Goal: Task Accomplishment & Management: Complete application form

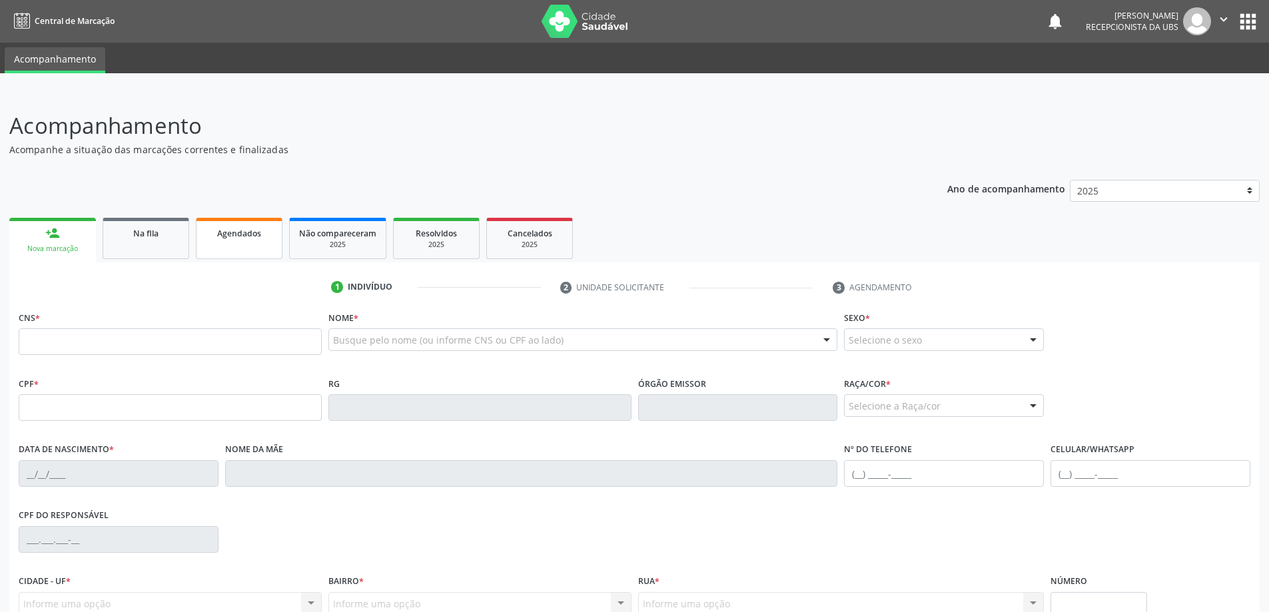
click at [244, 238] on span "Agendados" at bounding box center [239, 233] width 44 height 11
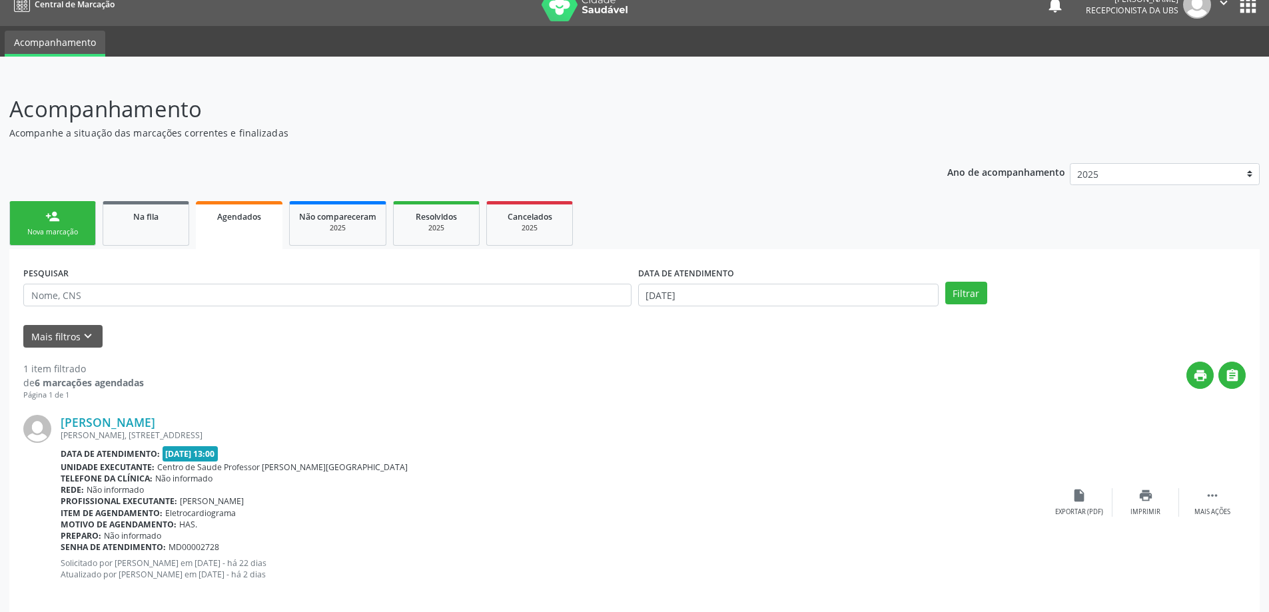
scroll to position [31, 0]
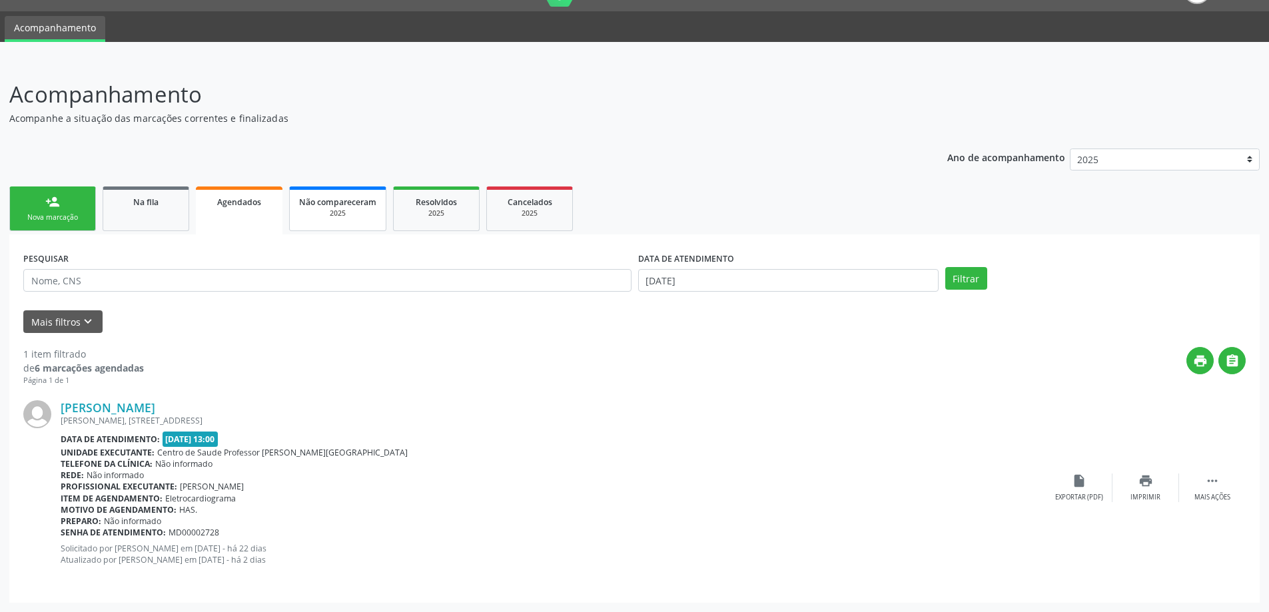
click at [353, 214] on div "2025" at bounding box center [337, 213] width 77 height 10
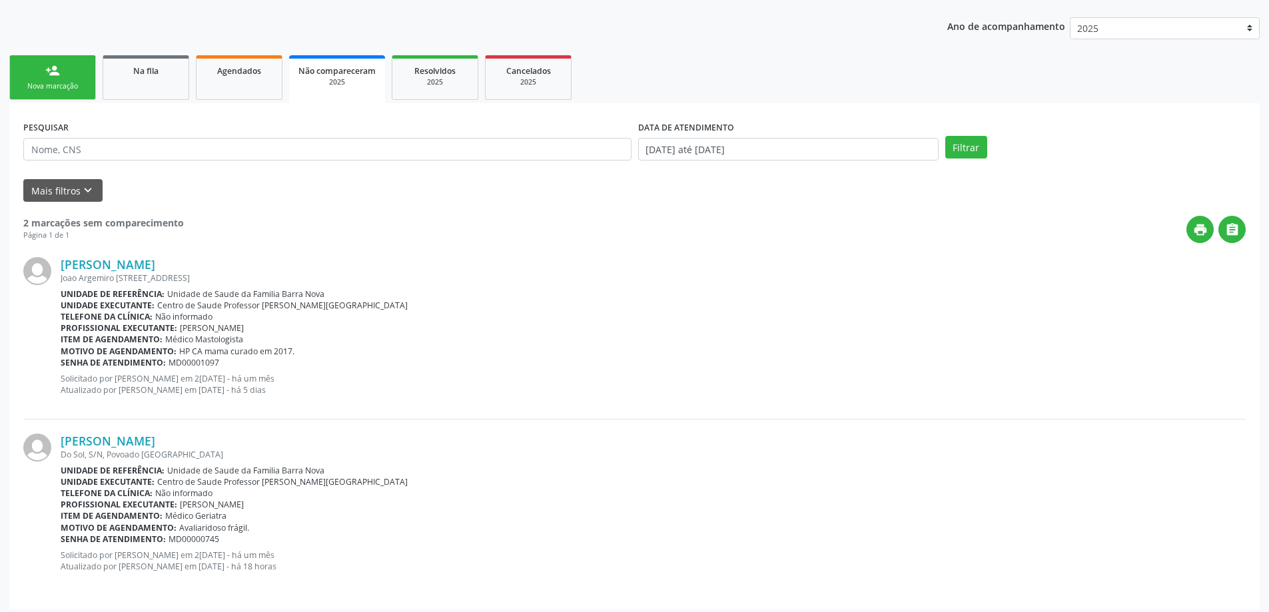
scroll to position [169, 0]
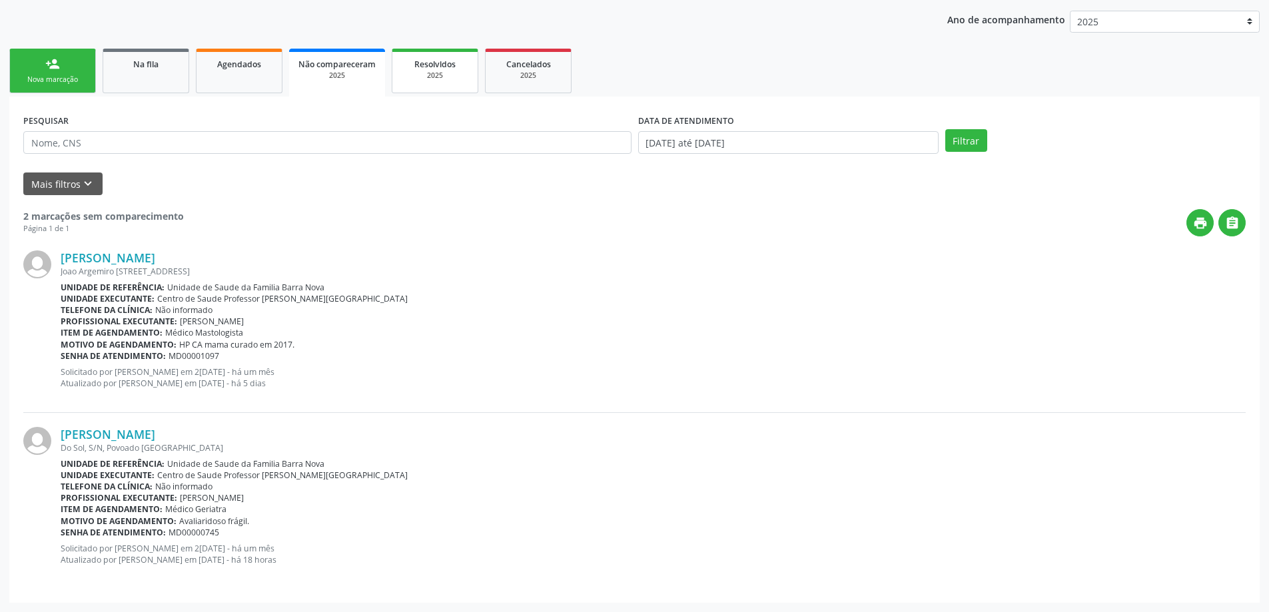
click at [416, 69] on span "Resolvidos" at bounding box center [434, 64] width 41 height 11
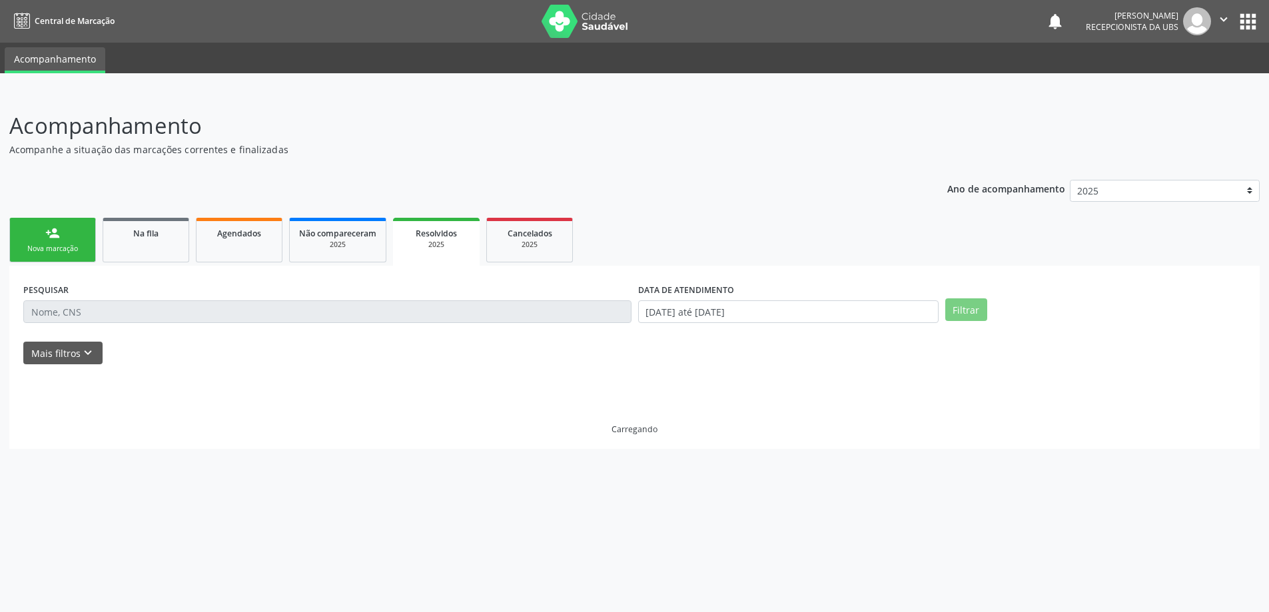
scroll to position [0, 0]
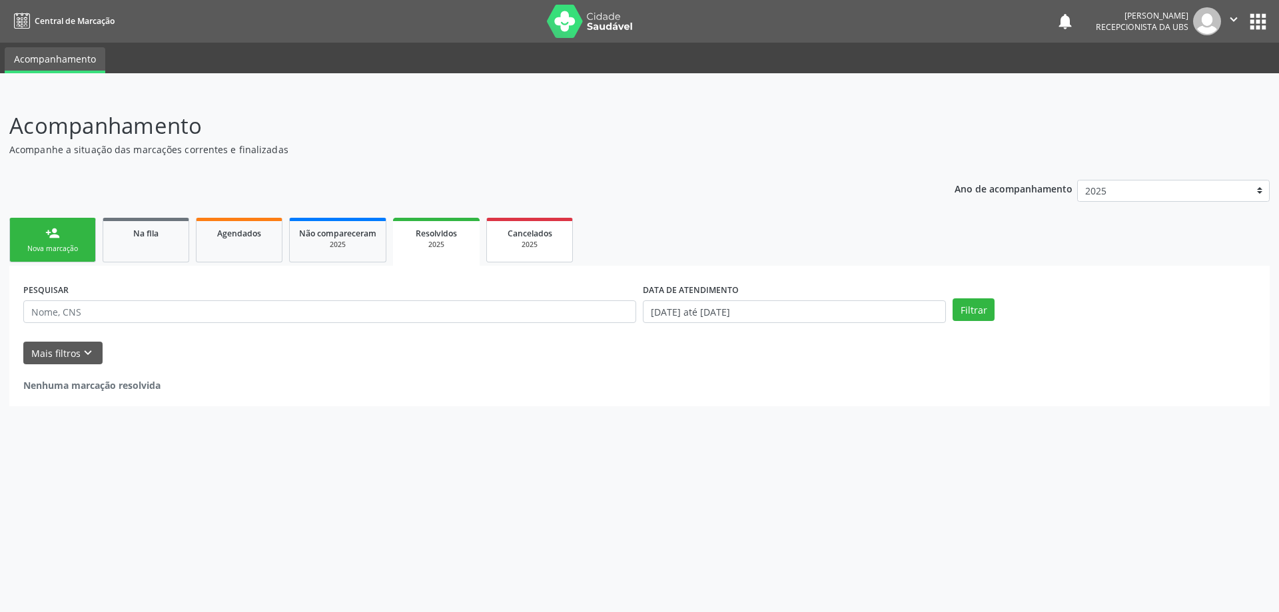
click at [519, 242] on div "2025" at bounding box center [529, 245] width 67 height 10
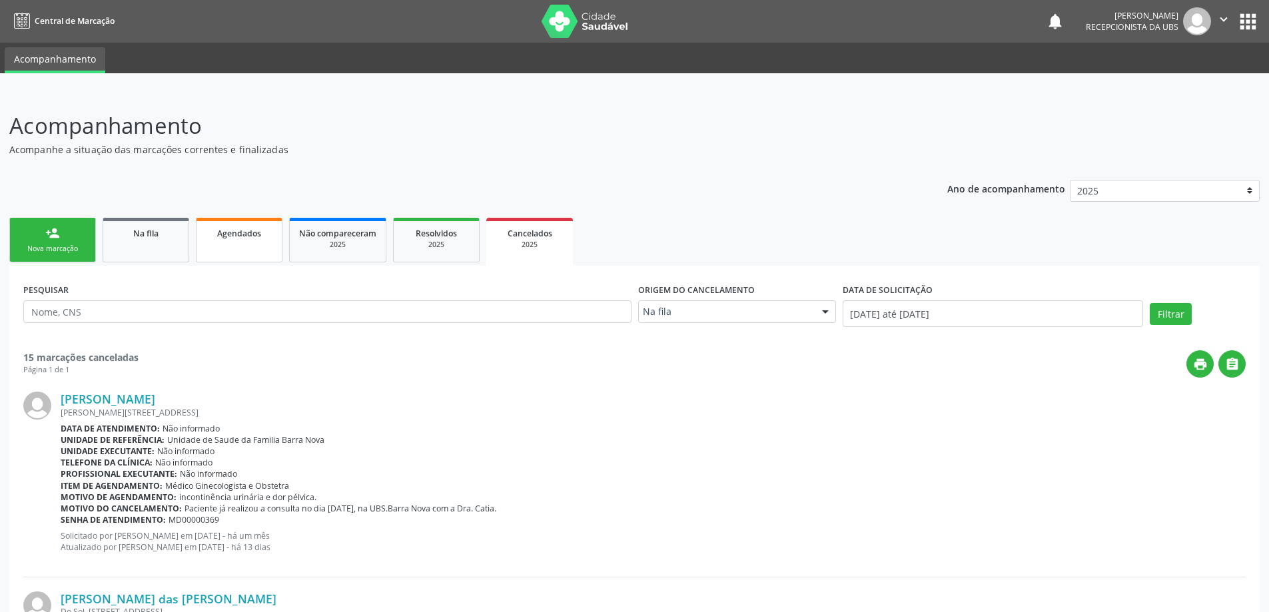
click at [242, 242] on link "Agendados" at bounding box center [239, 240] width 87 height 45
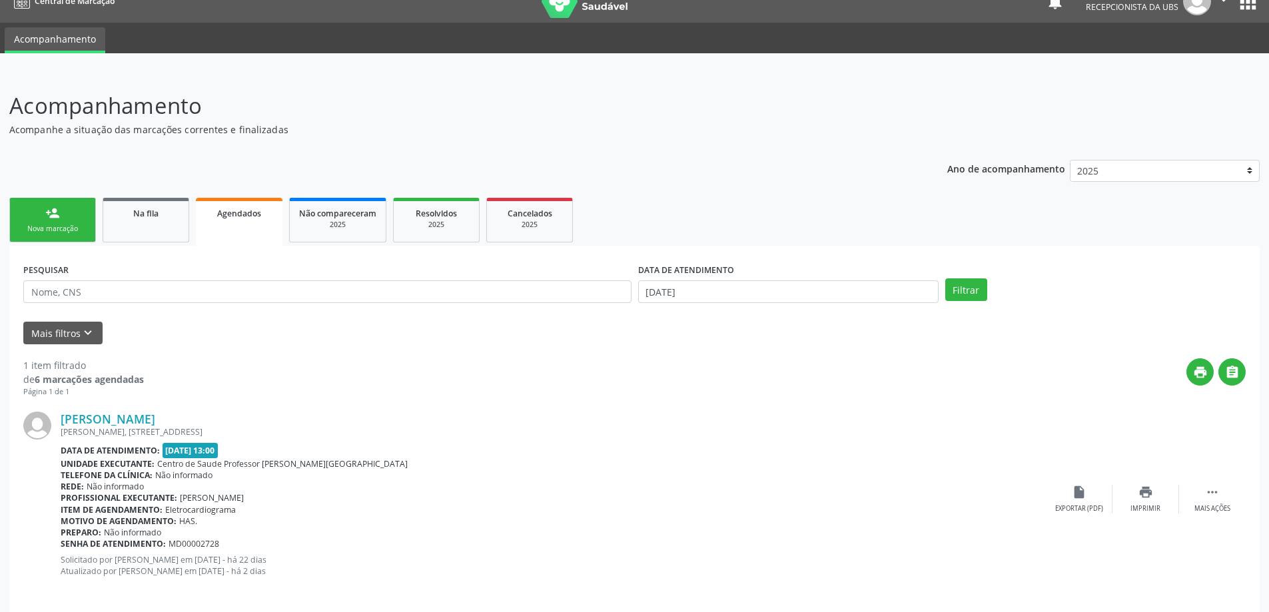
scroll to position [31, 0]
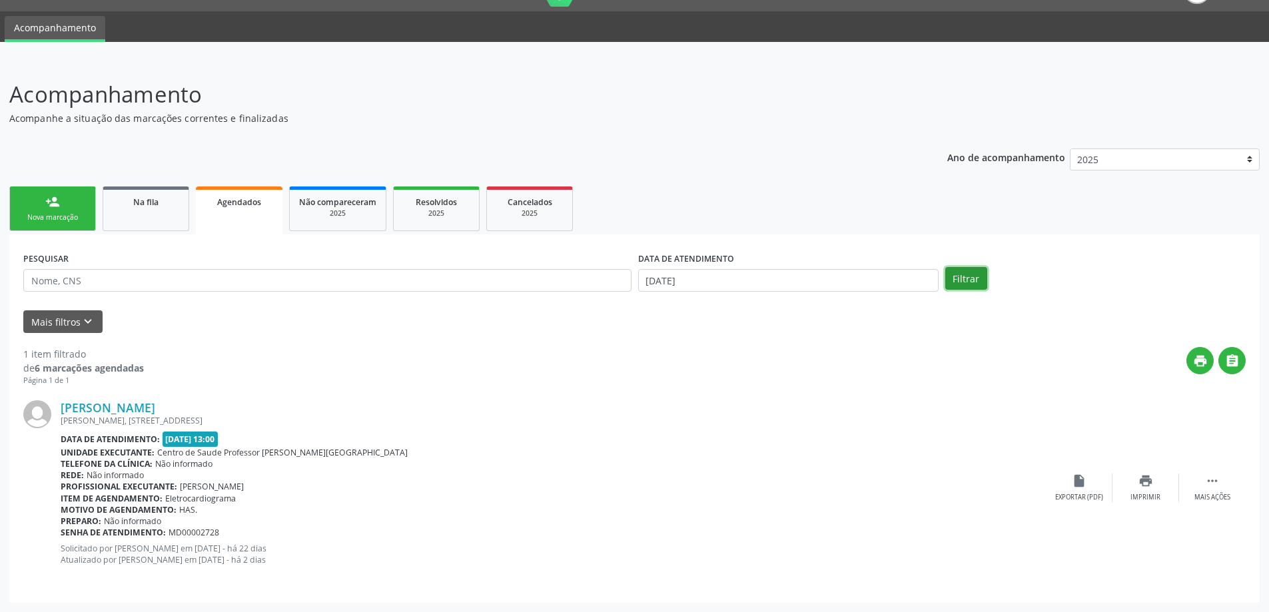
click at [952, 279] on button "Filtrar" at bounding box center [966, 278] width 42 height 23
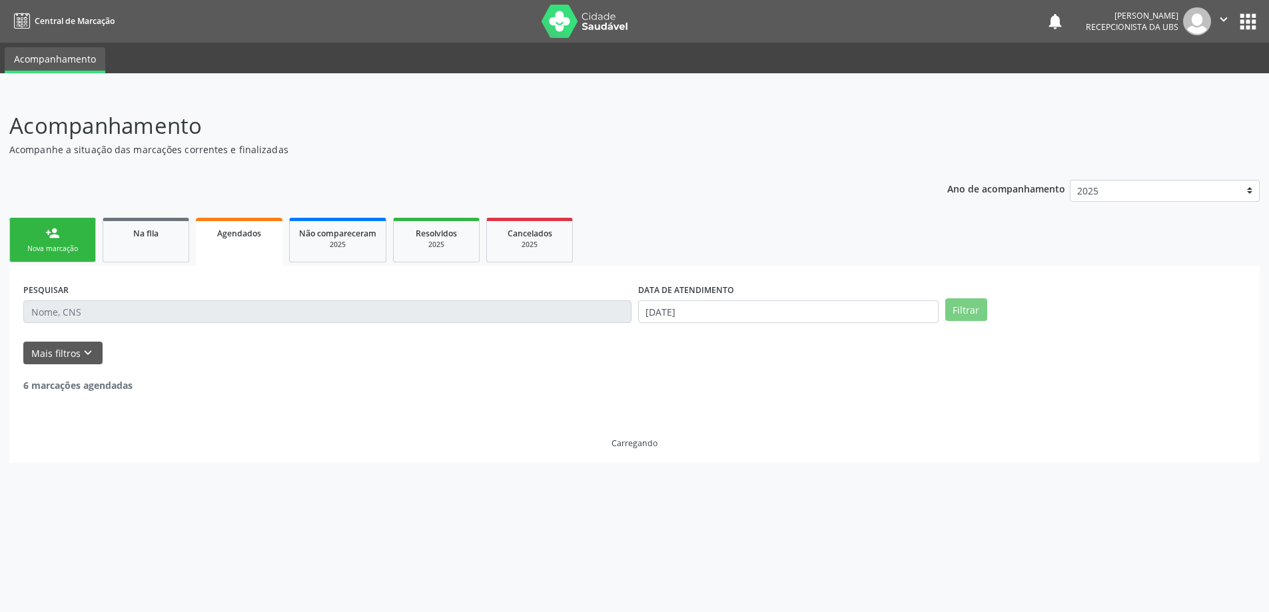
scroll to position [0, 0]
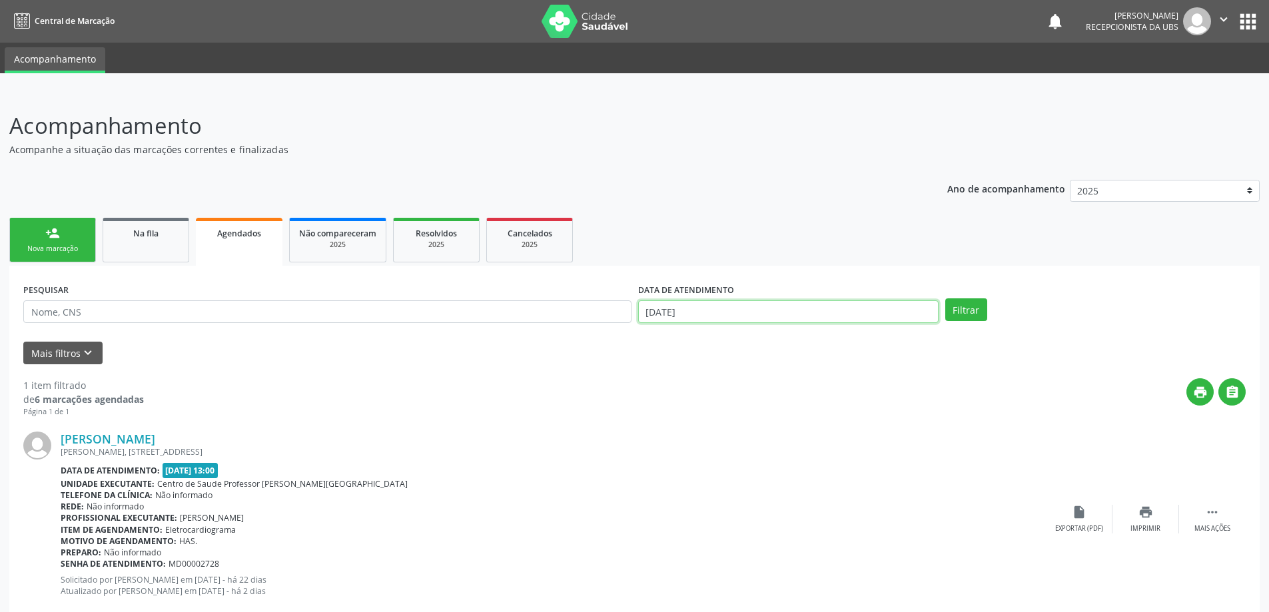
click at [806, 316] on input "[DATE]" at bounding box center [788, 311] width 300 height 23
click at [802, 378] on span "1" at bounding box center [799, 379] width 26 height 26
type input "0[DATE]"
click at [796, 383] on span "1" at bounding box center [799, 379] width 26 height 26
select select "7"
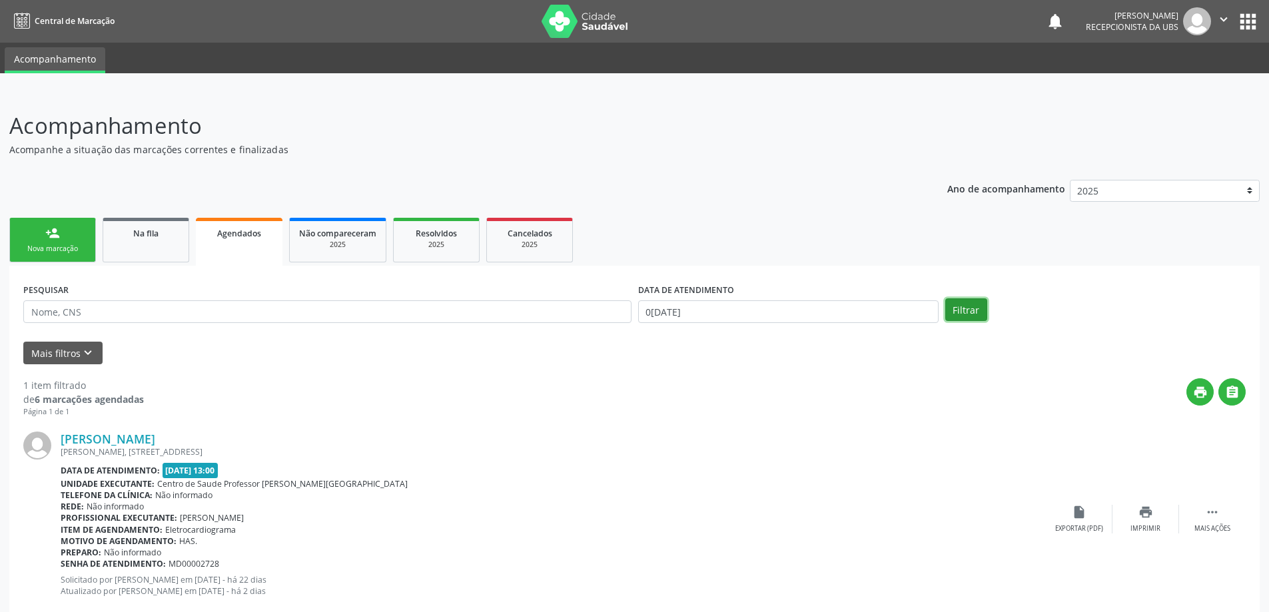
click at [970, 308] on button "Filtrar" at bounding box center [966, 309] width 42 height 23
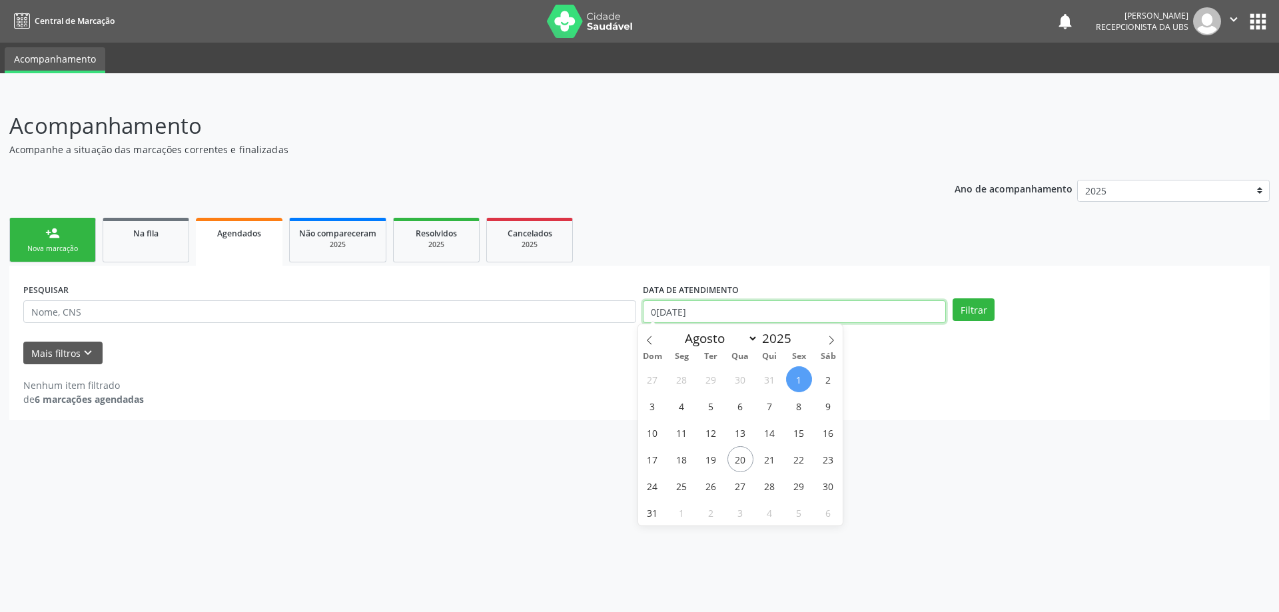
click at [860, 308] on input "0[DATE]" at bounding box center [794, 311] width 303 height 23
click at [736, 461] on span "20" at bounding box center [740, 459] width 26 height 26
type input "[DATE]"
click at [970, 311] on button "Filtrar" at bounding box center [973, 309] width 42 height 23
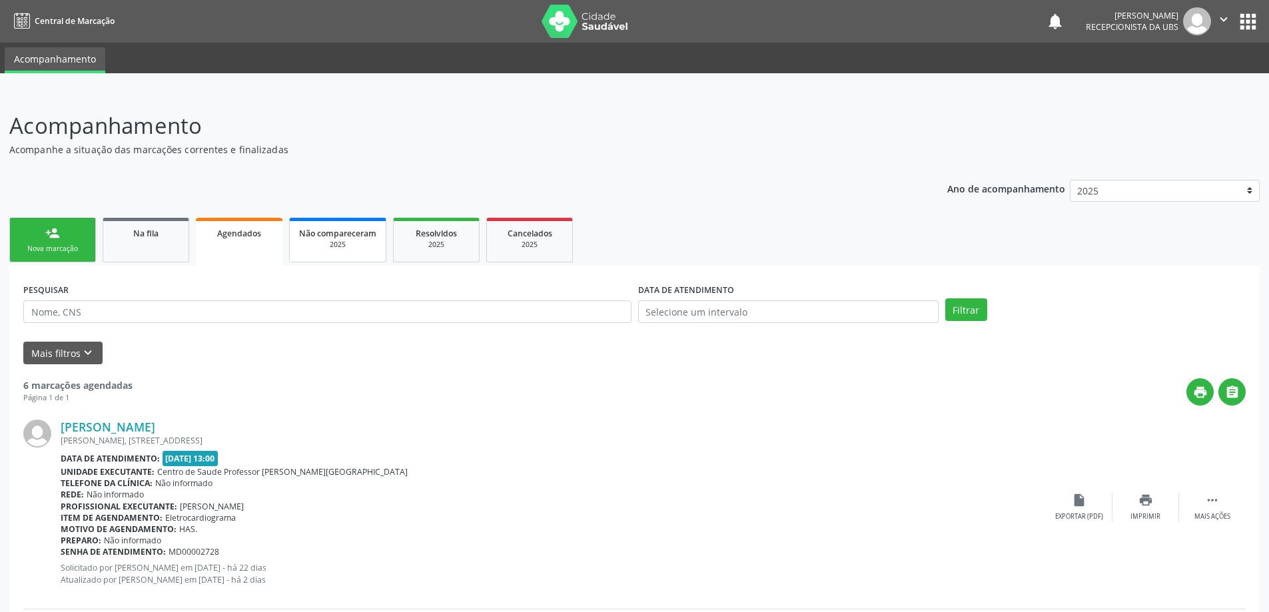
click at [326, 237] on span "Não compareceram" at bounding box center [337, 233] width 77 height 11
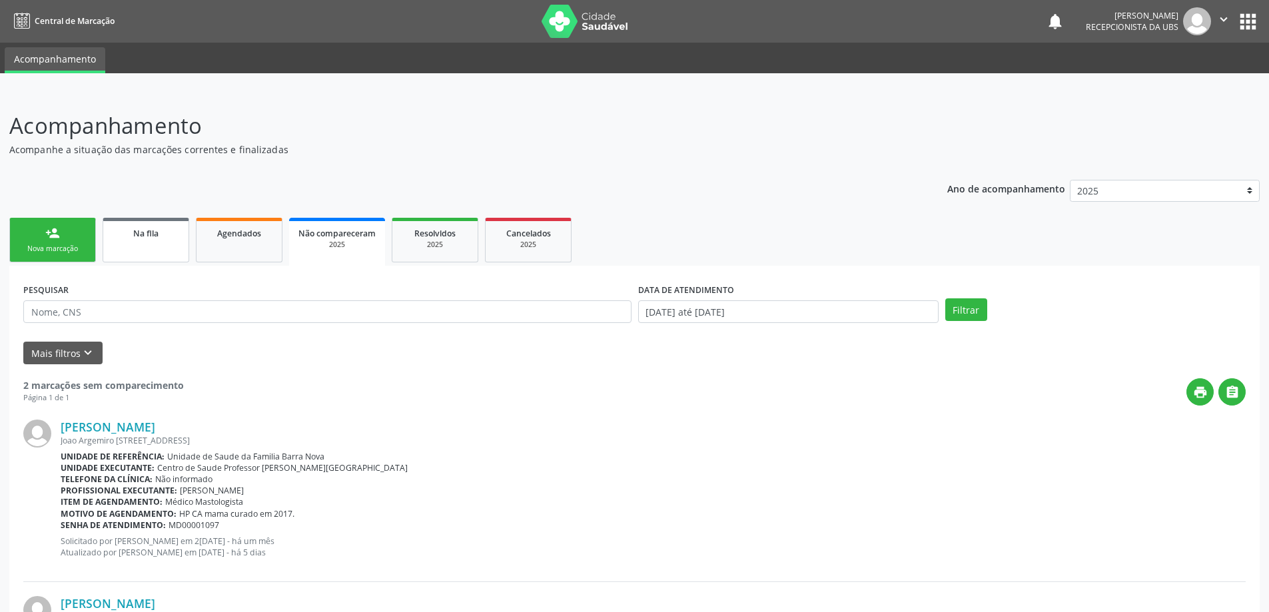
click at [141, 237] on span "Na fila" at bounding box center [145, 233] width 25 height 11
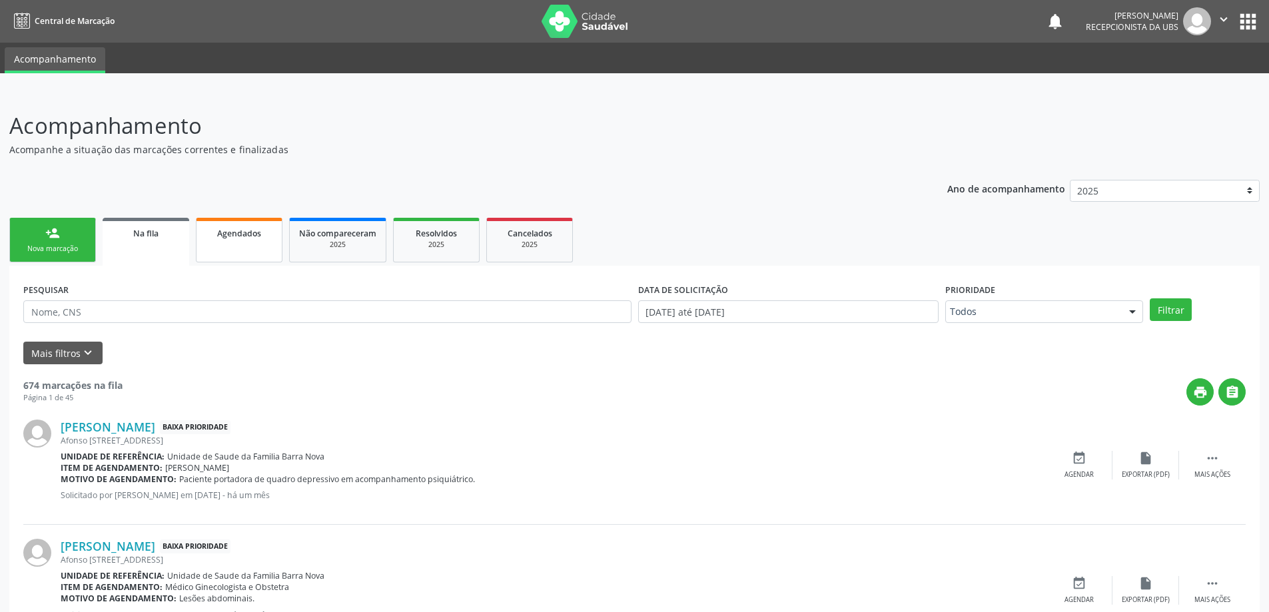
click at [252, 244] on link "Agendados" at bounding box center [239, 240] width 87 height 45
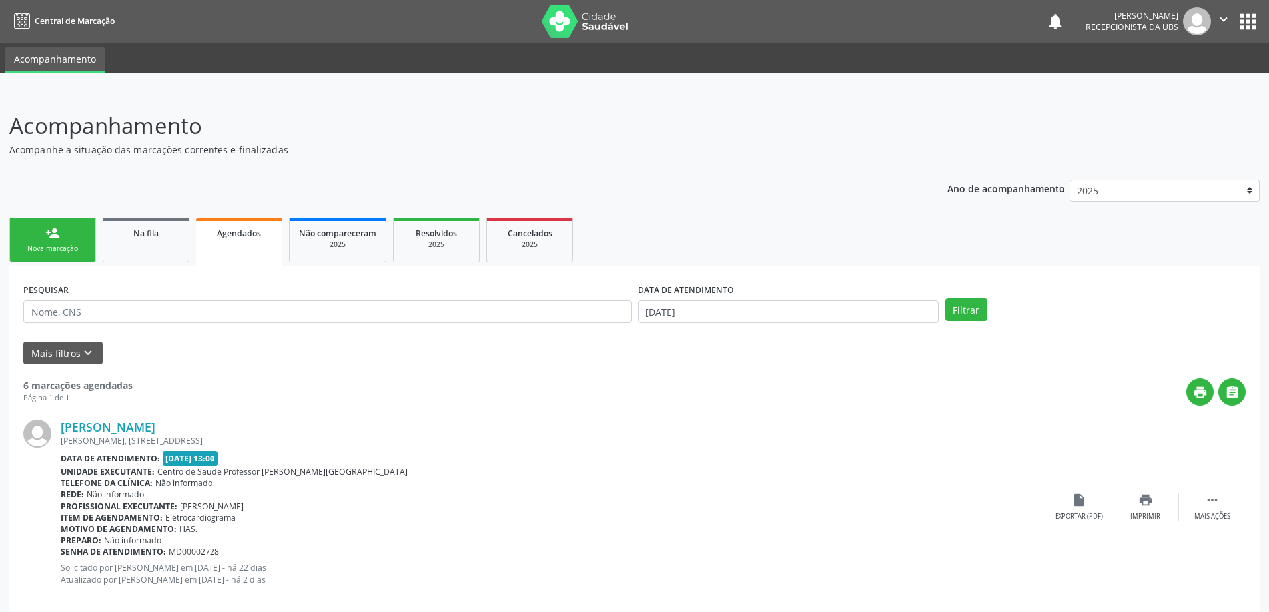
click at [51, 255] on link "person_add Nova marcação" at bounding box center [52, 240] width 87 height 45
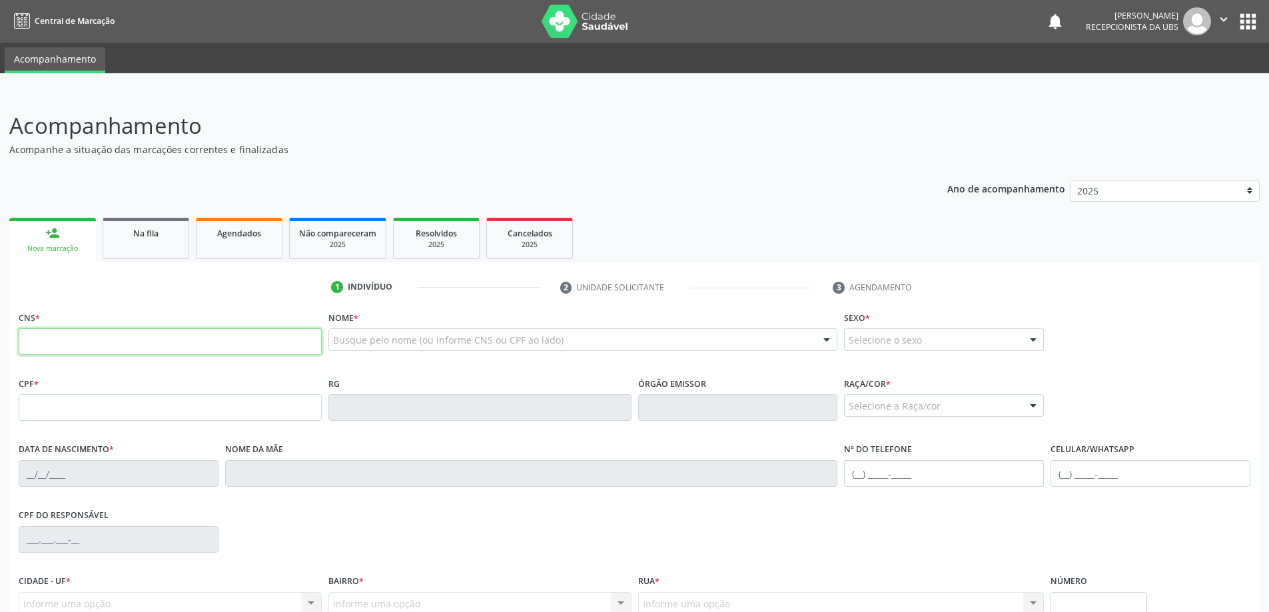
click at [71, 345] on input "text" at bounding box center [170, 341] width 303 height 27
type input "706 8017 6009 8821"
type input "04[DATE]"
type input "Zenaide [PERSON_NAME]"
type input "[PHONE_NUMBER]"
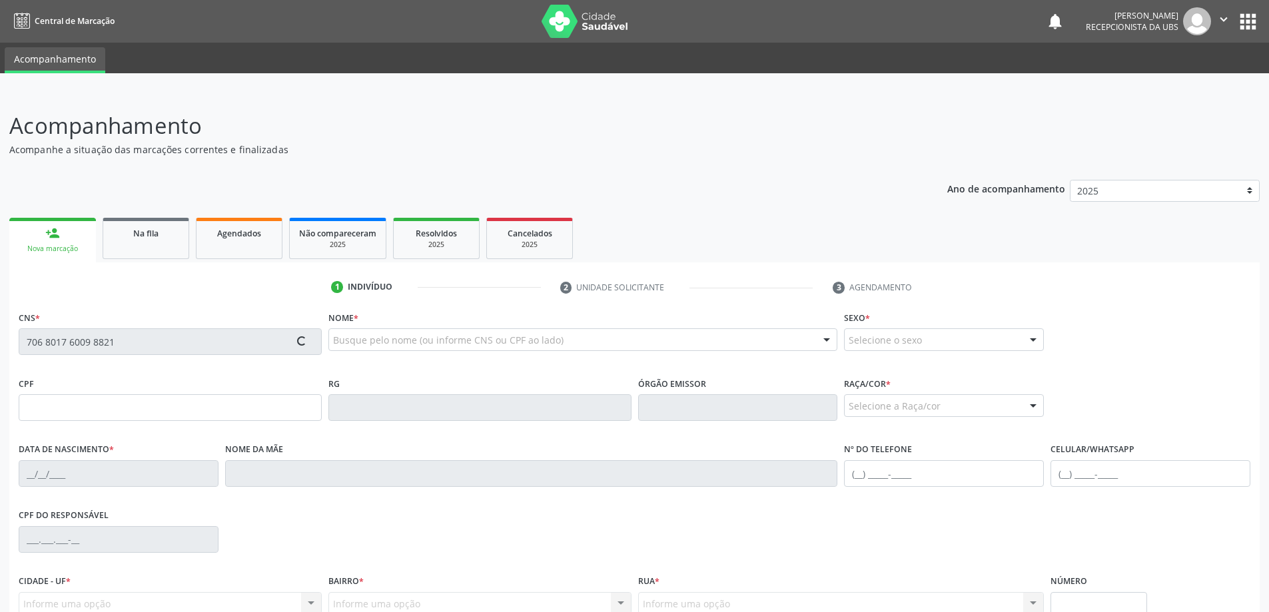
type input "35"
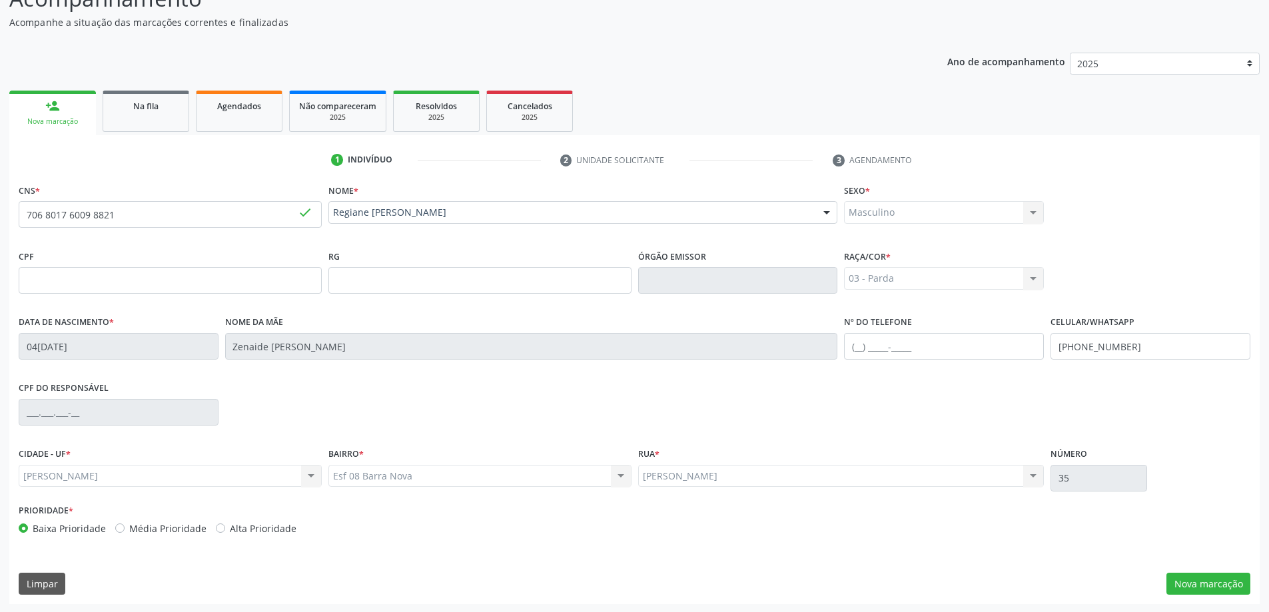
scroll to position [129, 0]
click at [1199, 584] on button "Nova marcação" at bounding box center [1208, 582] width 84 height 23
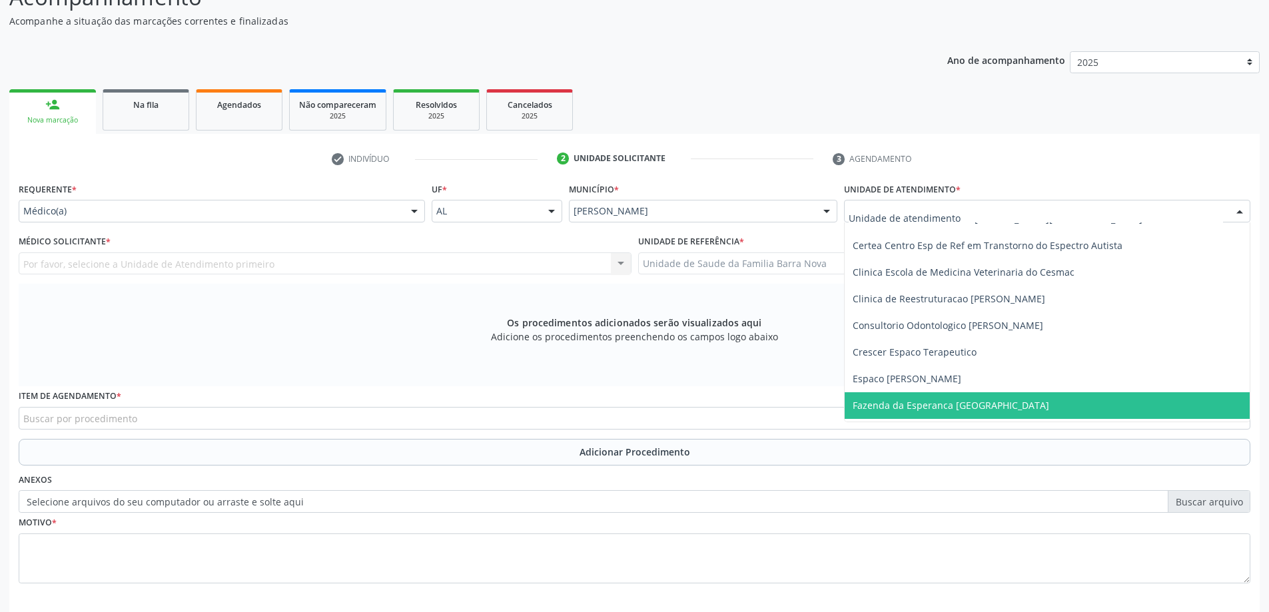
scroll to position [200, 0]
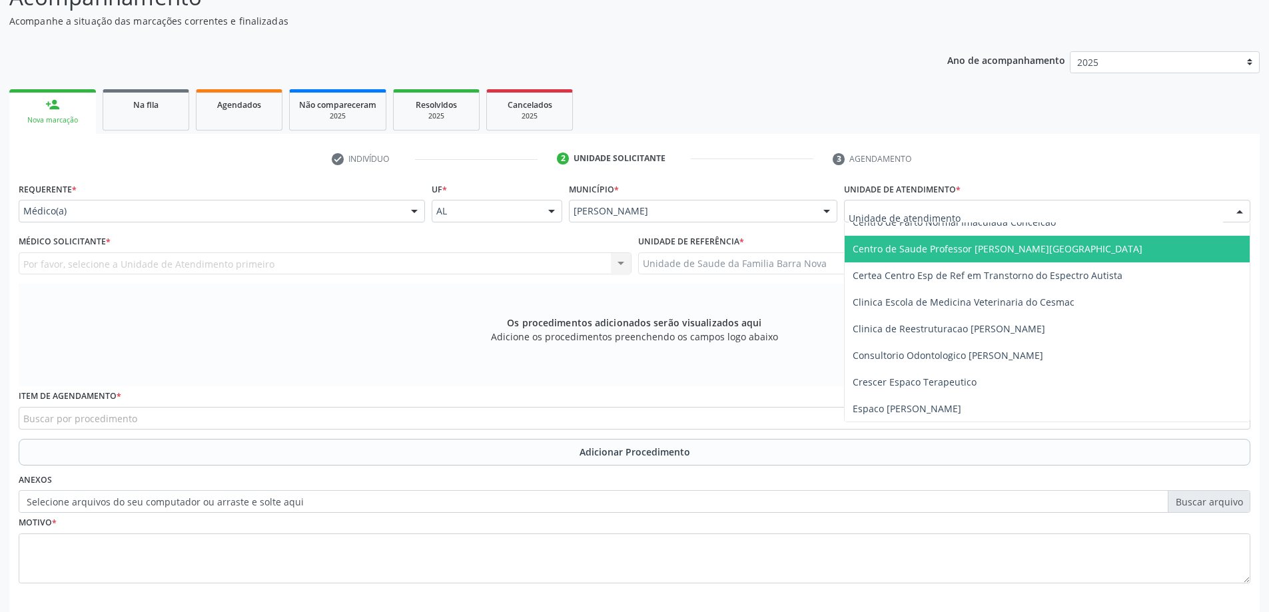
click at [1008, 256] on span "Centro de Saude Professor [PERSON_NAME][GEOGRAPHIC_DATA]" at bounding box center [1046, 249] width 405 height 27
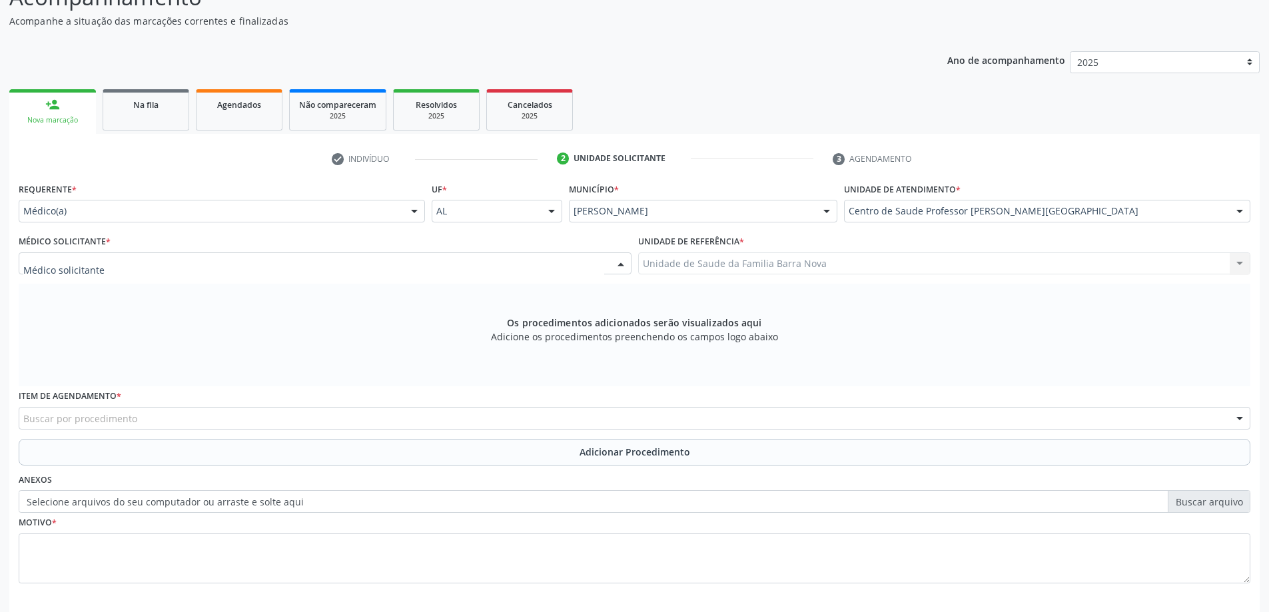
click at [410, 264] on div at bounding box center [325, 263] width 613 height 23
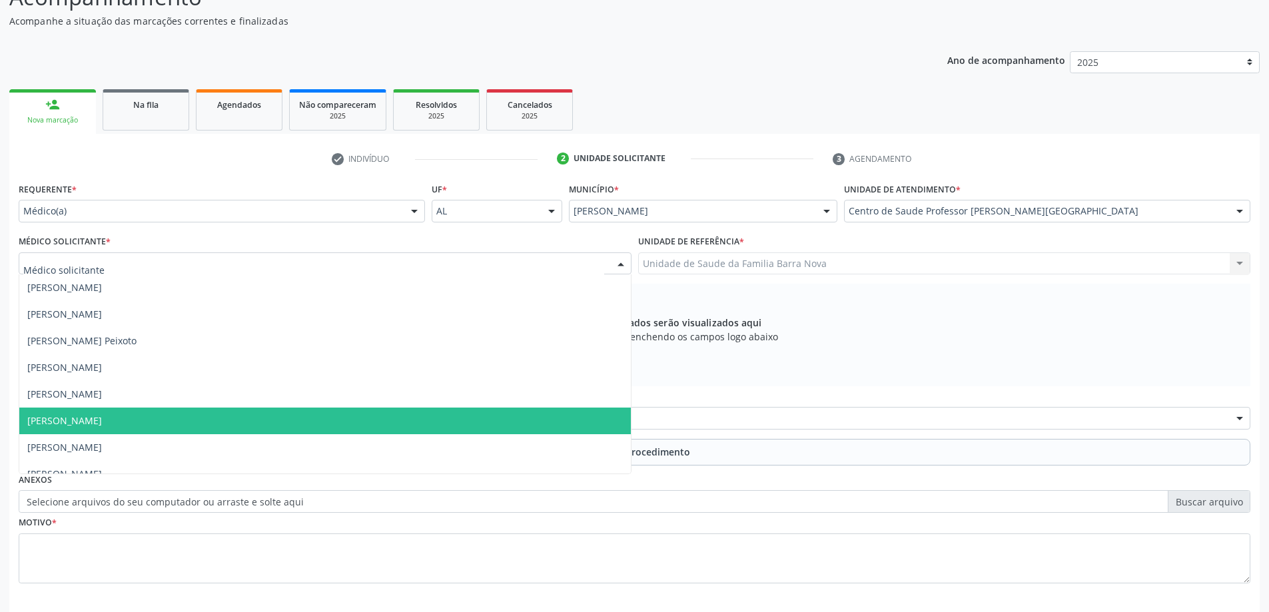
scroll to position [599, 0]
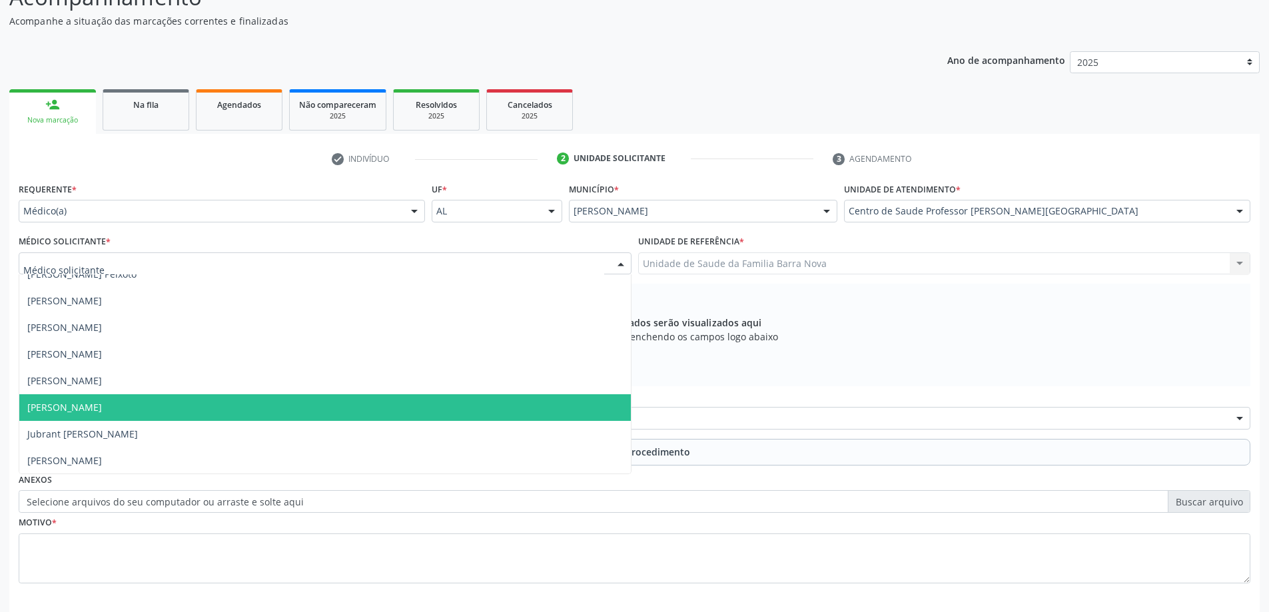
click at [232, 408] on span "[PERSON_NAME]" at bounding box center [324, 407] width 611 height 27
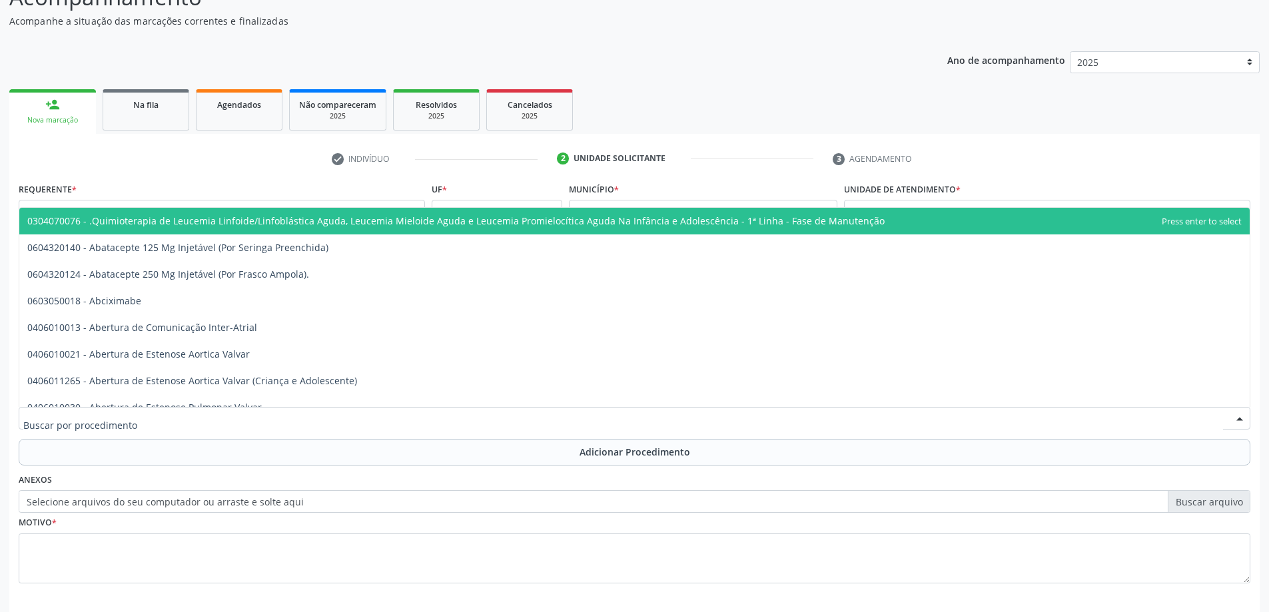
click at [551, 420] on div at bounding box center [634, 418] width 1231 height 23
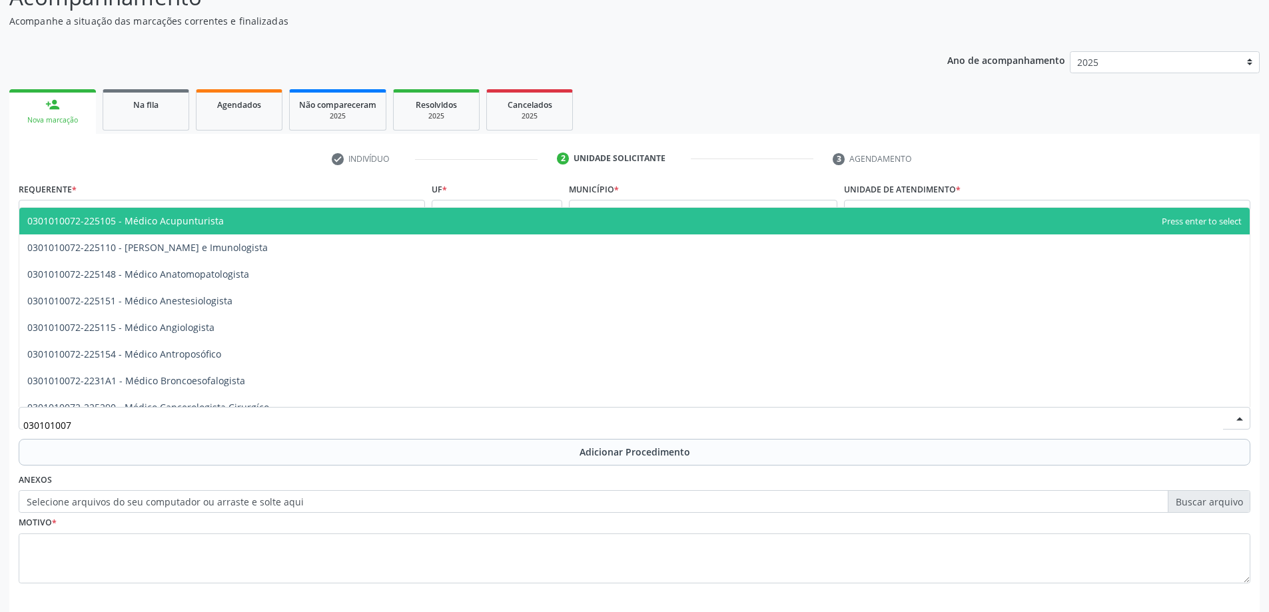
type input "0301010072"
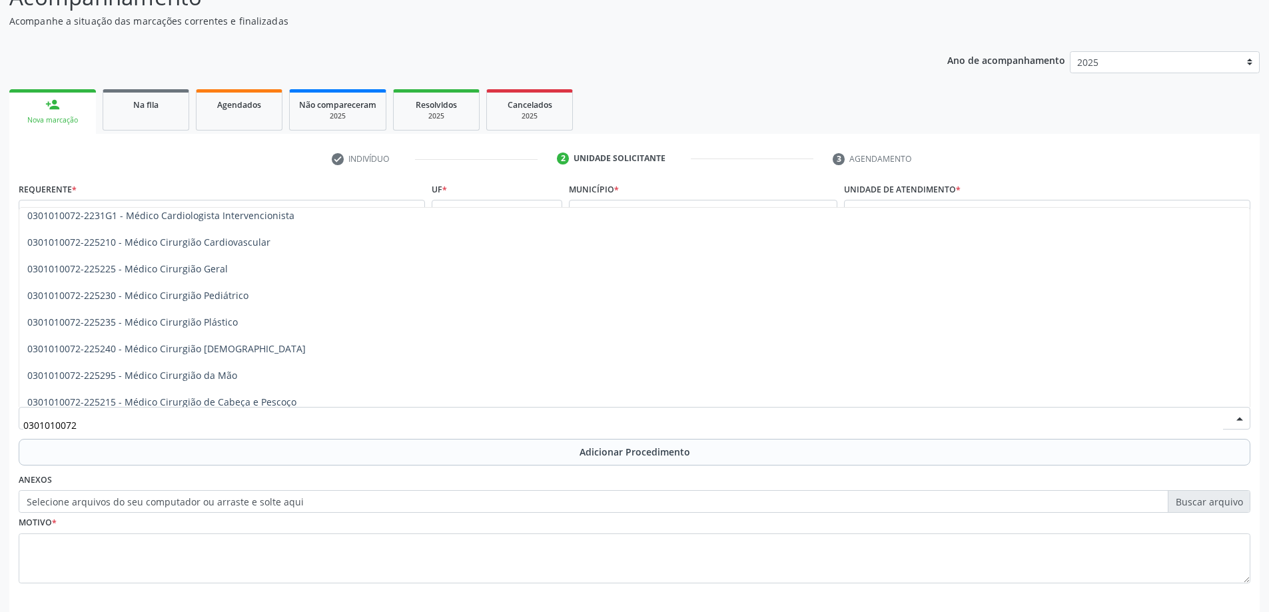
scroll to position [266, 0]
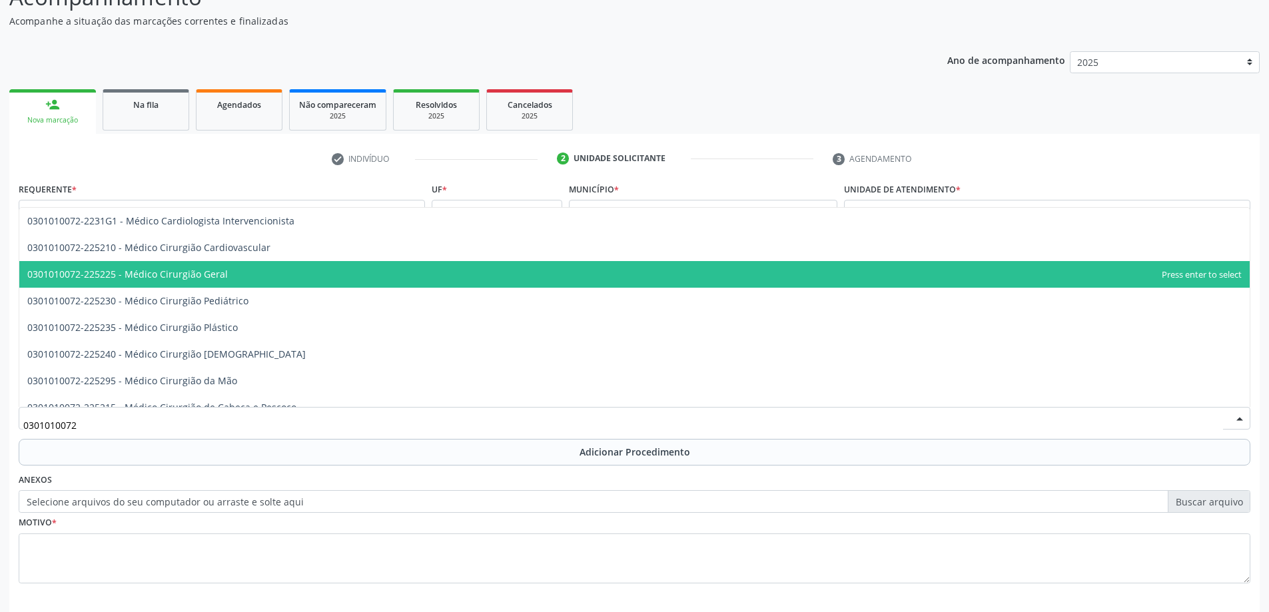
click at [260, 274] on span "0301010072-225225 - Médico Cirurgião Geral" at bounding box center [634, 274] width 1230 height 27
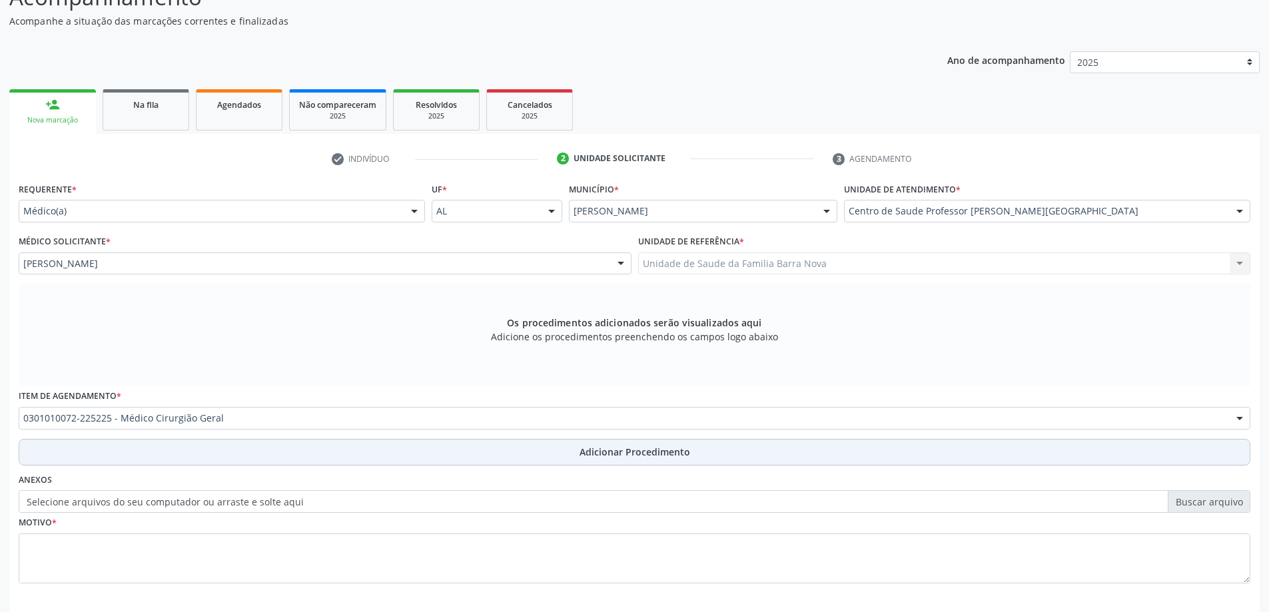
click at [615, 455] on span "Adicionar Procedimento" at bounding box center [634, 452] width 111 height 14
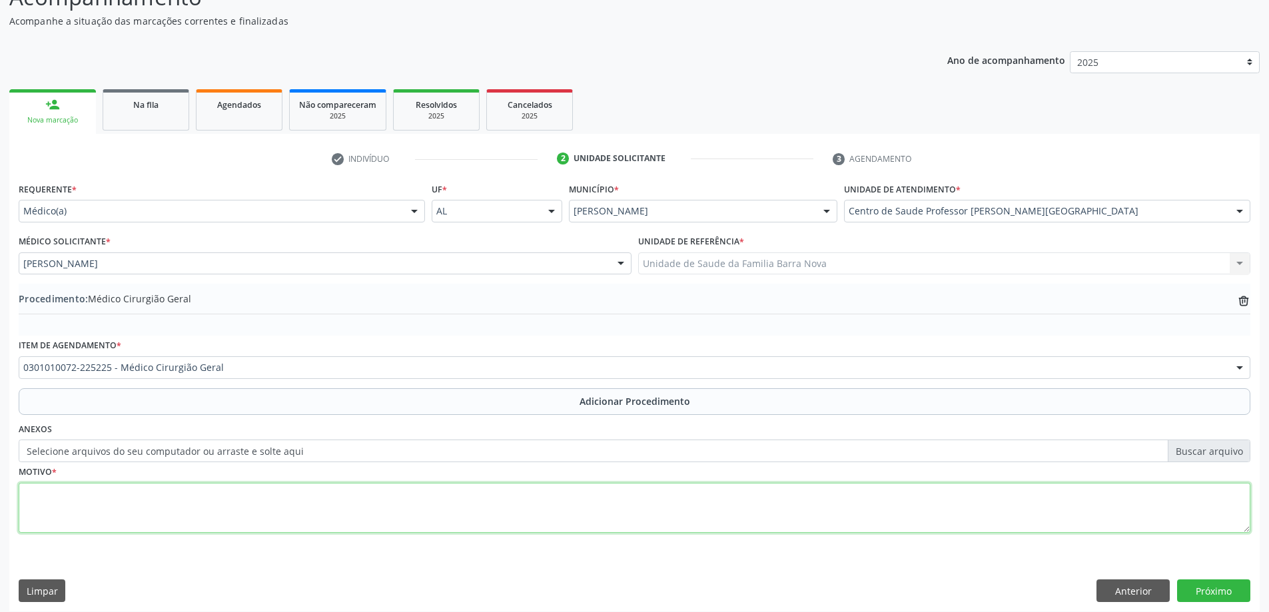
click at [298, 499] on textarea at bounding box center [634, 508] width 1231 height 51
type textarea "Retorno com o cirurgião ginecológico com os resultados dos exames. CIRURGIÃO GI…"
click at [1212, 589] on button "Próximo" at bounding box center [1213, 590] width 73 height 23
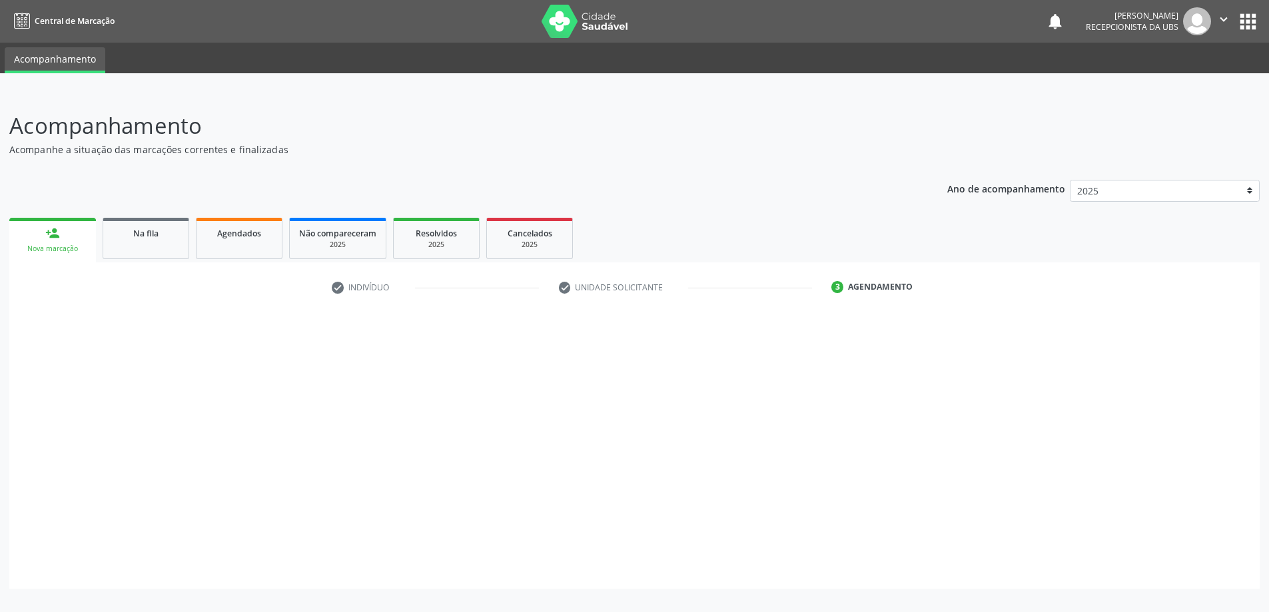
scroll to position [0, 0]
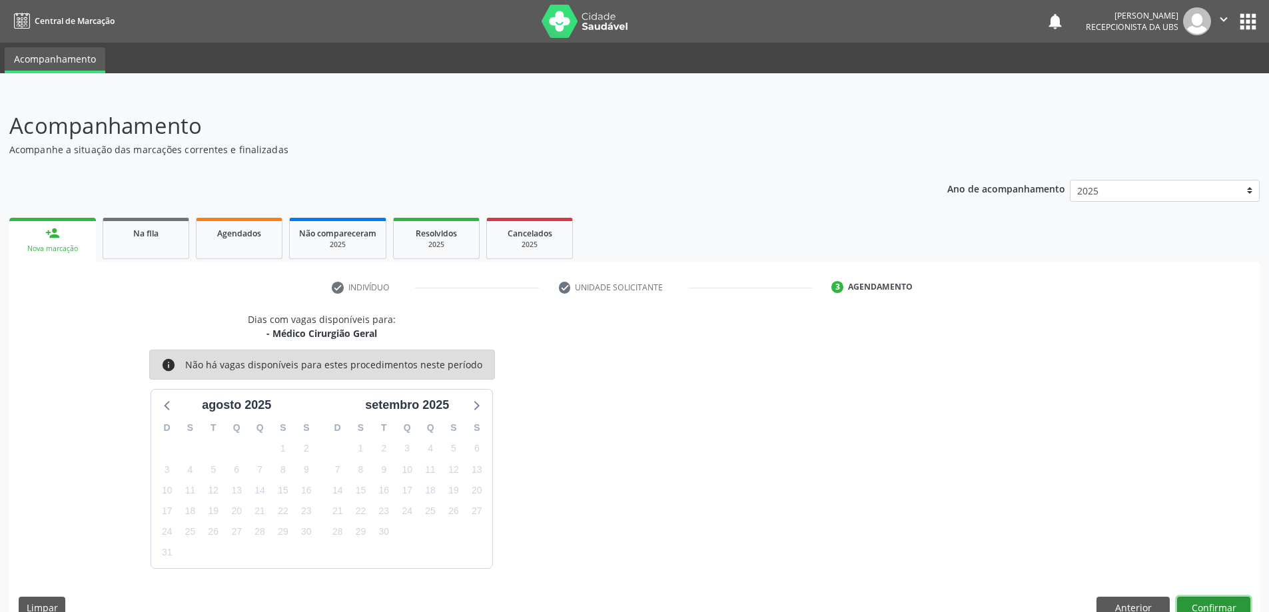
click at [1224, 607] on button "Confirmar" at bounding box center [1213, 608] width 73 height 23
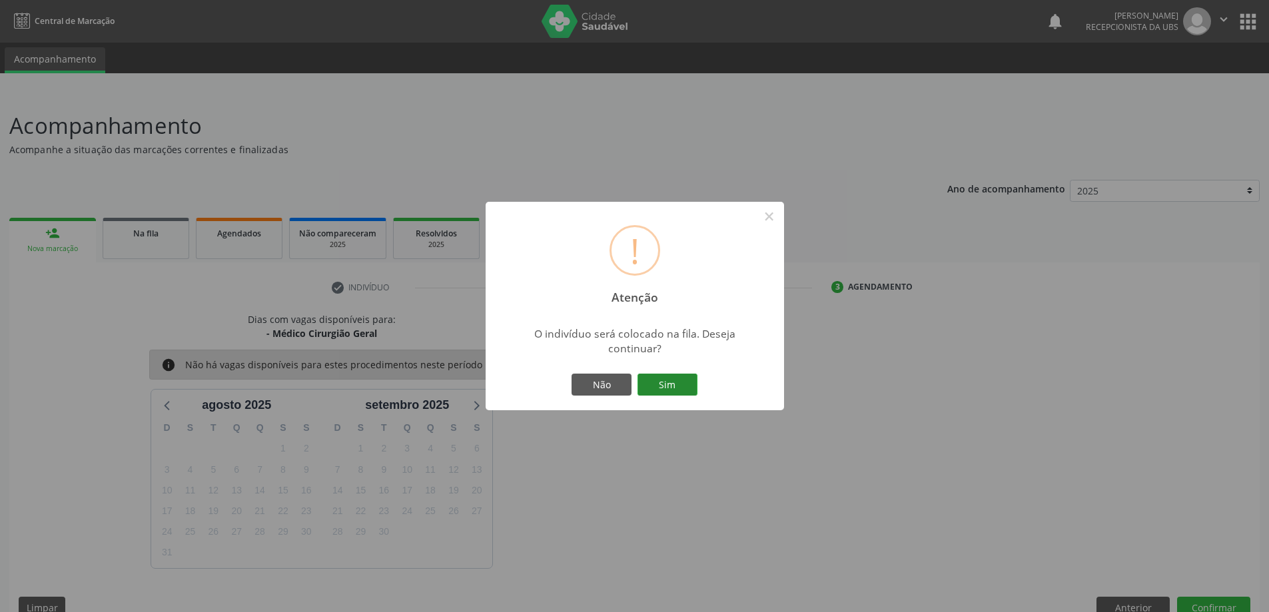
click at [675, 388] on button "Sim" at bounding box center [667, 385] width 60 height 23
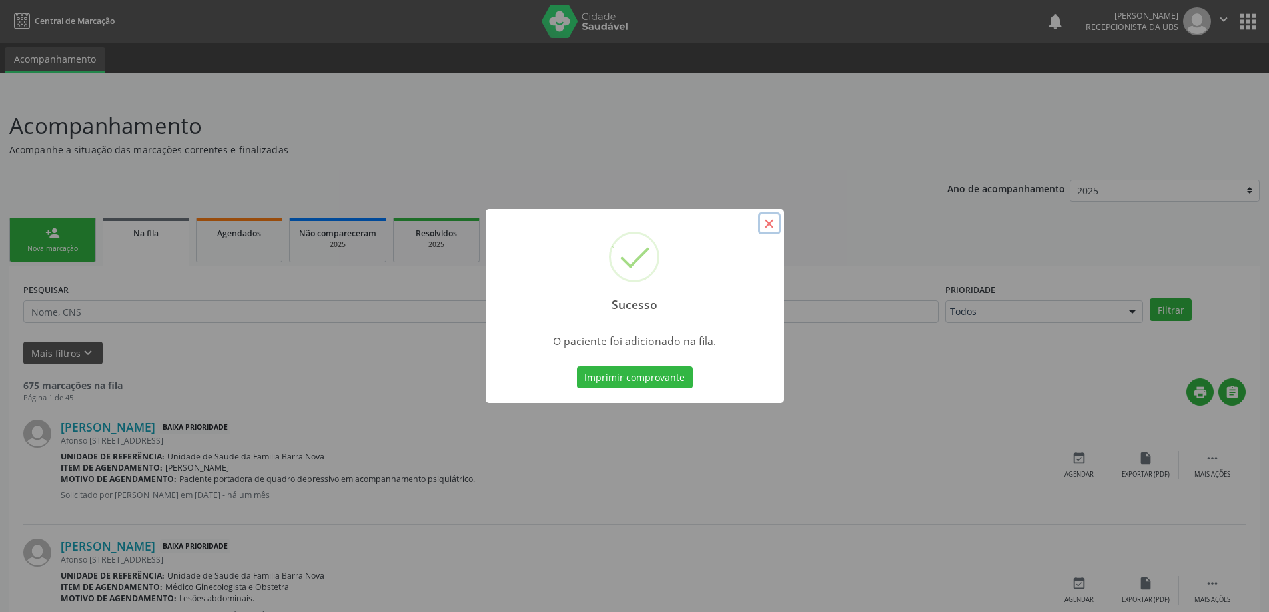
click at [768, 223] on button "×" at bounding box center [769, 223] width 23 height 23
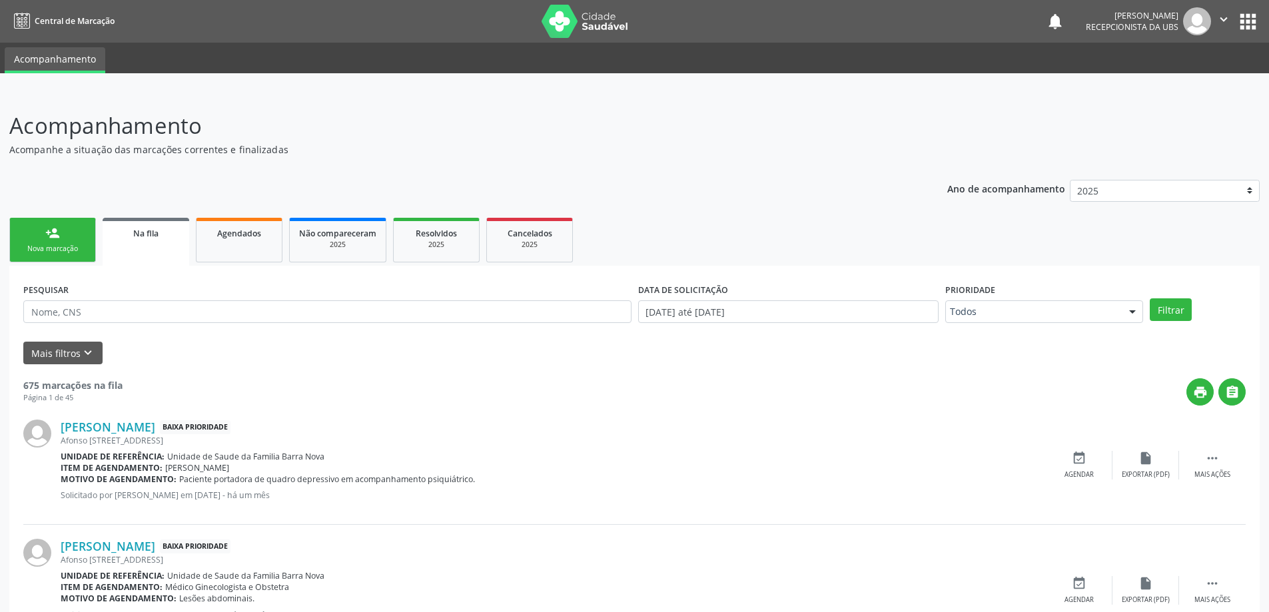
click at [66, 242] on link "person_add Nova marcação" at bounding box center [52, 240] width 87 height 45
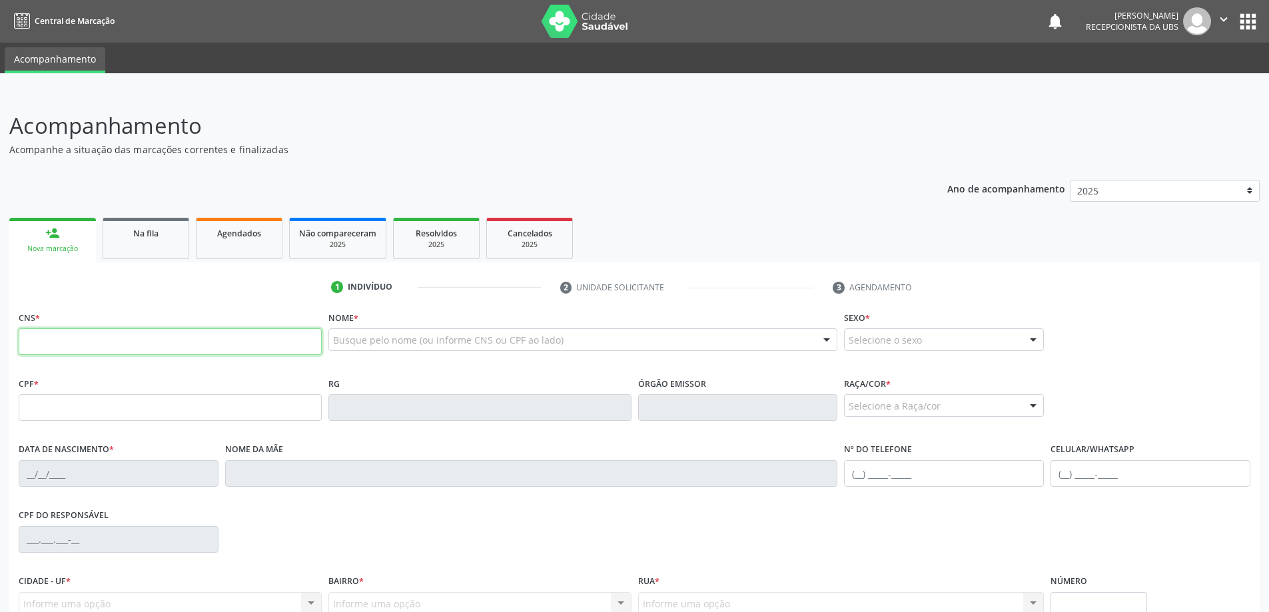
click at [129, 343] on input "text" at bounding box center [170, 341] width 303 height 27
type input "708 5093 2439 0878"
type input "077.380.734-97"
type input "[DATE]"
type input "[PERSON_NAME]"
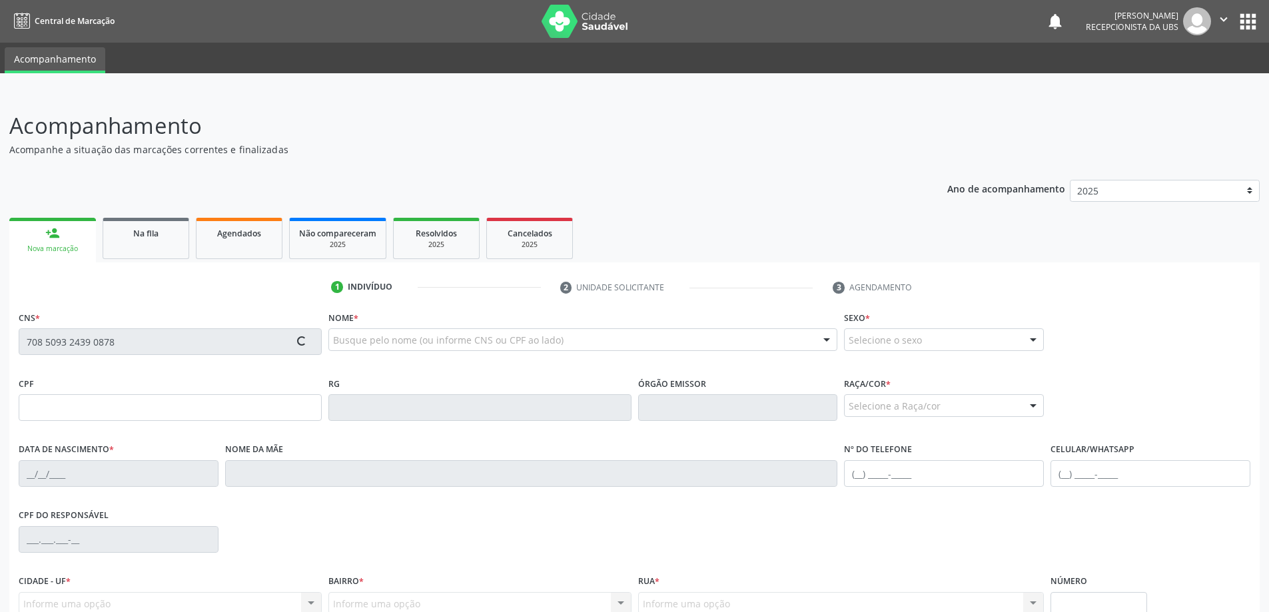
type input "[PHONE_NUMBER]"
type input "17"
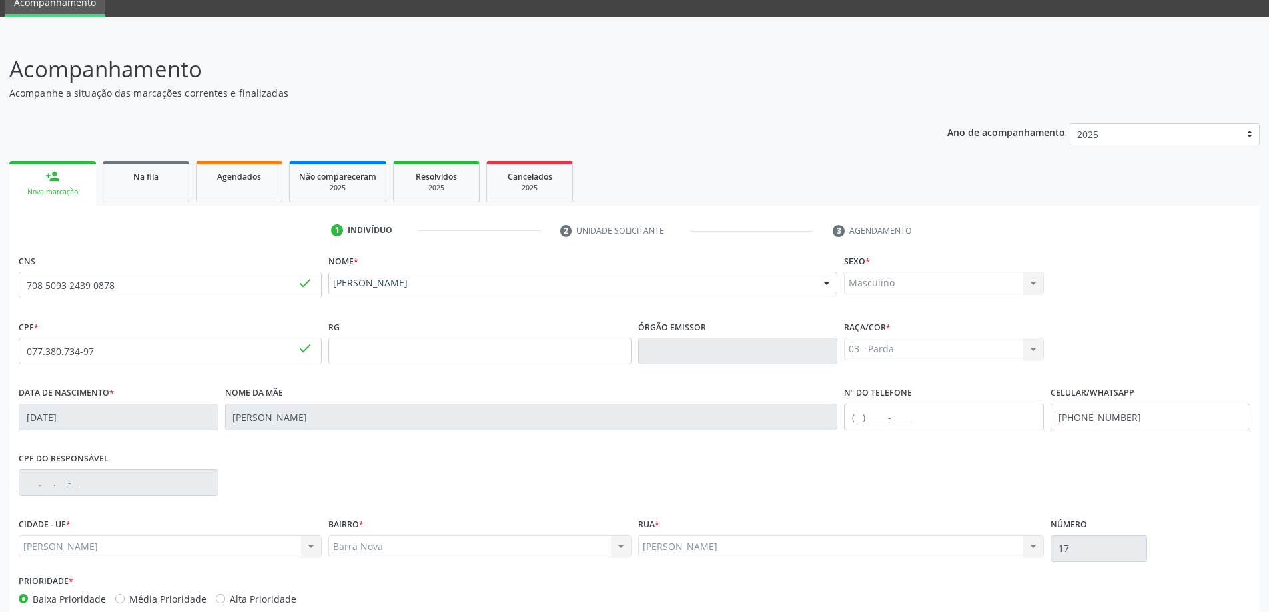
scroll to position [129, 0]
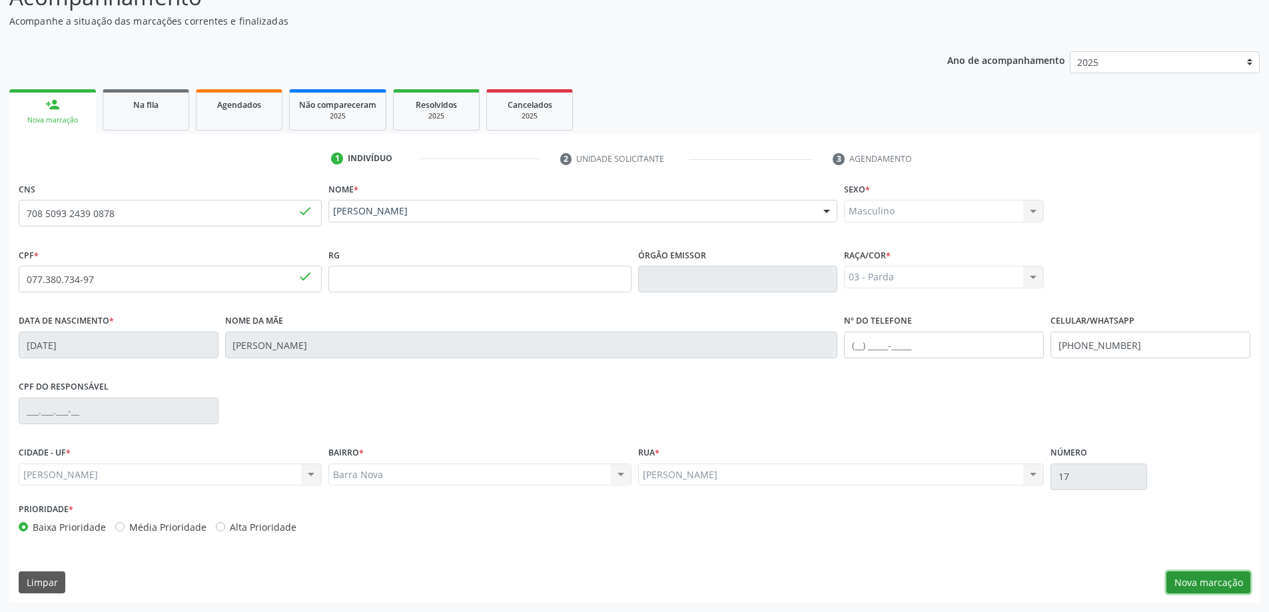
click at [1208, 579] on button "Nova marcação" at bounding box center [1208, 582] width 84 height 23
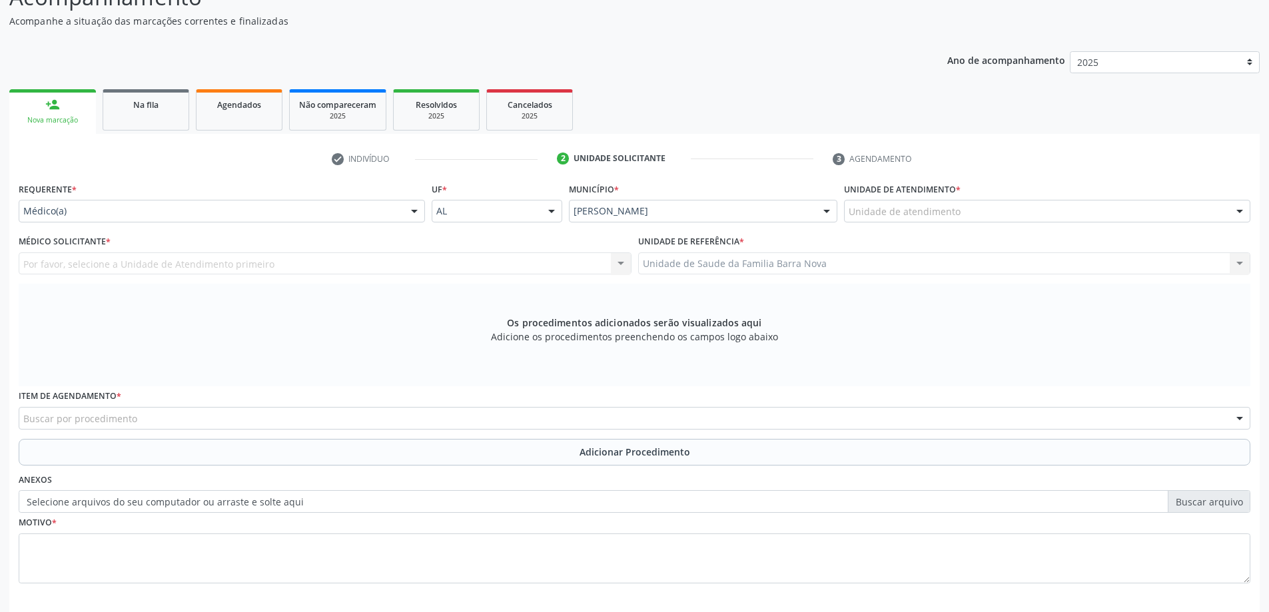
click at [854, 262] on div "Unidade de Saude da Familia Barra Nova Unidade de Saude da Familia [GEOGRAPHIC_…" at bounding box center [944, 263] width 613 height 23
click at [841, 270] on div "Unidade de Saude da Familia Barra Nova Unidade de Saude da Familia [GEOGRAPHIC_…" at bounding box center [944, 263] width 613 height 23
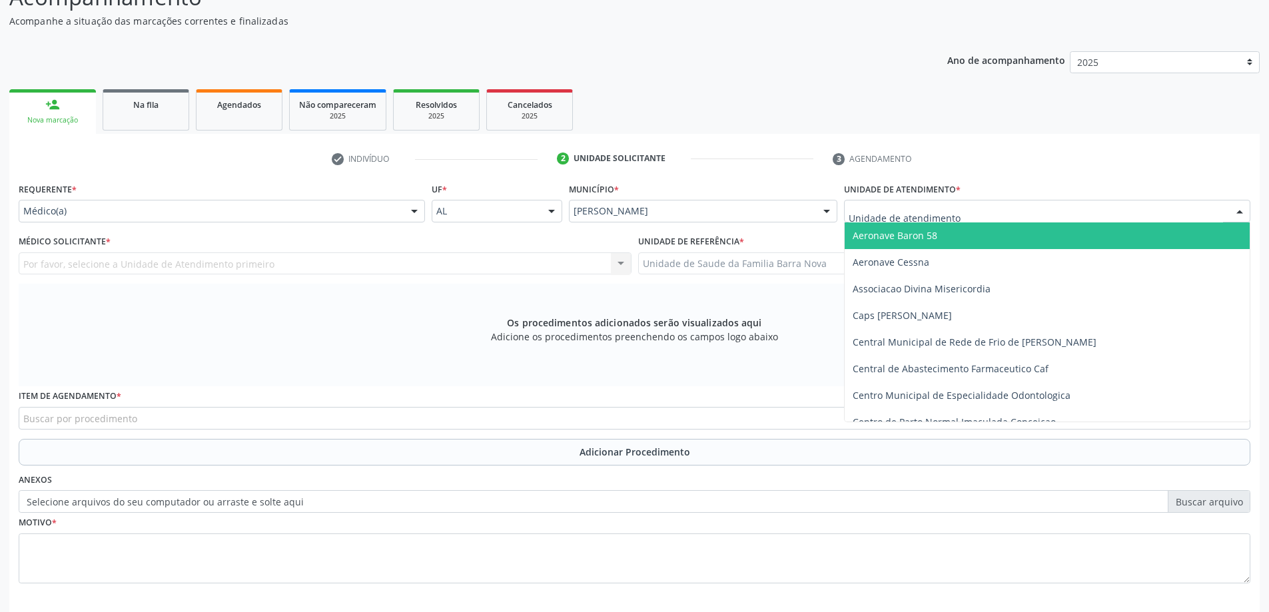
click at [964, 214] on div at bounding box center [1047, 211] width 406 height 23
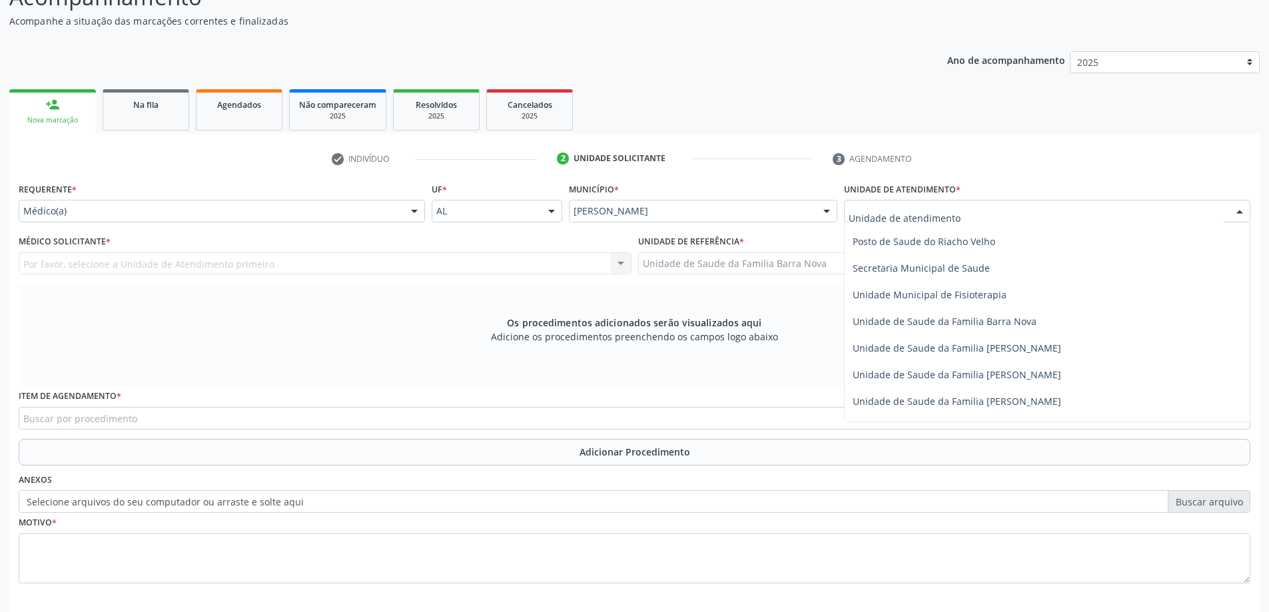
scroll to position [599, 0]
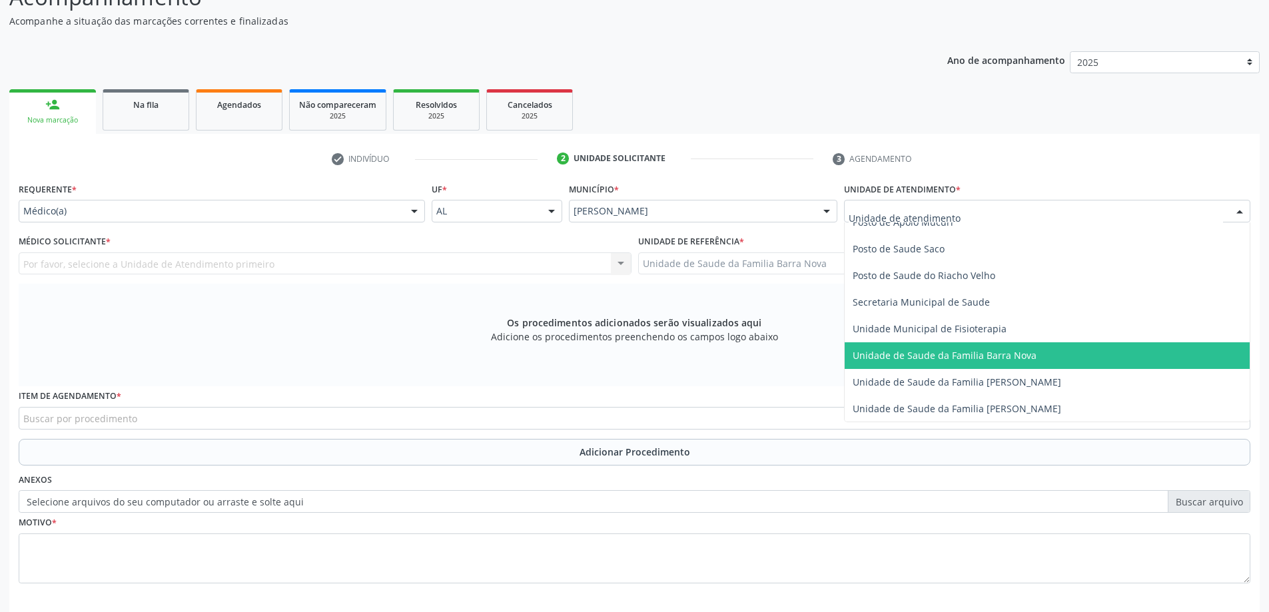
click at [994, 352] on span "Unidade de Saude da Familia Barra Nova" at bounding box center [944, 355] width 184 height 13
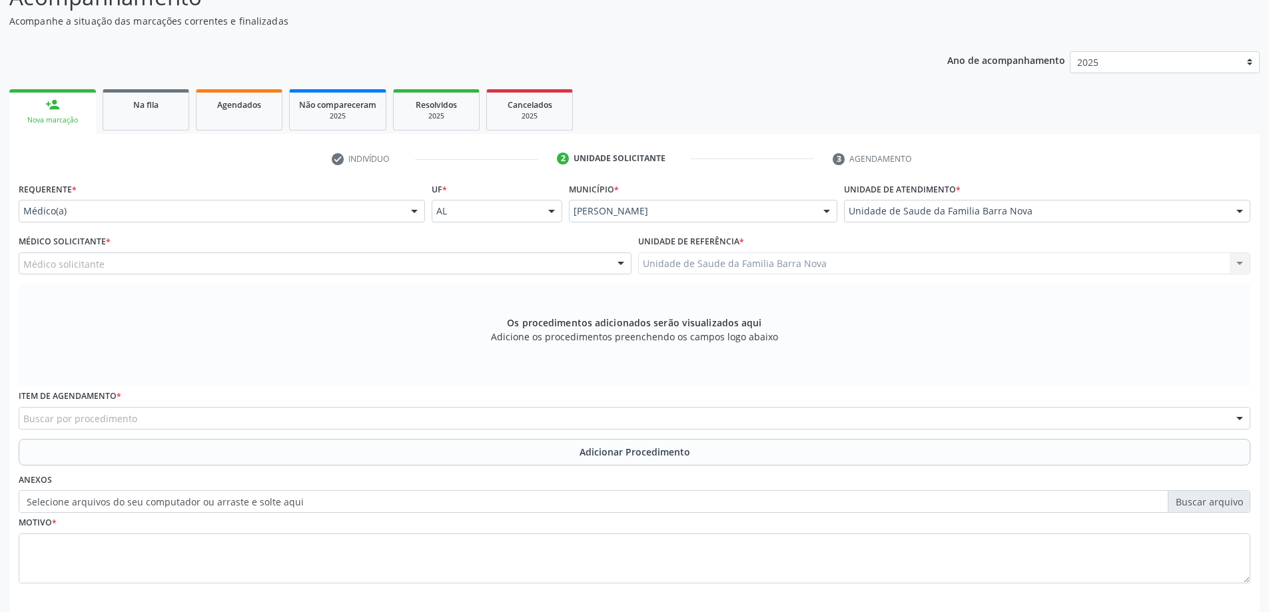
click at [253, 261] on div "Médico solicitante" at bounding box center [325, 263] width 613 height 23
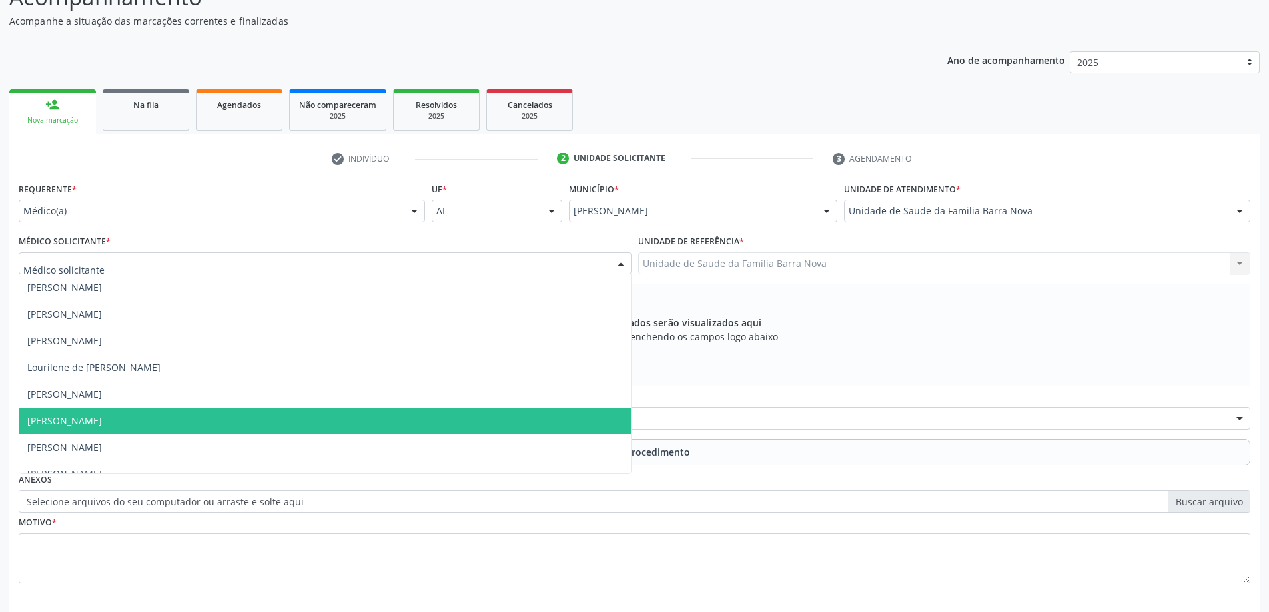
scroll to position [41, 0]
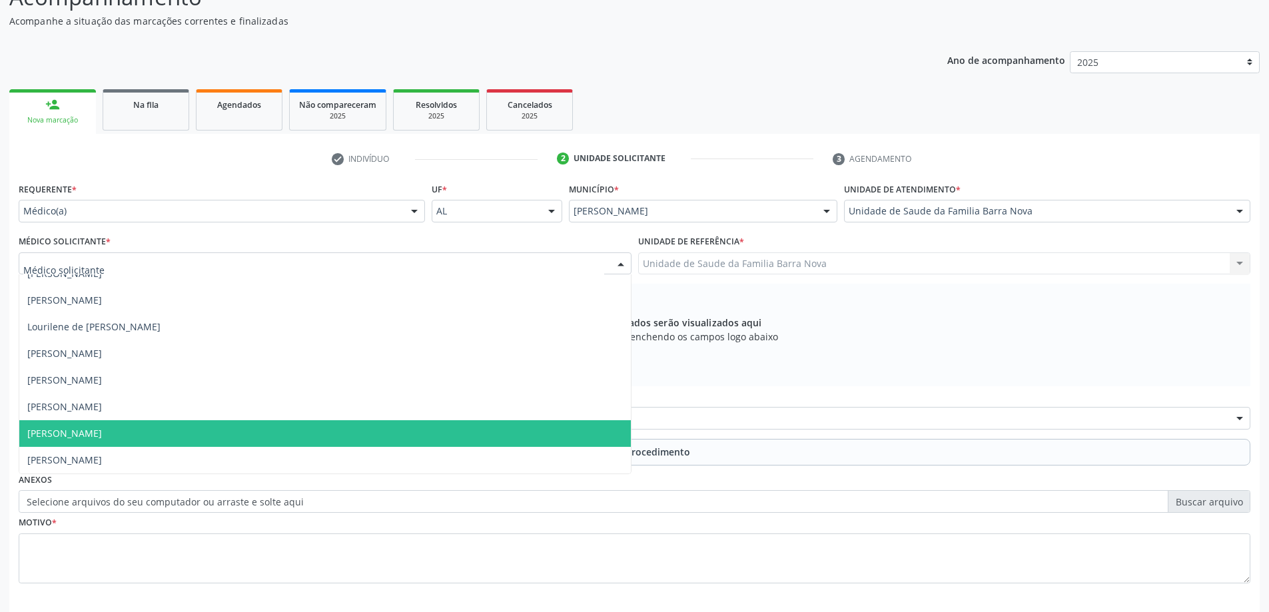
click at [229, 443] on span "[PERSON_NAME]" at bounding box center [324, 433] width 611 height 27
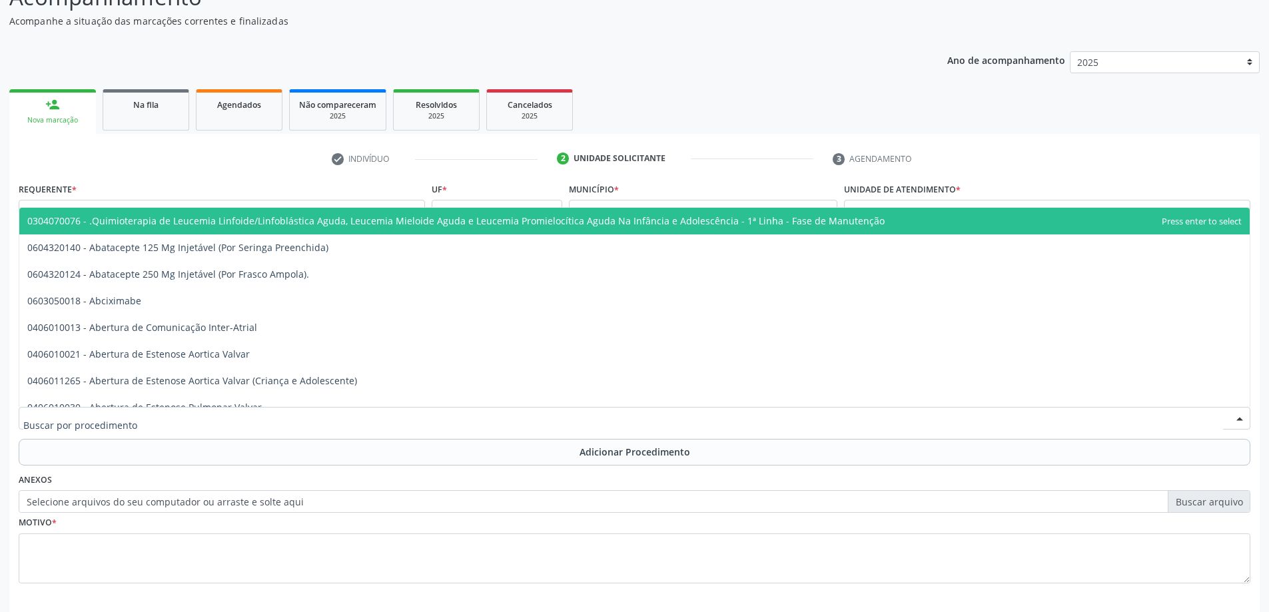
click at [296, 416] on div at bounding box center [634, 418] width 1231 height 23
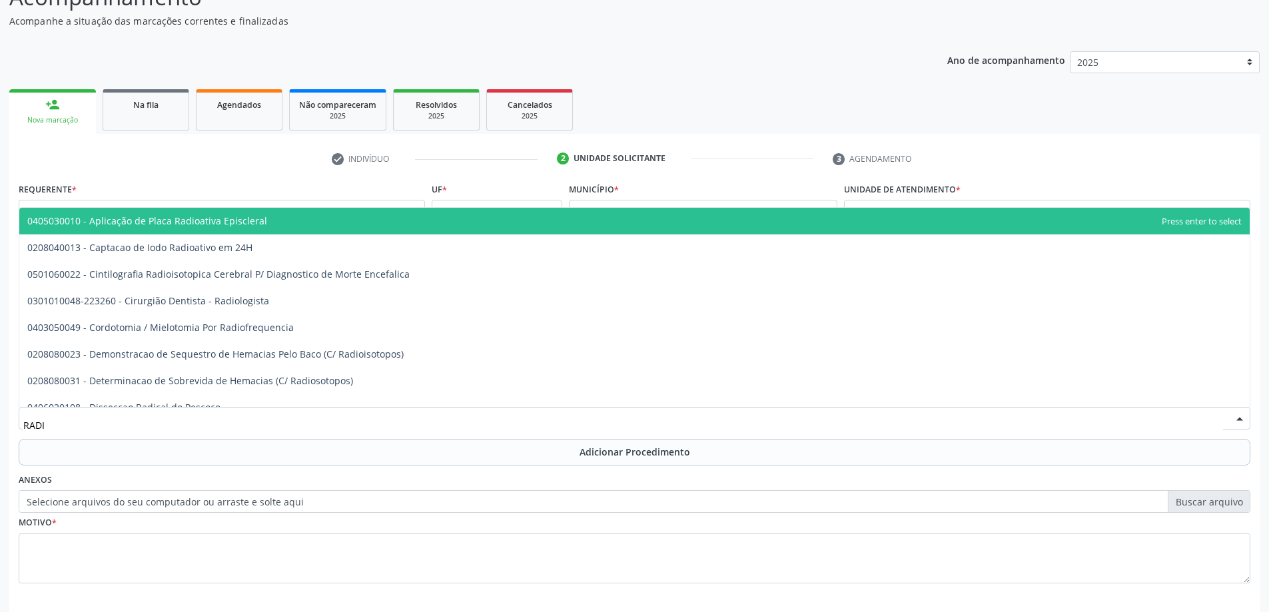
type input "RADIO"
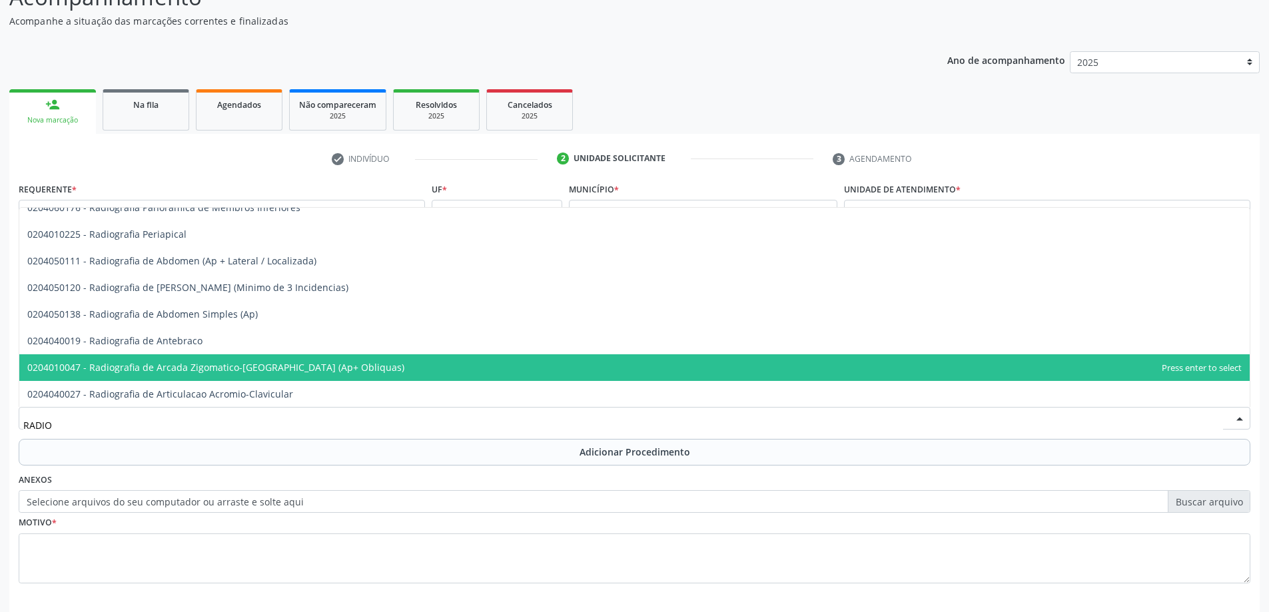
scroll to position [799, 0]
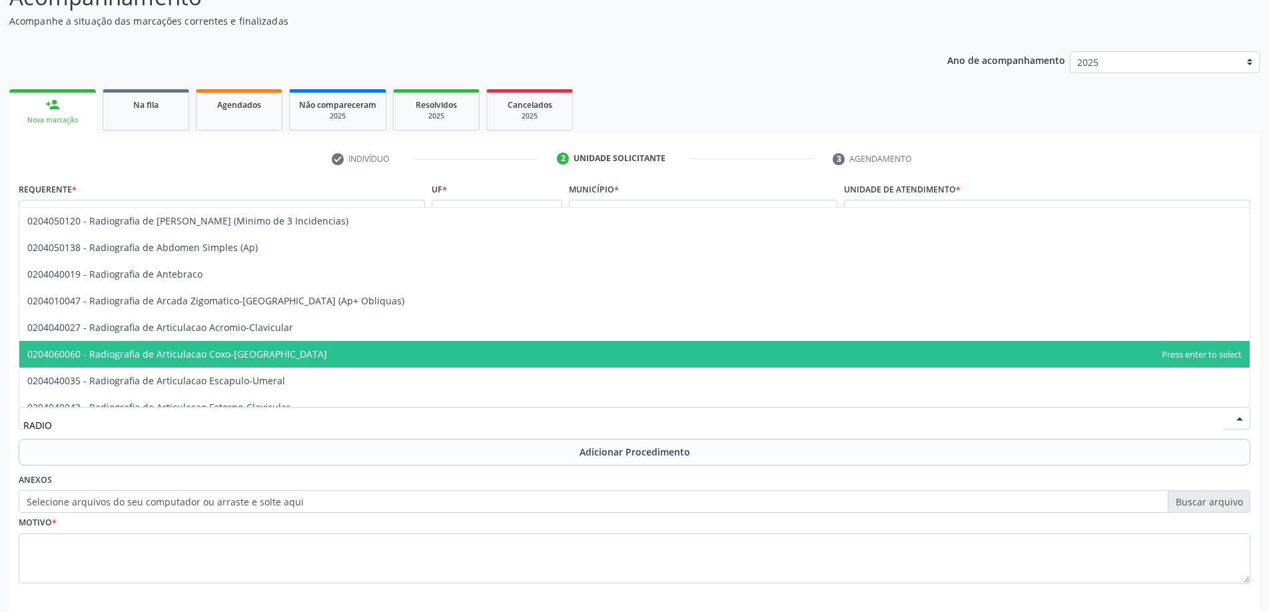
click at [319, 354] on span "0204060060 - Radiografia de Articulacao Coxo-[GEOGRAPHIC_DATA]" at bounding box center [634, 354] width 1230 height 27
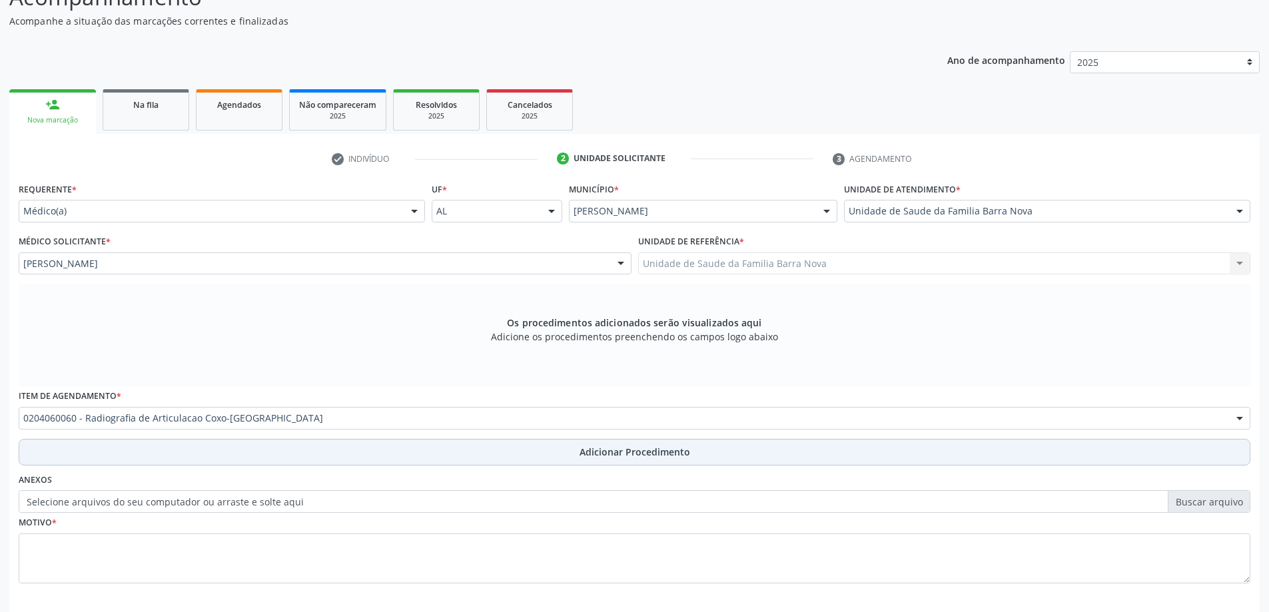
click at [597, 451] on span "Adicionar Procedimento" at bounding box center [634, 452] width 111 height 14
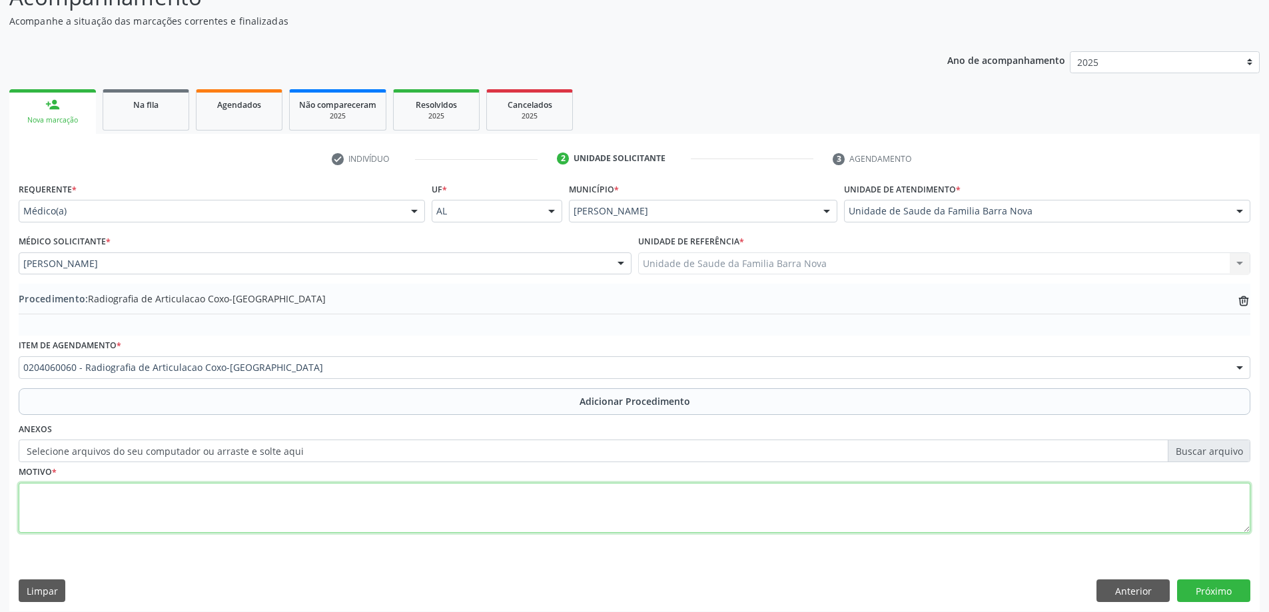
click at [180, 504] on textarea at bounding box center [634, 508] width 1231 height 51
type textarea "d"
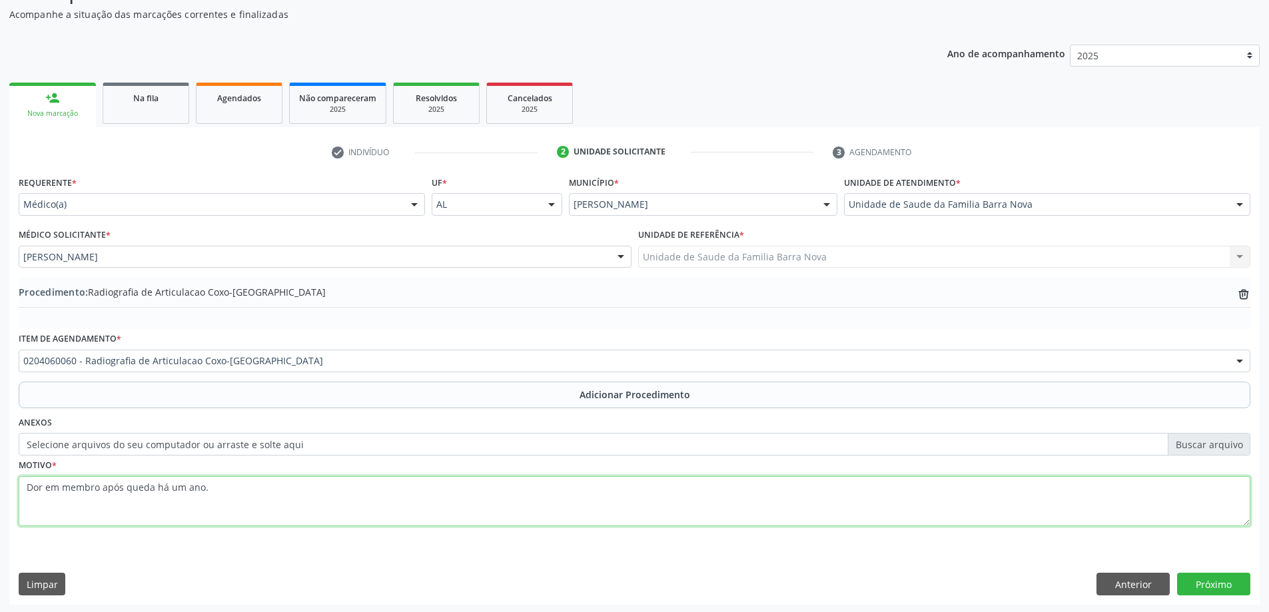
scroll to position [137, 0]
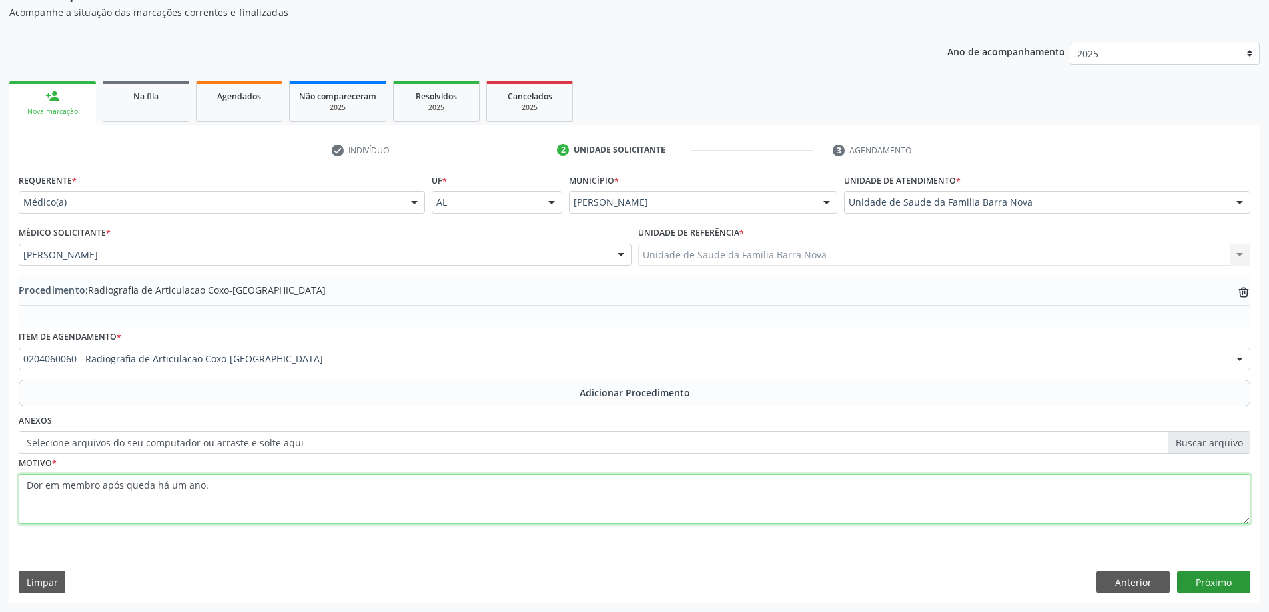
type textarea "Dor em membro após queda há um ano."
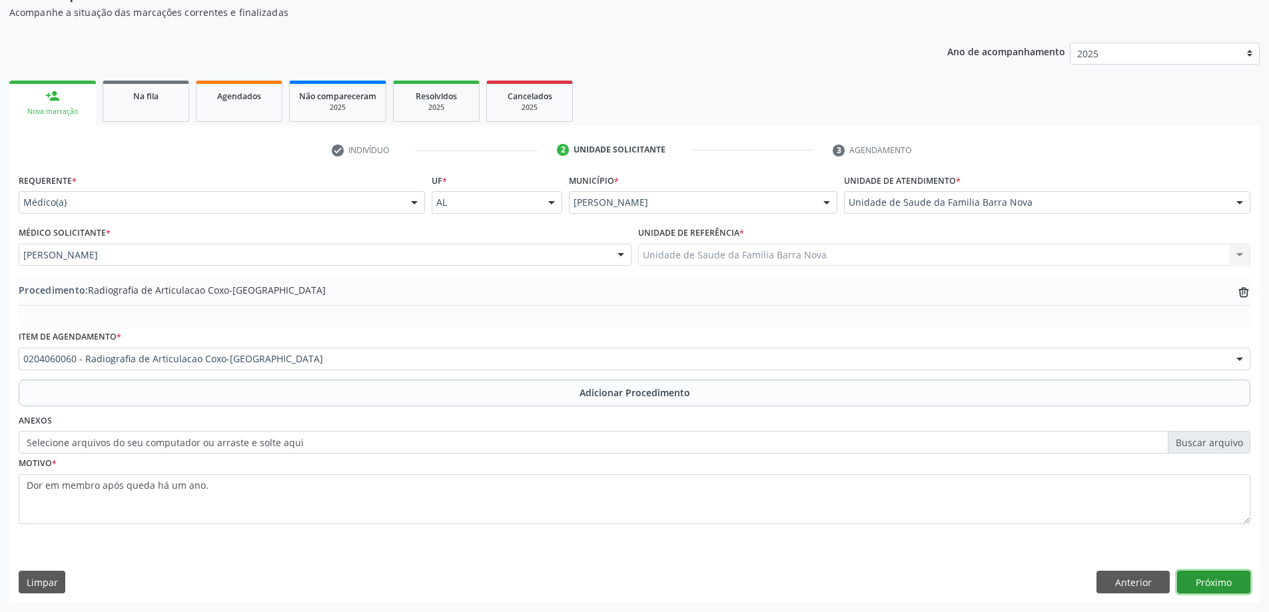
click at [1219, 584] on button "Próximo" at bounding box center [1213, 582] width 73 height 23
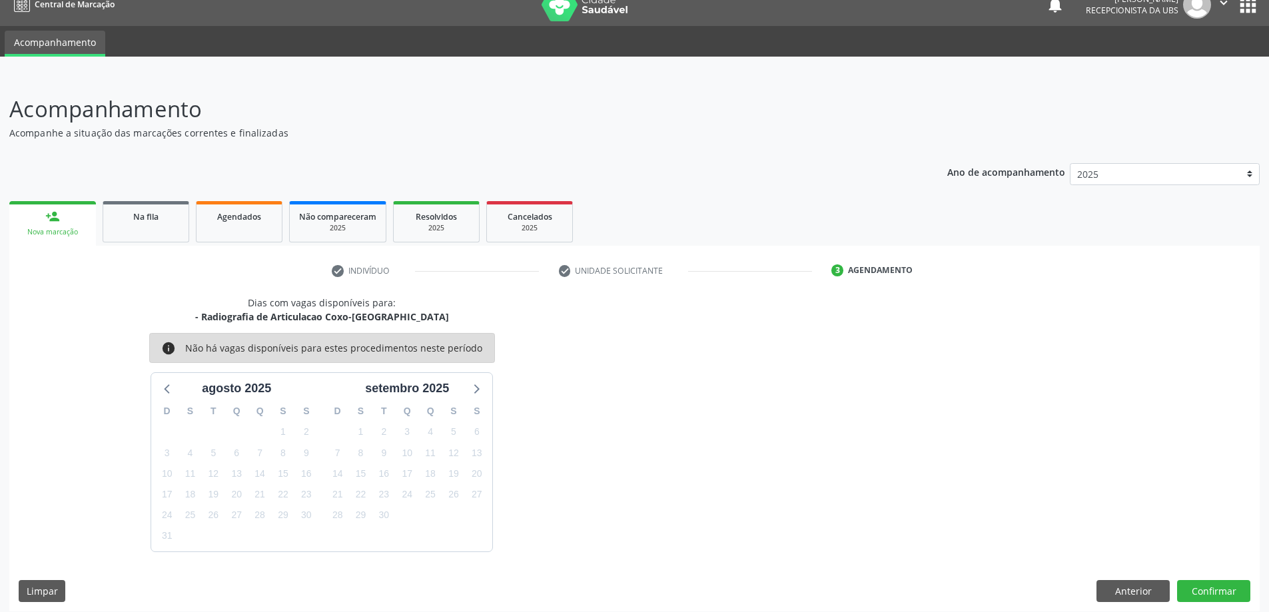
scroll to position [25, 0]
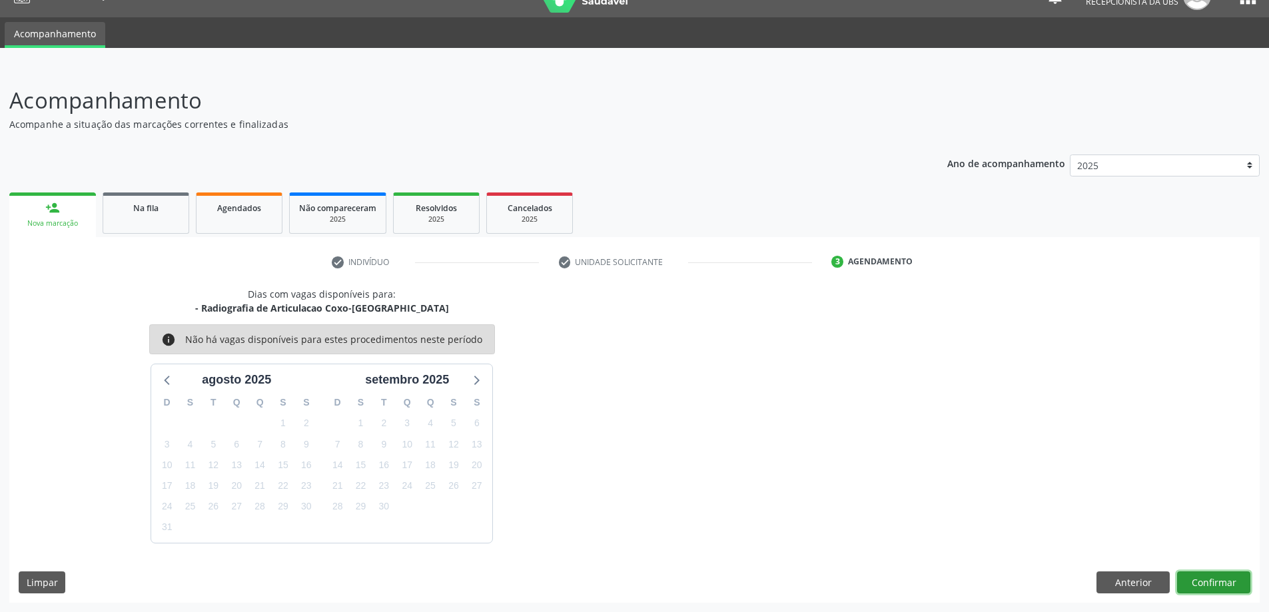
click at [1205, 579] on button "Confirmar" at bounding box center [1213, 582] width 73 height 23
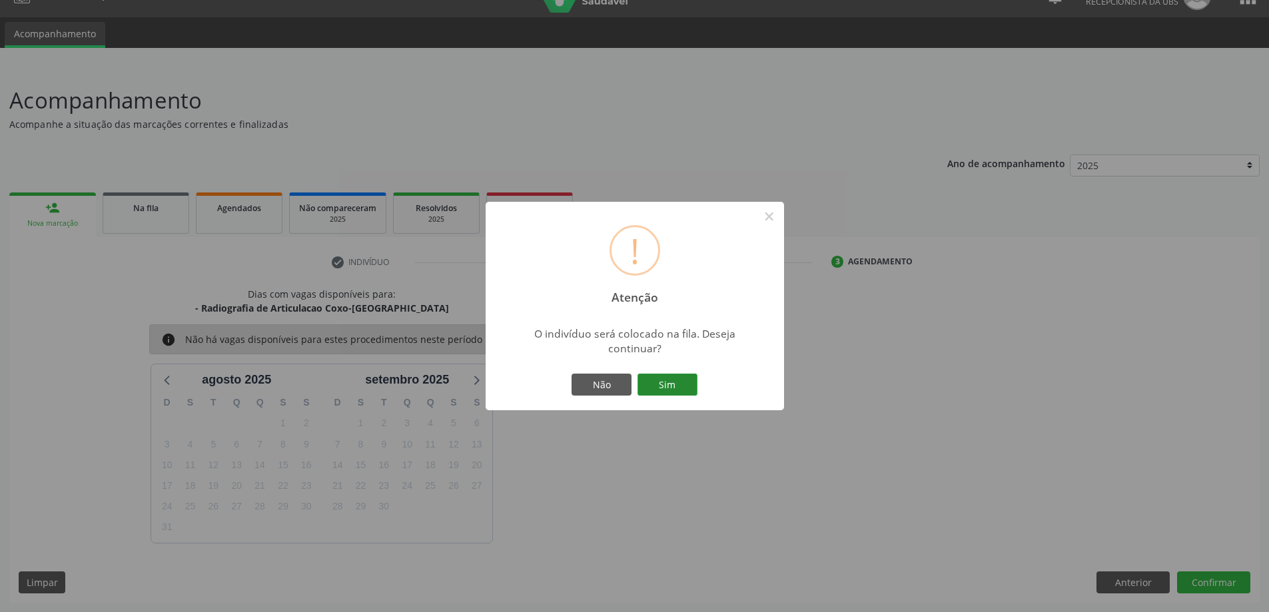
click at [673, 383] on button "Sim" at bounding box center [667, 385] width 60 height 23
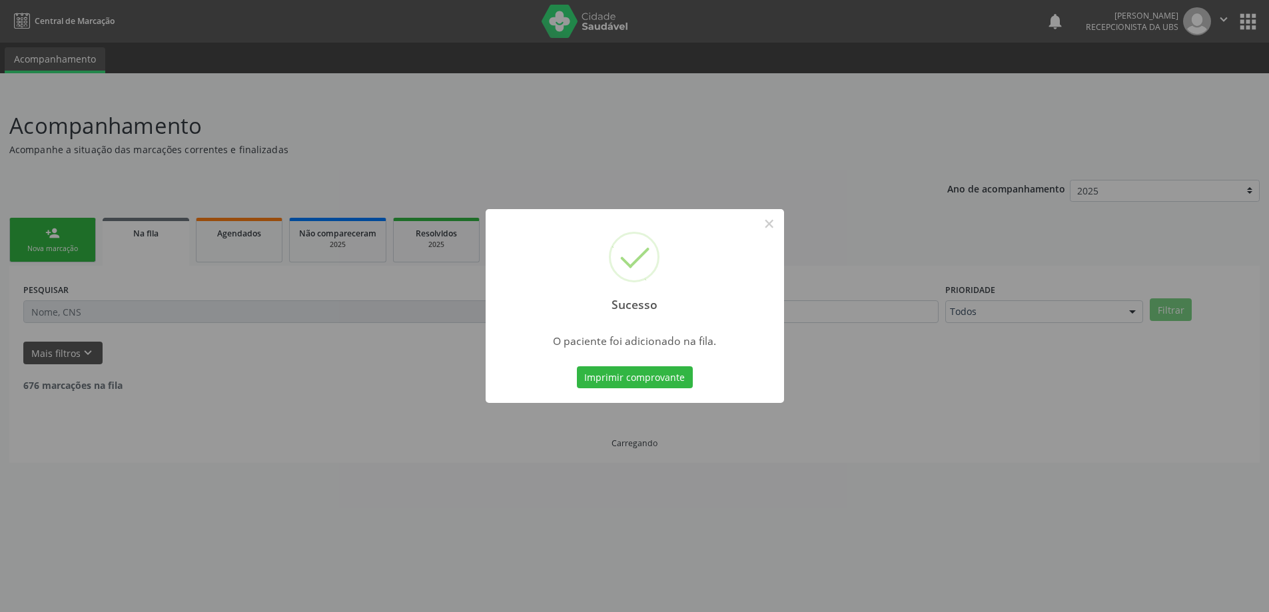
scroll to position [0, 0]
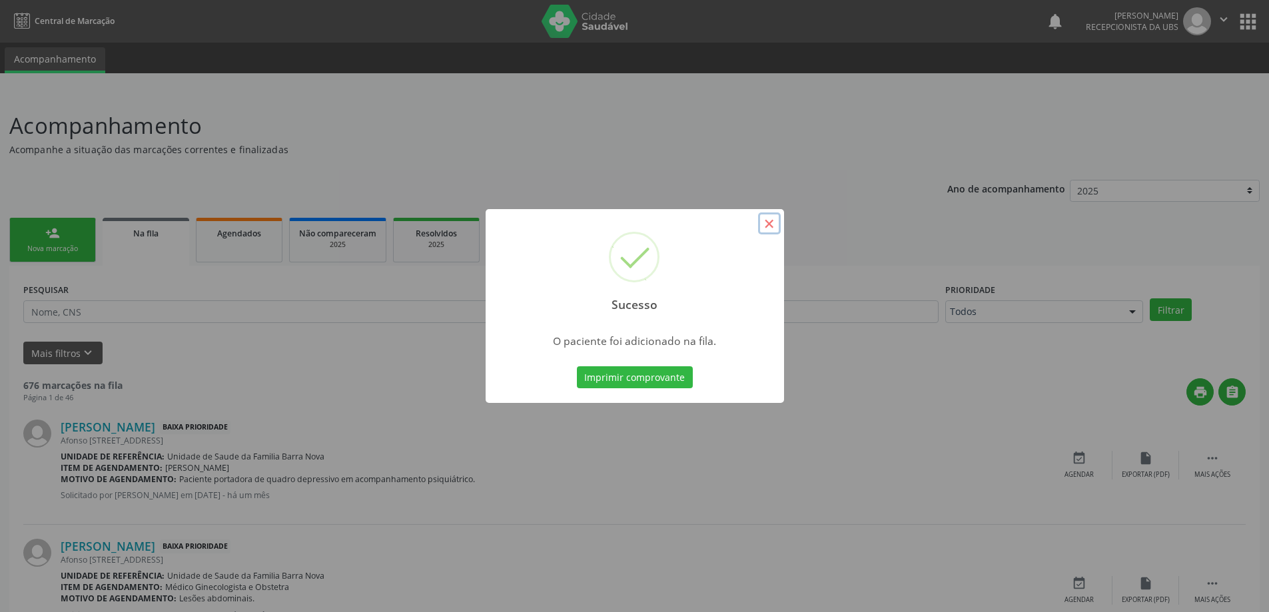
click at [765, 224] on button "×" at bounding box center [769, 223] width 23 height 23
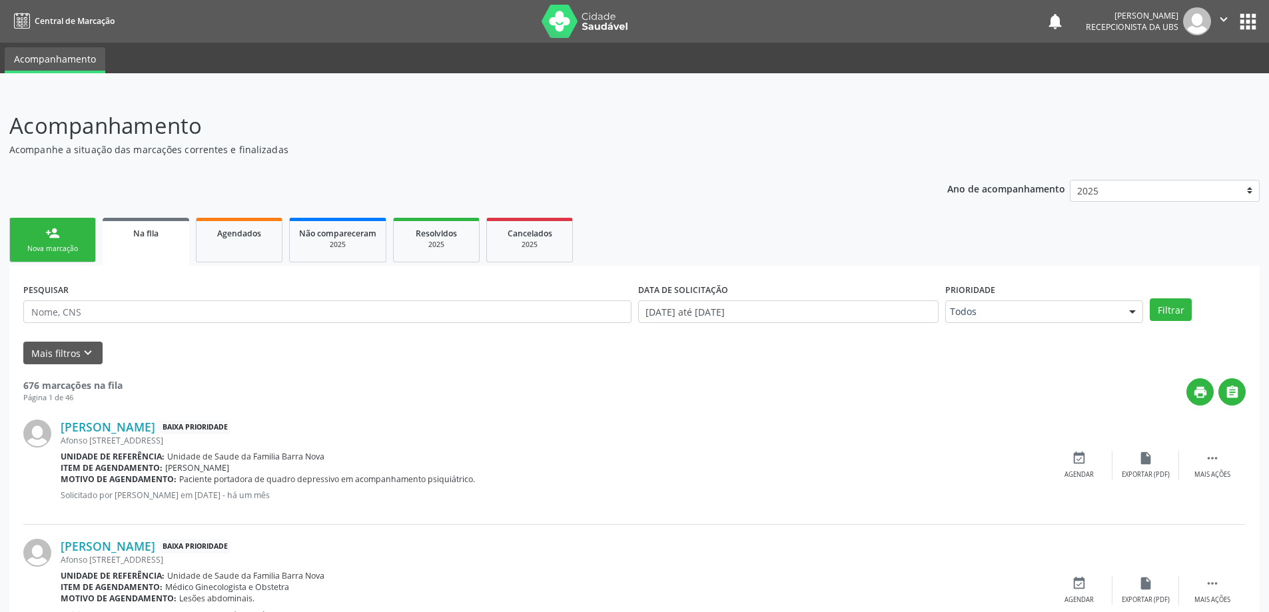
click at [53, 238] on div "person_add" at bounding box center [52, 233] width 15 height 15
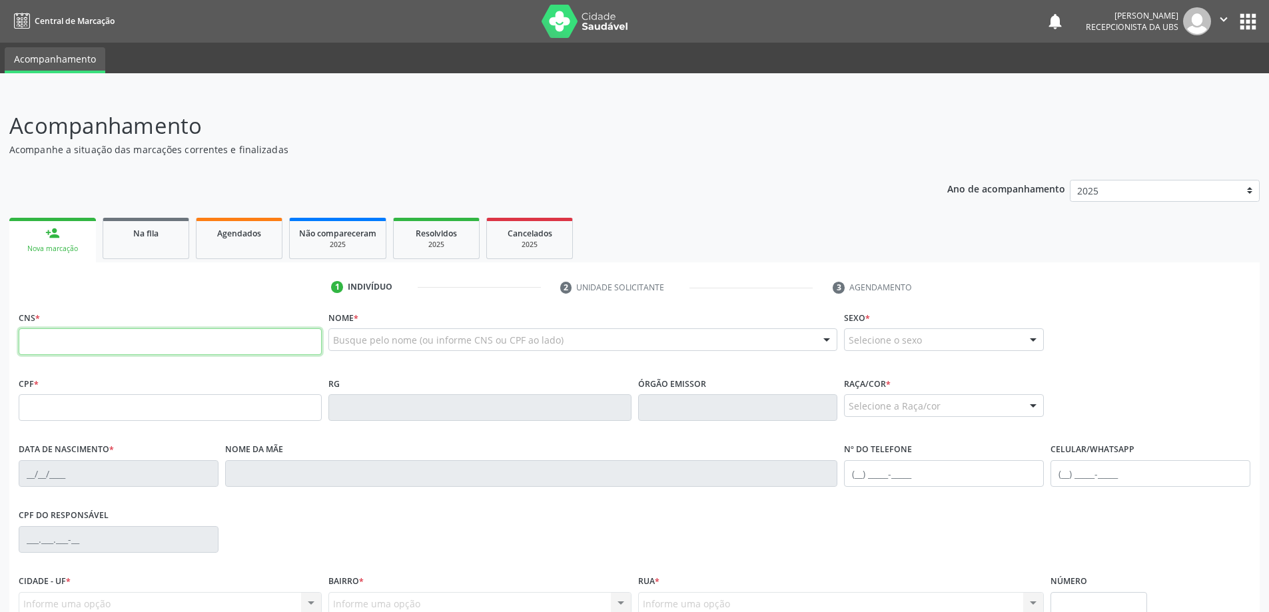
click at [121, 348] on input "text" at bounding box center [170, 341] width 303 height 27
type input "708 5093 2439 0878"
type input "077.380.734-97"
type input "[DATE]"
type input "[PERSON_NAME]"
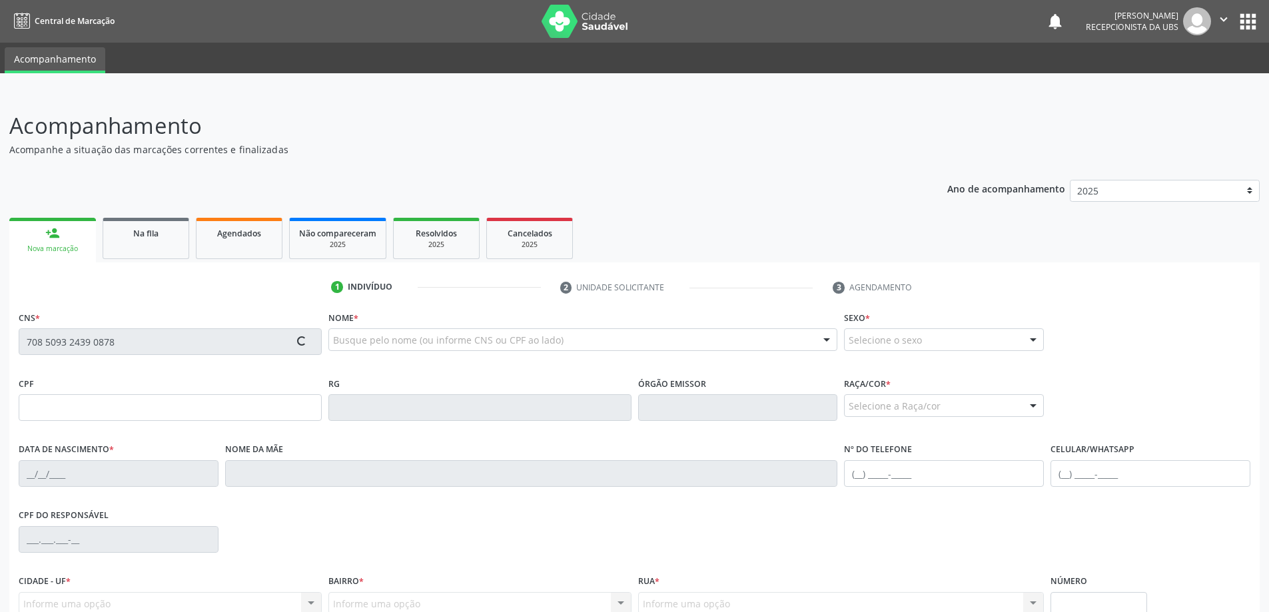
type input "[PHONE_NUMBER]"
type input "17"
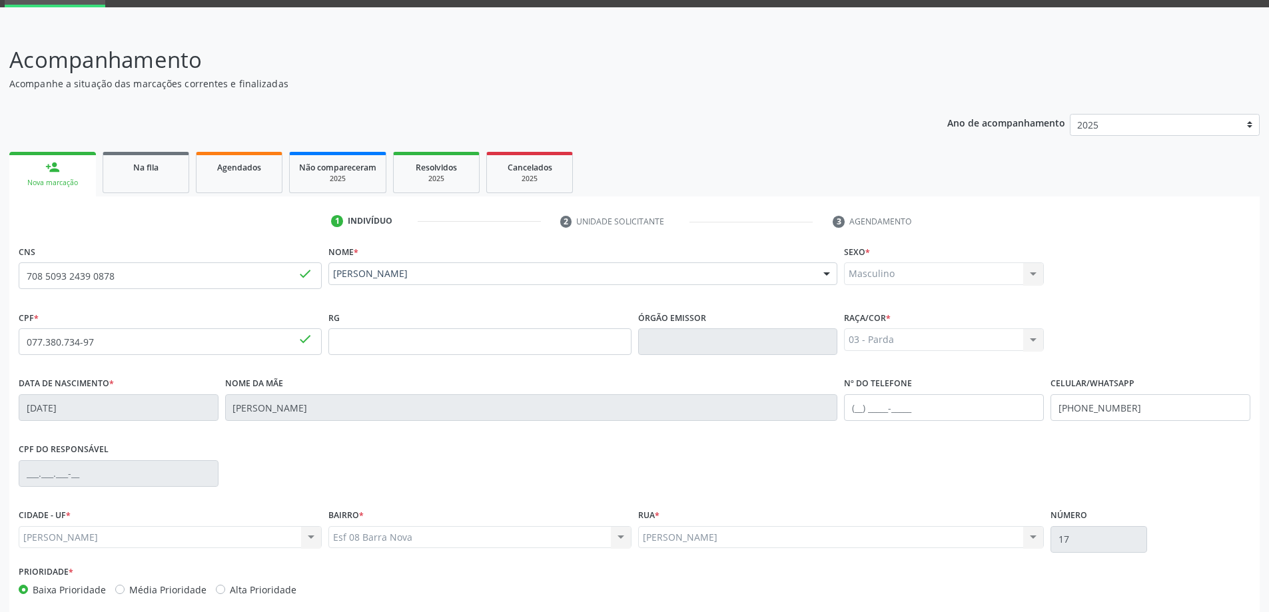
scroll to position [129, 0]
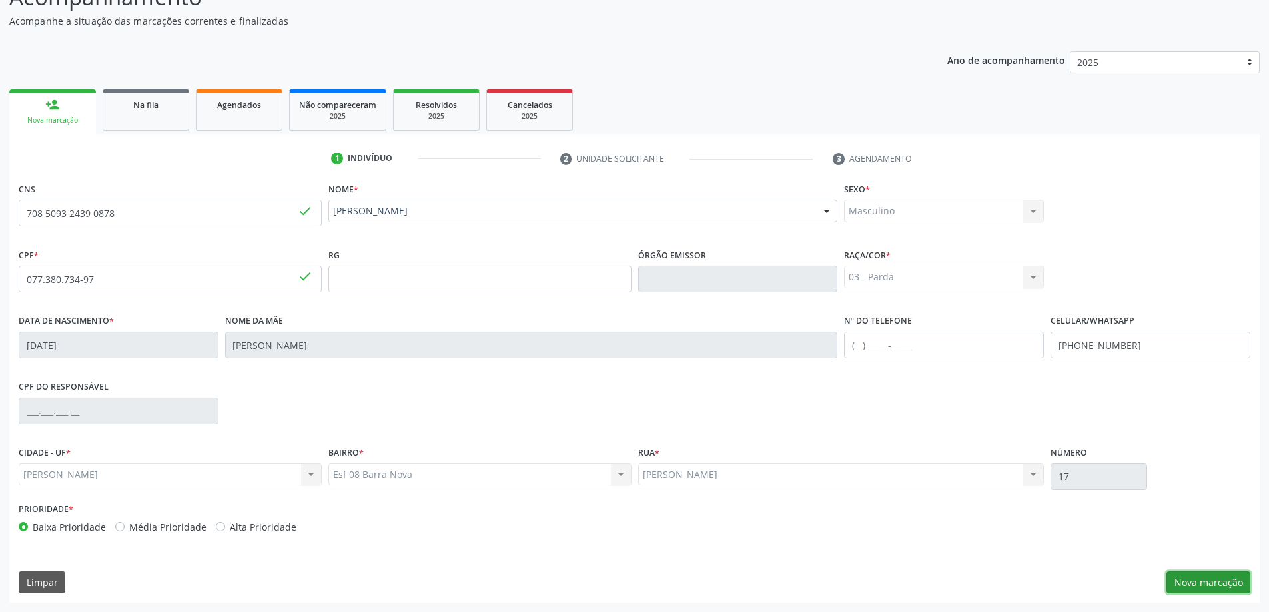
click at [1223, 581] on button "Nova marcação" at bounding box center [1208, 582] width 84 height 23
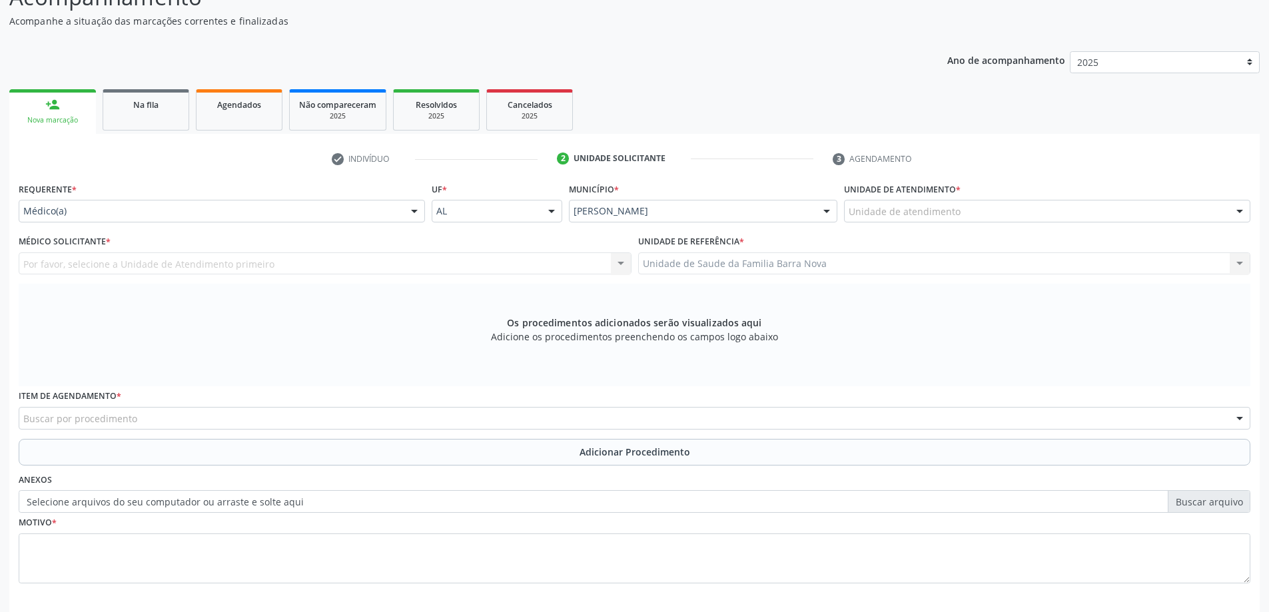
click at [1152, 221] on div "Unidade de atendimento" at bounding box center [1047, 211] width 406 height 23
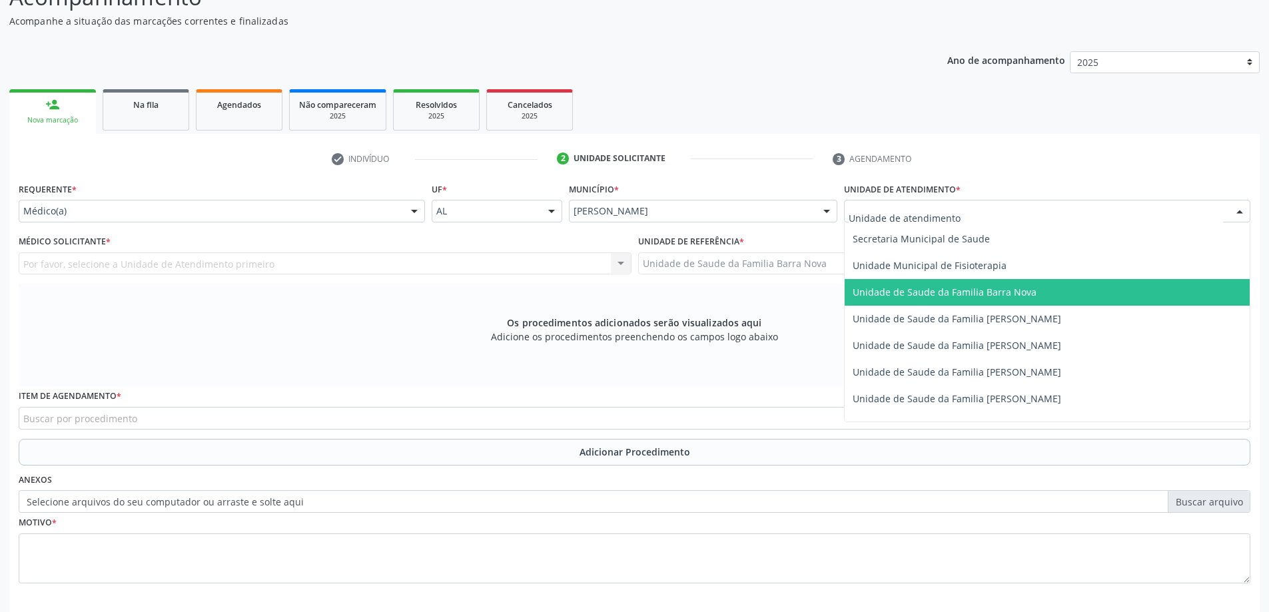
scroll to position [666, 0]
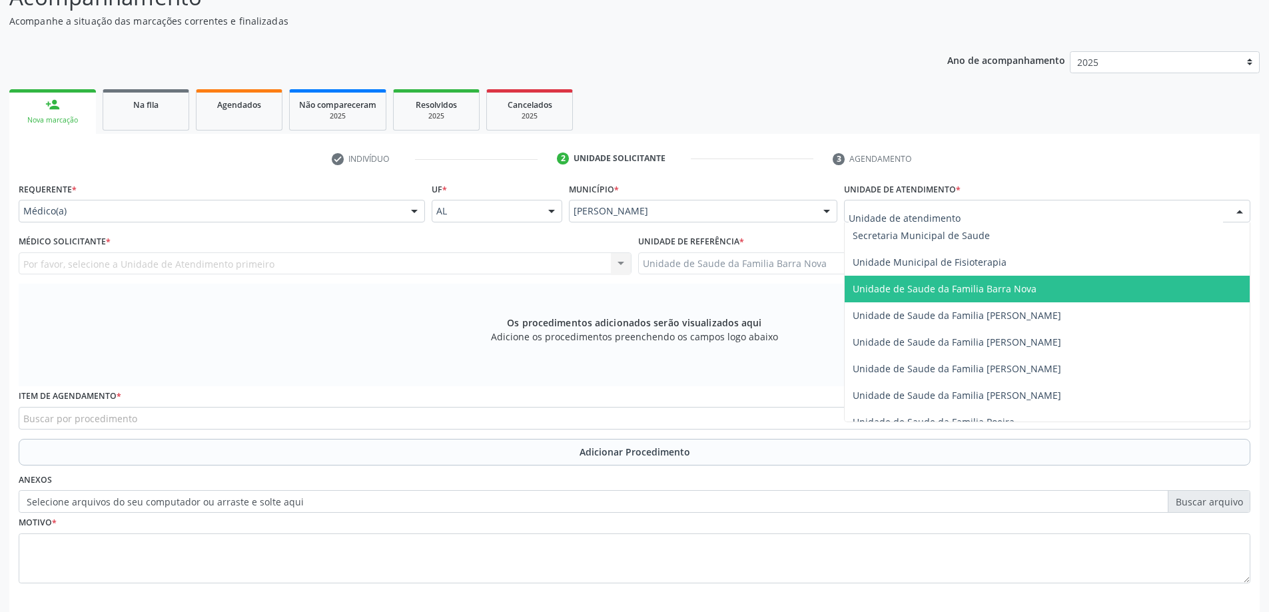
click at [1036, 297] on span "Unidade de Saude da Familia Barra Nova" at bounding box center [1046, 289] width 405 height 27
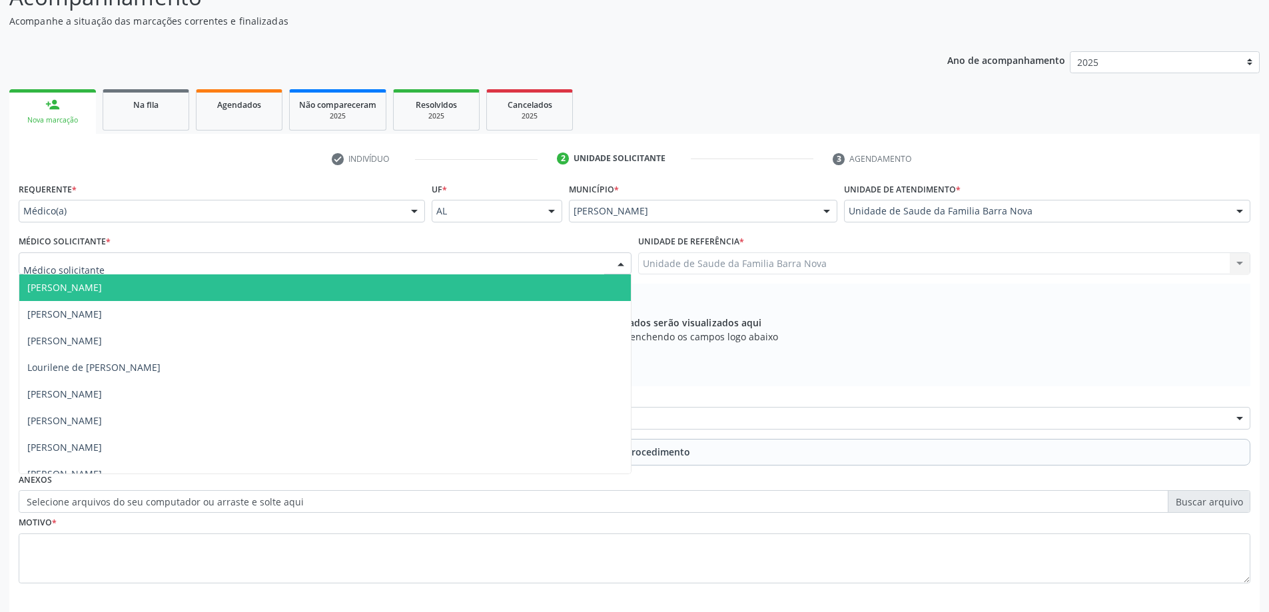
click at [533, 260] on div at bounding box center [325, 263] width 613 height 23
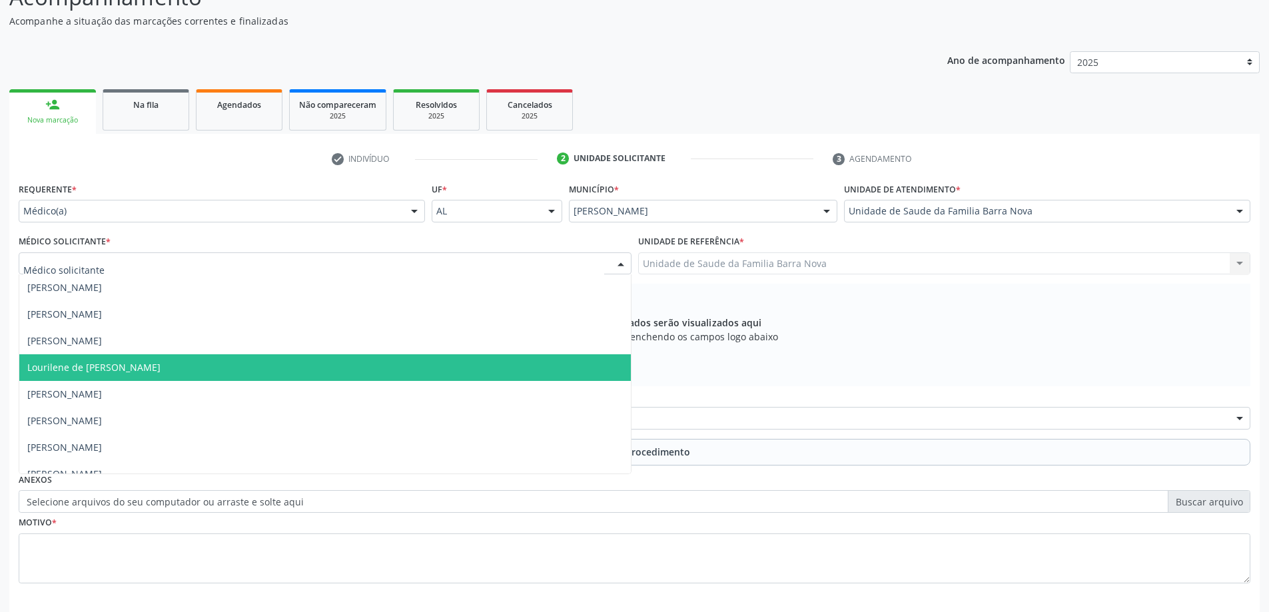
click at [758, 378] on div "Os procedimentos adicionados serão visualizados aqui Adicione os procedimentos …" at bounding box center [634, 335] width 1231 height 103
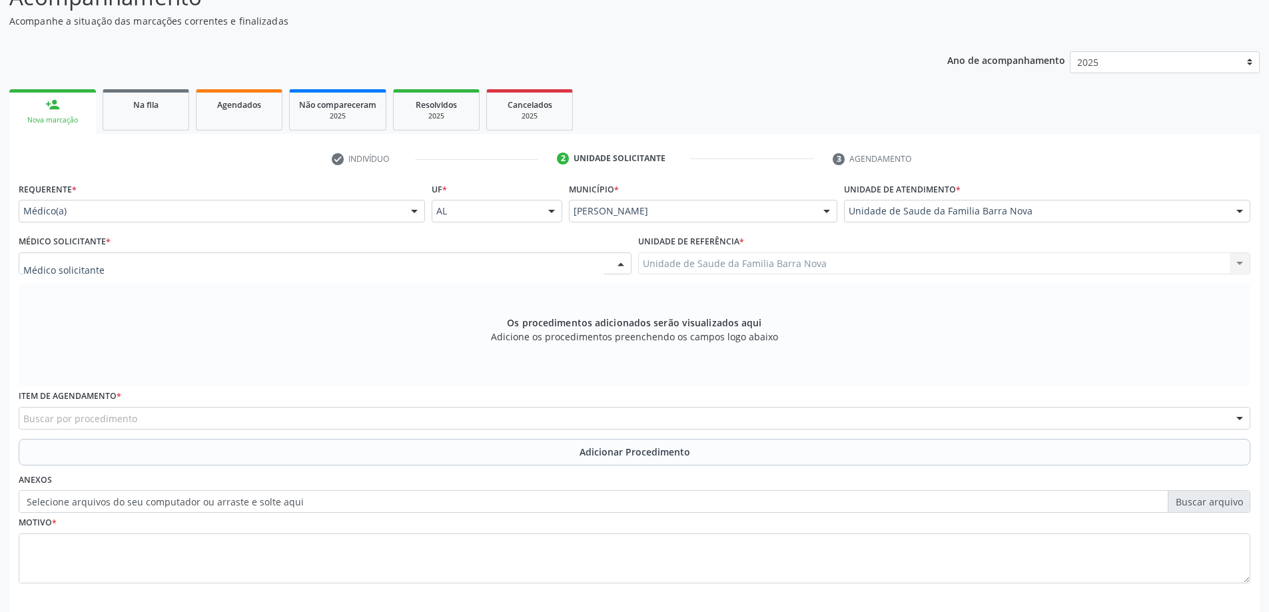
click at [447, 262] on div at bounding box center [325, 263] width 613 height 23
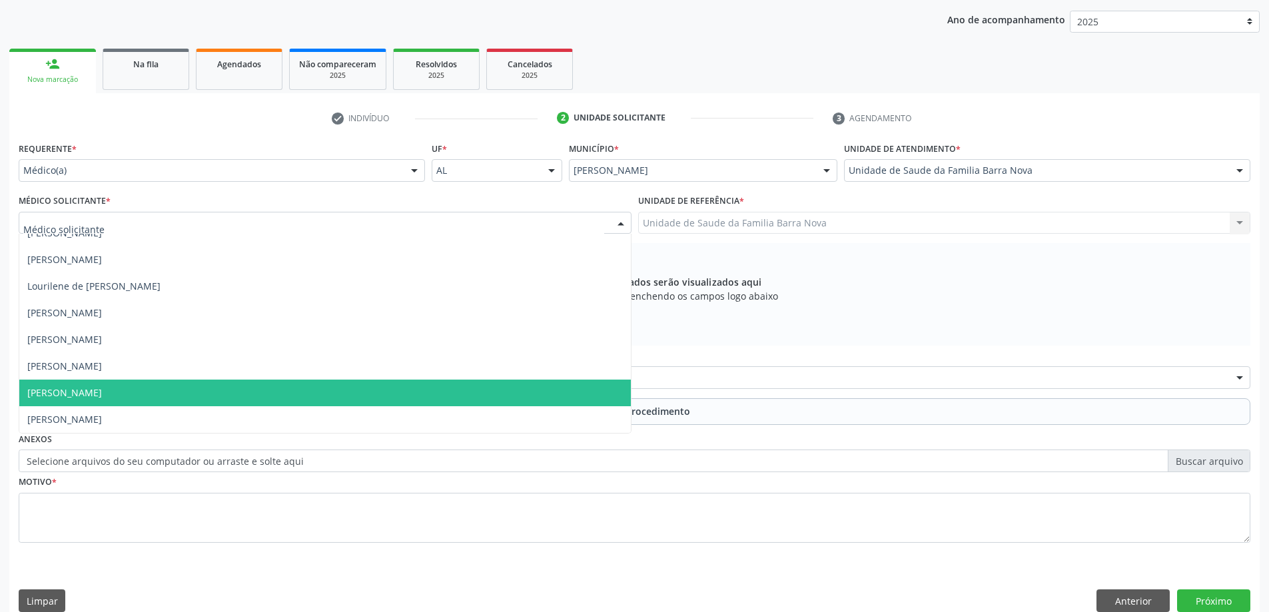
scroll to position [188, 0]
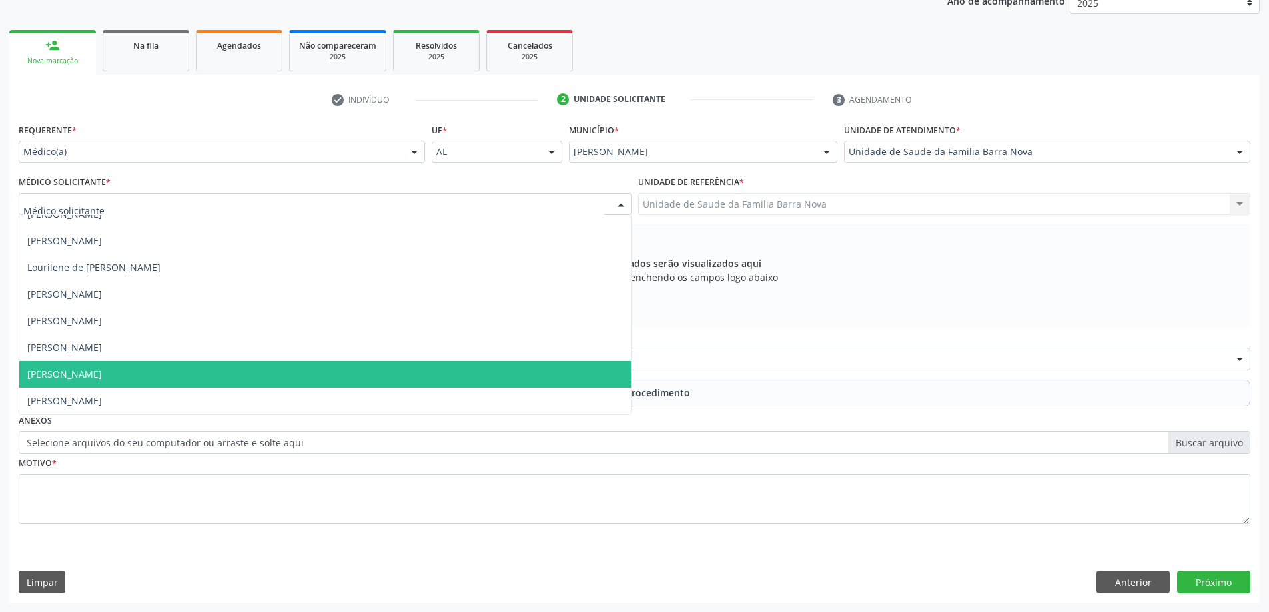
click at [362, 376] on span "[PERSON_NAME]" at bounding box center [324, 374] width 611 height 27
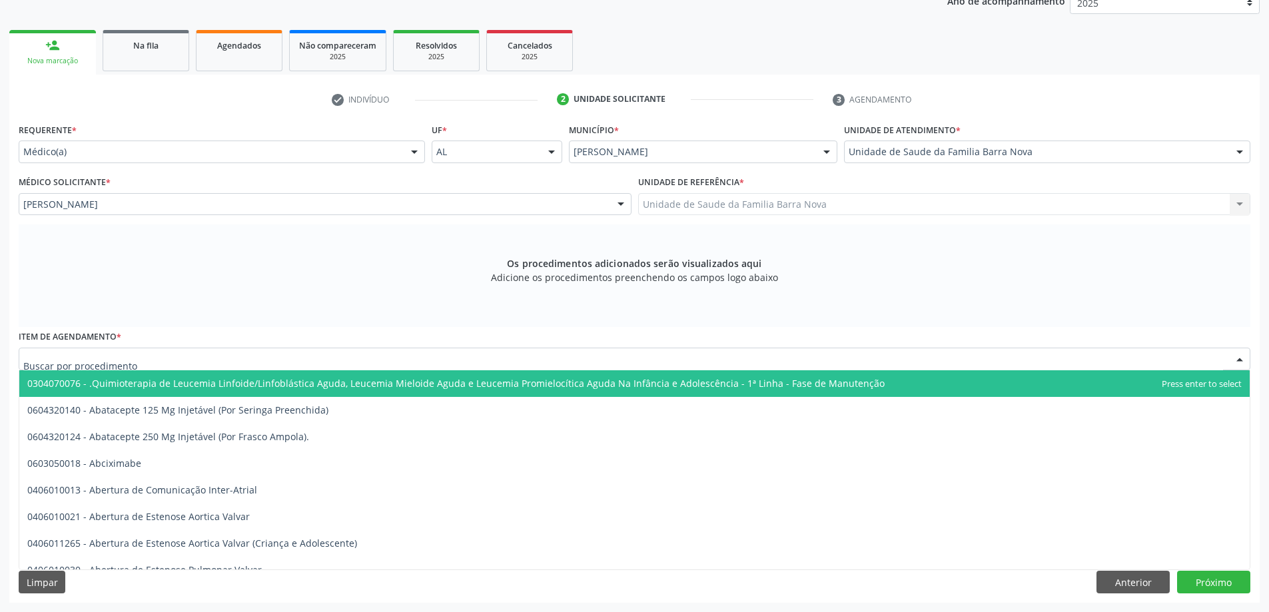
click at [196, 362] on div at bounding box center [634, 359] width 1231 height 23
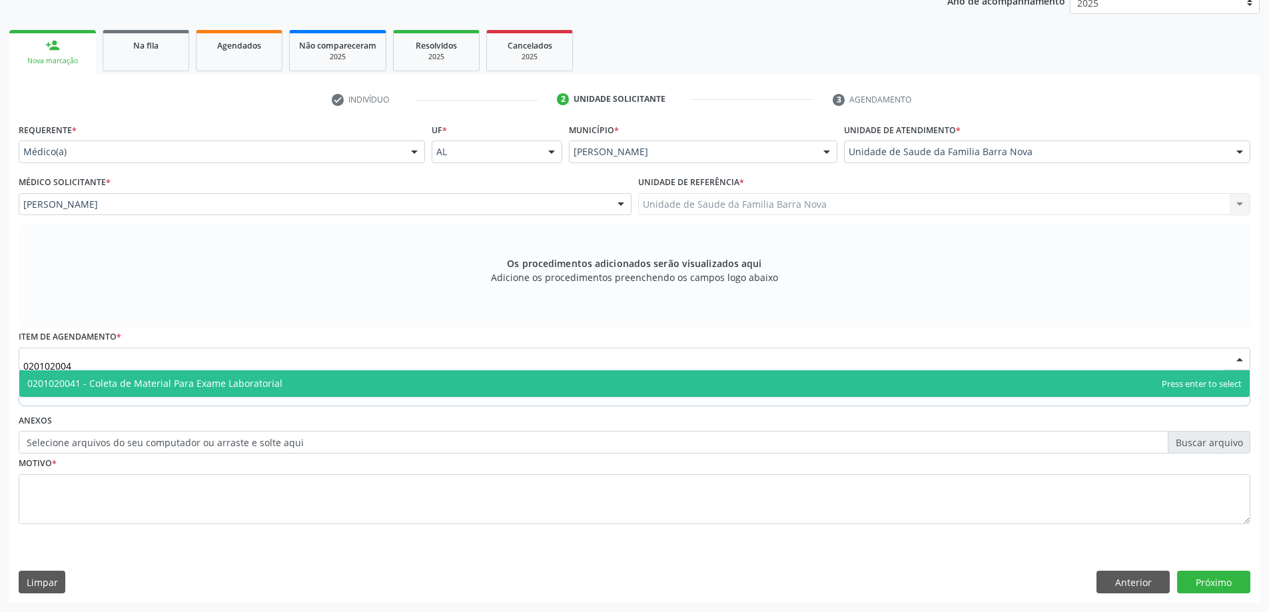
type input "0201020041"
click at [264, 384] on span "0201020041 - Coleta de Material Para Exame Laboratorial" at bounding box center [154, 383] width 255 height 13
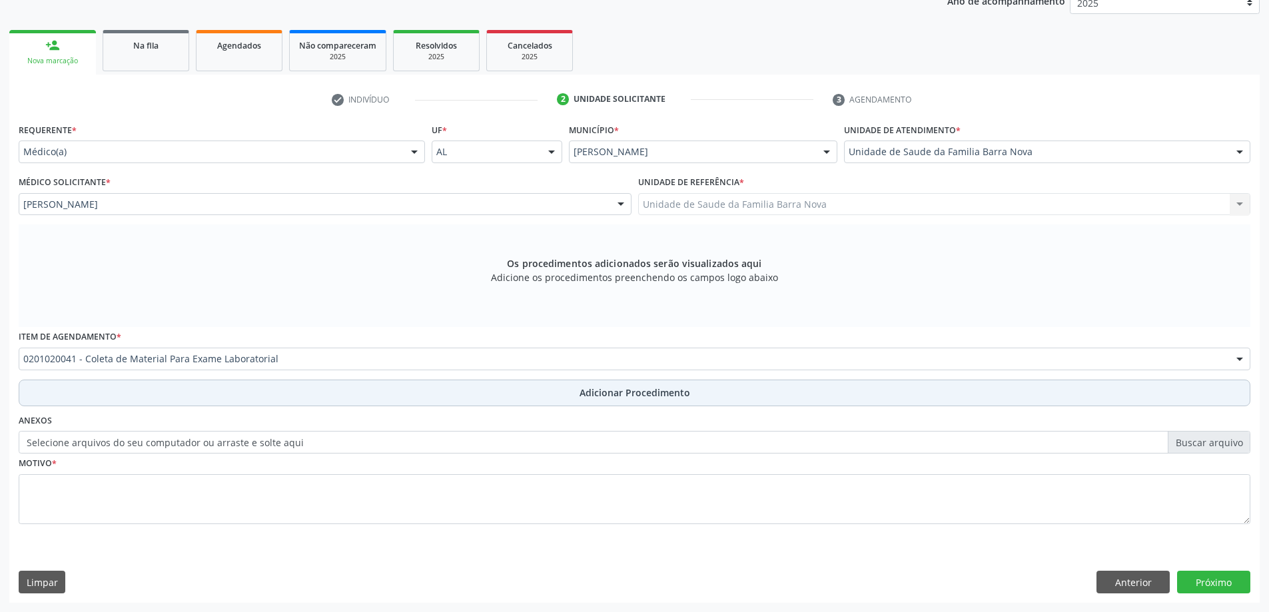
click at [619, 396] on span "Adicionar Procedimento" at bounding box center [634, 393] width 111 height 14
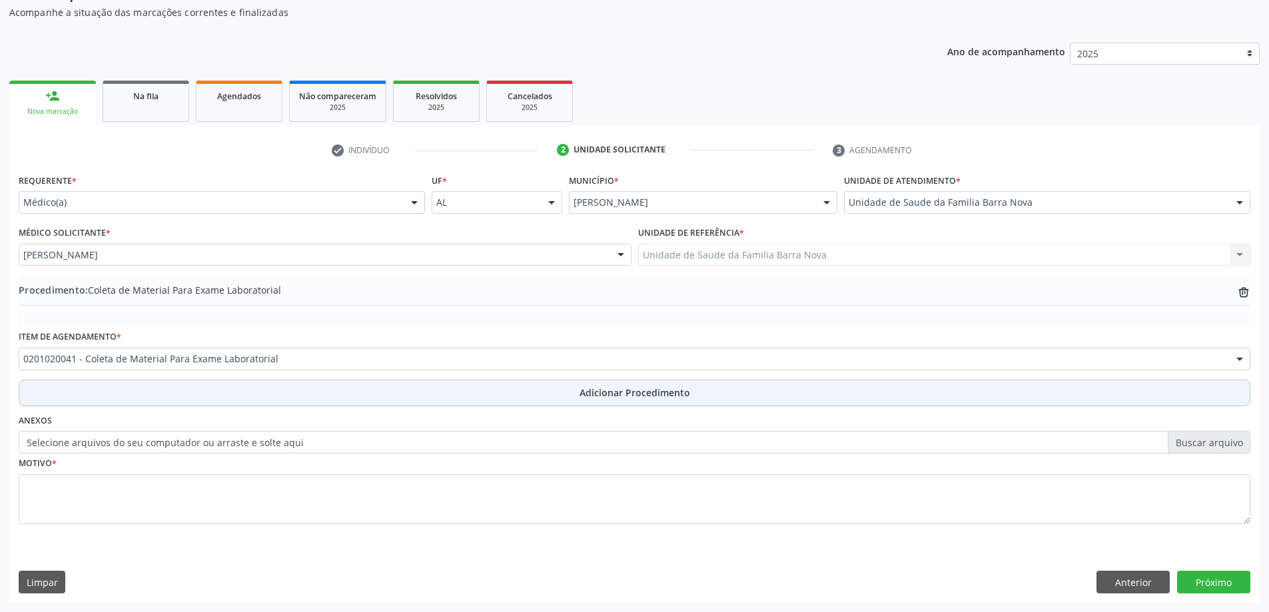
scroll to position [137, 0]
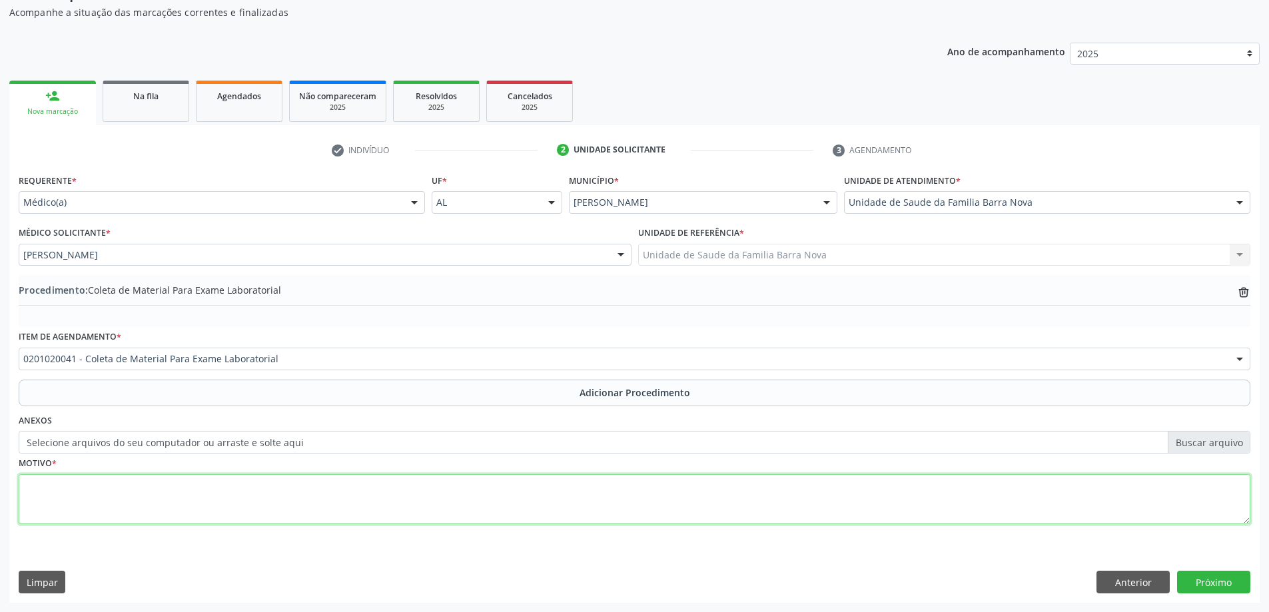
click at [182, 497] on textarea at bounding box center [634, 499] width 1231 height 51
type textarea "Risco cardiovascular."
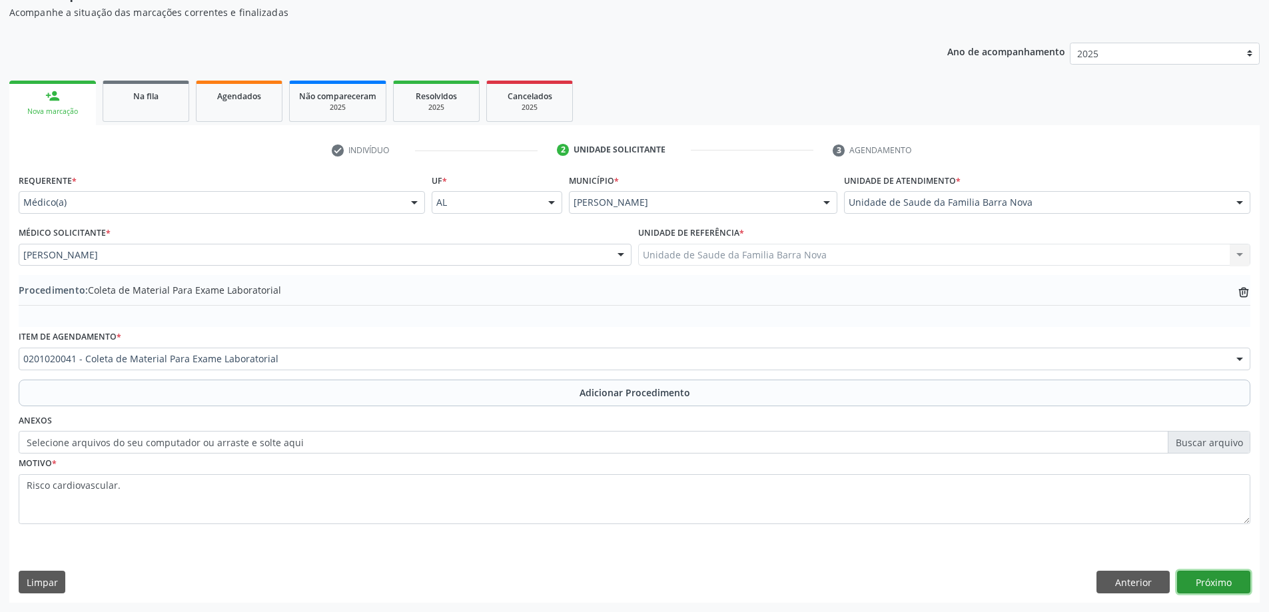
click at [1199, 580] on button "Próximo" at bounding box center [1213, 582] width 73 height 23
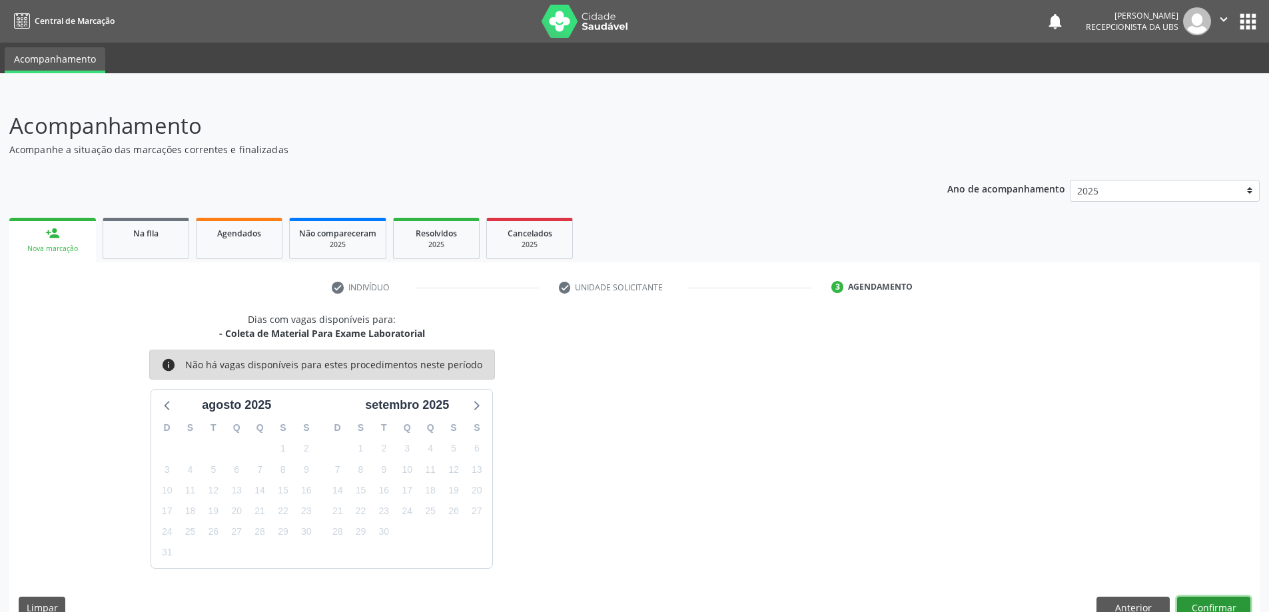
click at [1217, 603] on button "Confirmar" at bounding box center [1213, 608] width 73 height 23
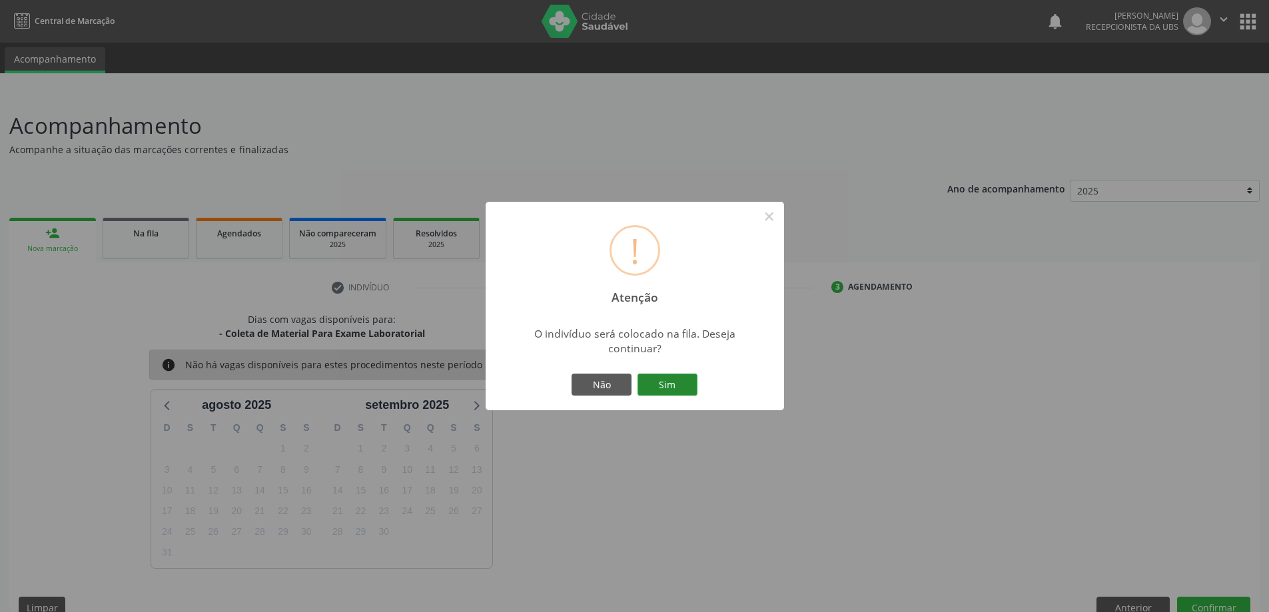
click at [668, 380] on button "Sim" at bounding box center [667, 385] width 60 height 23
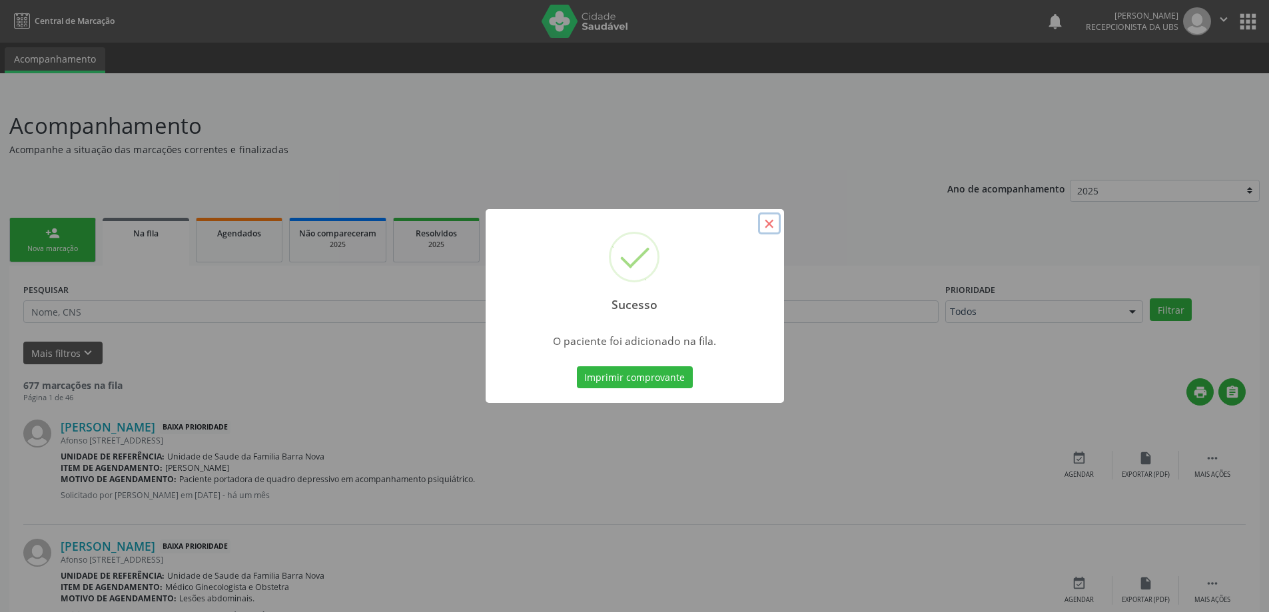
click at [769, 227] on button "×" at bounding box center [769, 223] width 23 height 23
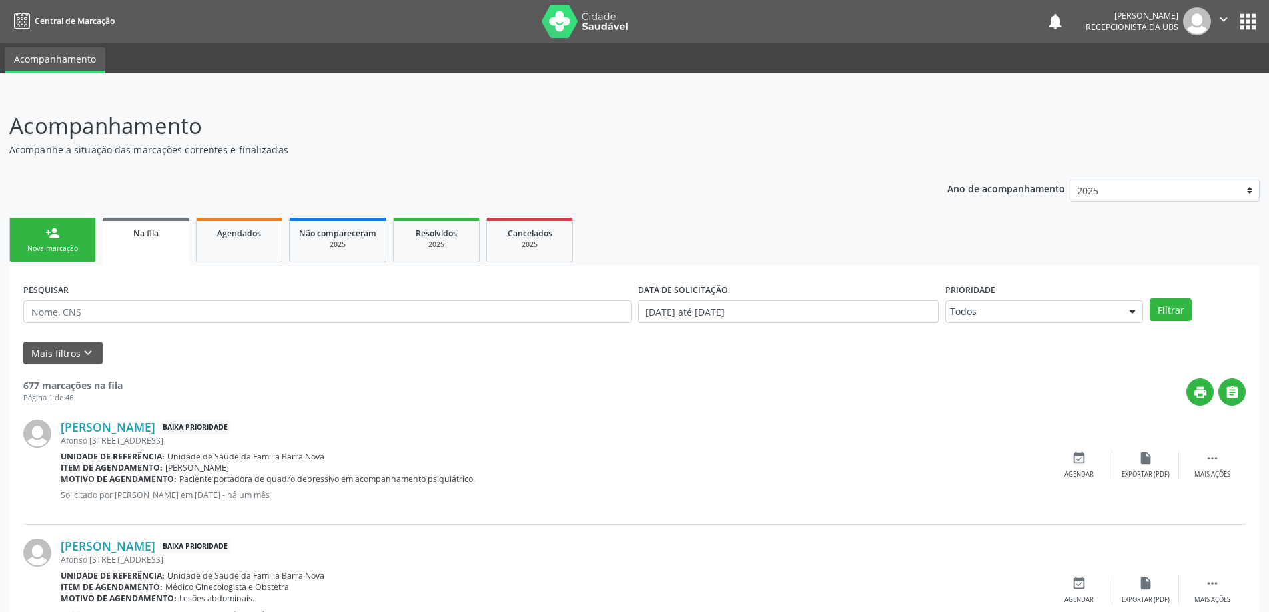
click at [48, 249] on div "Nova marcação" at bounding box center [52, 249] width 67 height 10
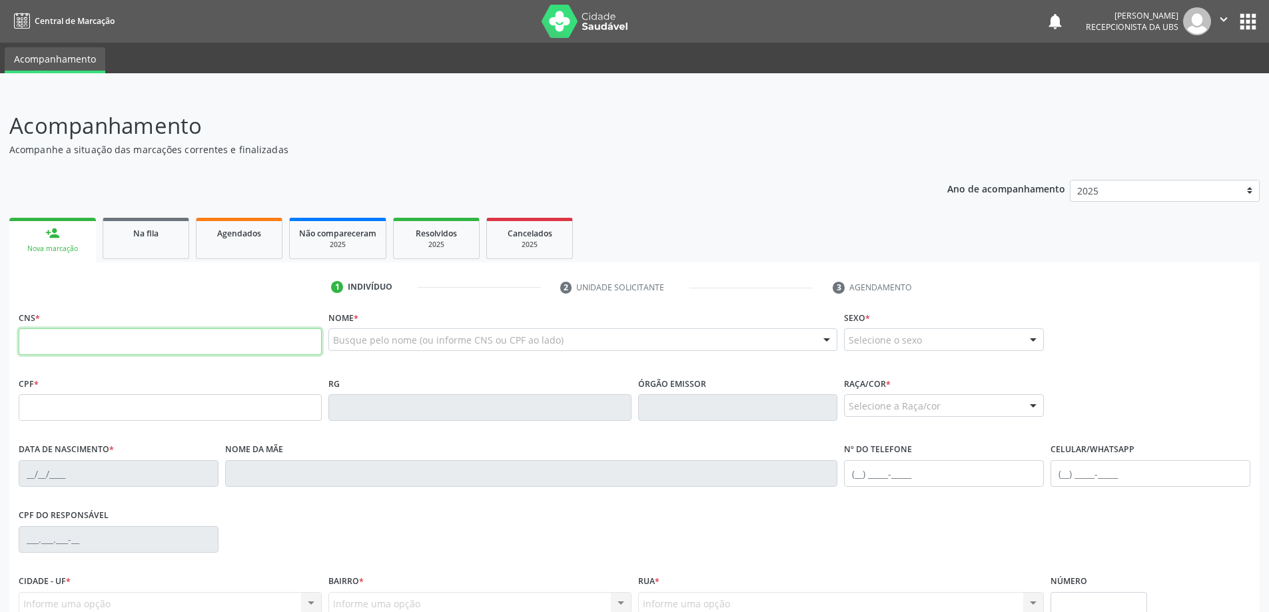
click at [87, 334] on input "text" at bounding box center [170, 341] width 303 height 27
type input "706 1038 4439 0130"
type input "605.742.244-91"
type input "[DATE]"
type input "[PERSON_NAME]"
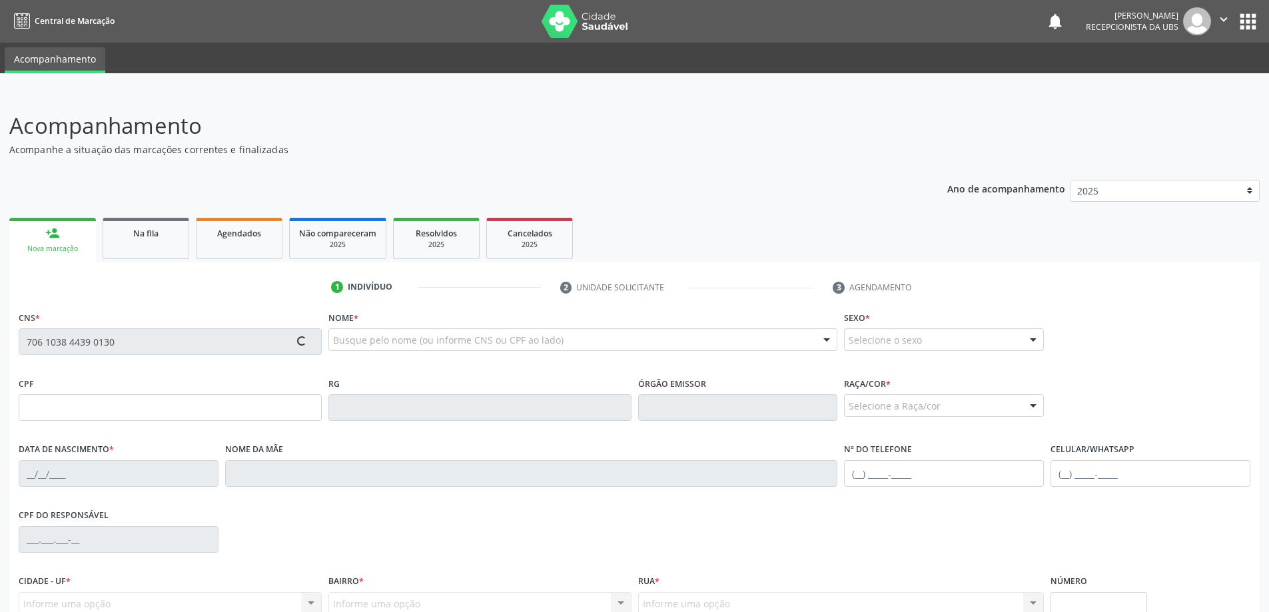
type input "[PHONE_NUMBER]"
type input "10"
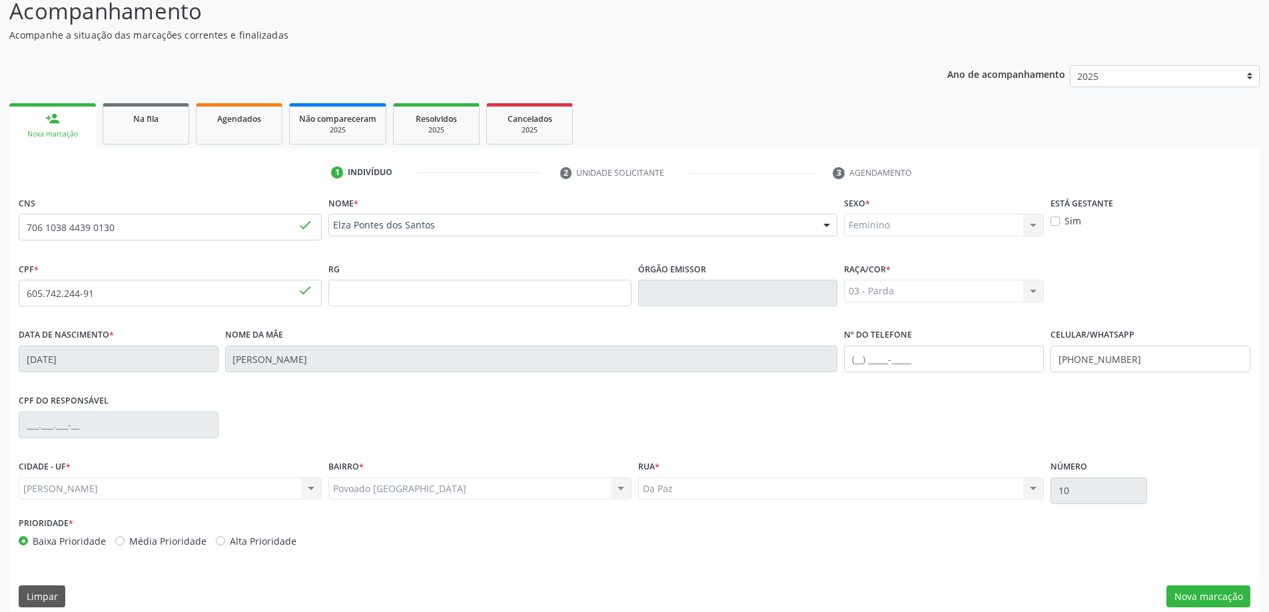
scroll to position [129, 0]
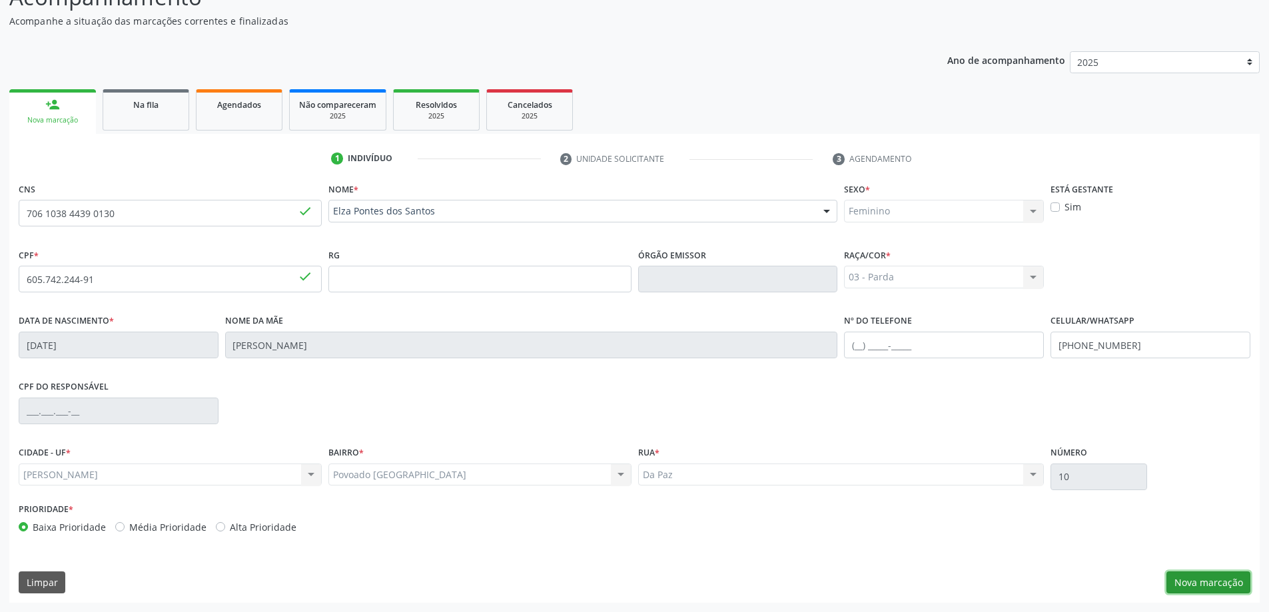
click at [1229, 585] on button "Nova marcação" at bounding box center [1208, 582] width 84 height 23
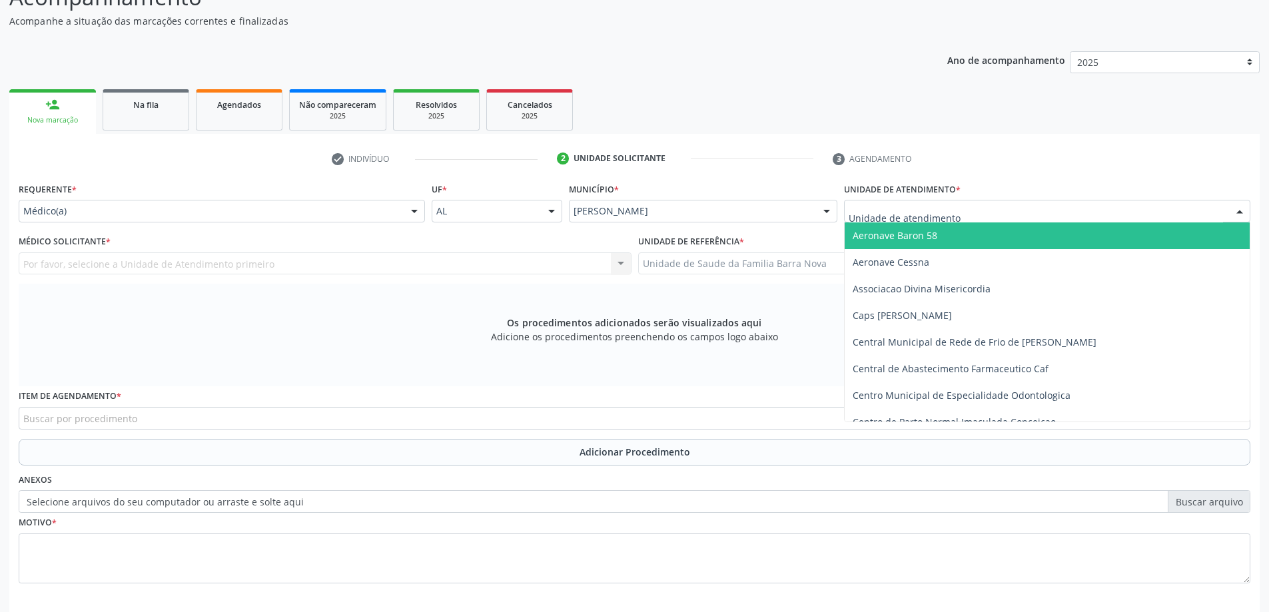
click at [980, 211] on div at bounding box center [1047, 211] width 406 height 23
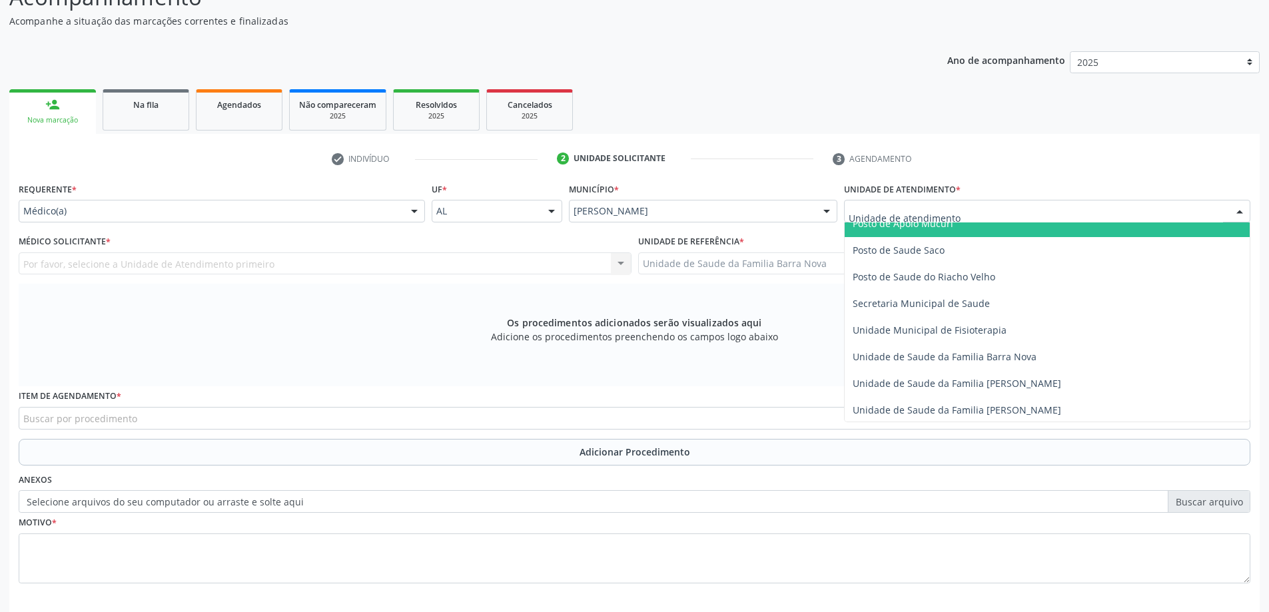
scroll to position [599, 0]
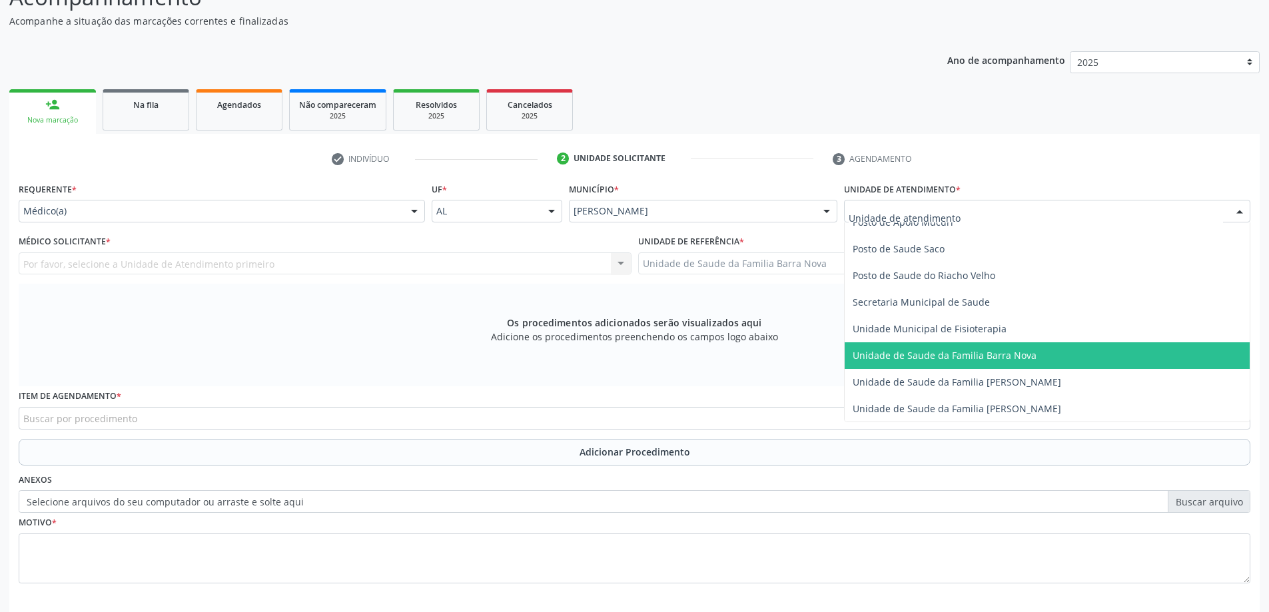
click at [983, 356] on span "Unidade de Saude da Familia Barra Nova" at bounding box center [944, 355] width 184 height 13
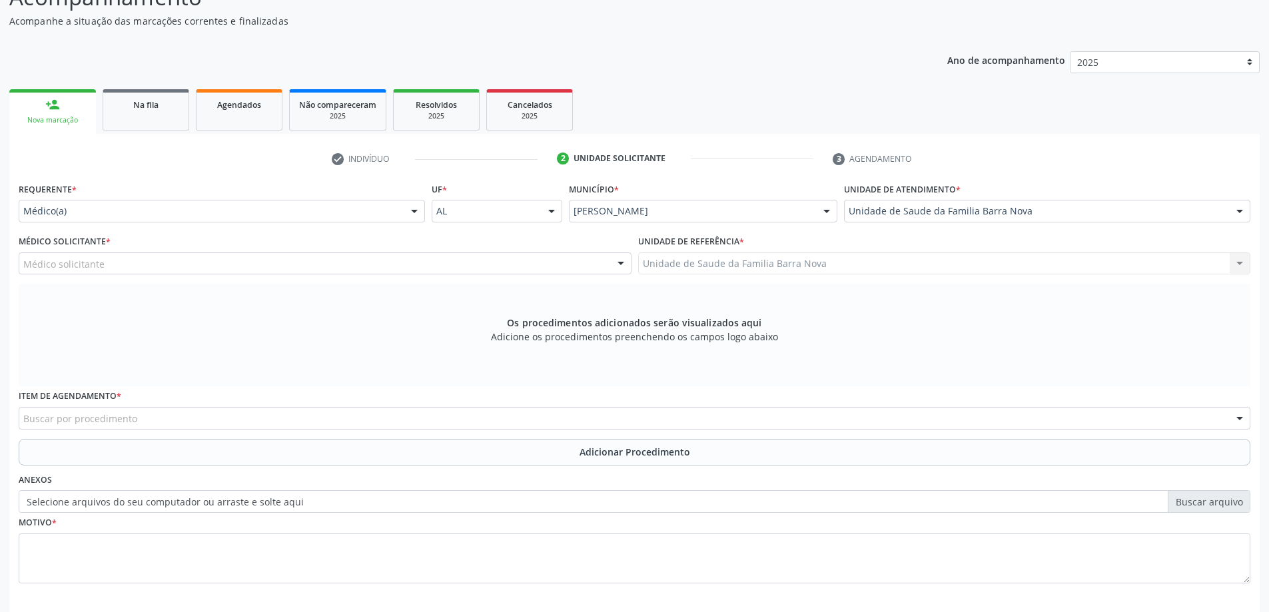
click at [438, 264] on div "Médico solicitante" at bounding box center [325, 263] width 613 height 23
click at [23, 264] on input "text" at bounding box center [23, 270] width 0 height 27
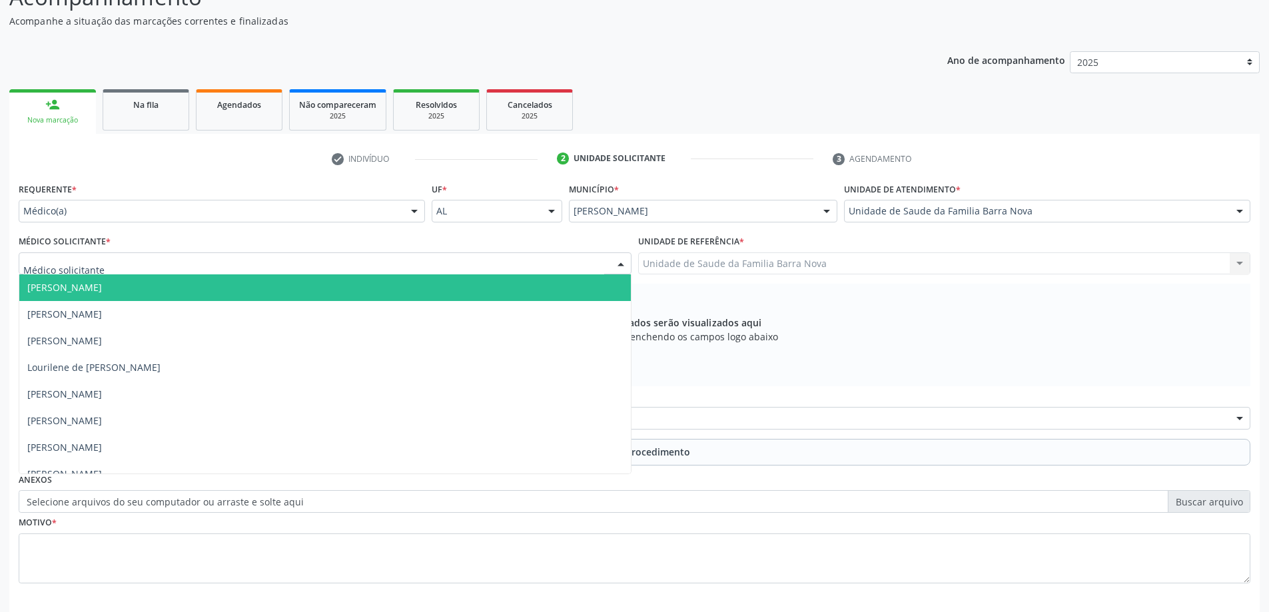
click at [385, 295] on span "[PERSON_NAME]" at bounding box center [324, 287] width 611 height 27
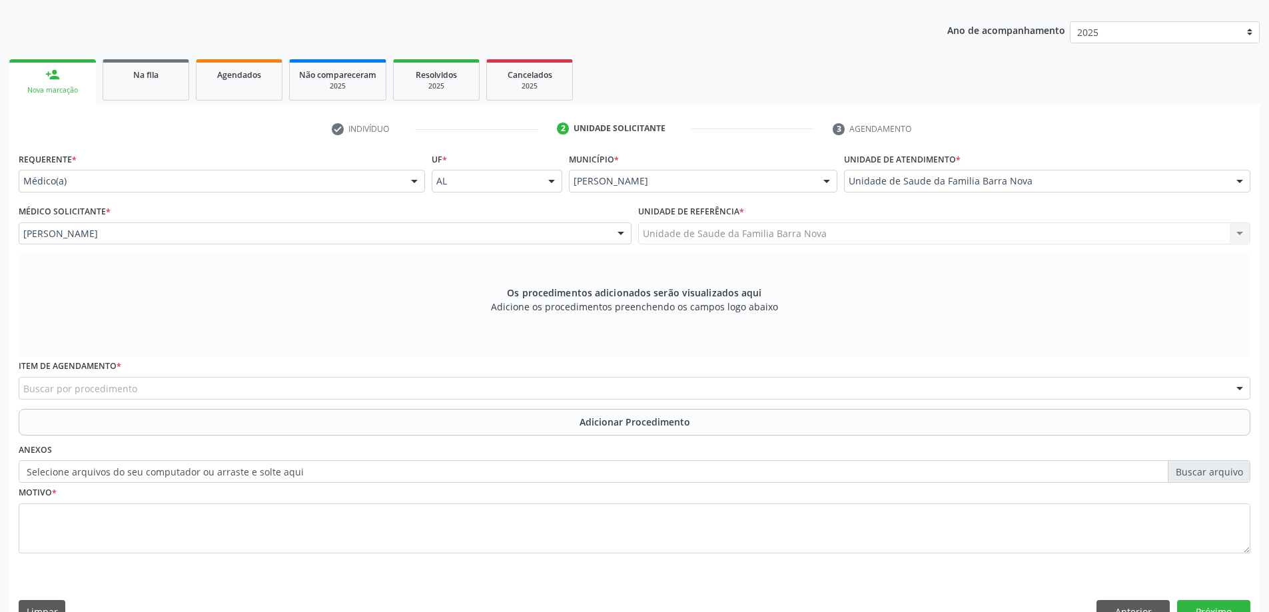
scroll to position [188, 0]
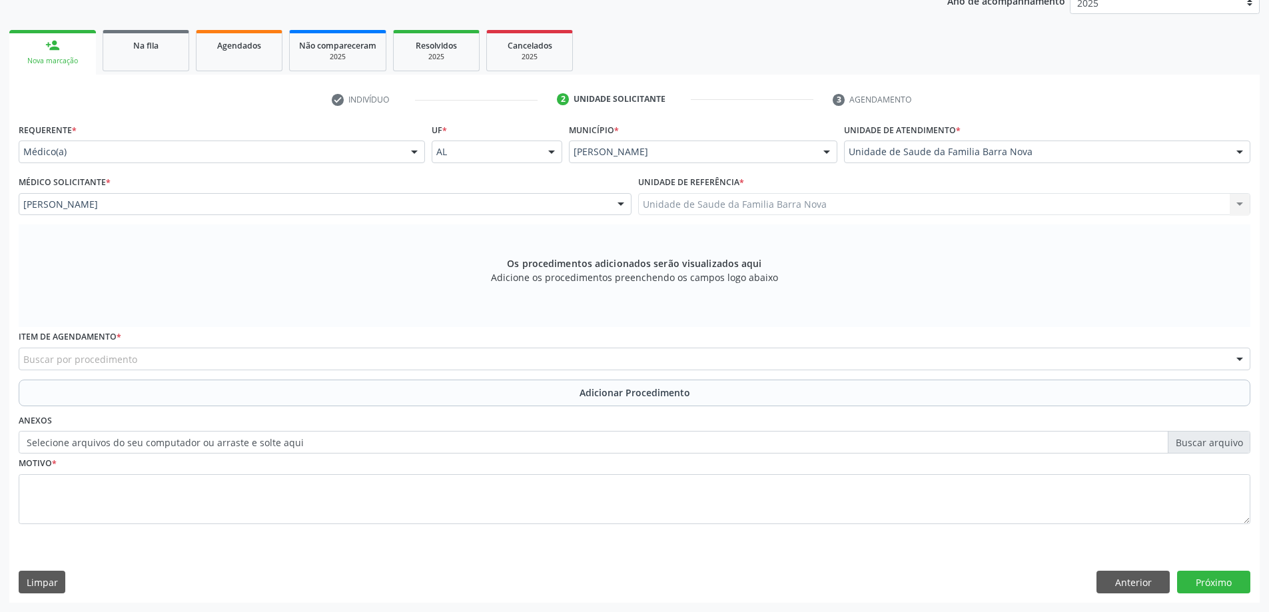
click at [338, 362] on div "Buscar por procedimento" at bounding box center [634, 359] width 1231 height 23
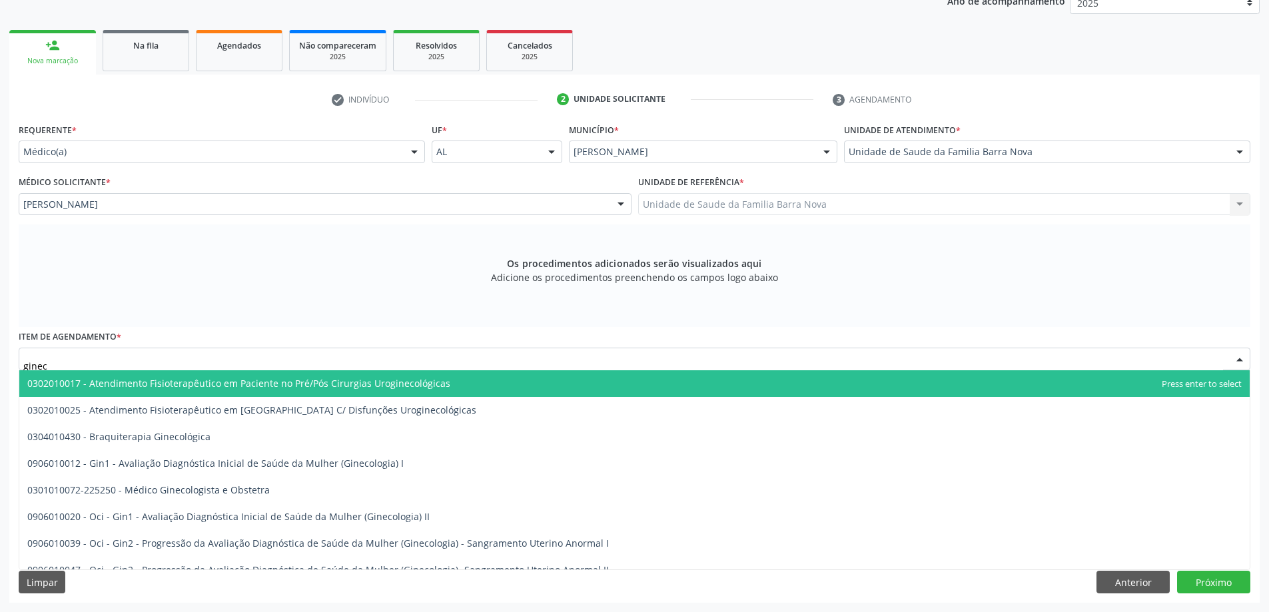
type input "gineco"
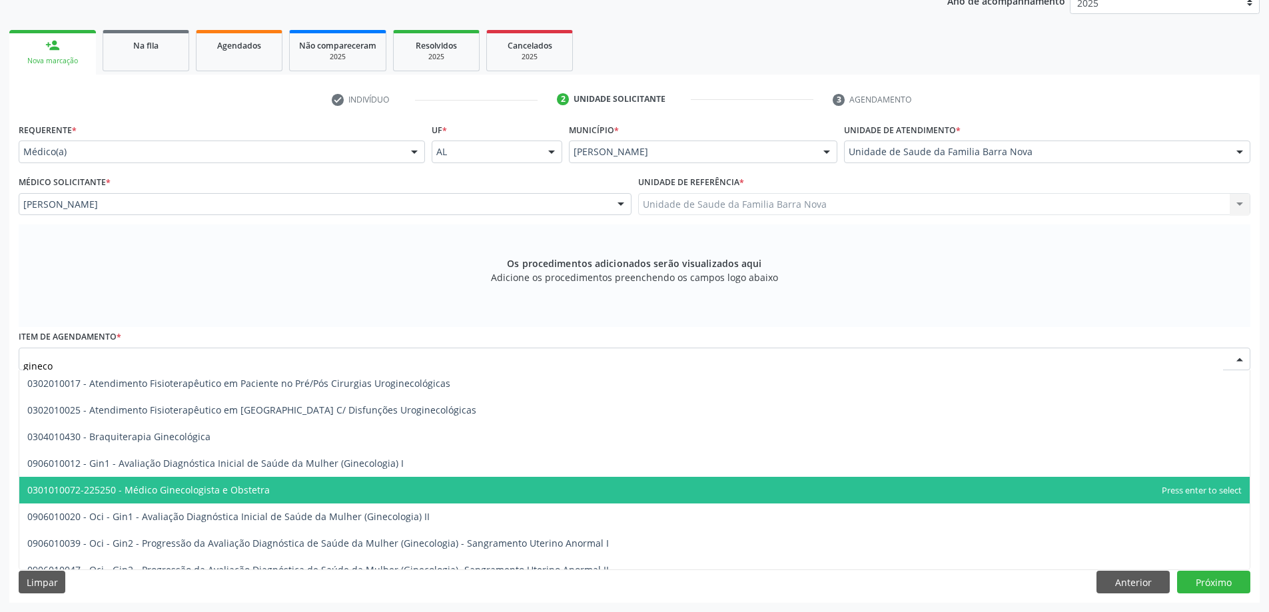
click at [295, 496] on span "0301010072-225250 - Médico Ginecologista e Obstetra" at bounding box center [634, 490] width 1230 height 27
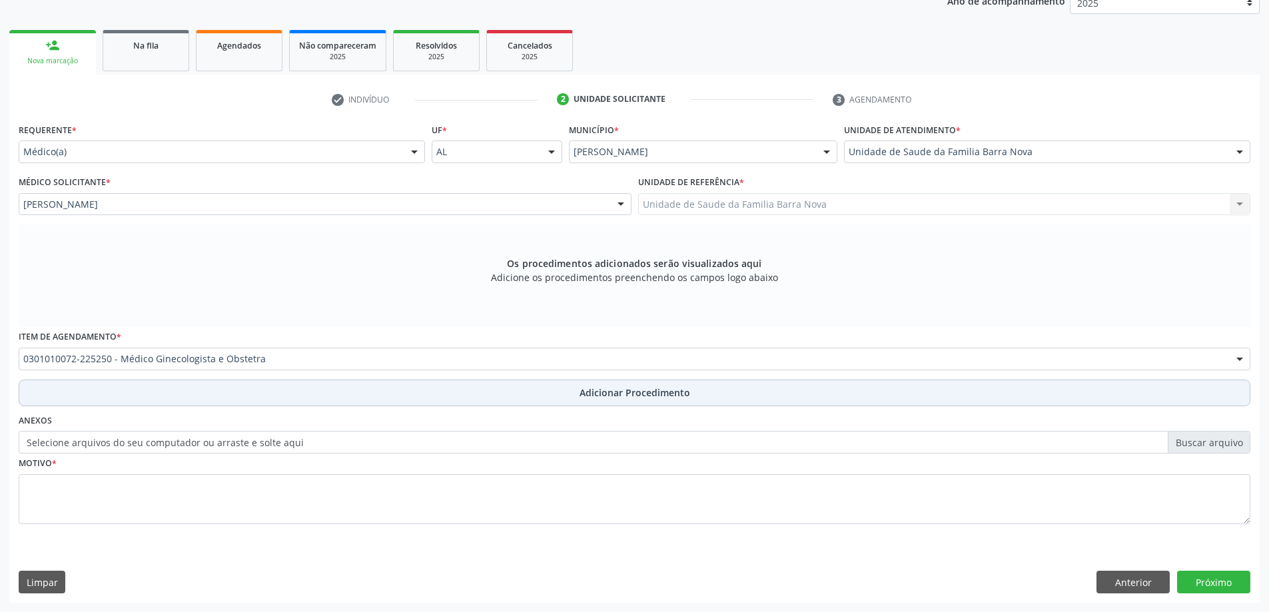
click at [625, 388] on span "Adicionar Procedimento" at bounding box center [634, 393] width 111 height 14
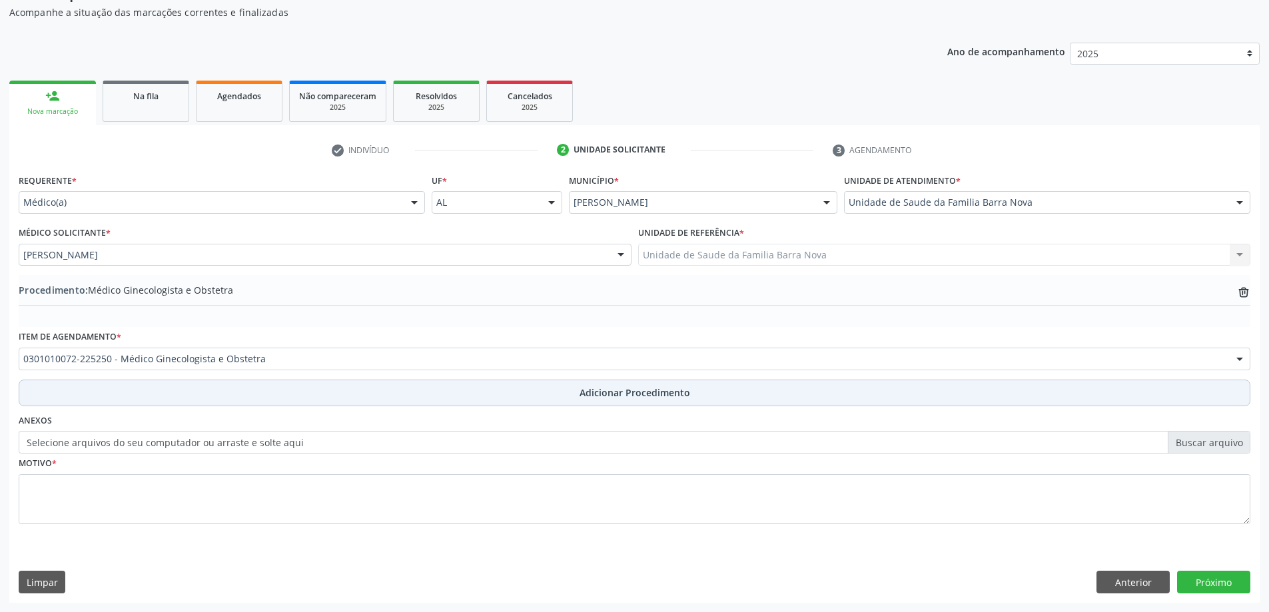
scroll to position [137, 0]
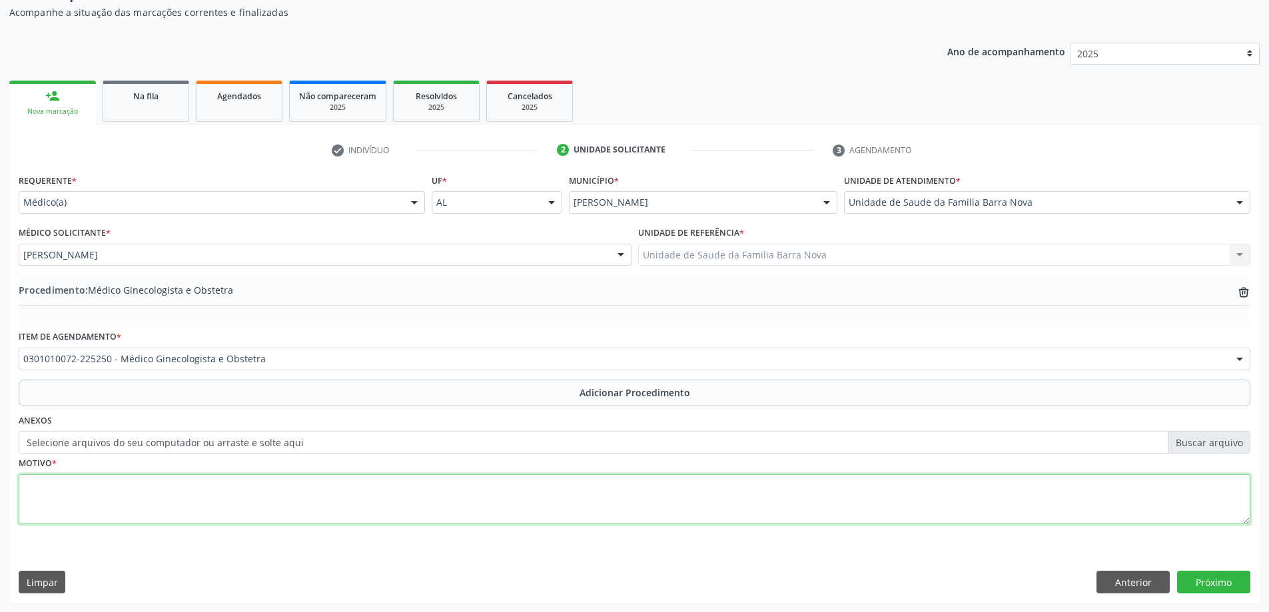
click at [135, 475] on textarea at bounding box center [634, 499] width 1231 height 51
type textarea "Avaliação."
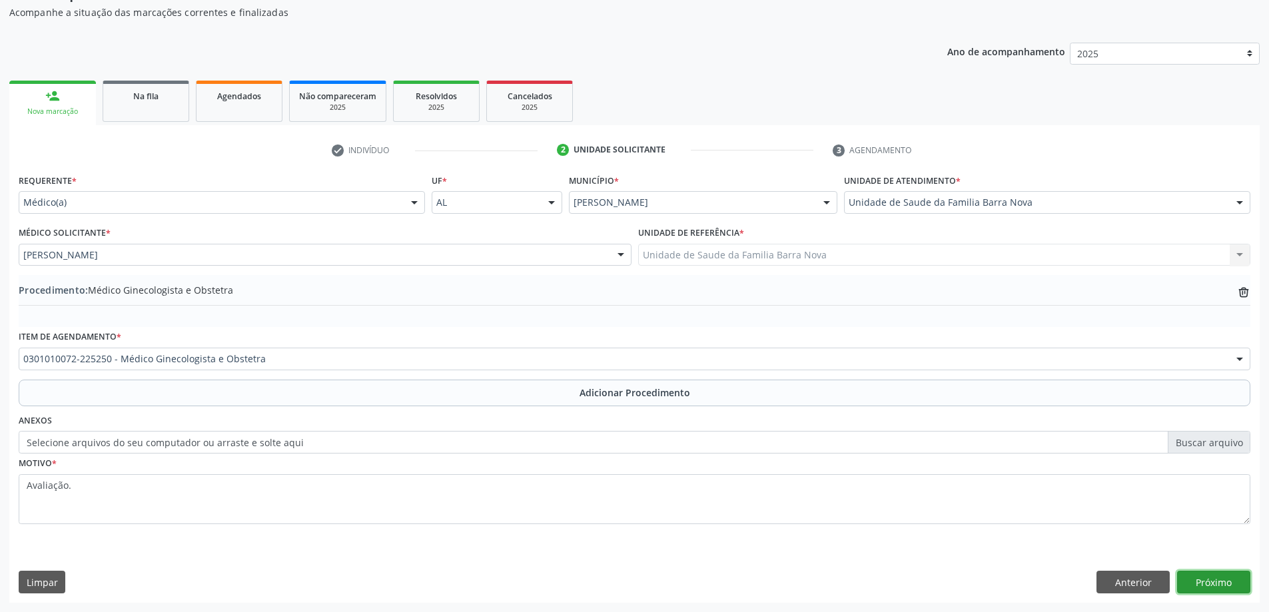
click at [1190, 583] on button "Próximo" at bounding box center [1213, 582] width 73 height 23
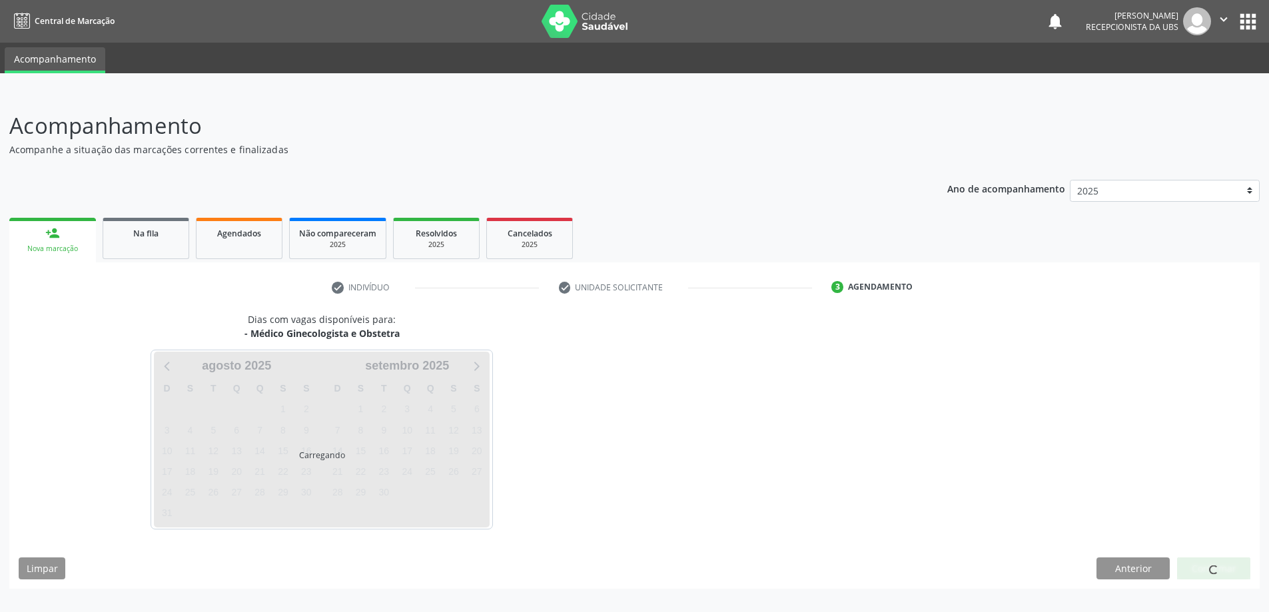
scroll to position [0, 0]
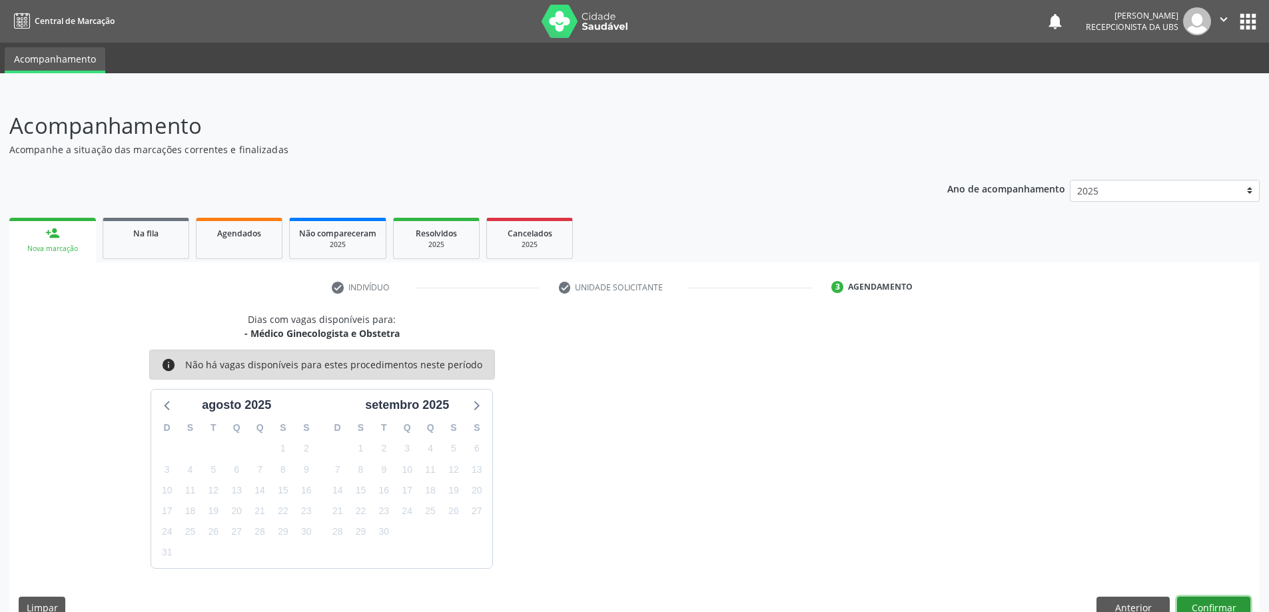
click at [1215, 604] on button "Confirmar" at bounding box center [1213, 608] width 73 height 23
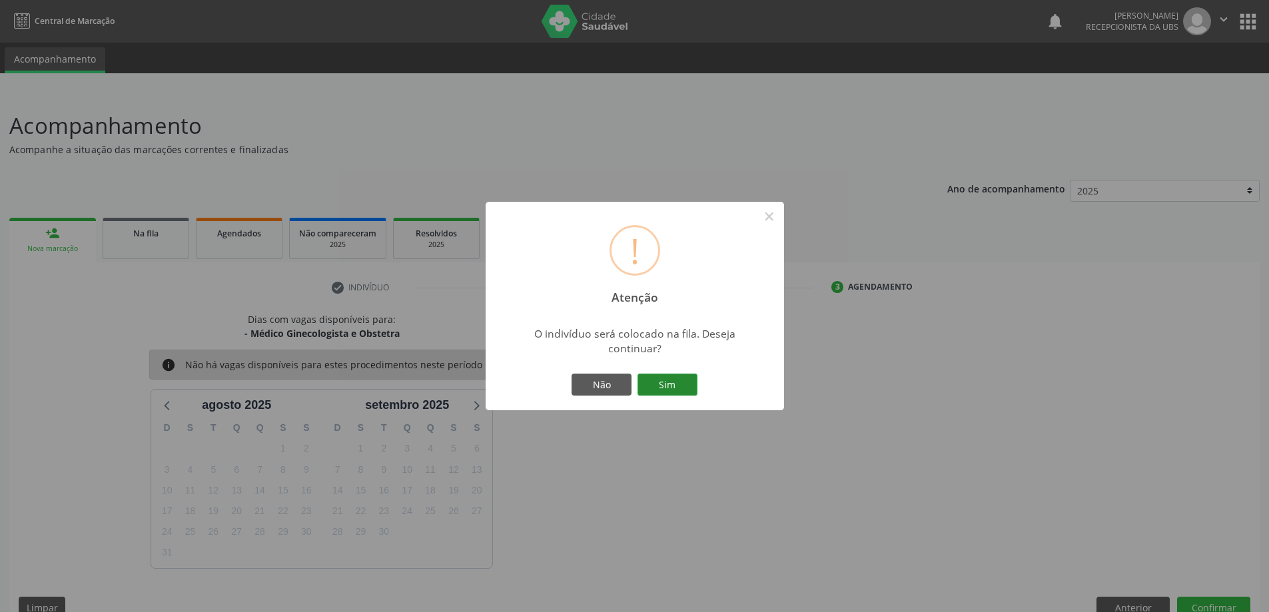
click at [670, 391] on button "Sim" at bounding box center [667, 385] width 60 height 23
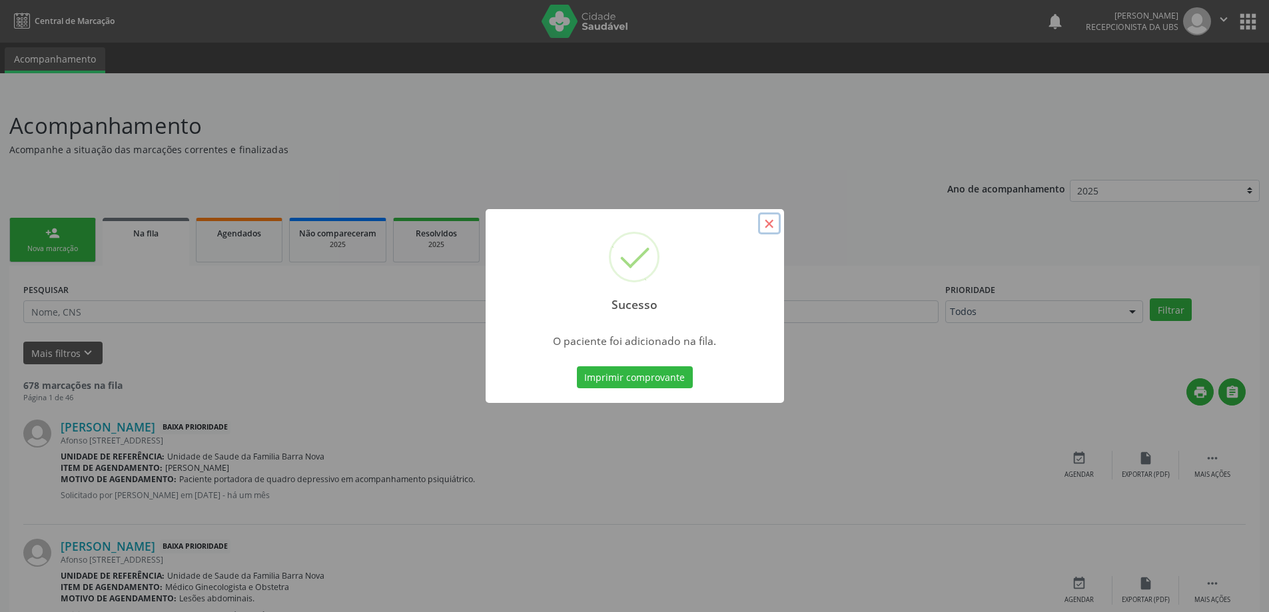
click at [768, 222] on button "×" at bounding box center [769, 223] width 23 height 23
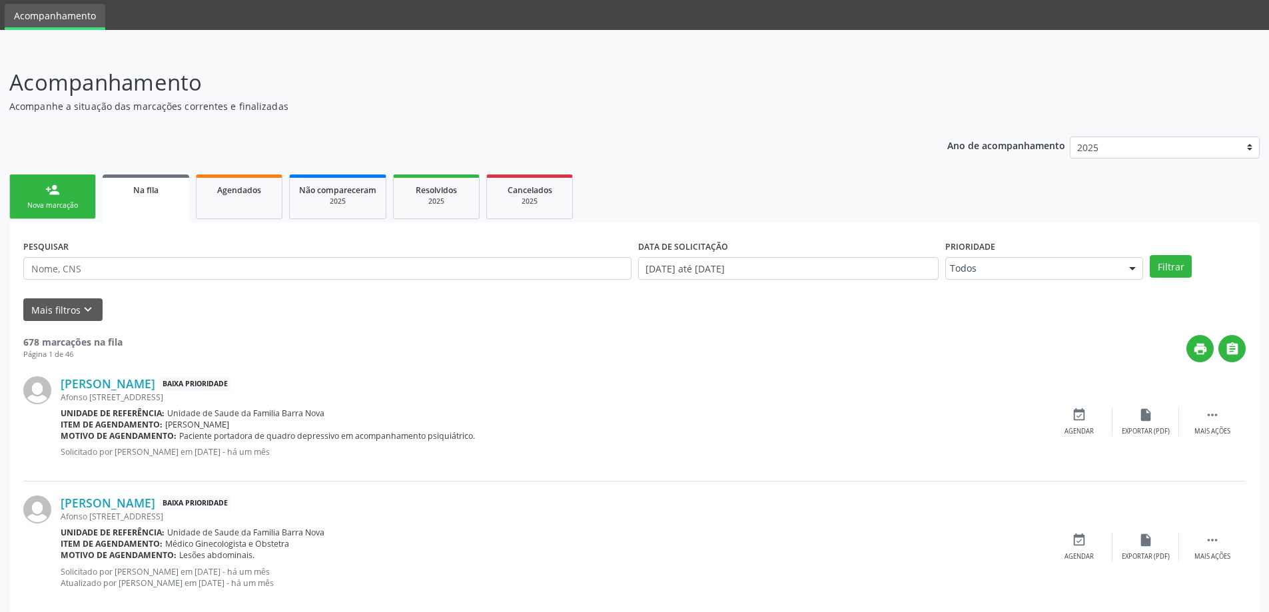
scroll to position [67, 0]
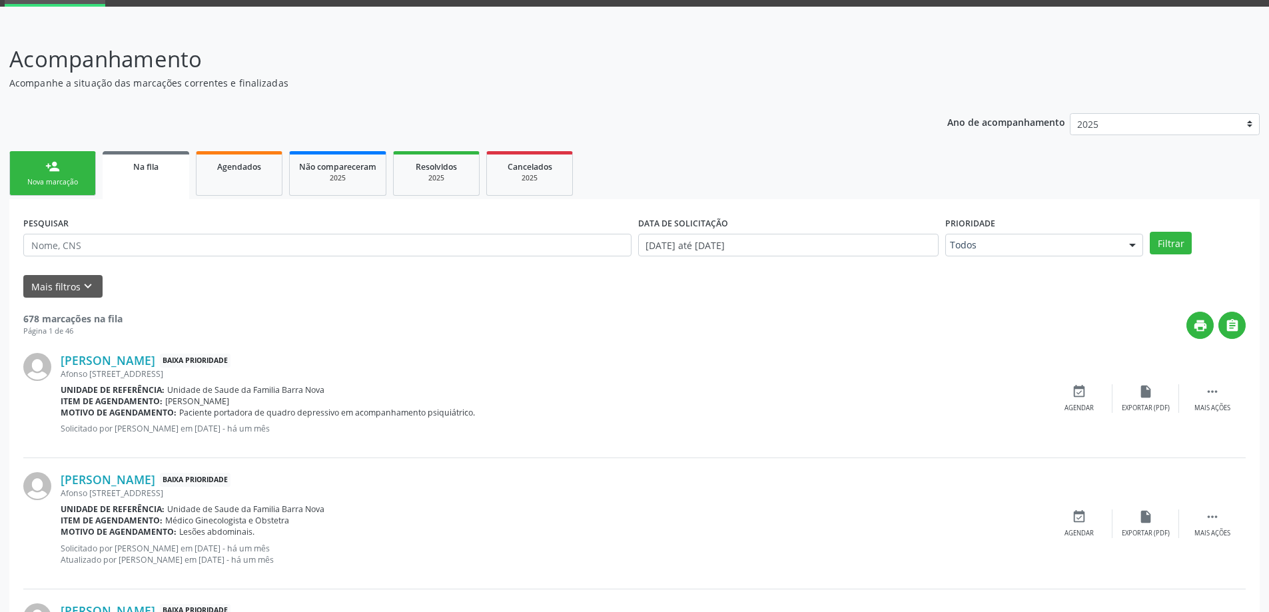
click at [48, 181] on div "Nova marcação" at bounding box center [52, 182] width 67 height 10
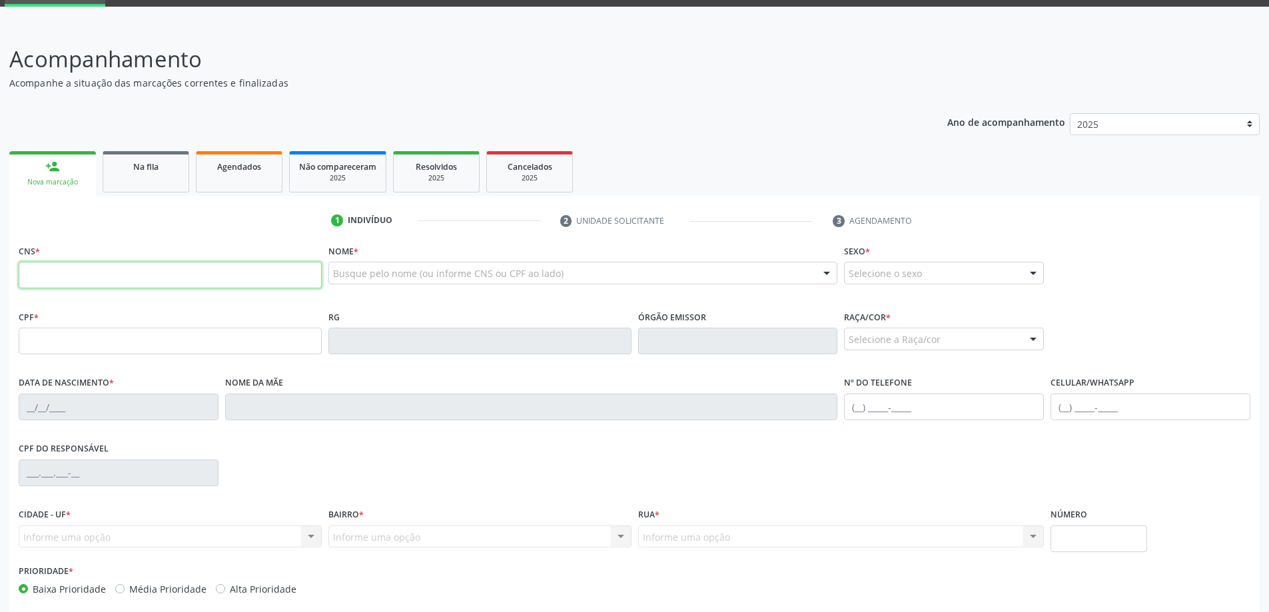
click at [65, 271] on input "text" at bounding box center [170, 275] width 303 height 27
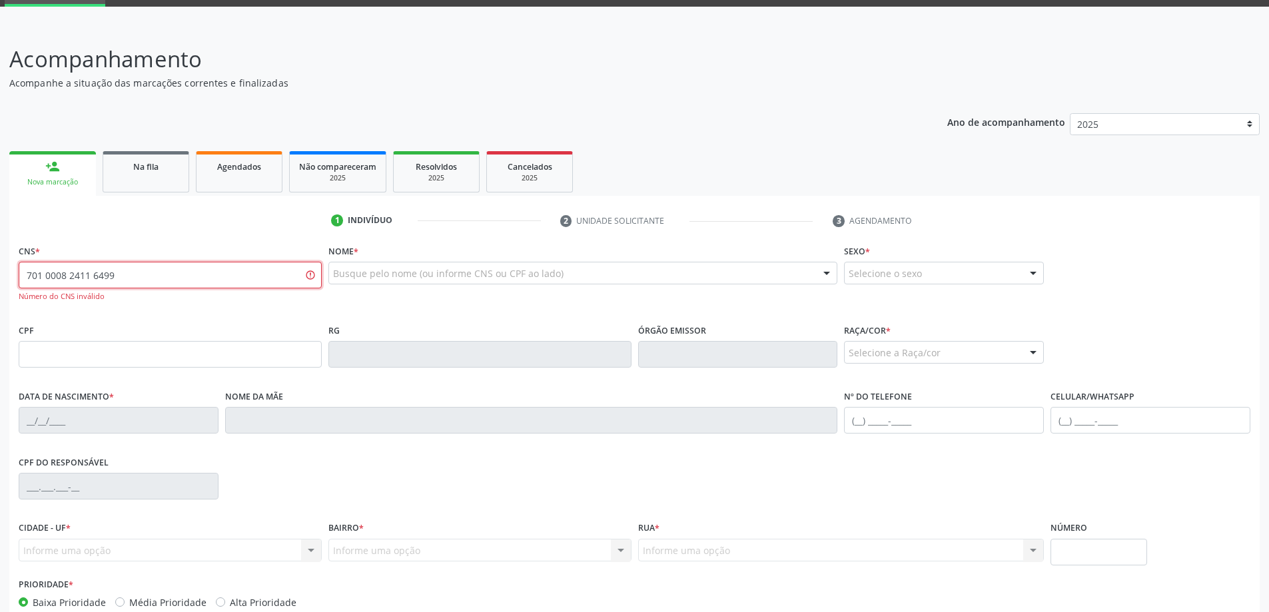
type input "701 0008 2411 6499"
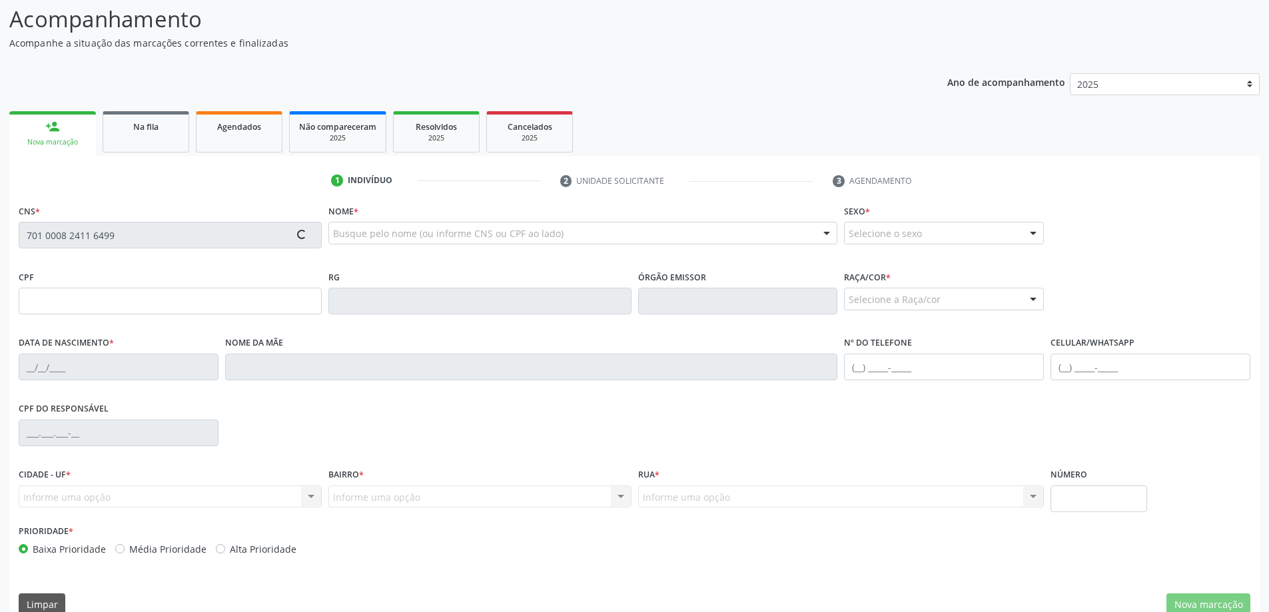
scroll to position [129, 0]
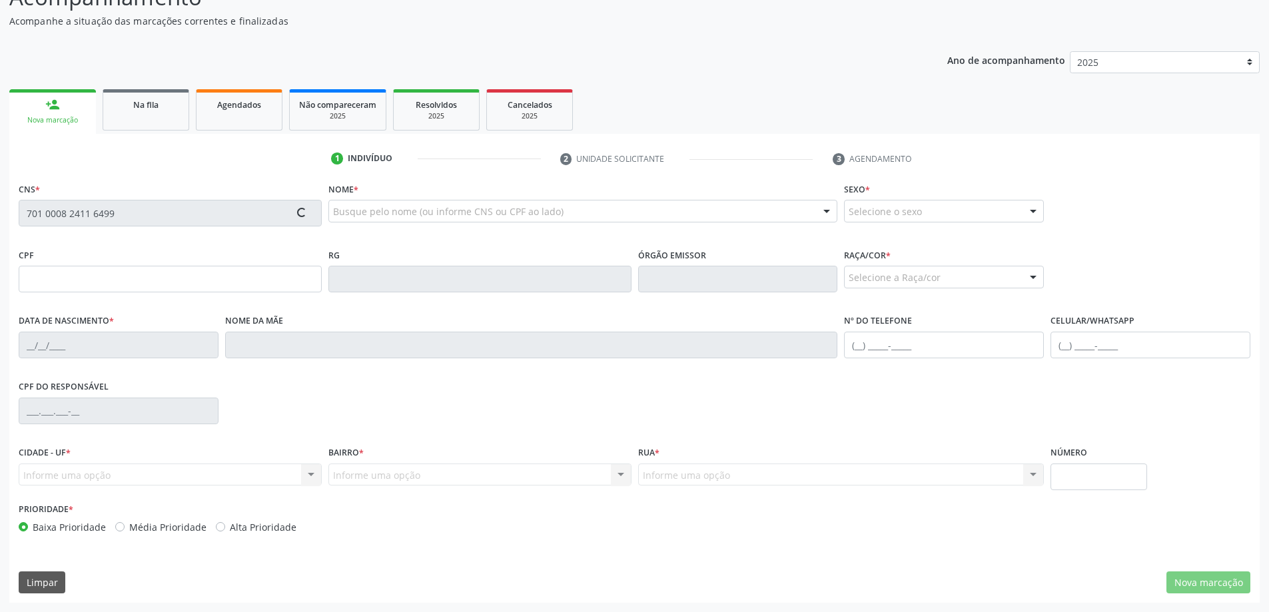
type input "175.921.494-94"
type input "[DATE]"
type input "[PERSON_NAME]"
type input "[PHONE_NUMBER]"
type input "43"
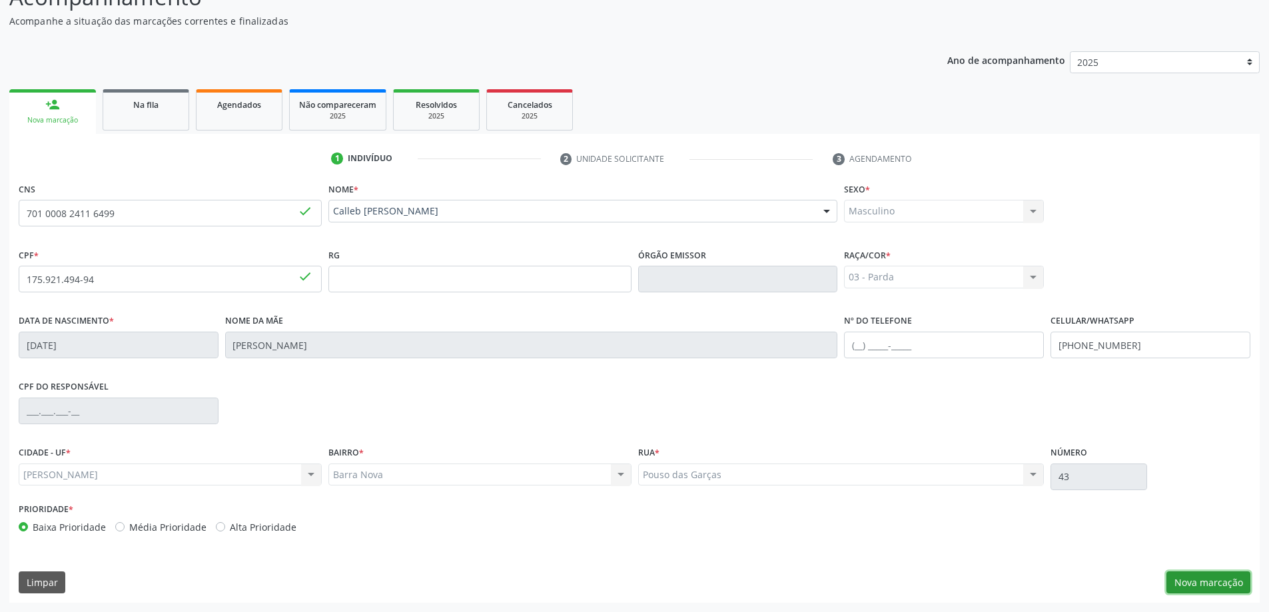
click at [1196, 581] on button "Nova marcação" at bounding box center [1208, 582] width 84 height 23
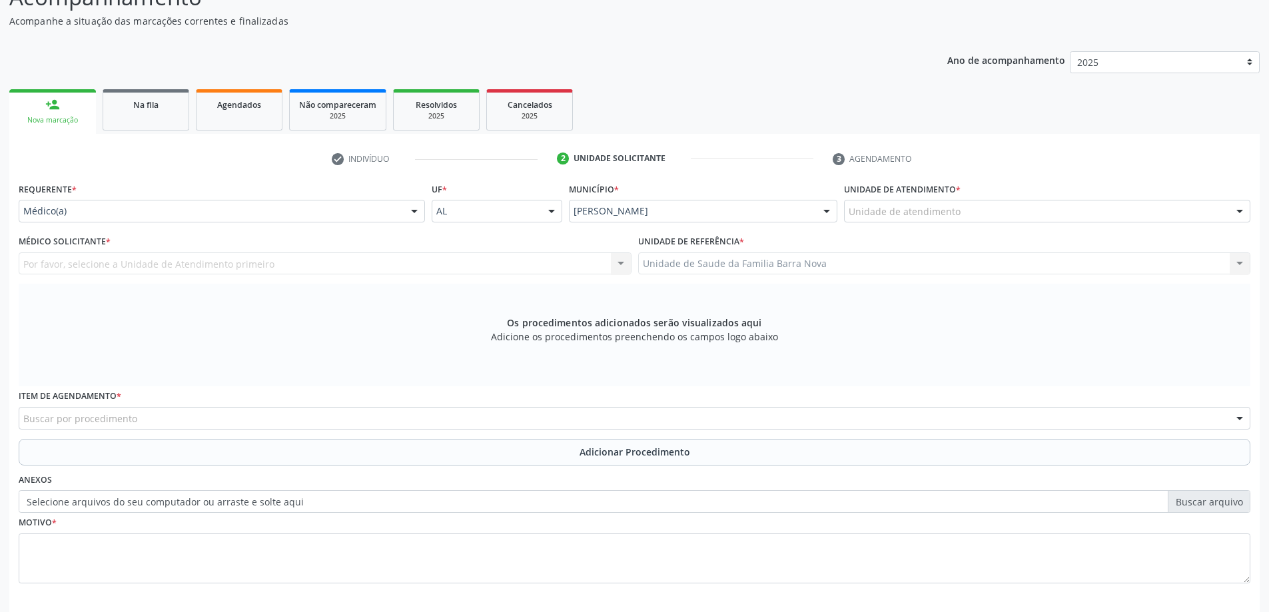
click at [309, 264] on div "Por favor, selecione a Unidade de Atendimento primeiro Nenhum resultado encontr…" at bounding box center [325, 263] width 613 height 23
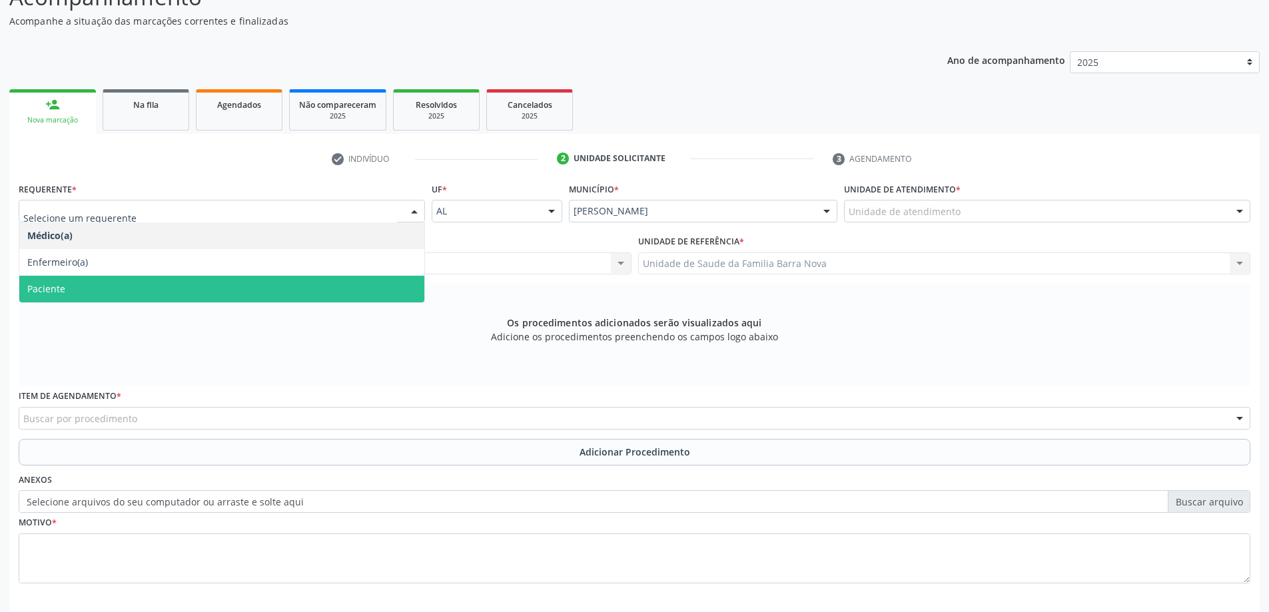
click at [302, 302] on div "Médico(a) Enfermeiro(a) Paciente Nenhum resultado encontrado para: " " Não há n…" at bounding box center [222, 262] width 406 height 81
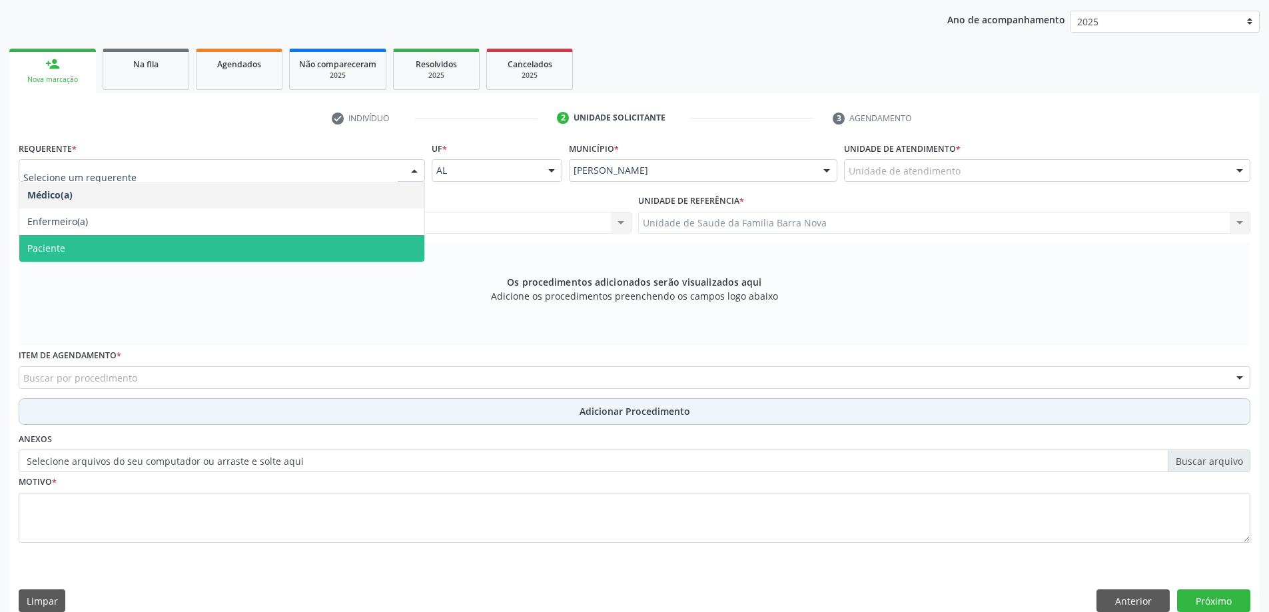
scroll to position [188, 0]
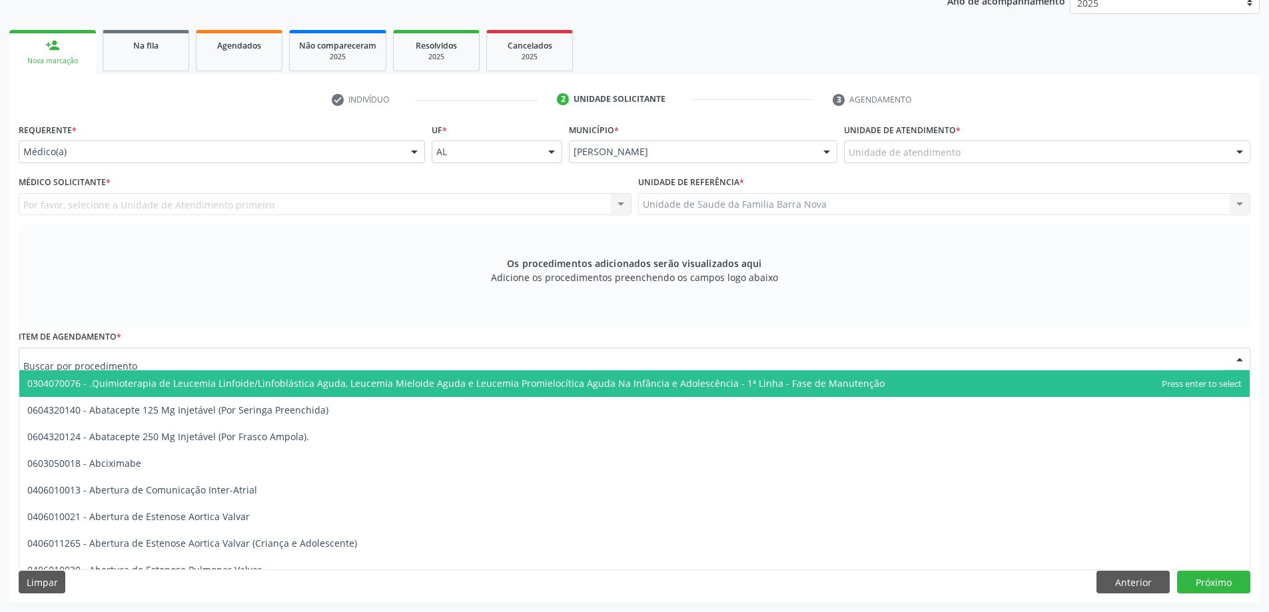
click at [272, 360] on div at bounding box center [634, 359] width 1231 height 23
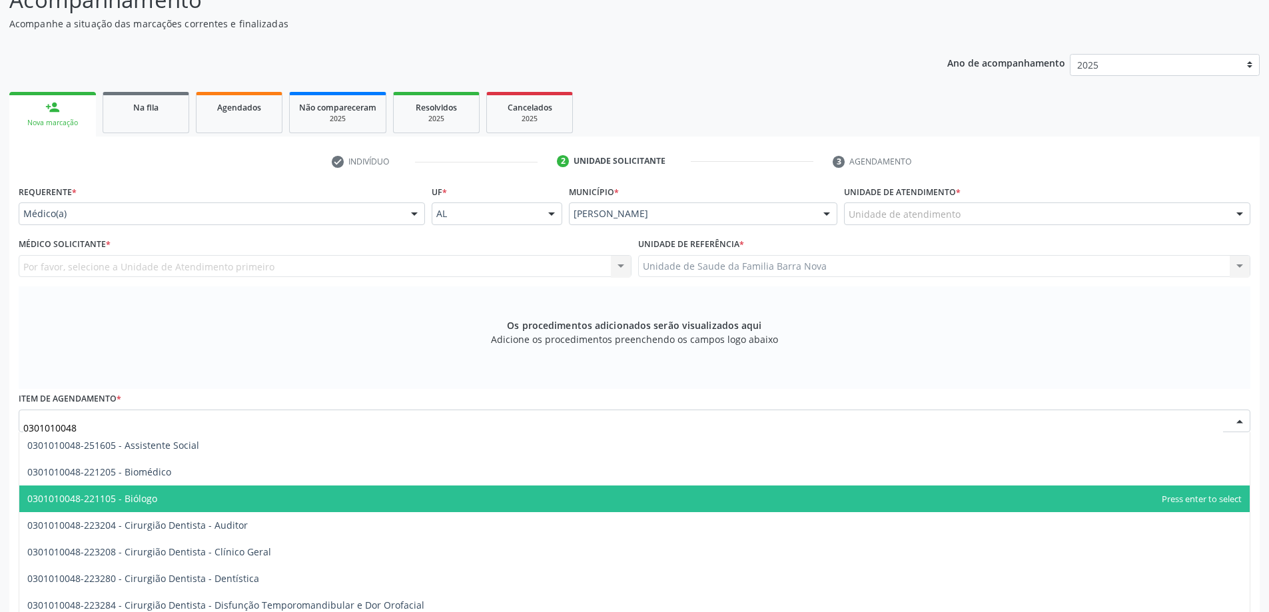
scroll to position [55, 0]
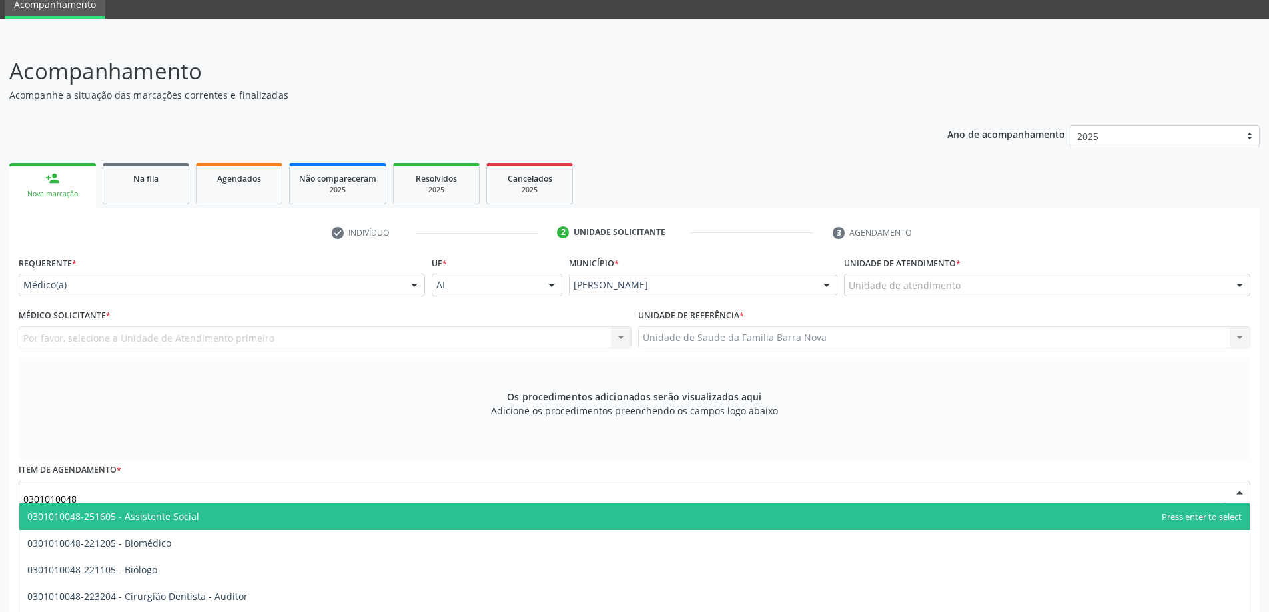
click at [166, 495] on input "0301010048" at bounding box center [622, 498] width 1199 height 27
type input "0"
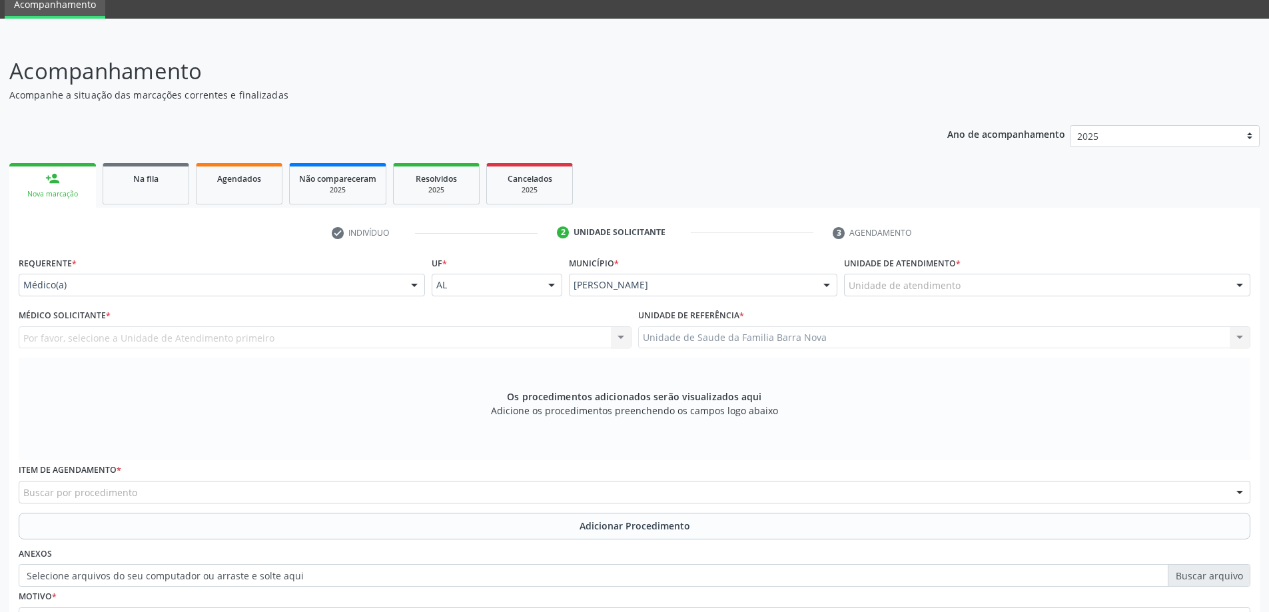
click at [346, 457] on div "Os procedimentos adicionados serão visualizados aqui Adicione os procedimentos …" at bounding box center [634, 409] width 1231 height 103
click at [415, 280] on div at bounding box center [414, 285] width 20 height 23
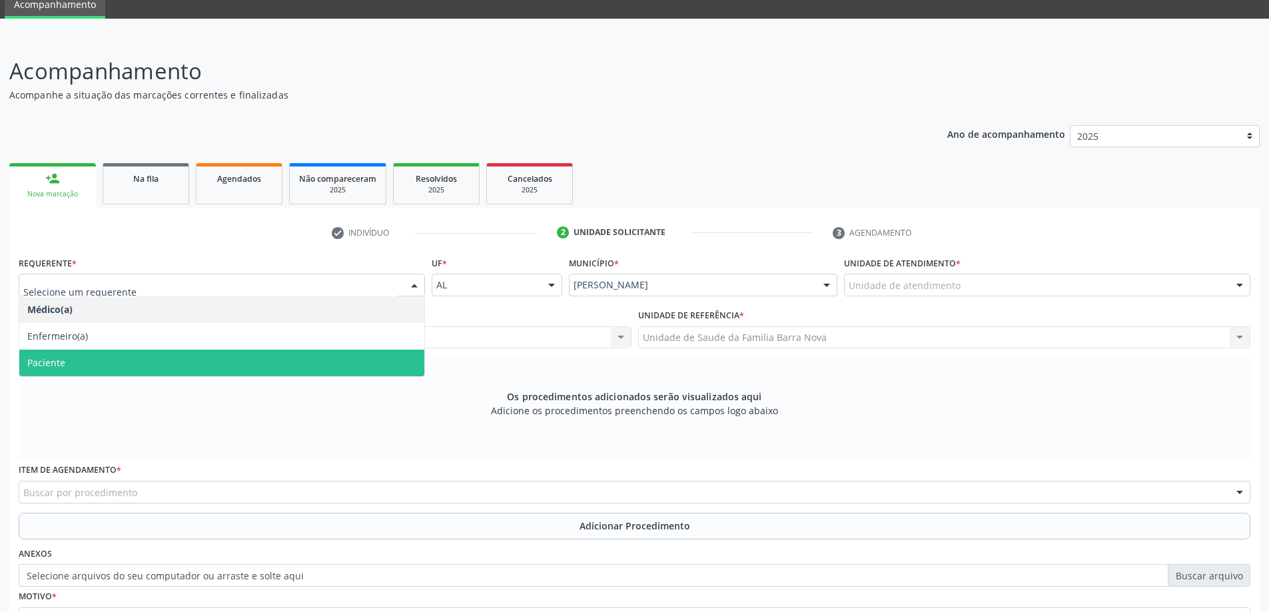
click at [316, 358] on span "Paciente" at bounding box center [221, 363] width 405 height 27
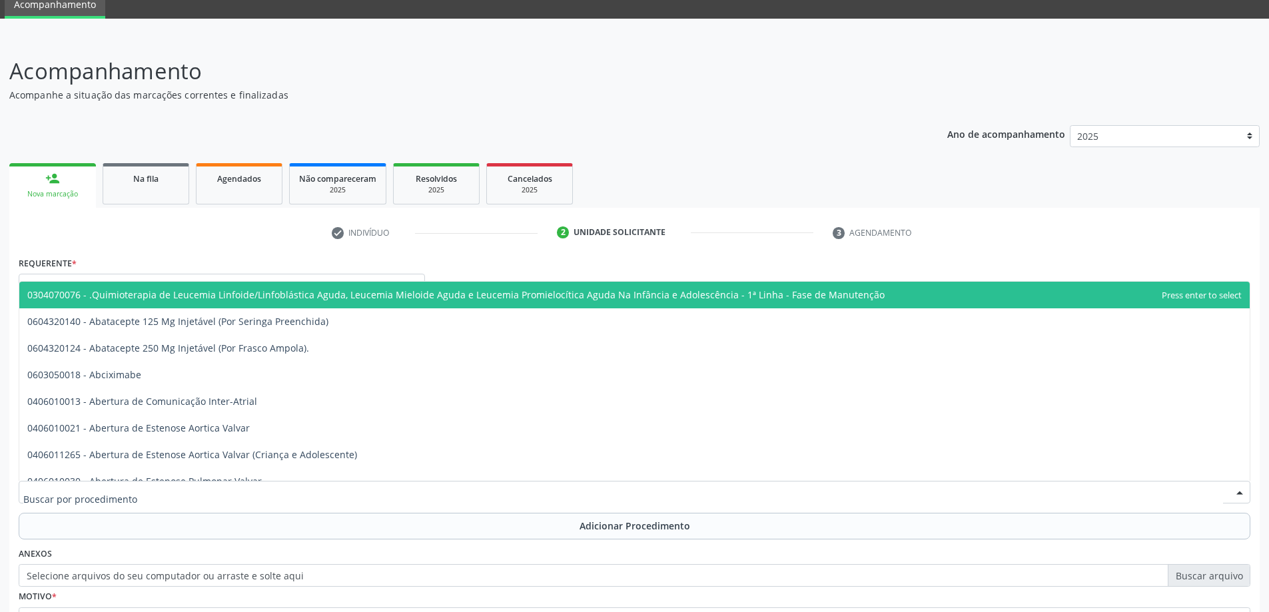
click at [193, 495] on div at bounding box center [634, 492] width 1231 height 23
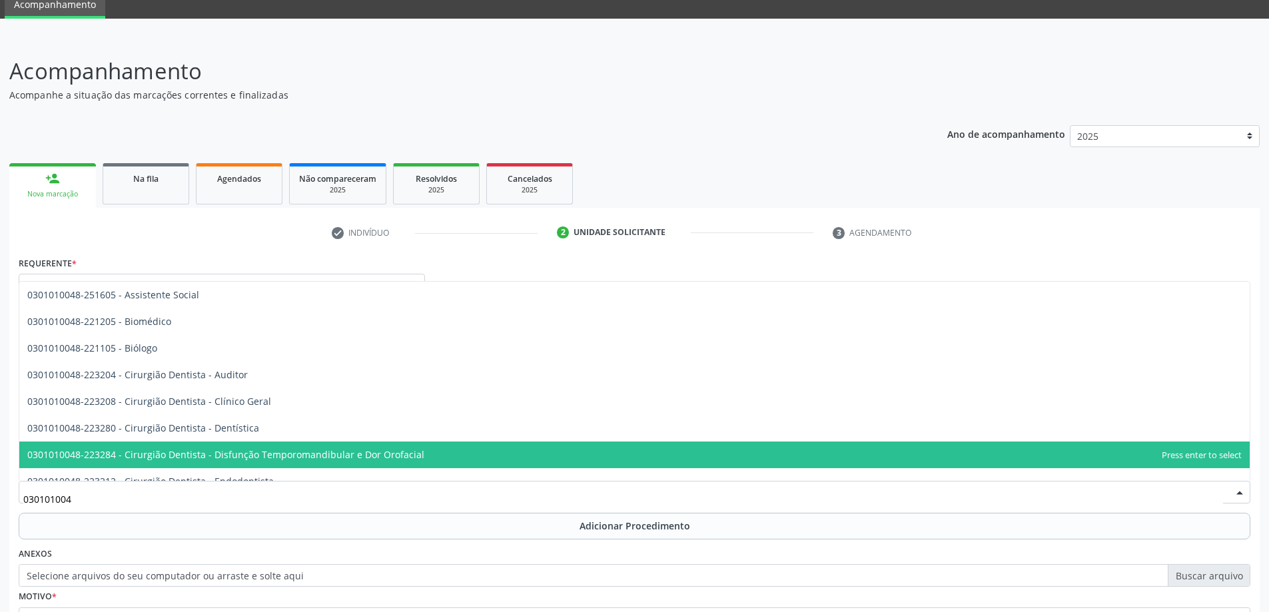
type input "0301010048"
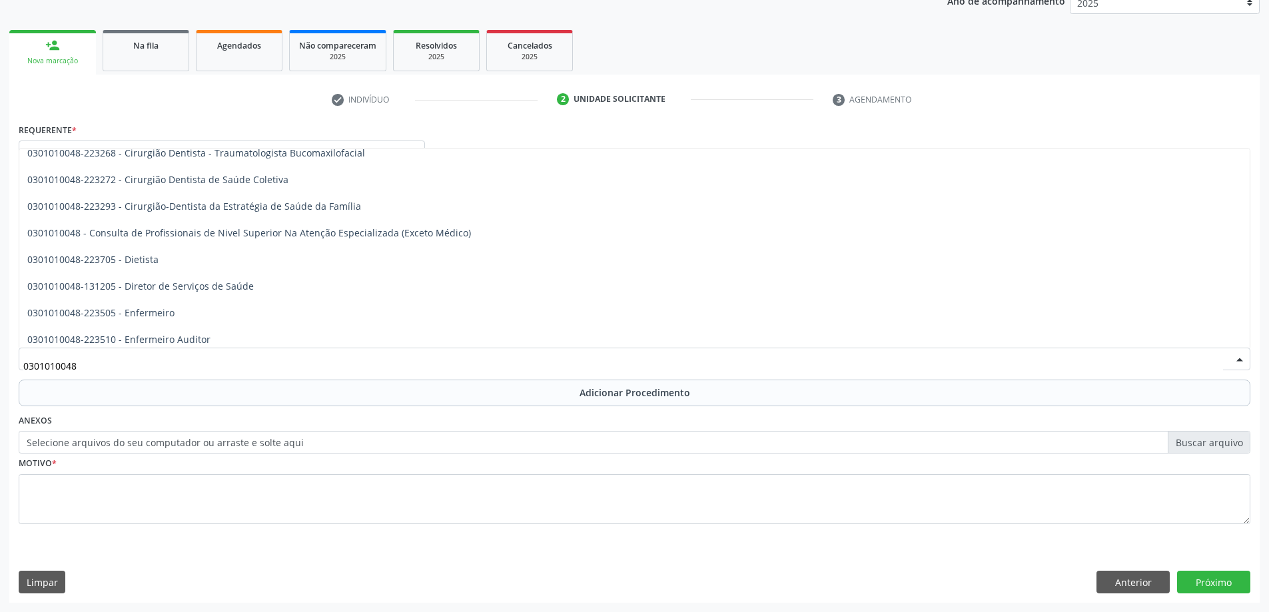
scroll to position [599, 0]
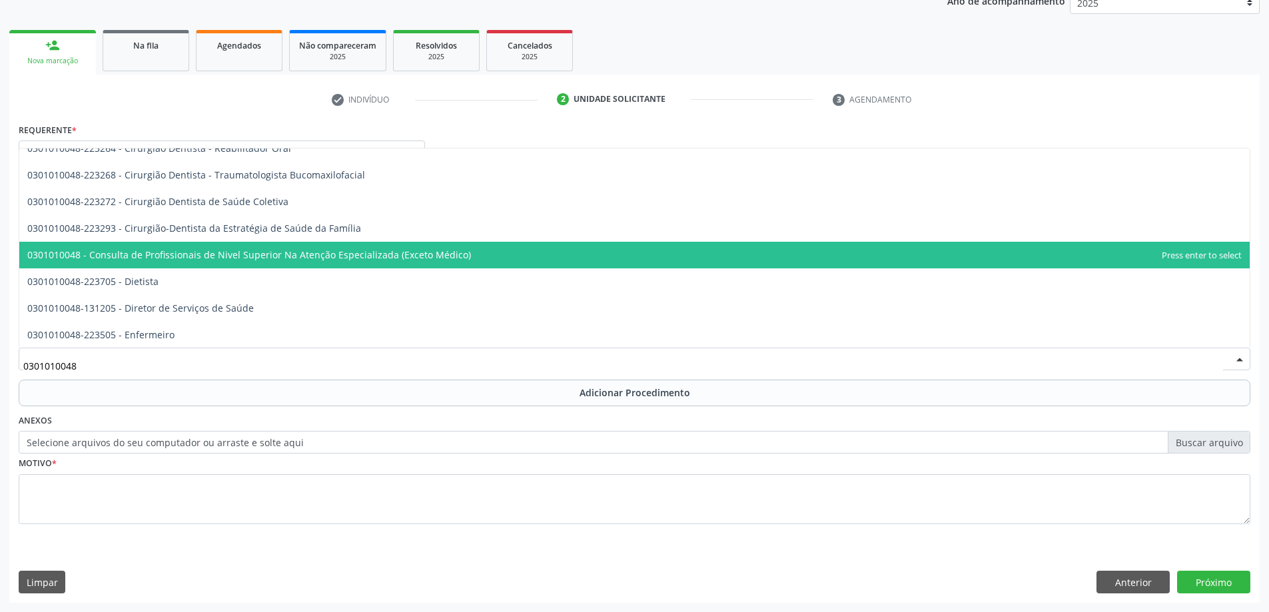
click at [372, 254] on span "0301010048 - Consulta de Profissionais de Nivel Superior Na Atenção Especializa…" at bounding box center [248, 254] width 443 height 13
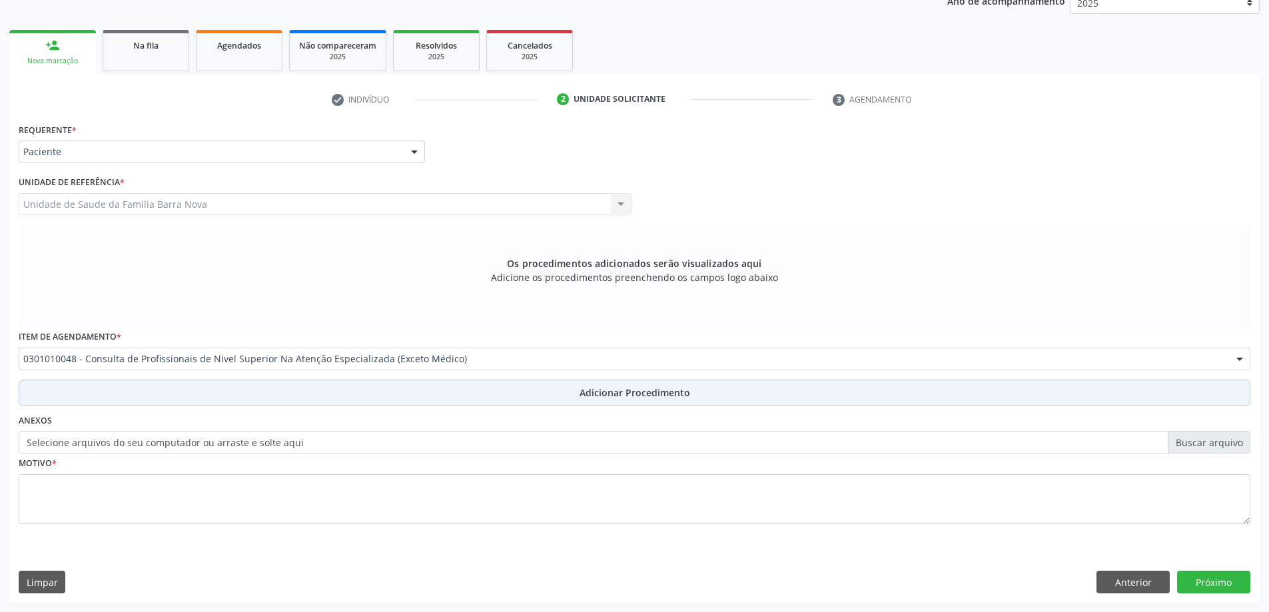
click at [615, 391] on span "Adicionar Procedimento" at bounding box center [634, 393] width 111 height 14
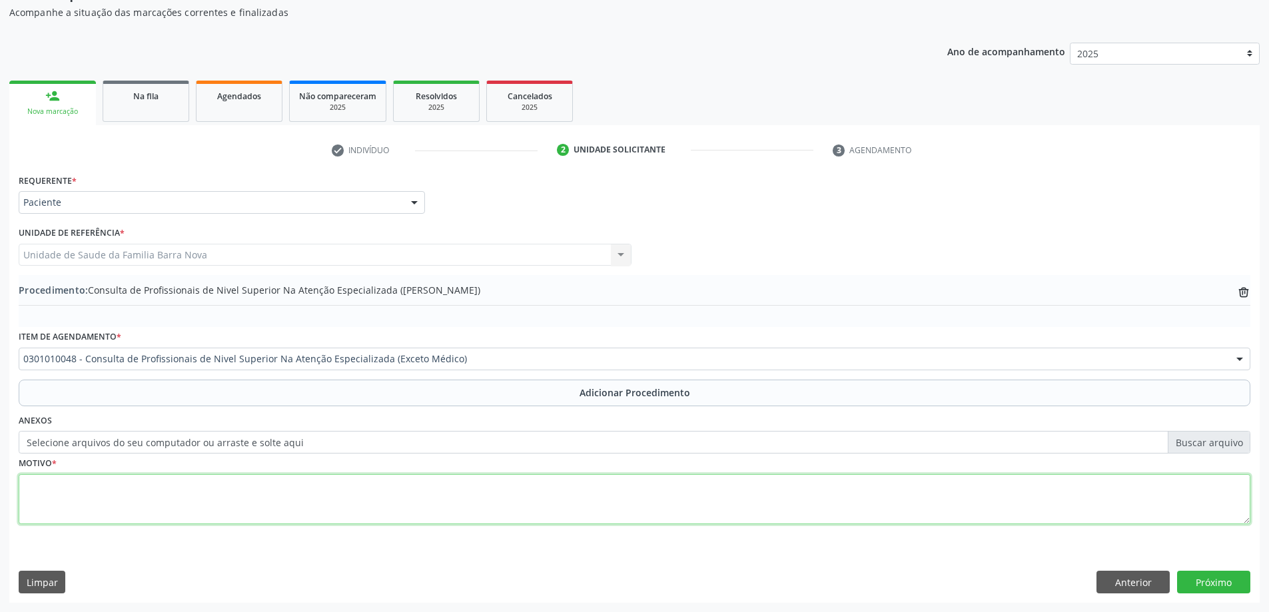
click at [178, 476] on textarea at bounding box center [634, 499] width 1231 height 51
type textarea "Consulta com psicologo infantil, TEA."
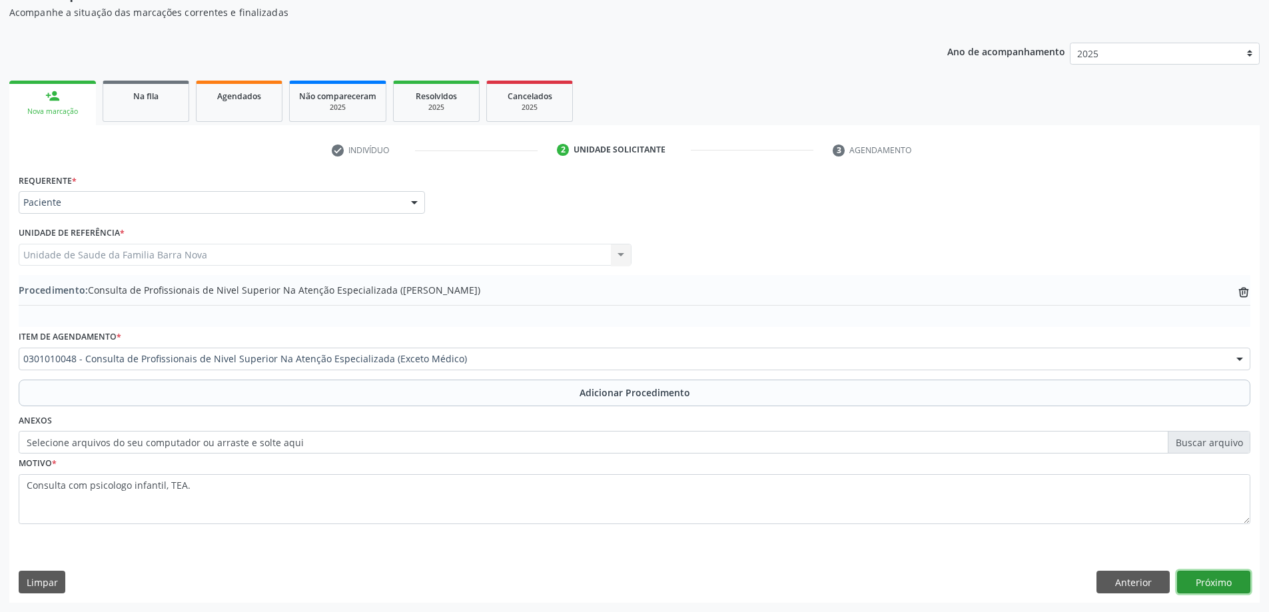
click at [1219, 585] on button "Próximo" at bounding box center [1213, 582] width 73 height 23
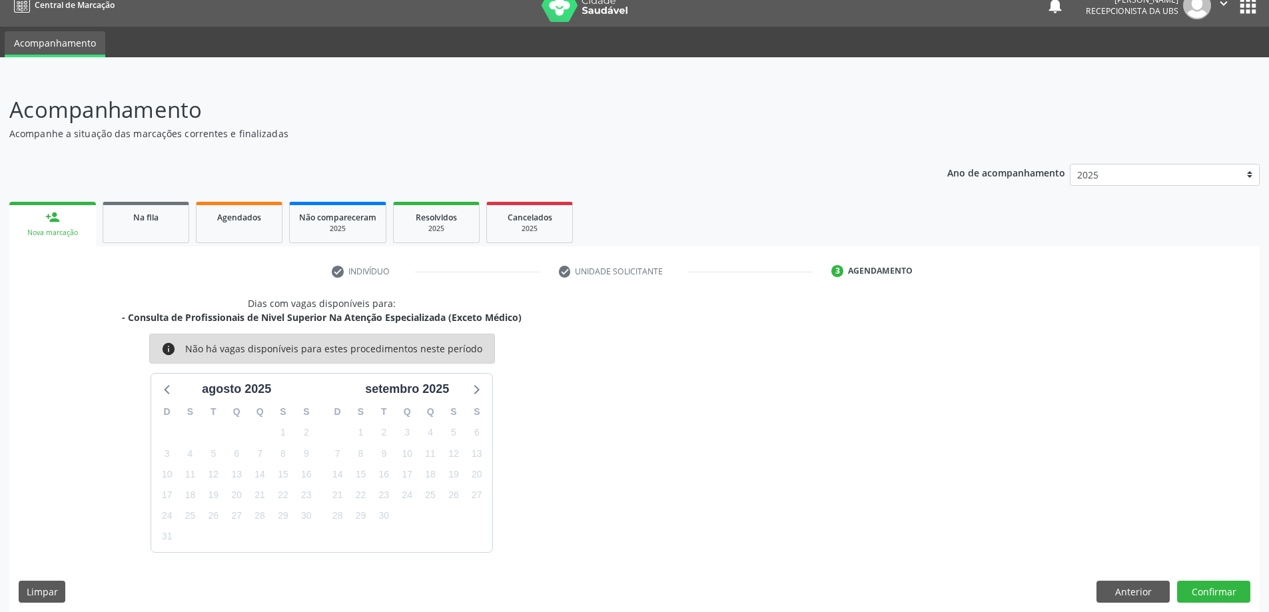
scroll to position [25, 0]
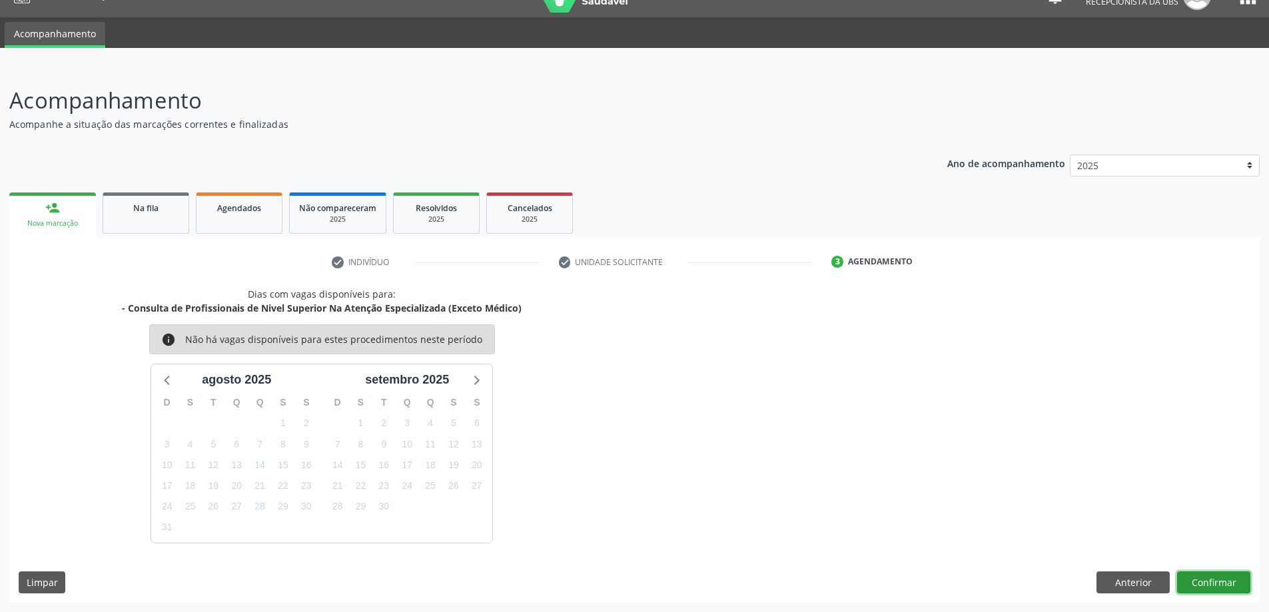
click at [1217, 582] on button "Confirmar" at bounding box center [1213, 582] width 73 height 23
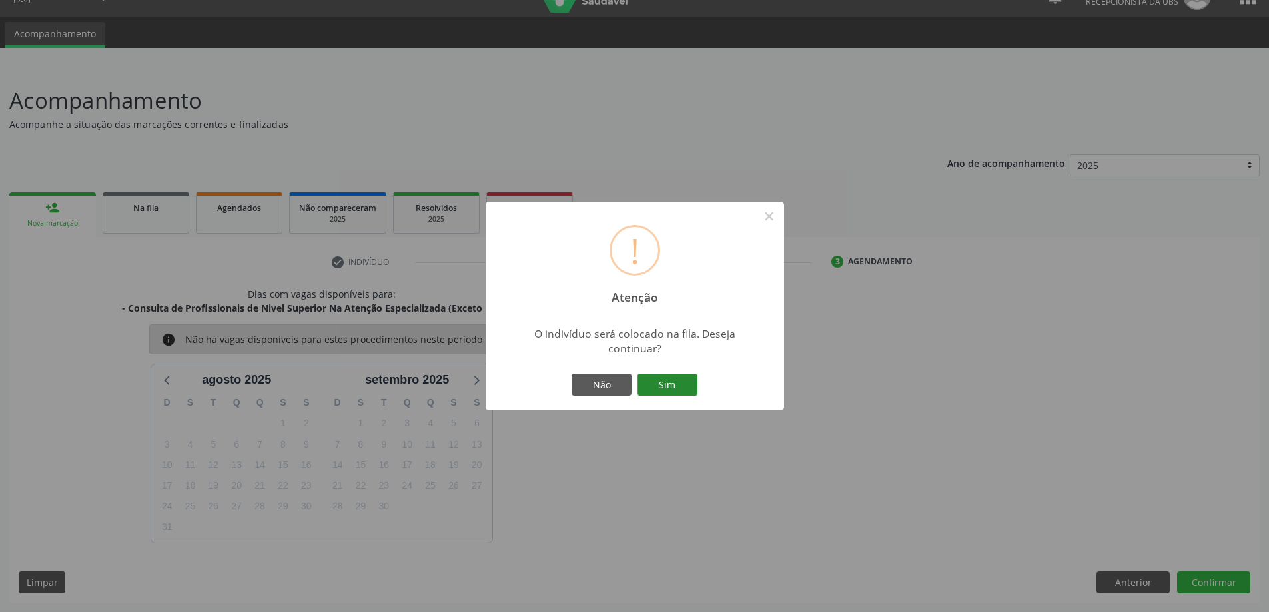
click at [671, 380] on button "Sim" at bounding box center [667, 385] width 60 height 23
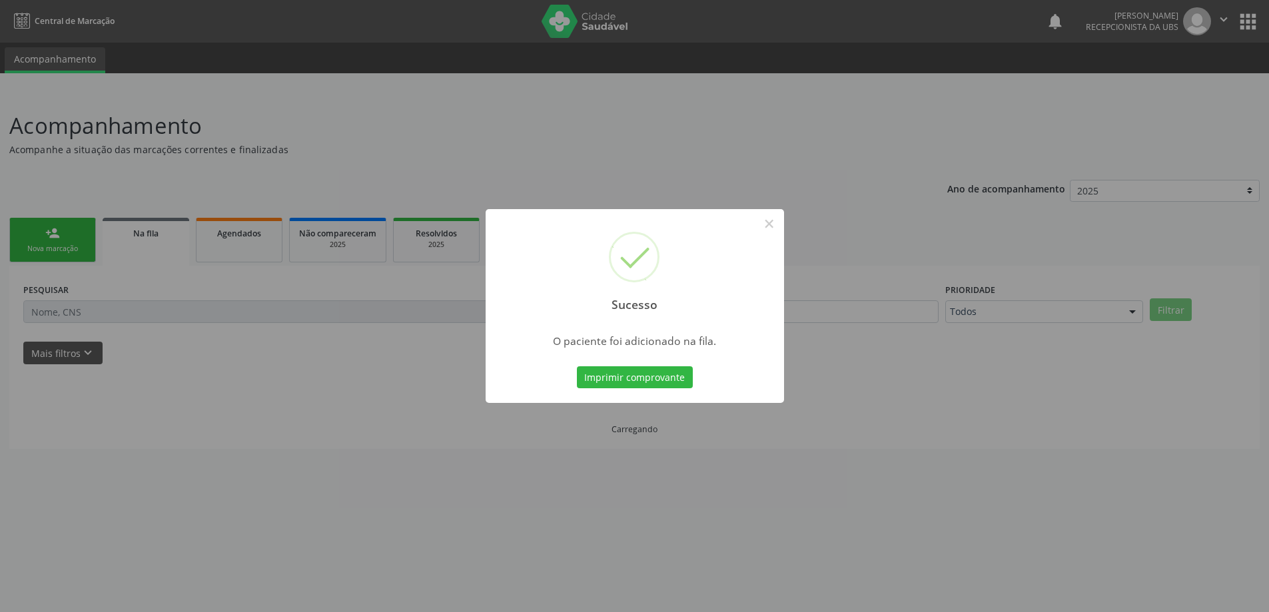
scroll to position [0, 0]
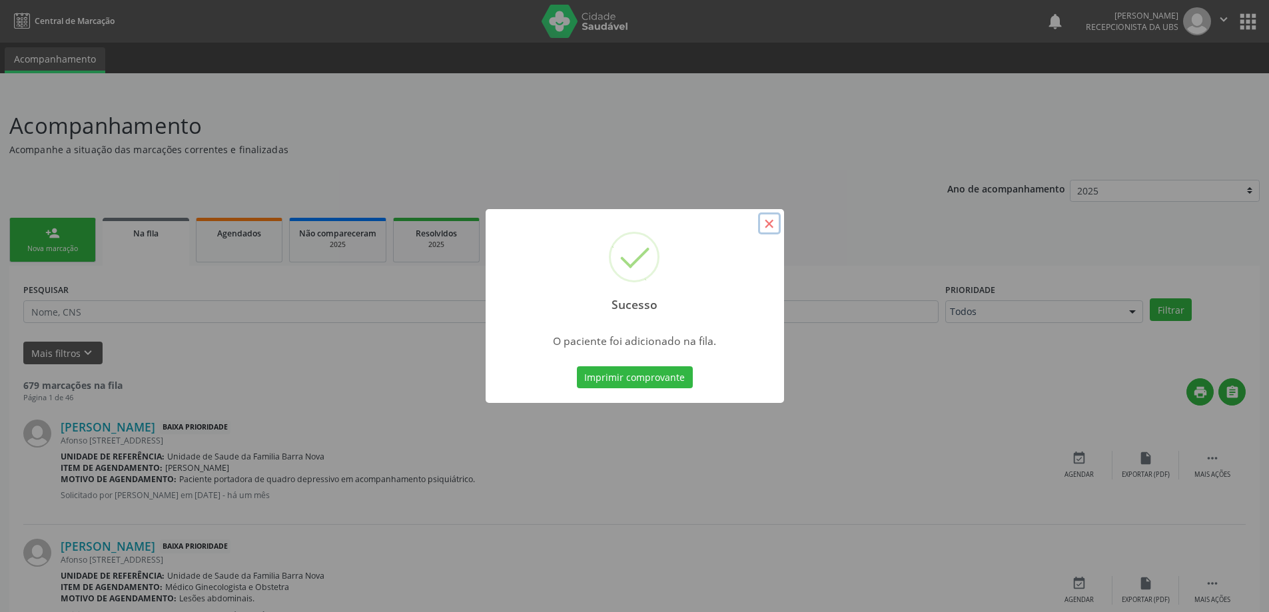
click at [766, 225] on button "×" at bounding box center [769, 223] width 23 height 23
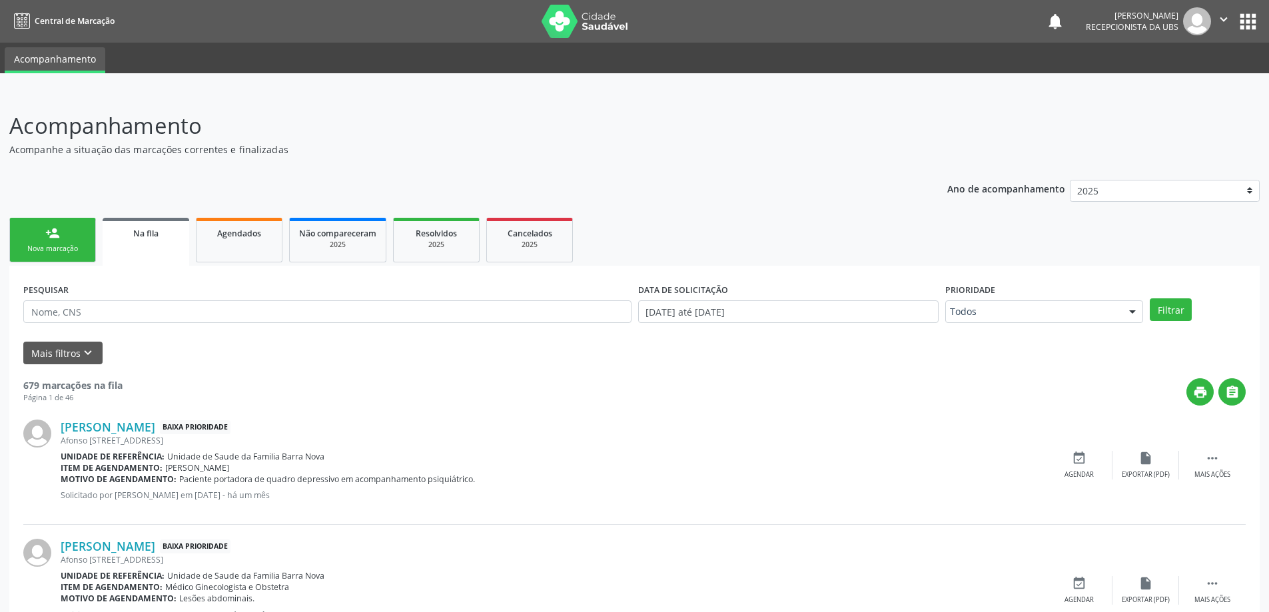
click at [43, 242] on link "person_add Nova marcação" at bounding box center [52, 240] width 87 height 45
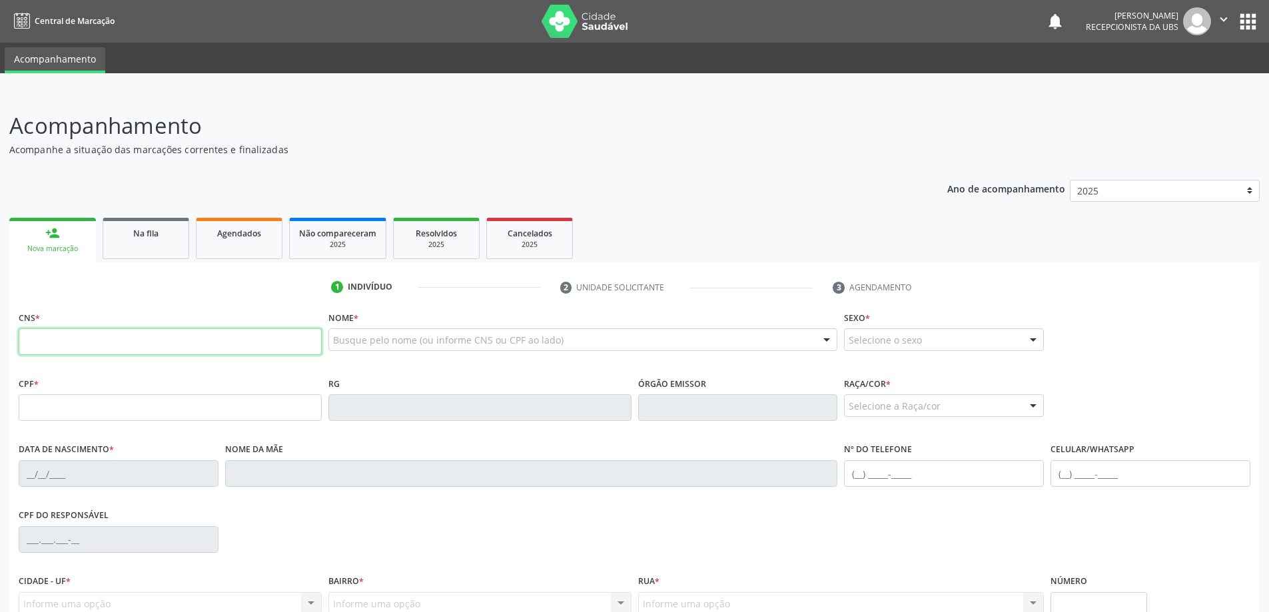
click at [101, 335] on input "text" at bounding box center [170, 341] width 303 height 27
type input "701 0008 2411 6499"
type input "175.921.494-94"
type input "[DATE]"
type input "[PERSON_NAME]"
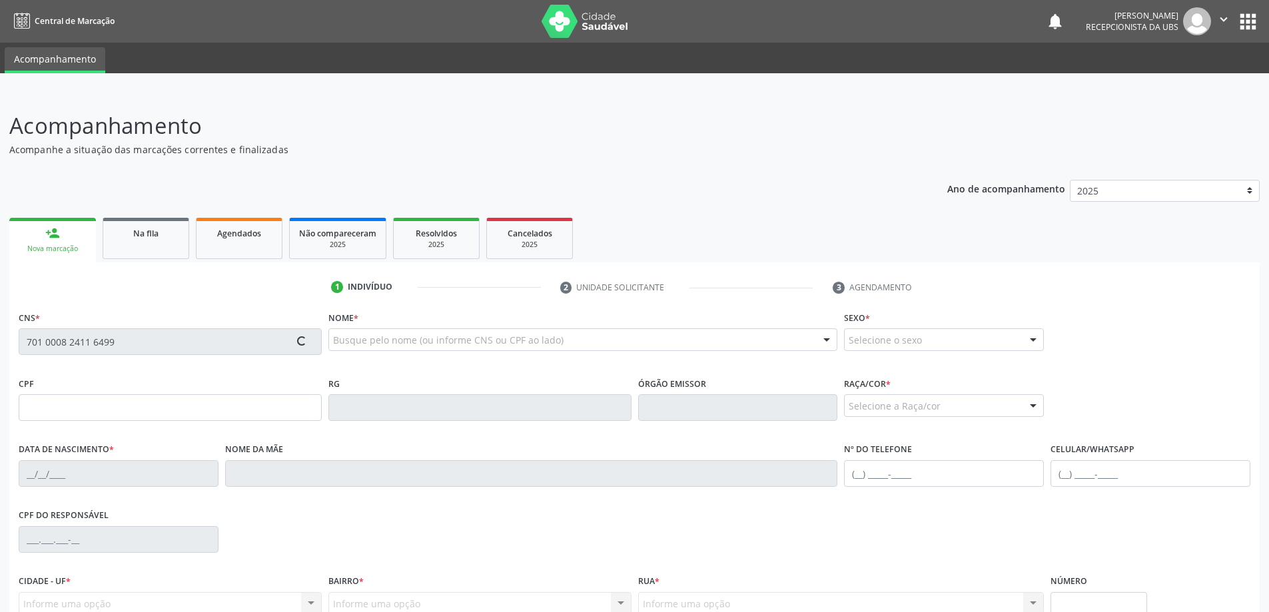
type input "[PHONE_NUMBER]"
type input "43"
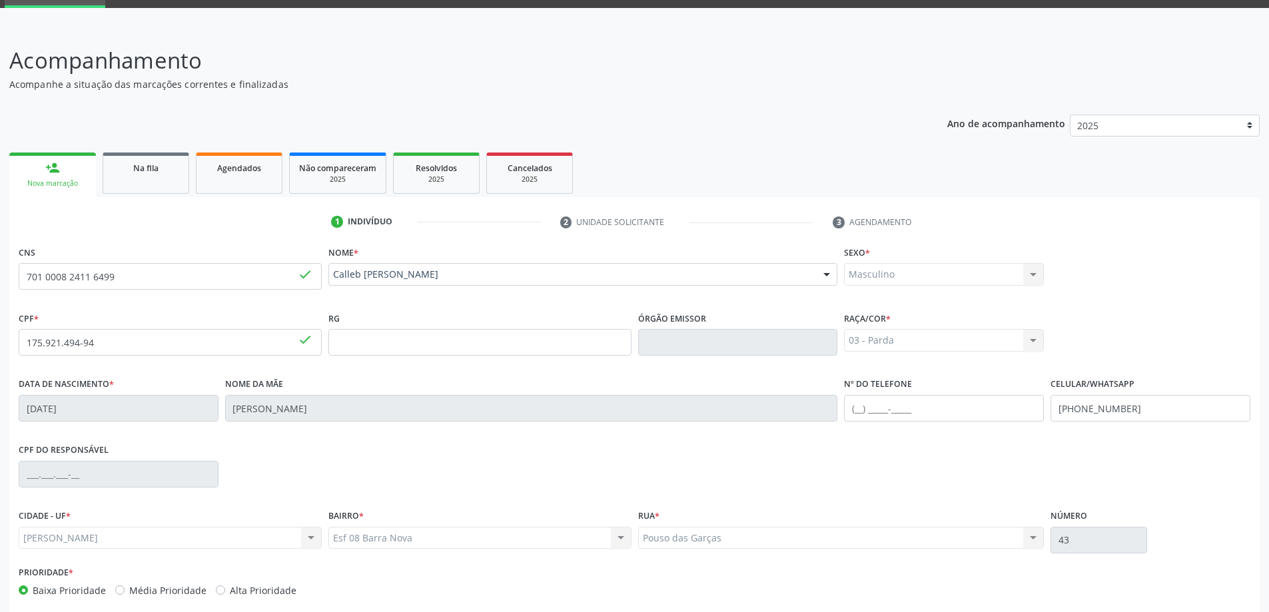
scroll to position [129, 0]
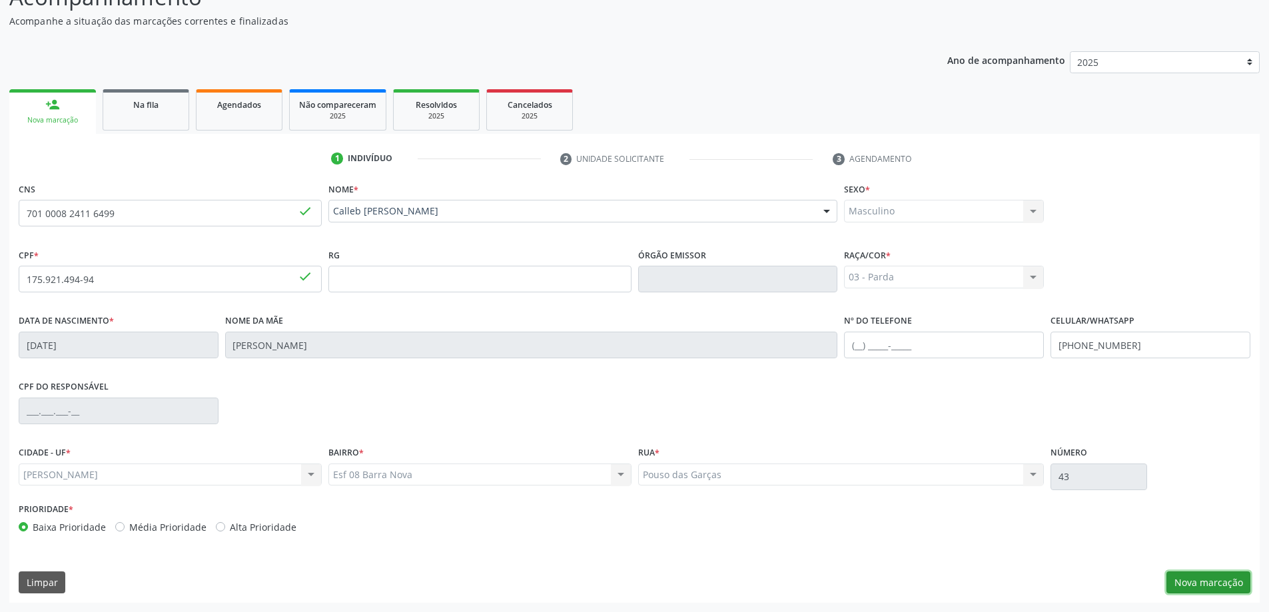
click at [1197, 577] on button "Nova marcação" at bounding box center [1208, 582] width 84 height 23
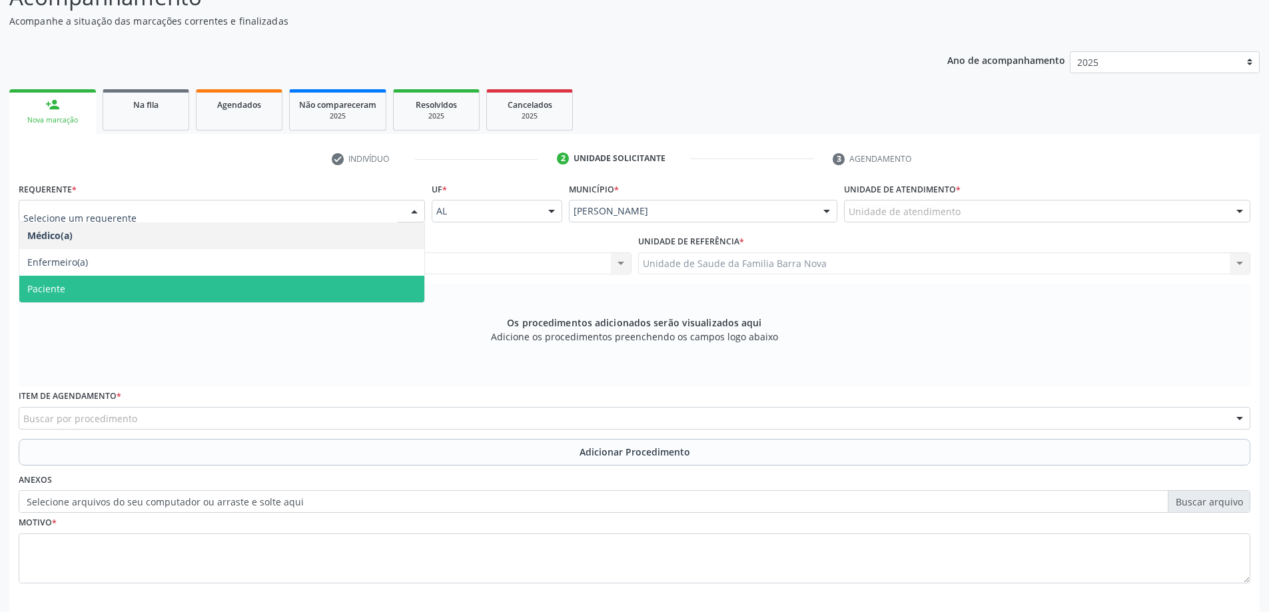
click at [159, 282] on span "Paciente" at bounding box center [221, 289] width 405 height 27
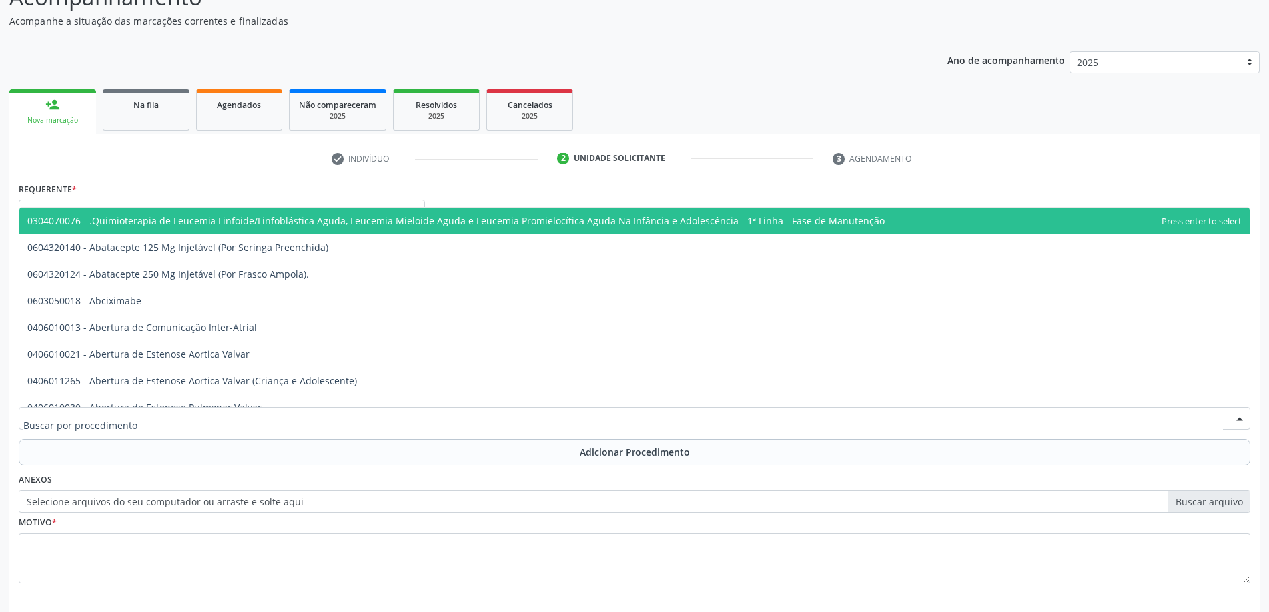
click at [538, 415] on div at bounding box center [634, 418] width 1231 height 23
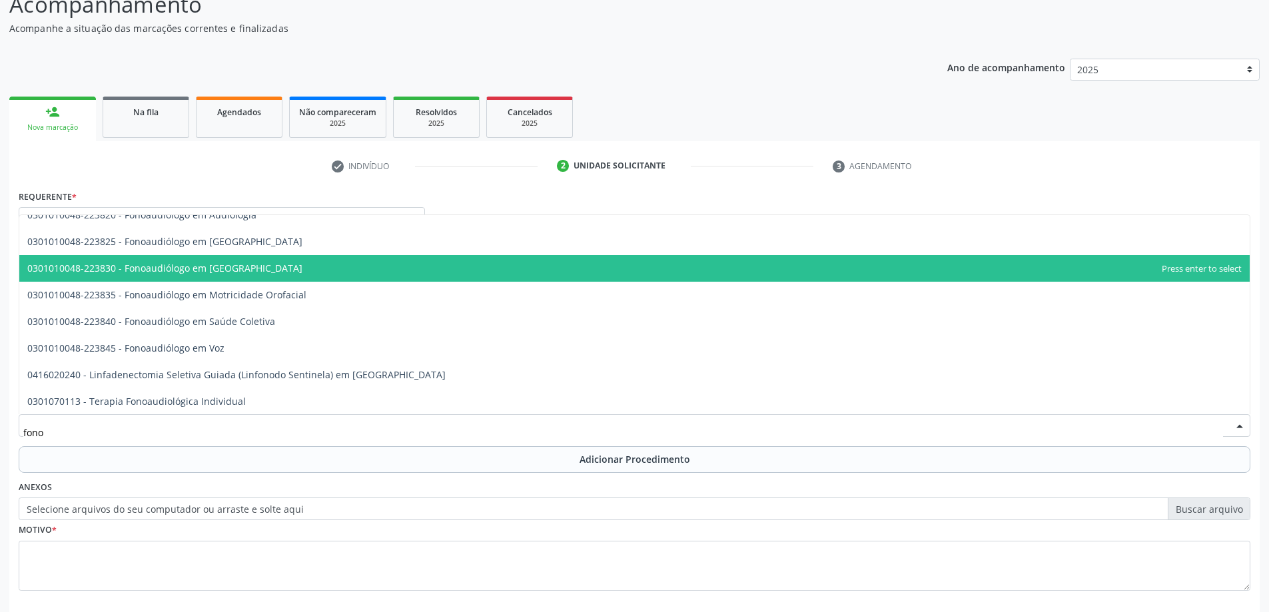
scroll to position [67, 0]
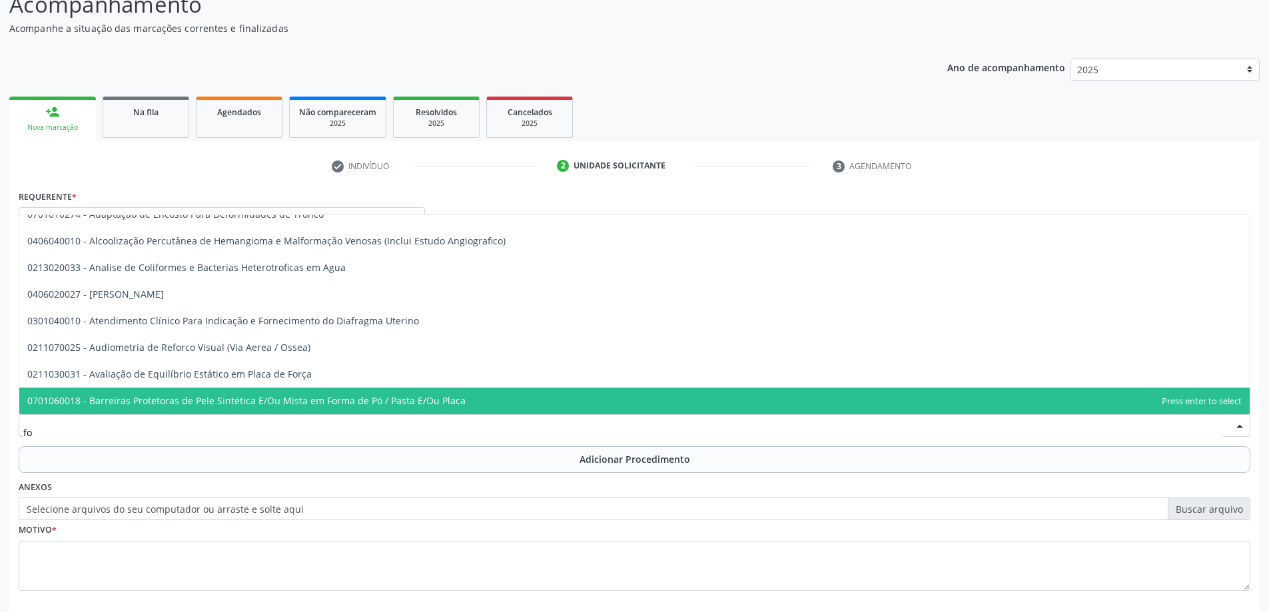
type input "f"
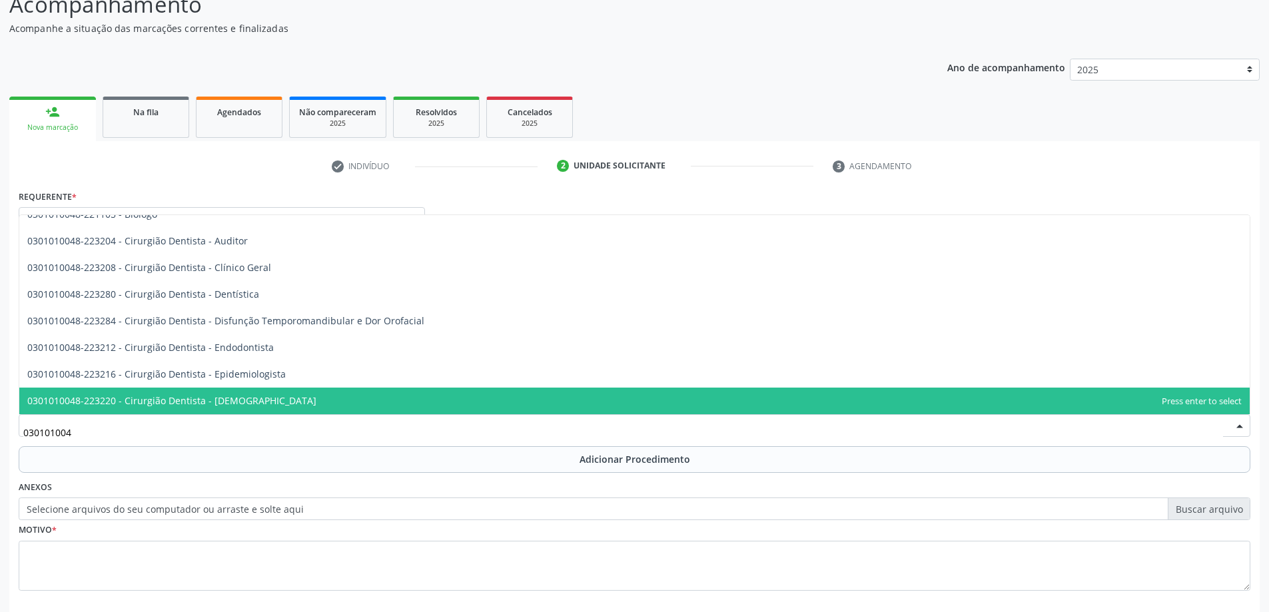
type input "0301010048"
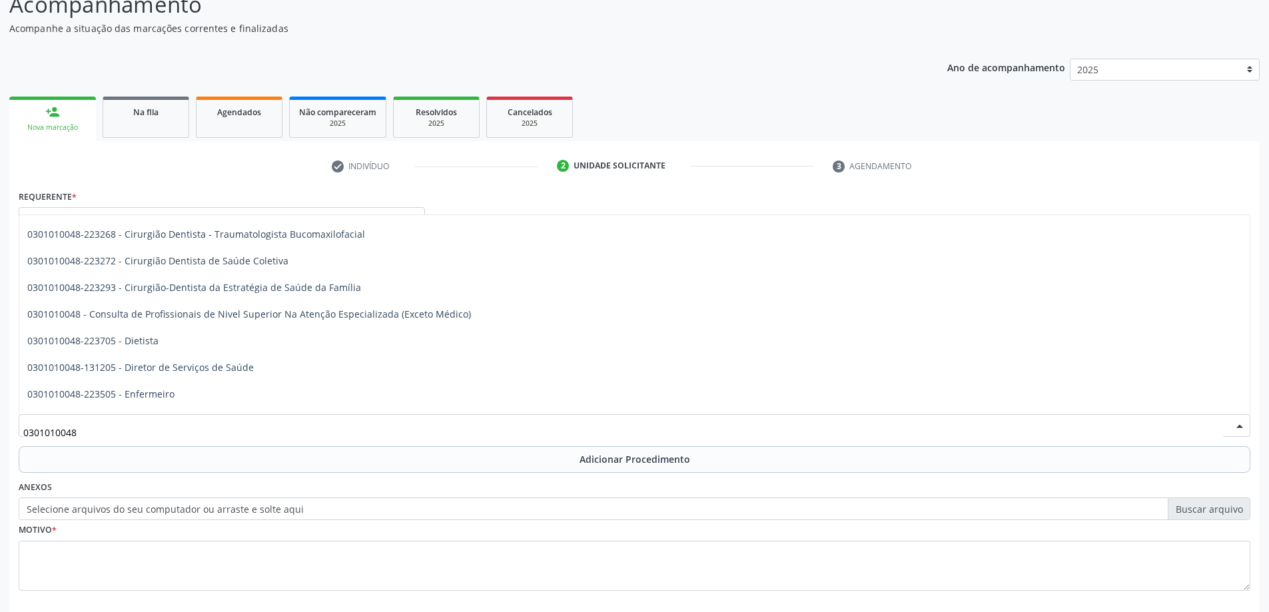
scroll to position [533, 0]
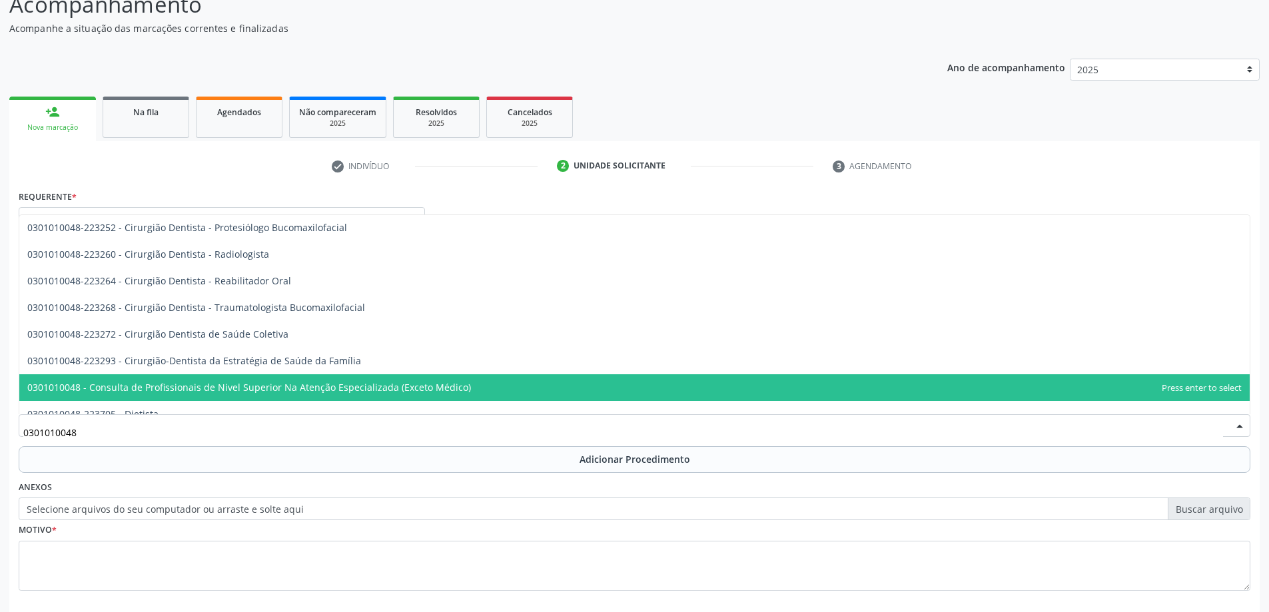
click at [365, 388] on span "0301010048 - Consulta de Profissionais de Nivel Superior Na Atenção Especializa…" at bounding box center [248, 387] width 443 height 13
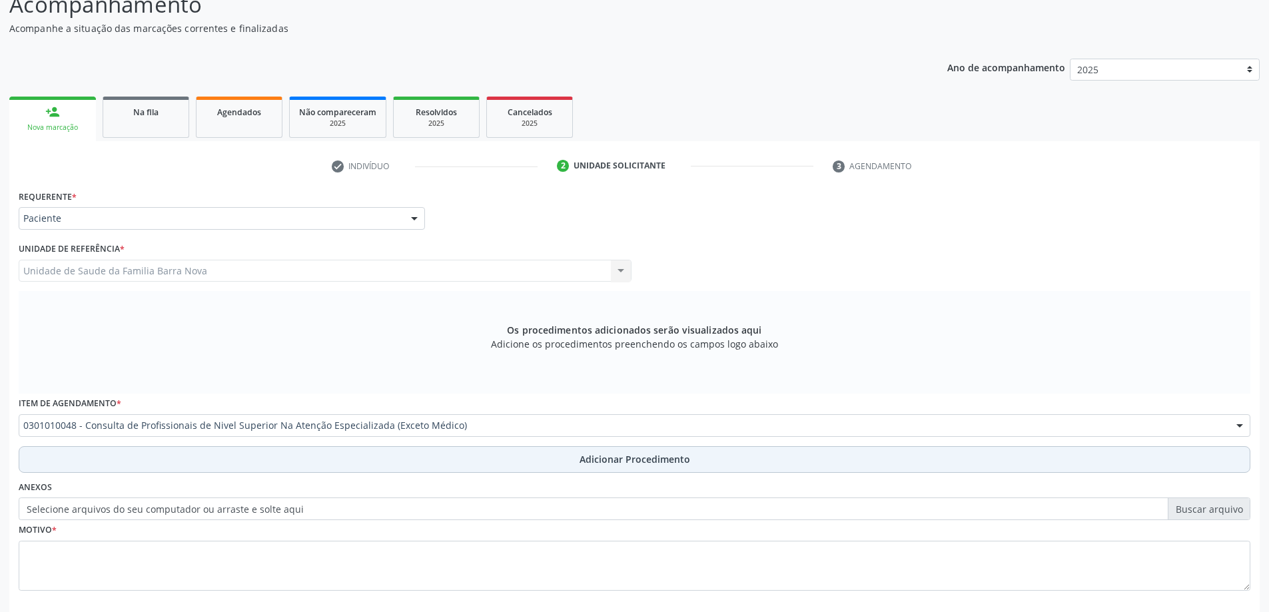
click at [598, 456] on span "Adicionar Procedimento" at bounding box center [634, 459] width 111 height 14
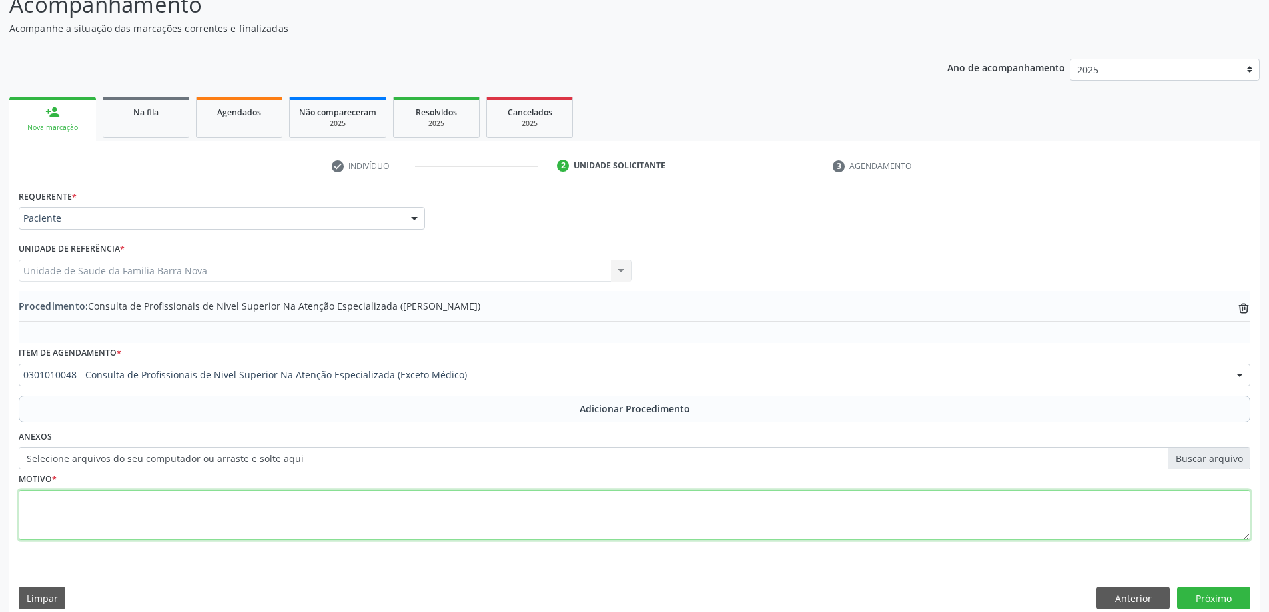
click at [262, 504] on textarea at bounding box center [634, 515] width 1231 height 51
type textarea "c"
type textarea "Consulta com o fonoaudiologia infantil. FONOAUDIOLOGIA INFANTIL. TEA."
click at [1222, 597] on button "Próximo" at bounding box center [1213, 598] width 73 height 23
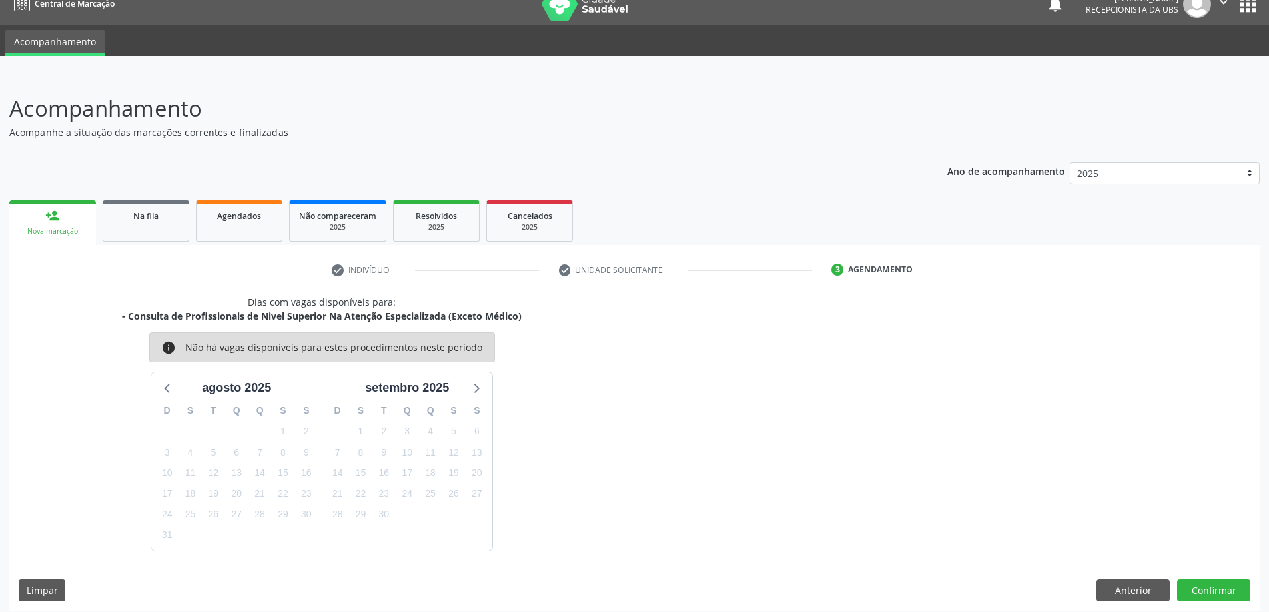
scroll to position [25, 0]
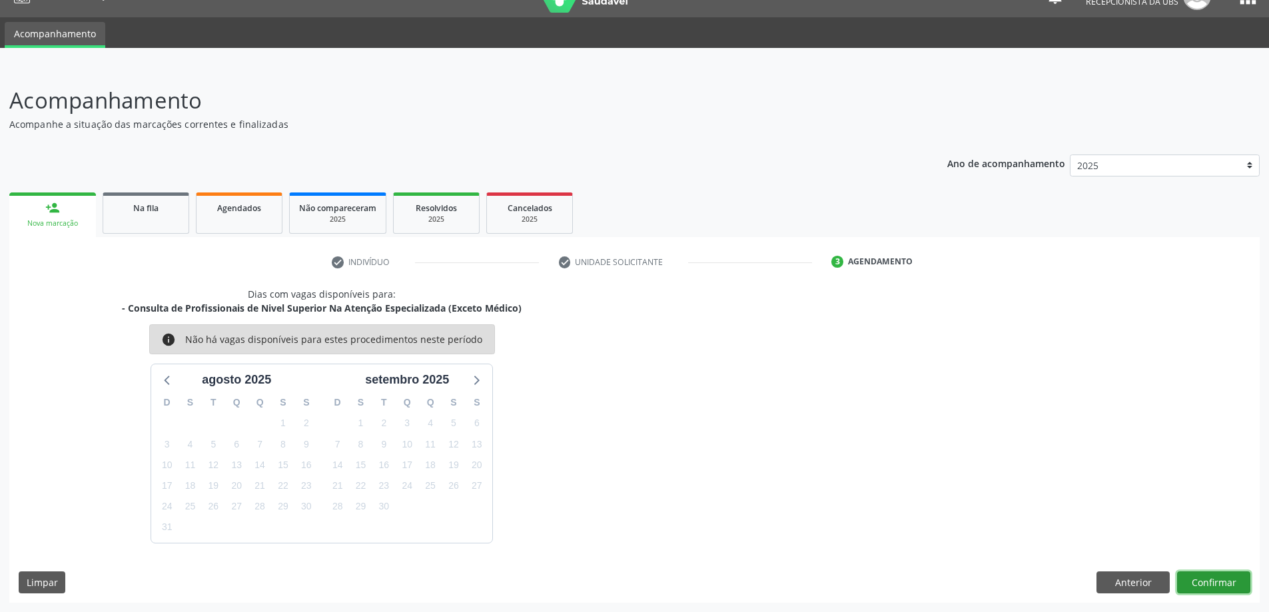
click at [1200, 583] on button "Confirmar" at bounding box center [1213, 582] width 73 height 23
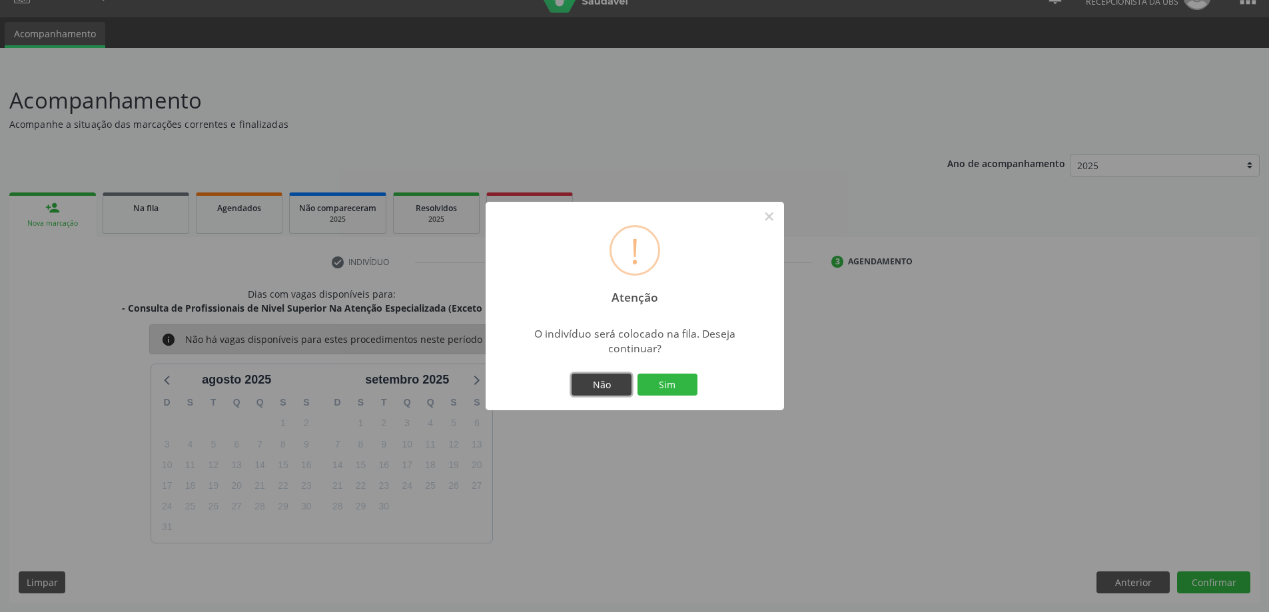
click at [603, 385] on button "Não" at bounding box center [601, 385] width 60 height 23
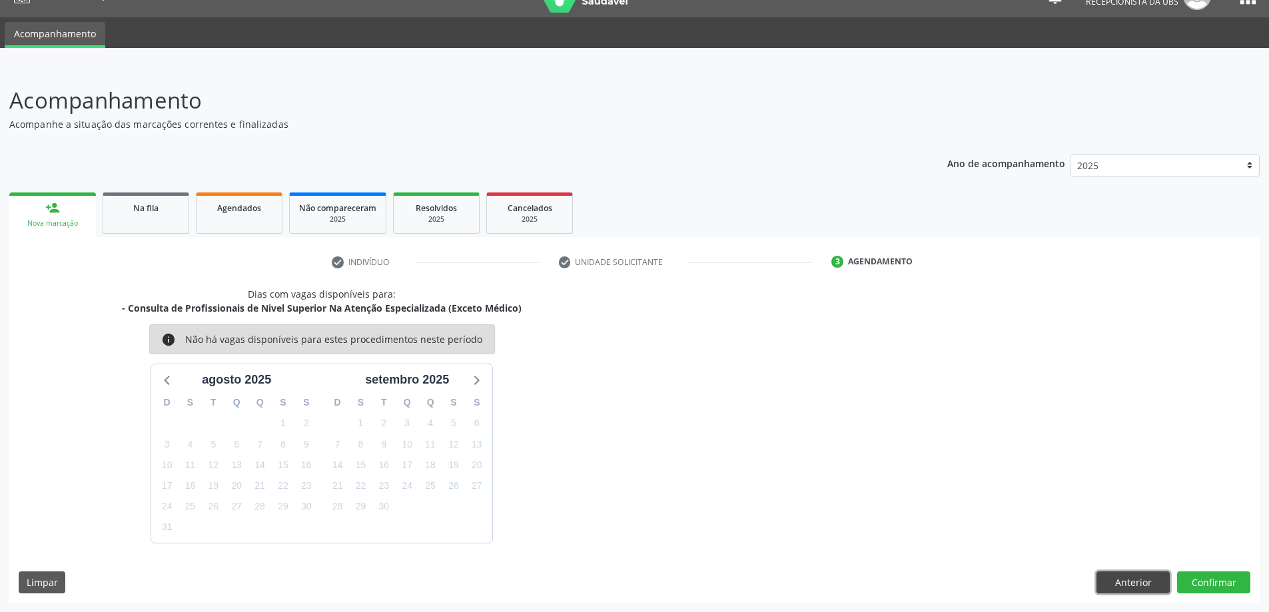
click at [1128, 585] on button "Anterior" at bounding box center [1132, 582] width 73 height 23
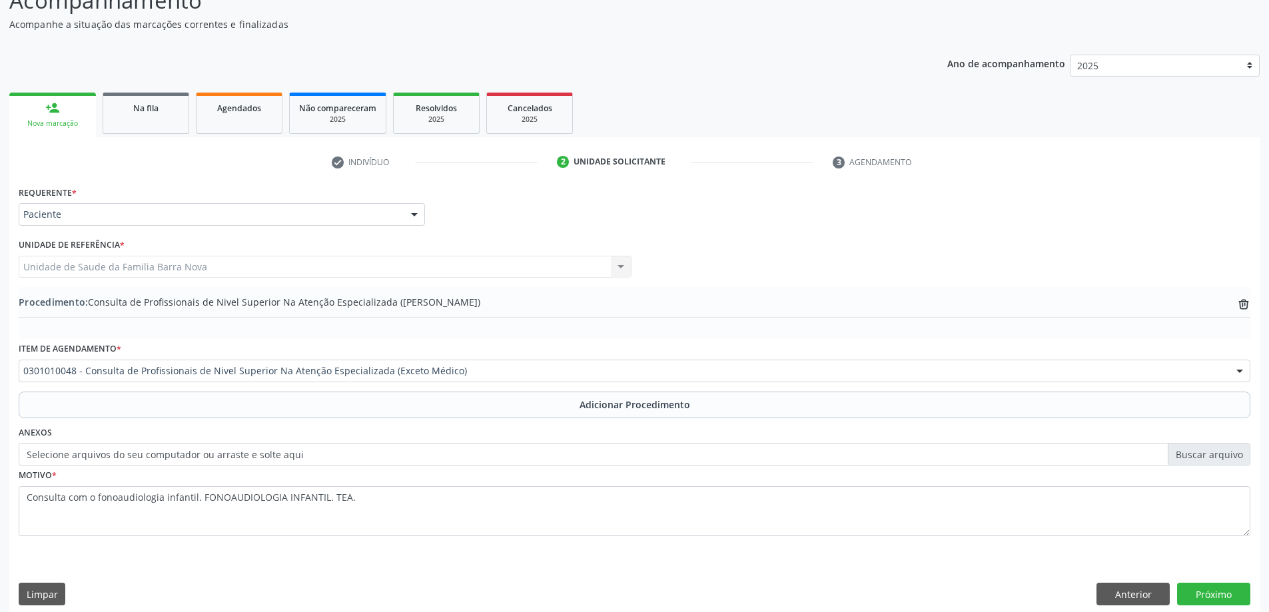
scroll to position [137, 0]
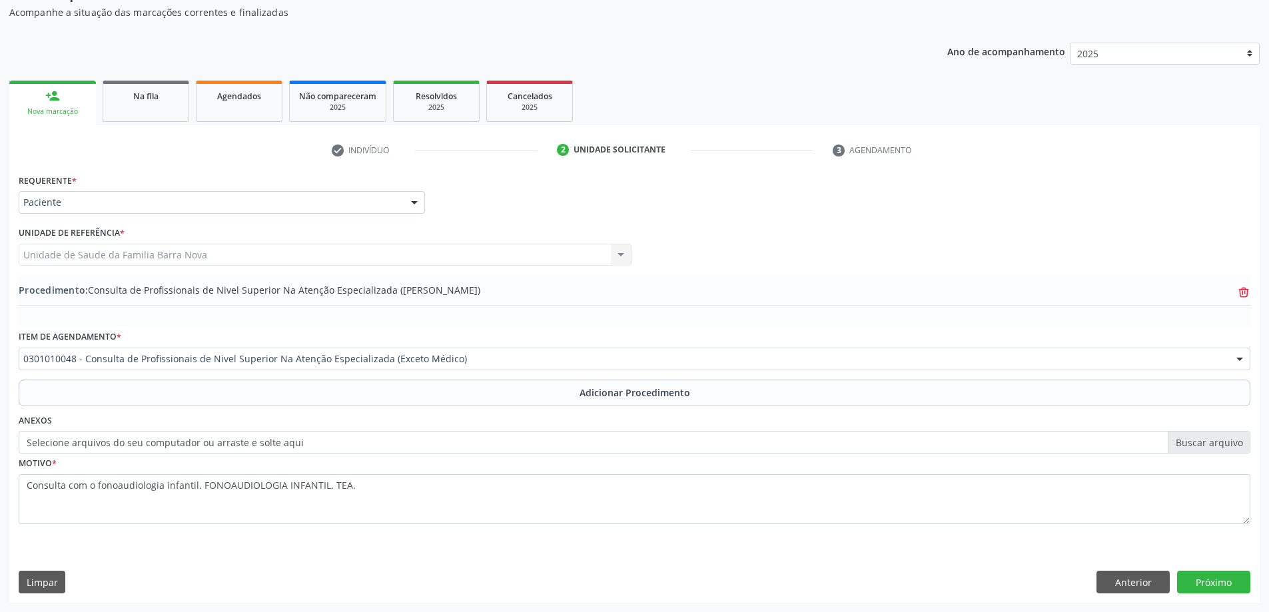
click at [1241, 291] on icon "trash-outline icon" at bounding box center [1243, 292] width 13 height 13
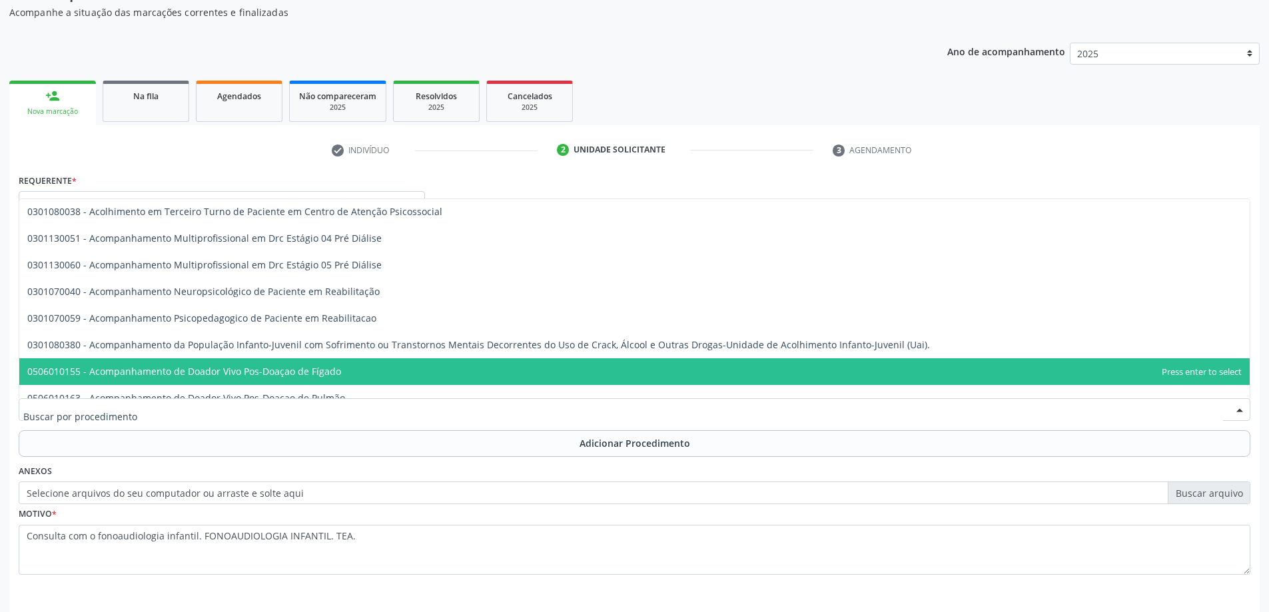
click at [1000, 402] on div at bounding box center [634, 409] width 1231 height 23
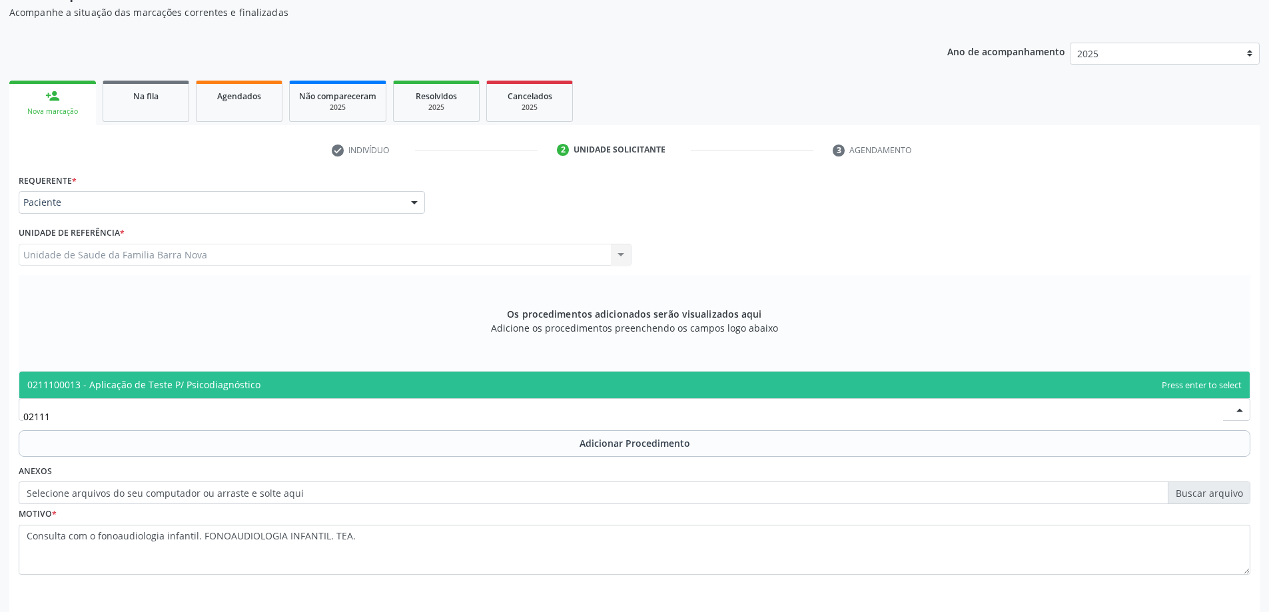
scroll to position [0, 0]
type input "0211100013"
click at [272, 385] on span "0211100013 - Aplicação de Teste P/ Psicodiagnóstico" at bounding box center [634, 385] width 1230 height 27
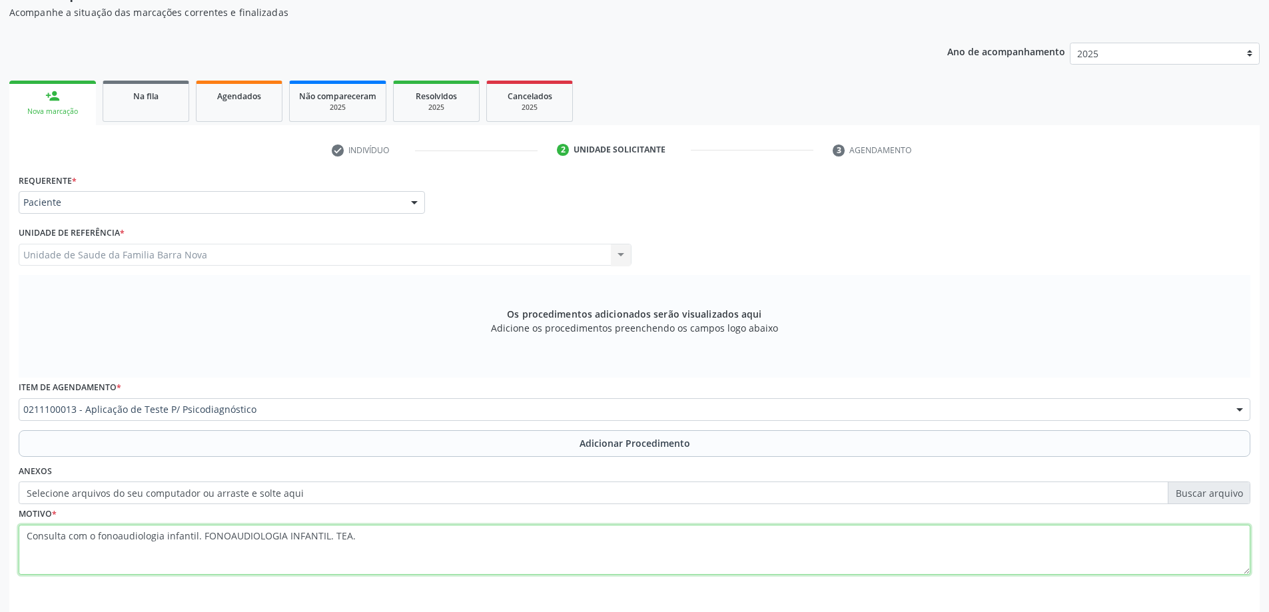
click at [390, 537] on textarea "Consulta com o fonoaudiologia infantil. FONOAUDIOLOGIA INFANTIL. TEA." at bounding box center [634, 550] width 1231 height 51
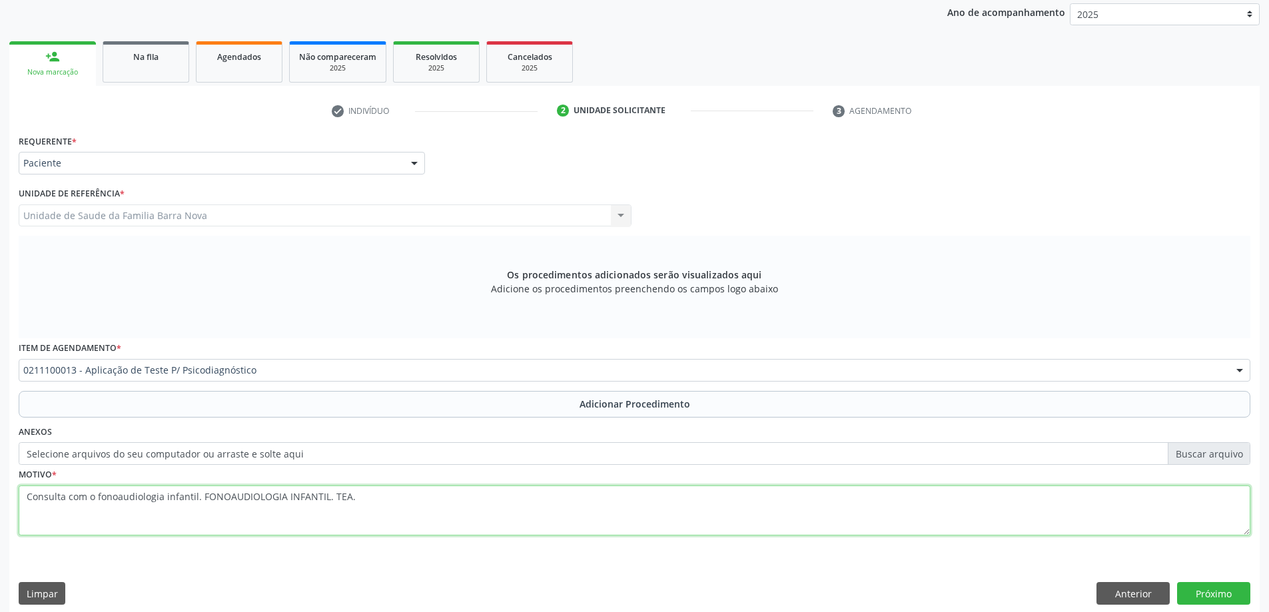
scroll to position [188, 0]
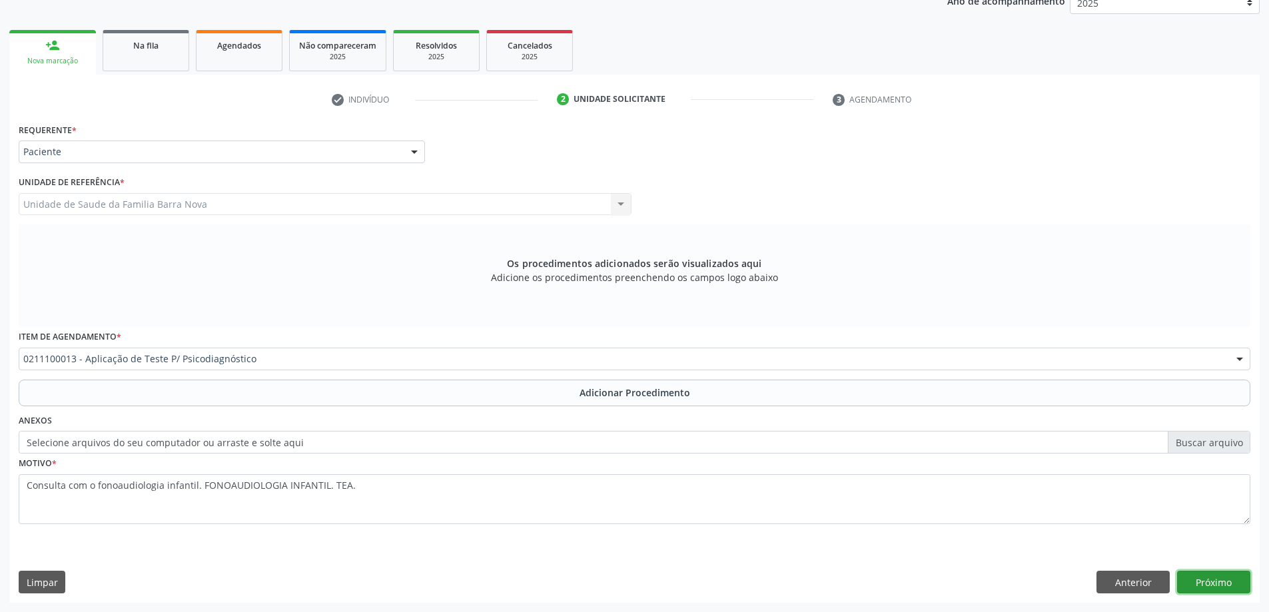
click at [1232, 580] on button "Próximo" at bounding box center [1213, 582] width 73 height 23
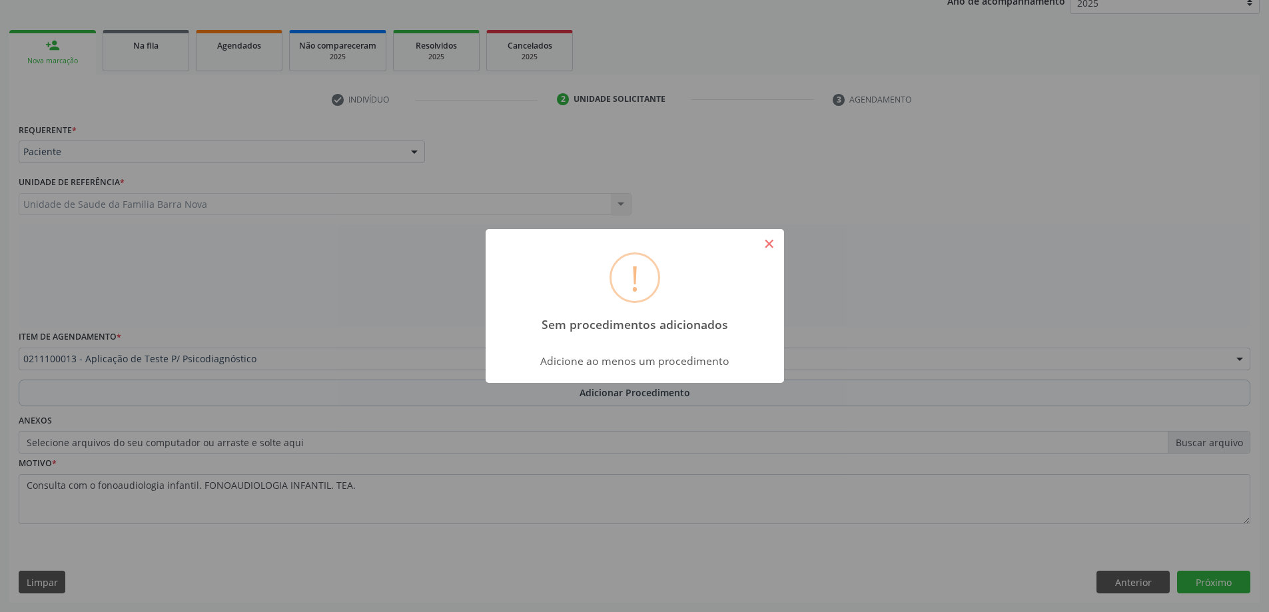
click at [764, 246] on button "×" at bounding box center [769, 243] width 23 height 23
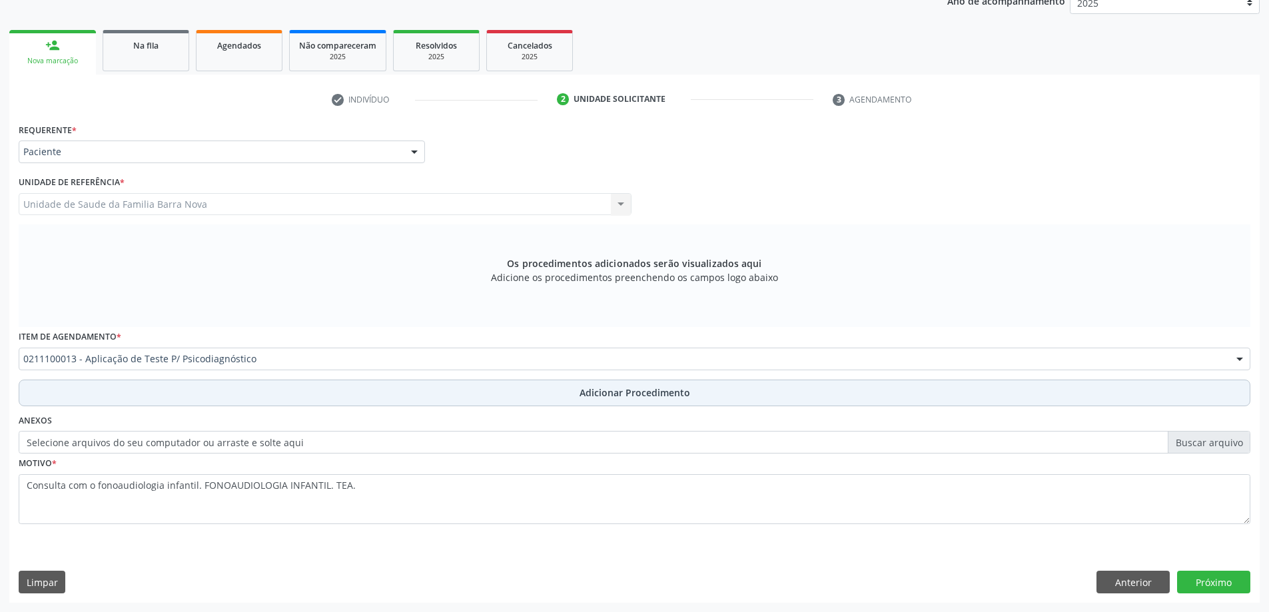
click at [606, 396] on span "Adicionar Procedimento" at bounding box center [634, 393] width 111 height 14
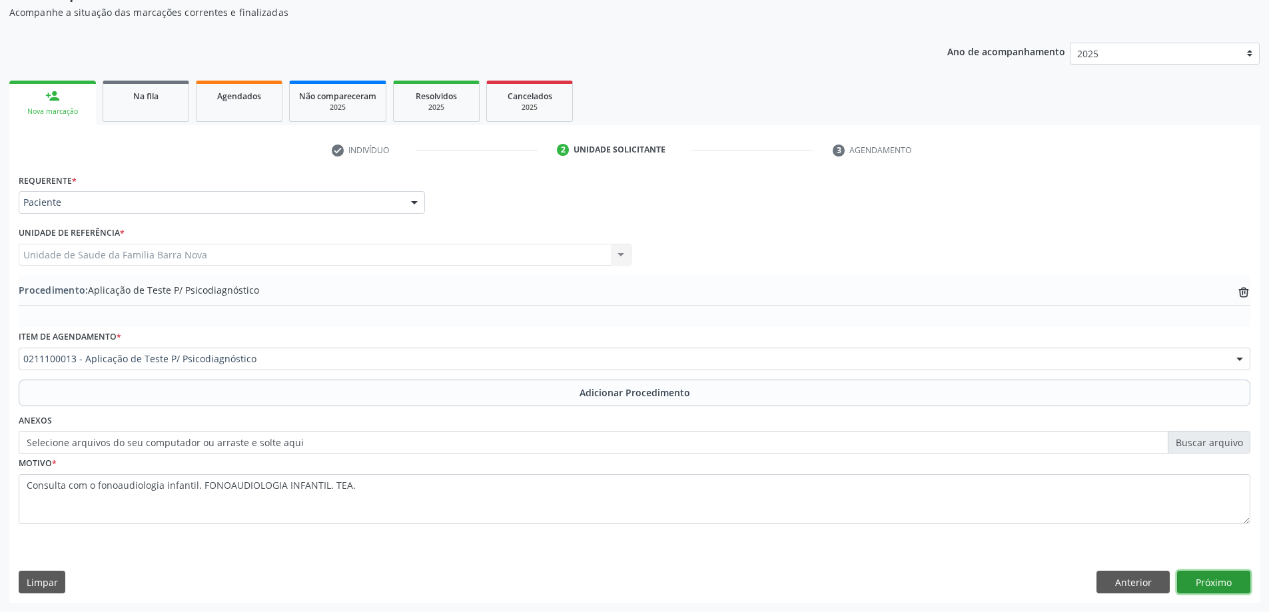
click at [1215, 581] on button "Próximo" at bounding box center [1213, 582] width 73 height 23
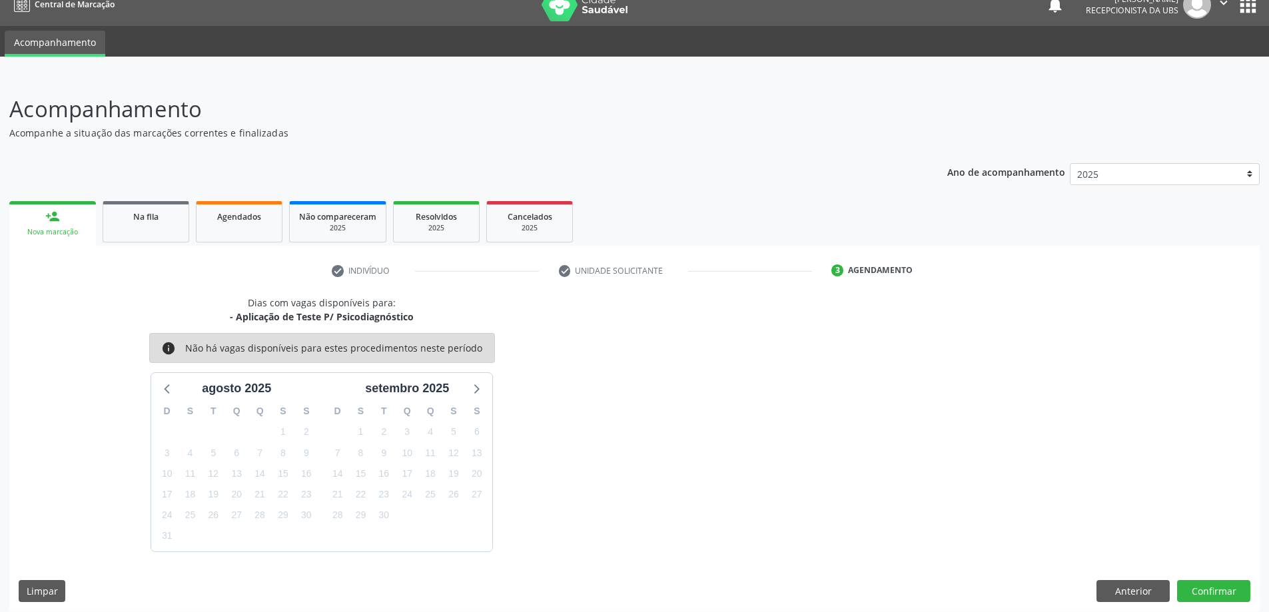
scroll to position [25, 0]
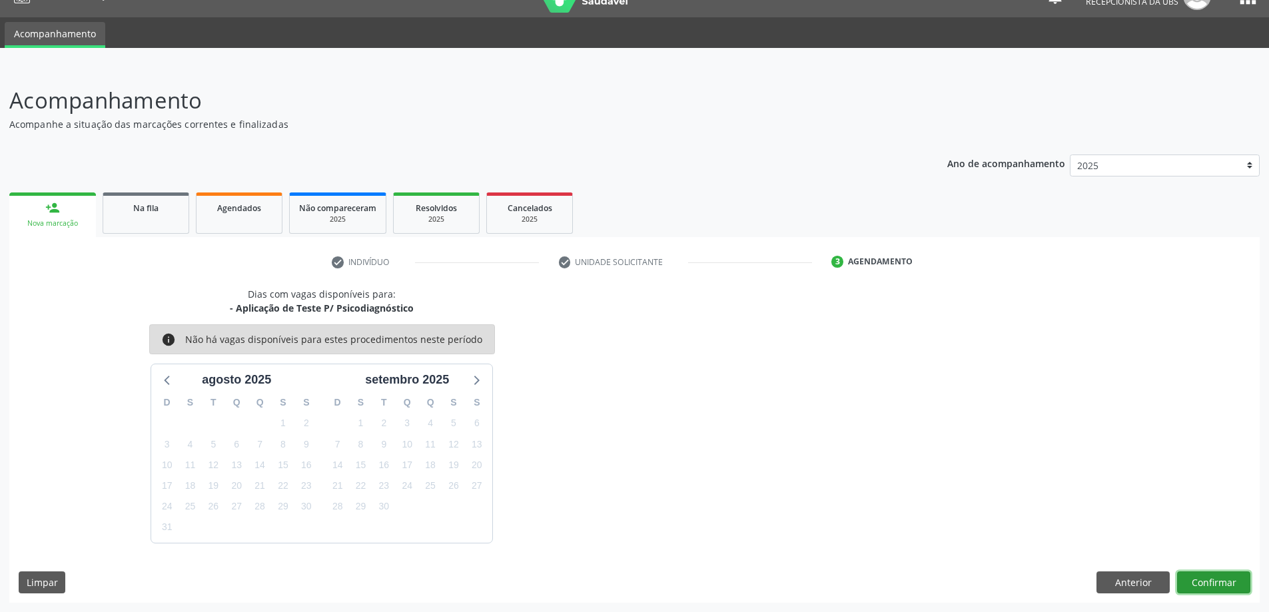
click at [1211, 579] on button "Confirmar" at bounding box center [1213, 582] width 73 height 23
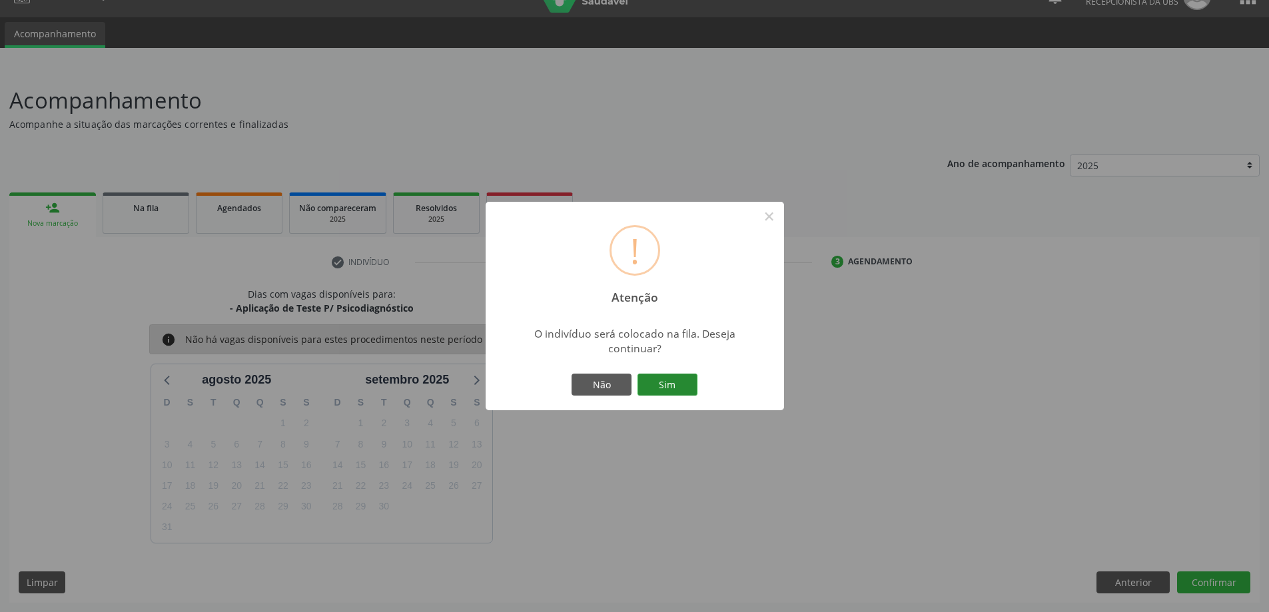
click at [657, 387] on button "Sim" at bounding box center [667, 385] width 60 height 23
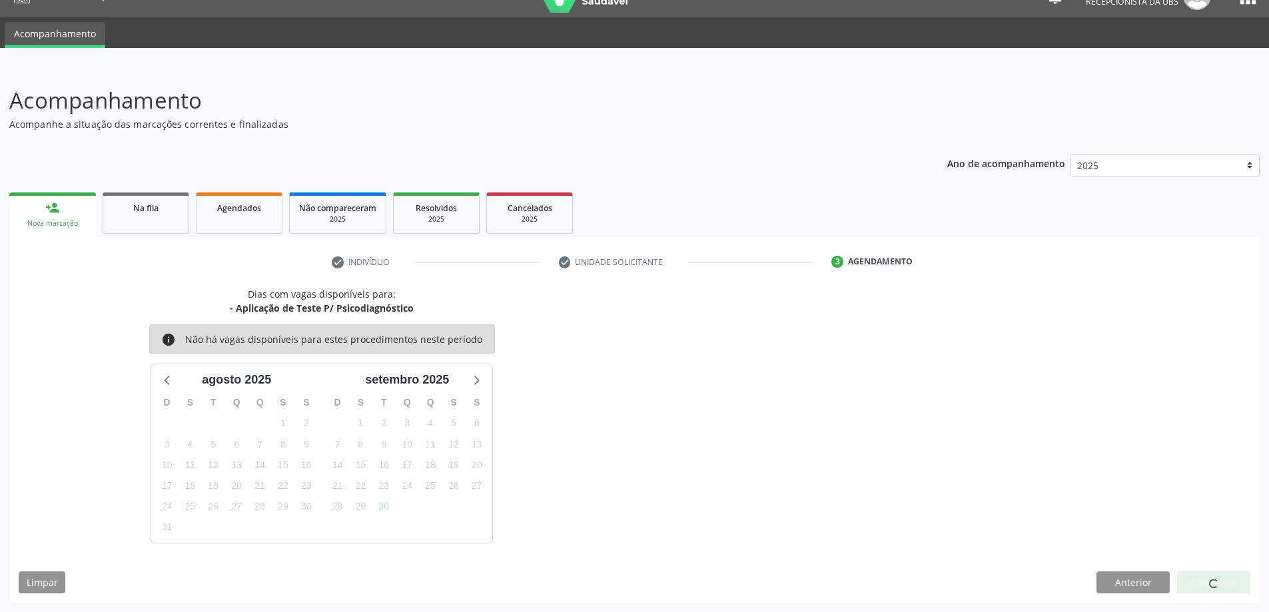
scroll to position [0, 0]
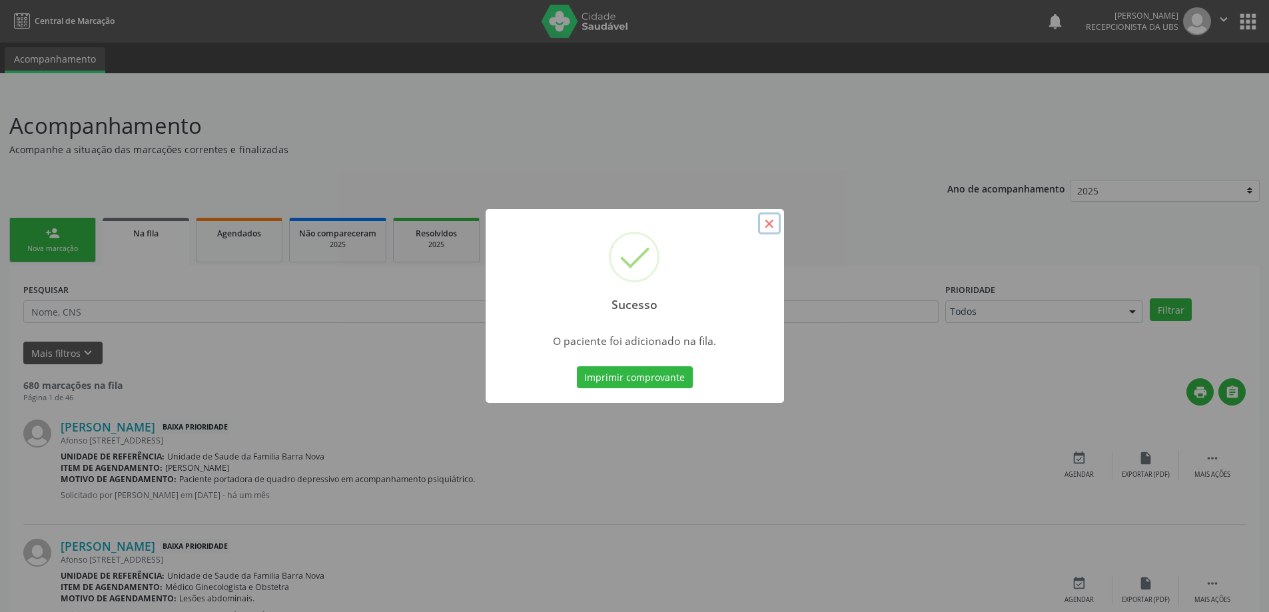
click at [768, 221] on button "×" at bounding box center [769, 223] width 23 height 23
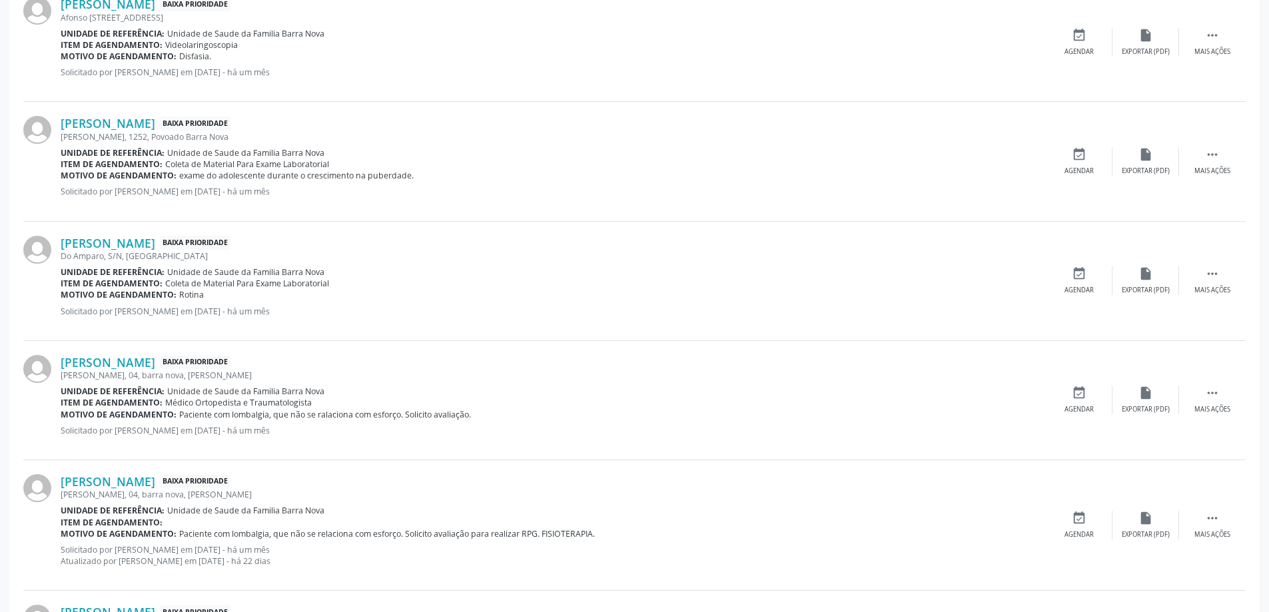
scroll to position [1679, 0]
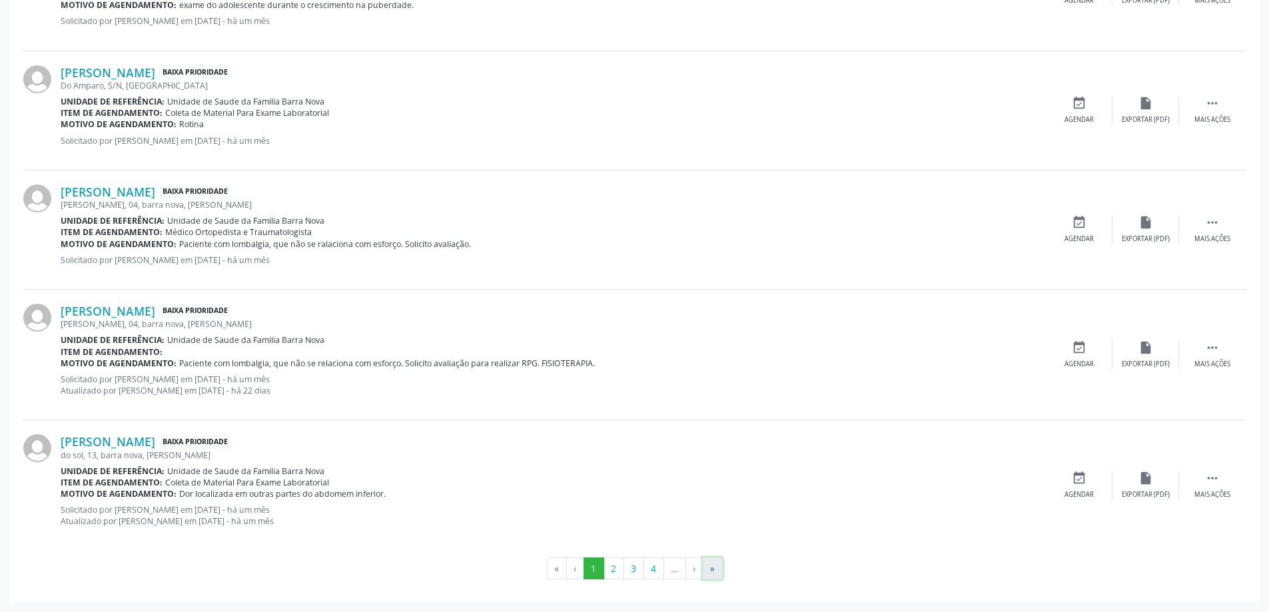
click at [709, 568] on button "»" at bounding box center [713, 568] width 20 height 23
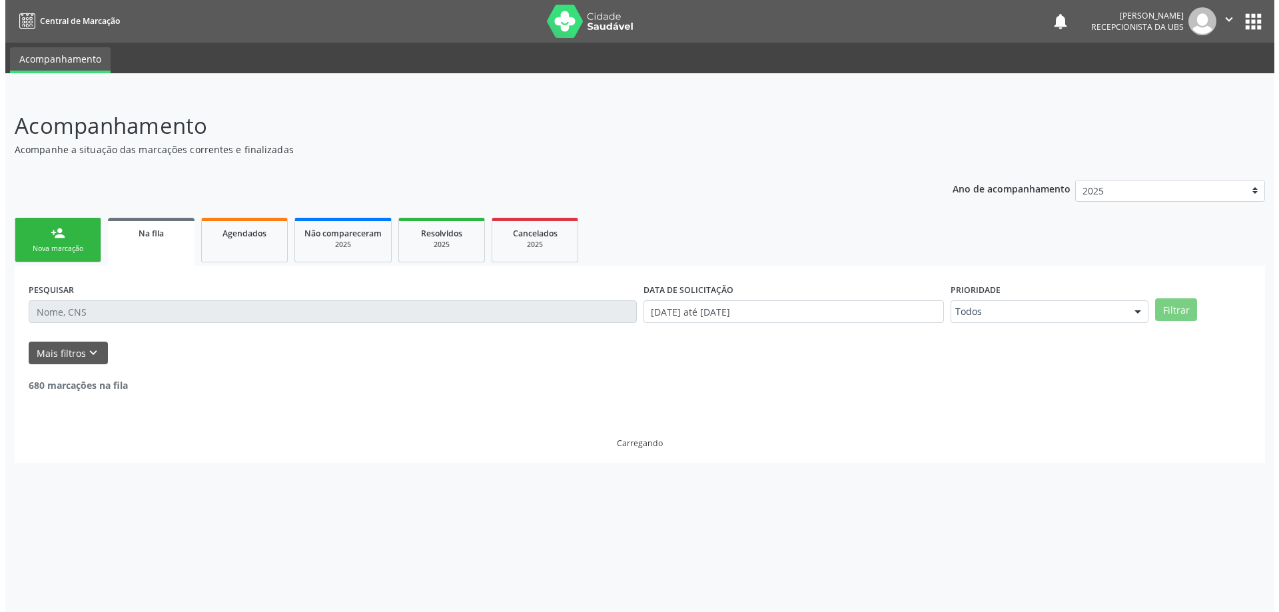
scroll to position [0, 0]
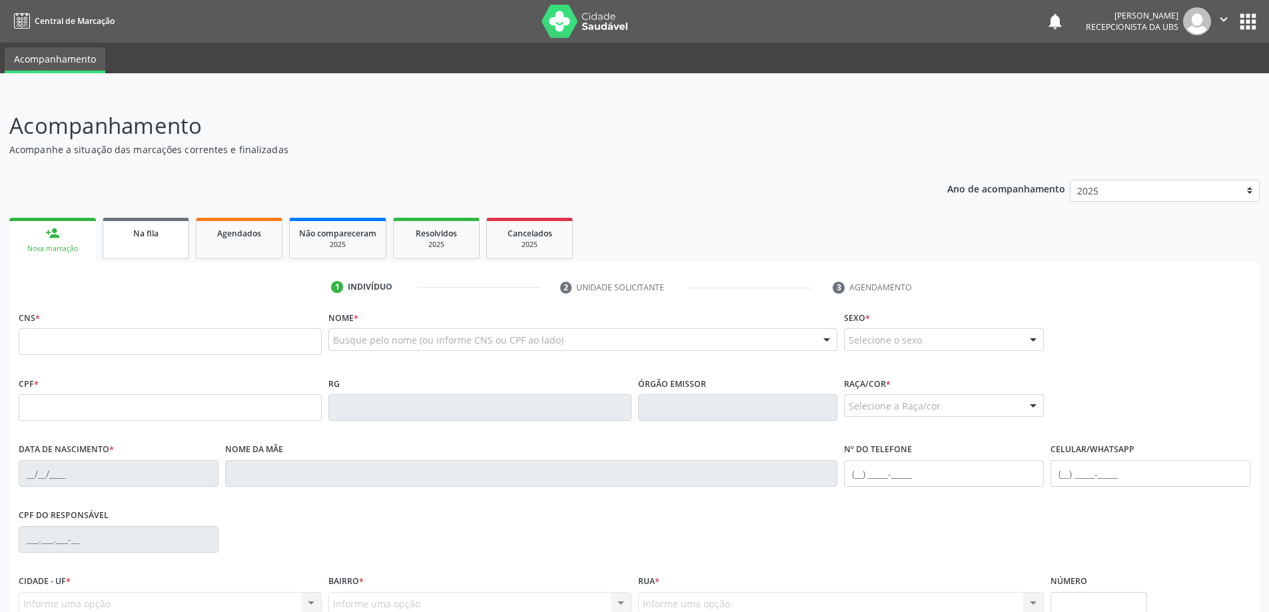
click at [156, 242] on link "Na fila" at bounding box center [146, 238] width 87 height 41
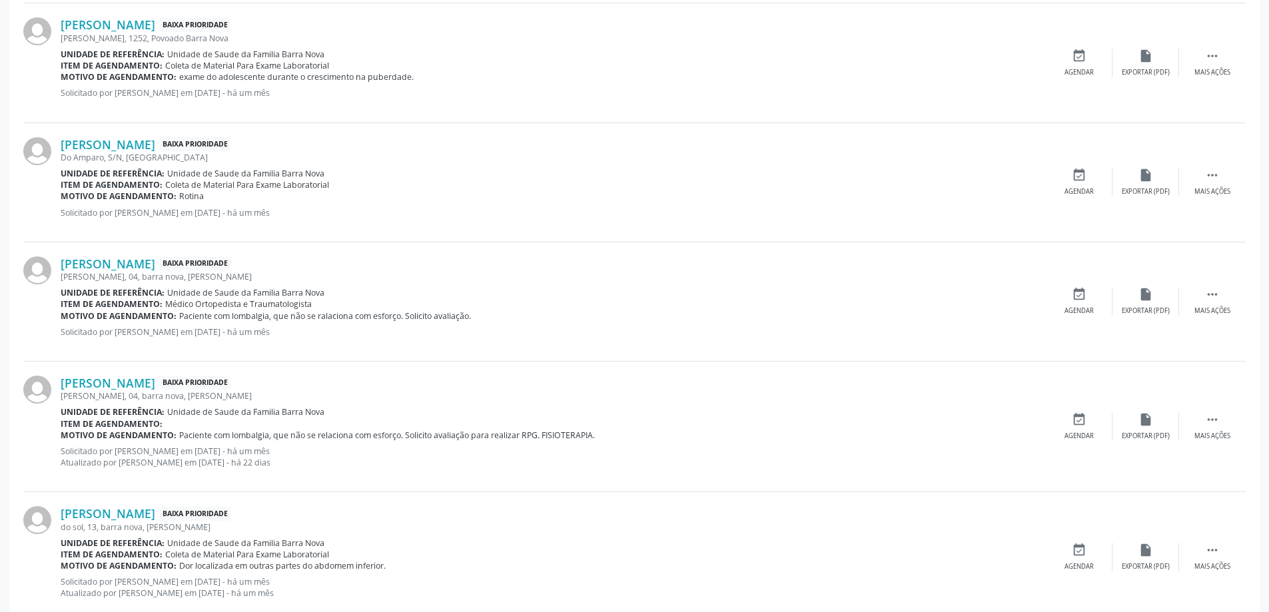
scroll to position [1679, 0]
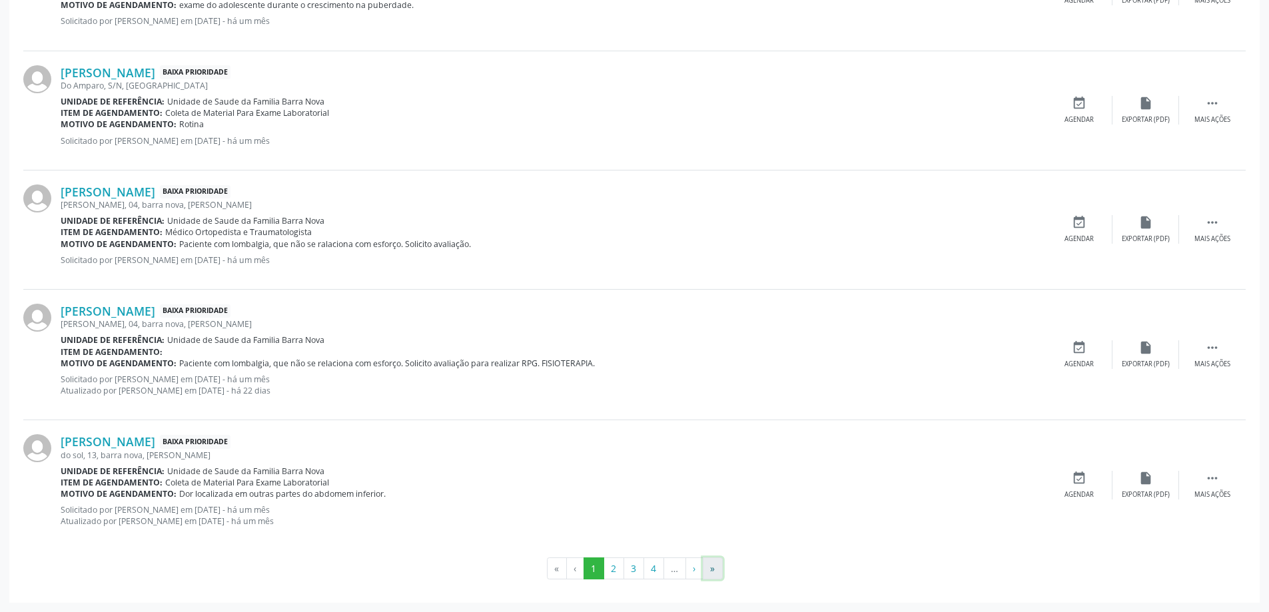
click at [707, 571] on button "»" at bounding box center [713, 568] width 20 height 23
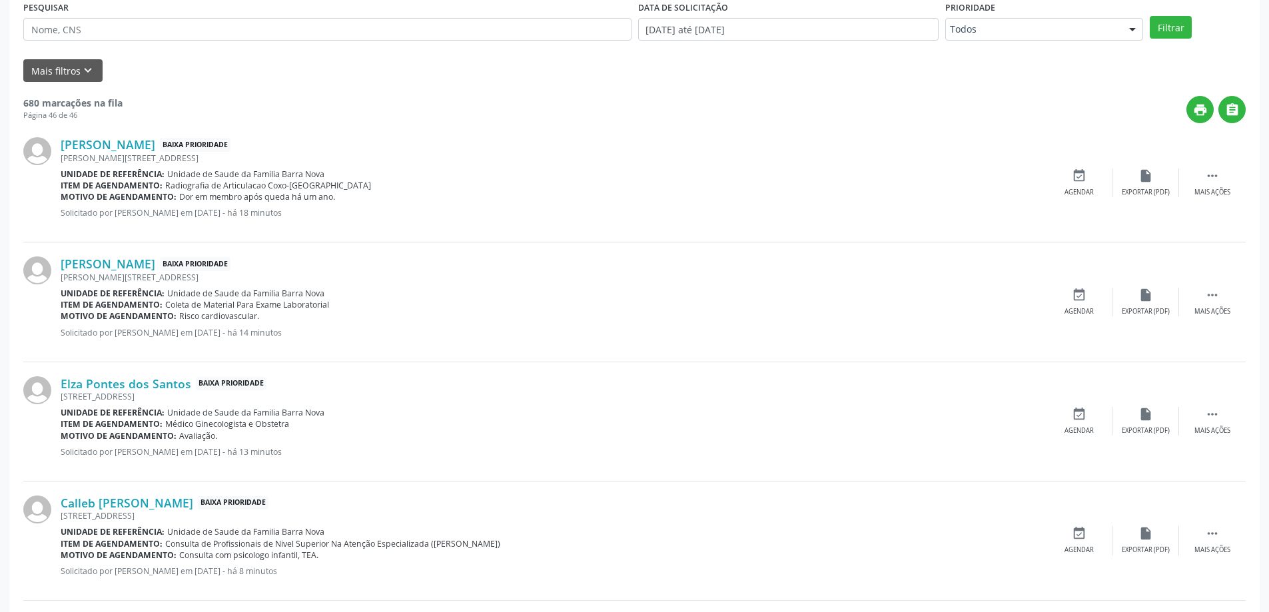
scroll to position [451, 0]
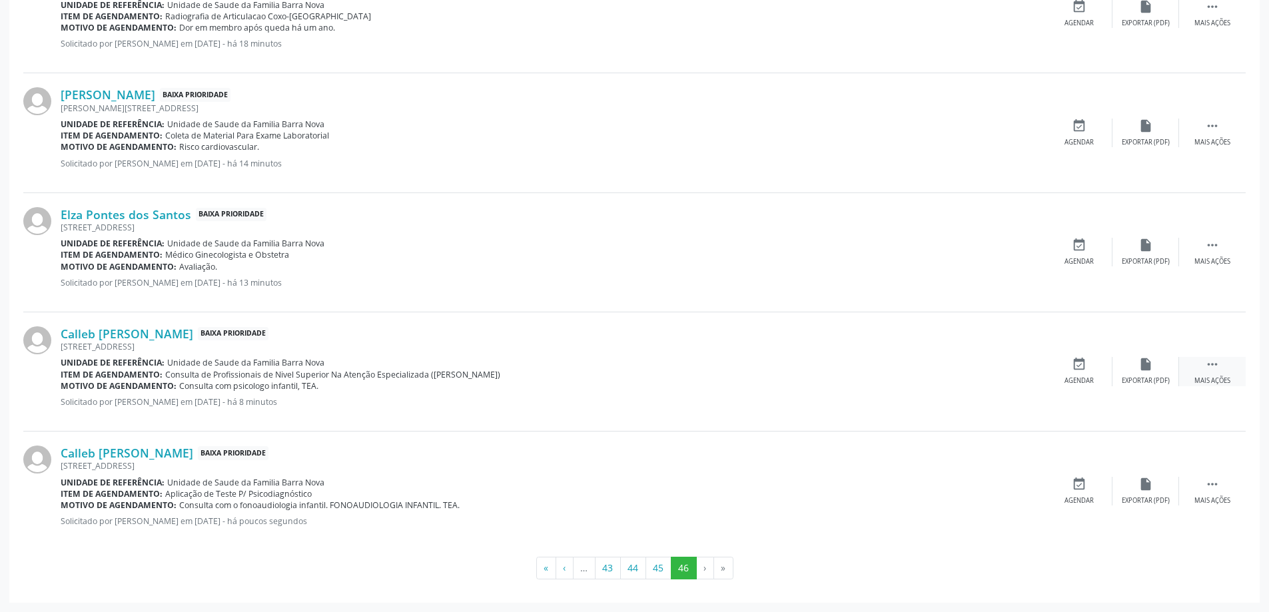
click at [1216, 366] on icon "" at bounding box center [1212, 364] width 15 height 15
click at [1140, 370] on icon "edit" at bounding box center [1145, 364] width 15 height 15
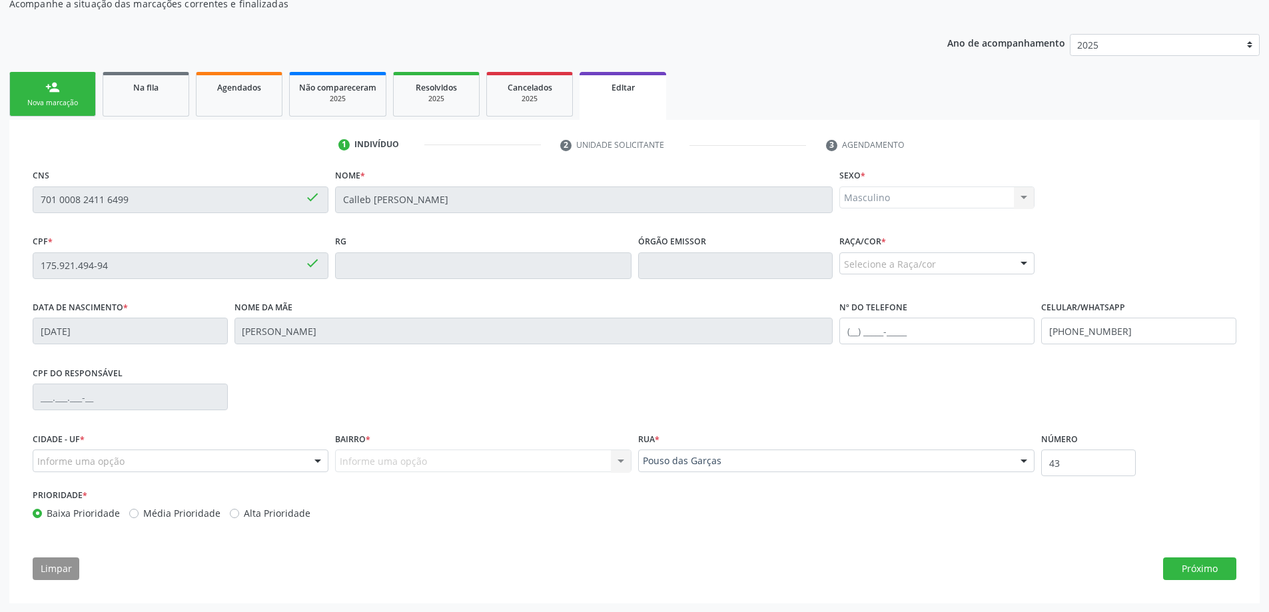
scroll to position [147, 0]
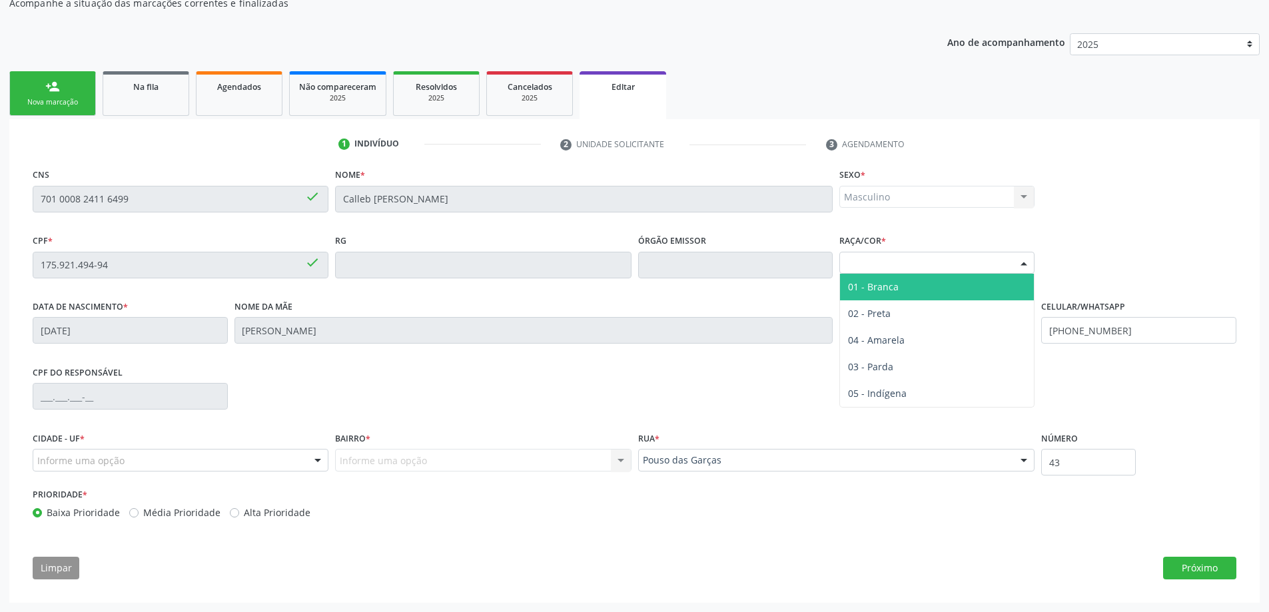
click at [1024, 264] on div at bounding box center [1024, 263] width 20 height 23
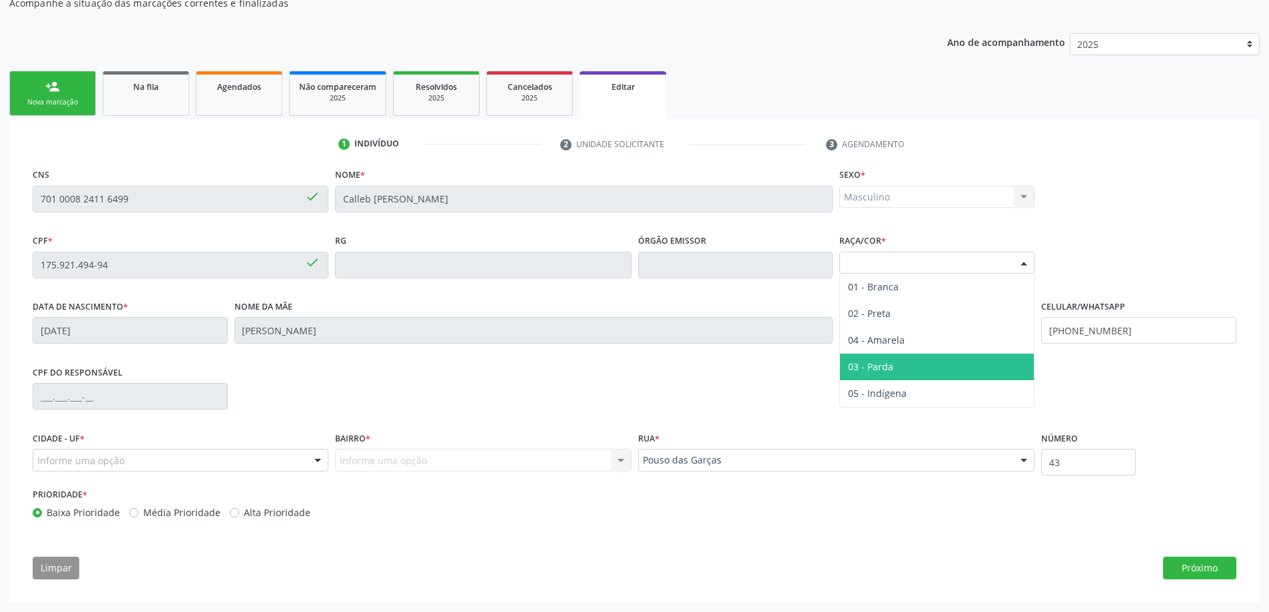
click at [956, 358] on span "03 - Parda" at bounding box center [937, 367] width 194 height 27
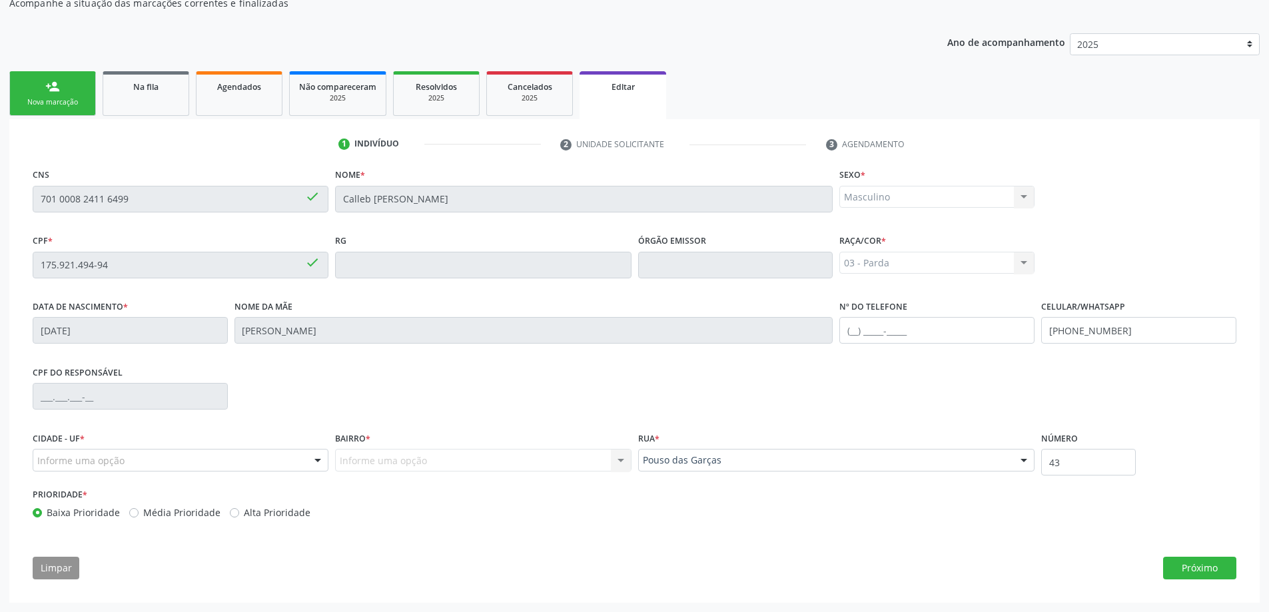
click at [314, 455] on div at bounding box center [318, 460] width 20 height 23
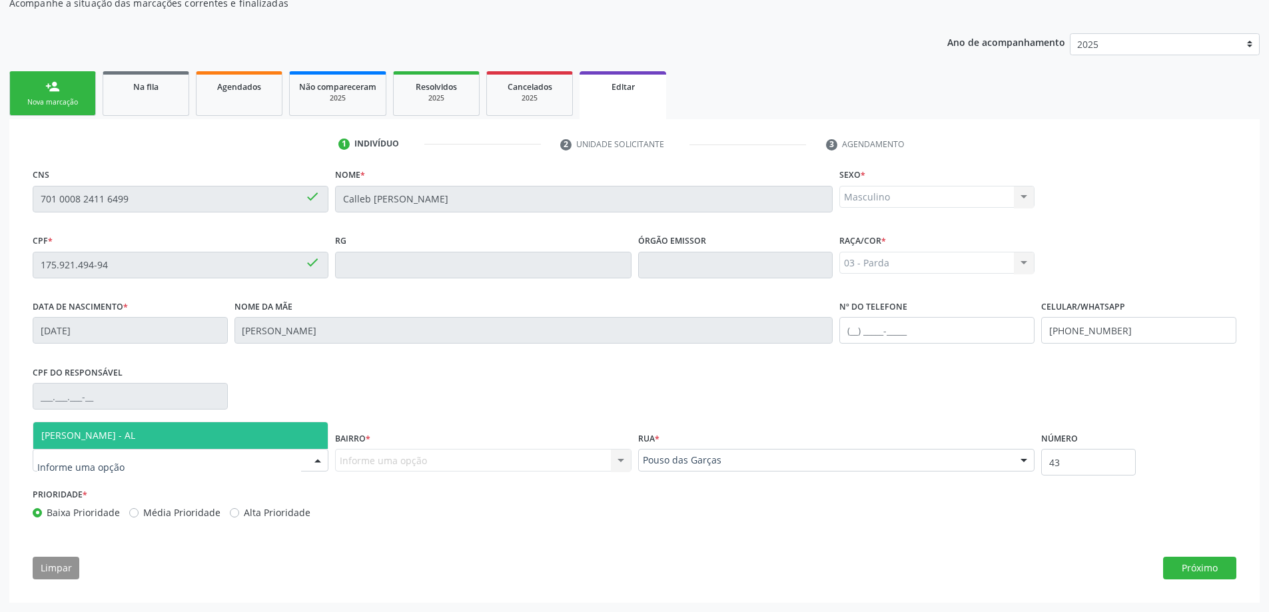
click at [207, 445] on span "[PERSON_NAME] - AL" at bounding box center [180, 435] width 294 height 27
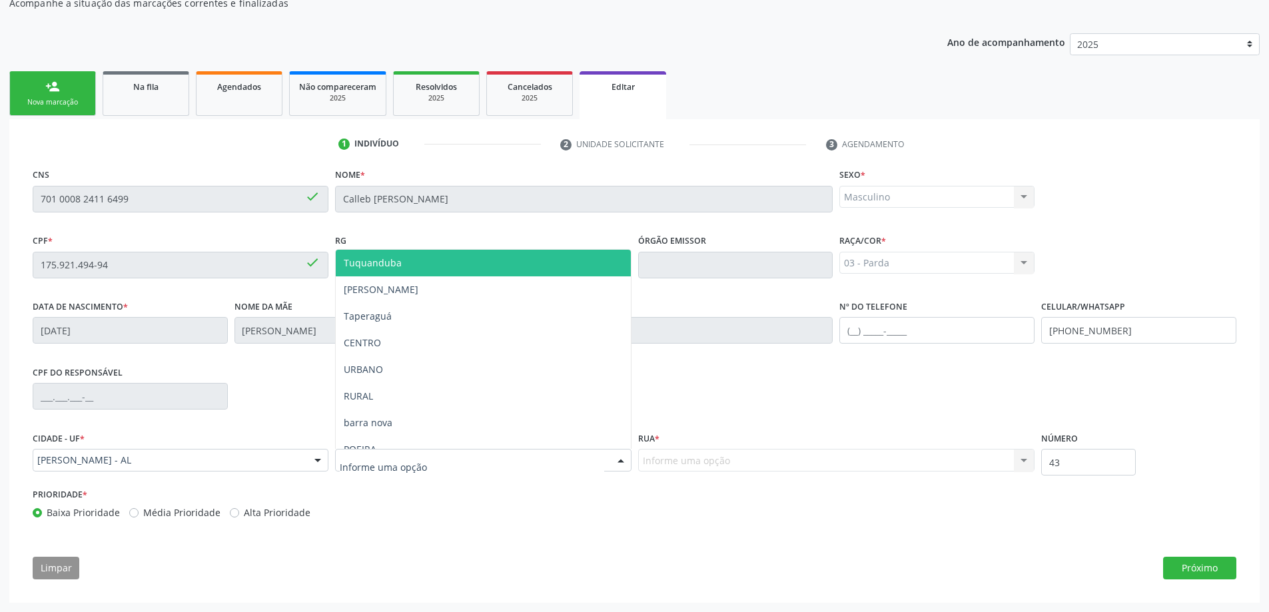
click at [428, 459] on div at bounding box center [483, 460] width 296 height 23
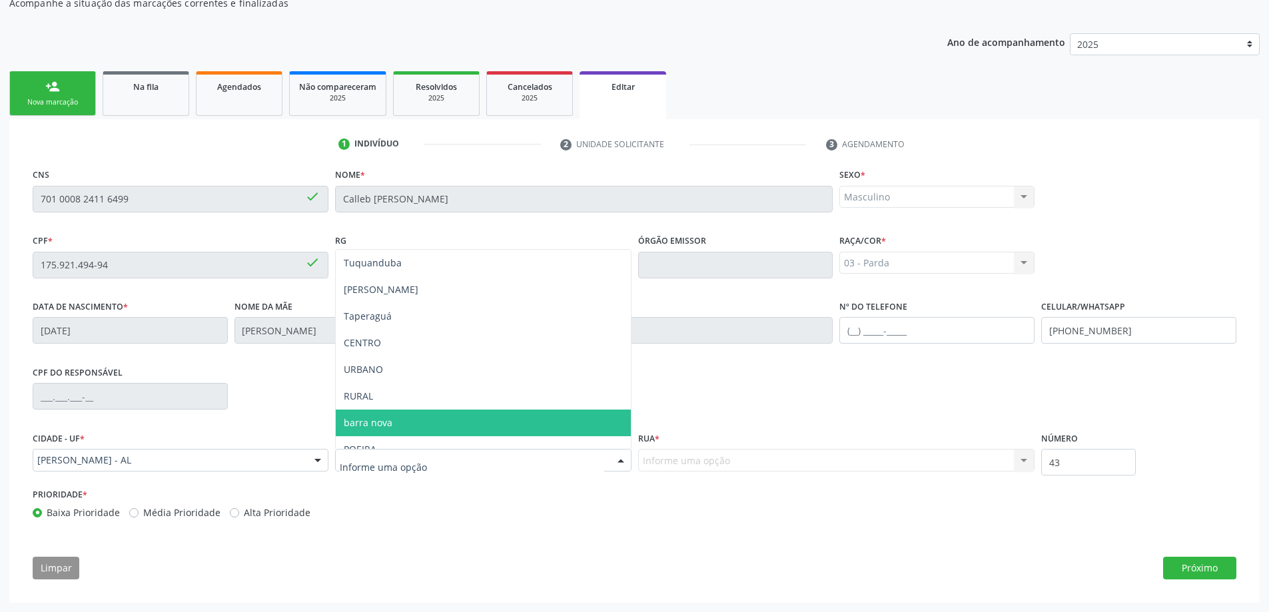
click at [406, 424] on span "barra nova" at bounding box center [483, 423] width 294 height 27
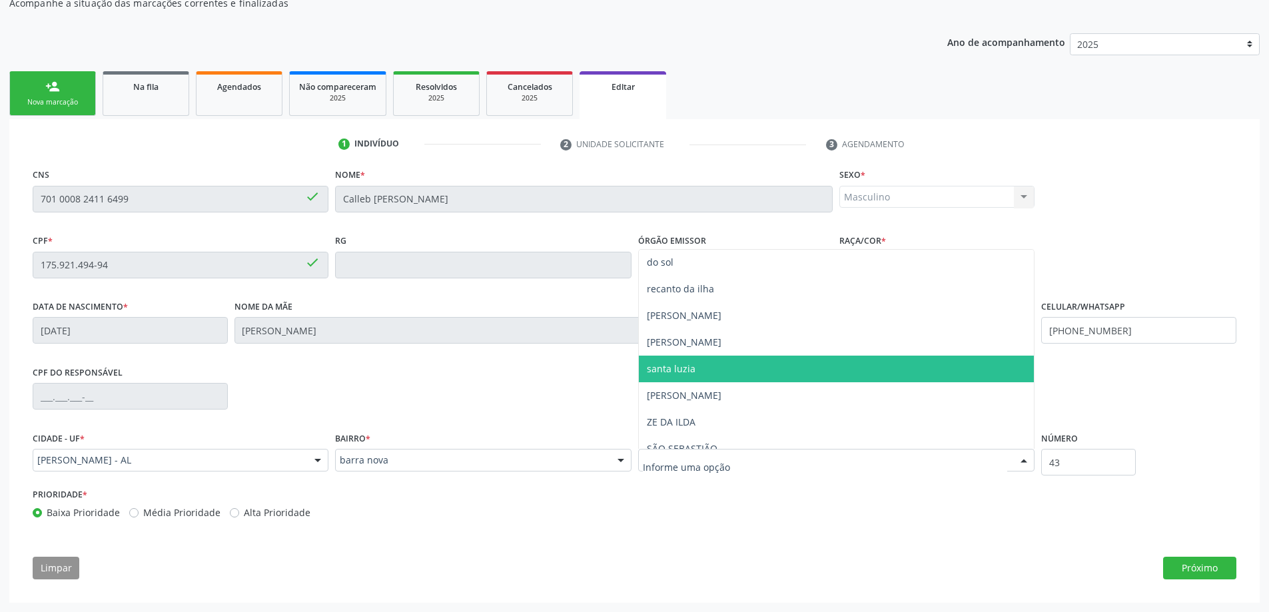
scroll to position [0, 0]
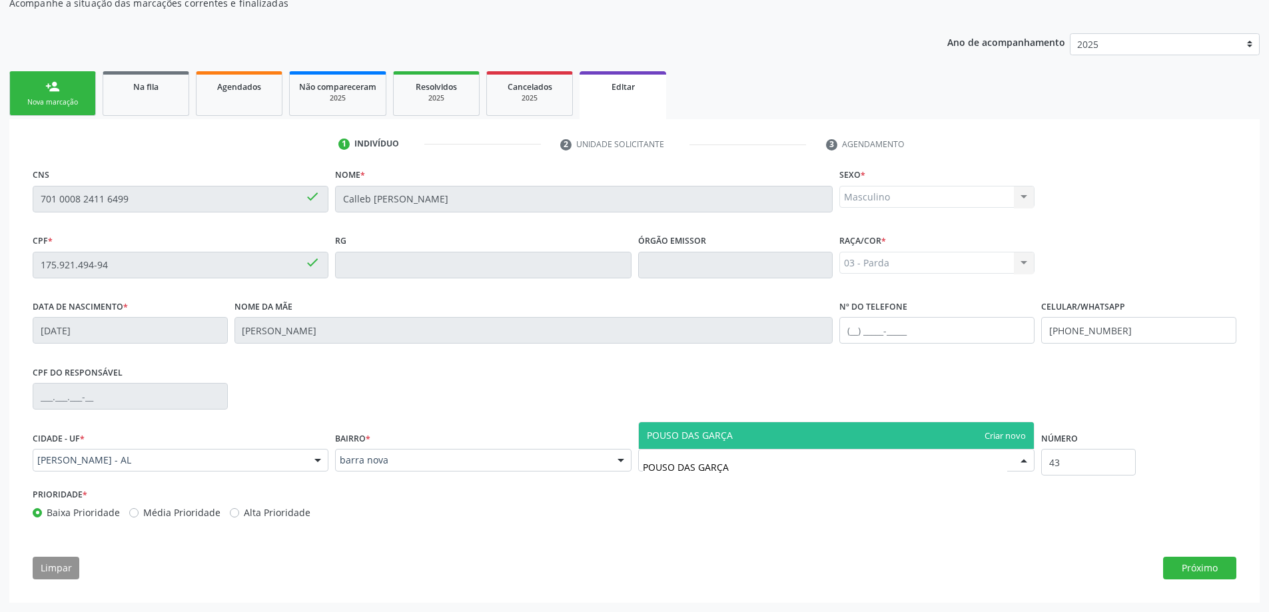
type input "POUSO DAS GARÇAS"
click at [826, 424] on span "POUSO DAS GARÇAS" at bounding box center [837, 435] width 396 height 27
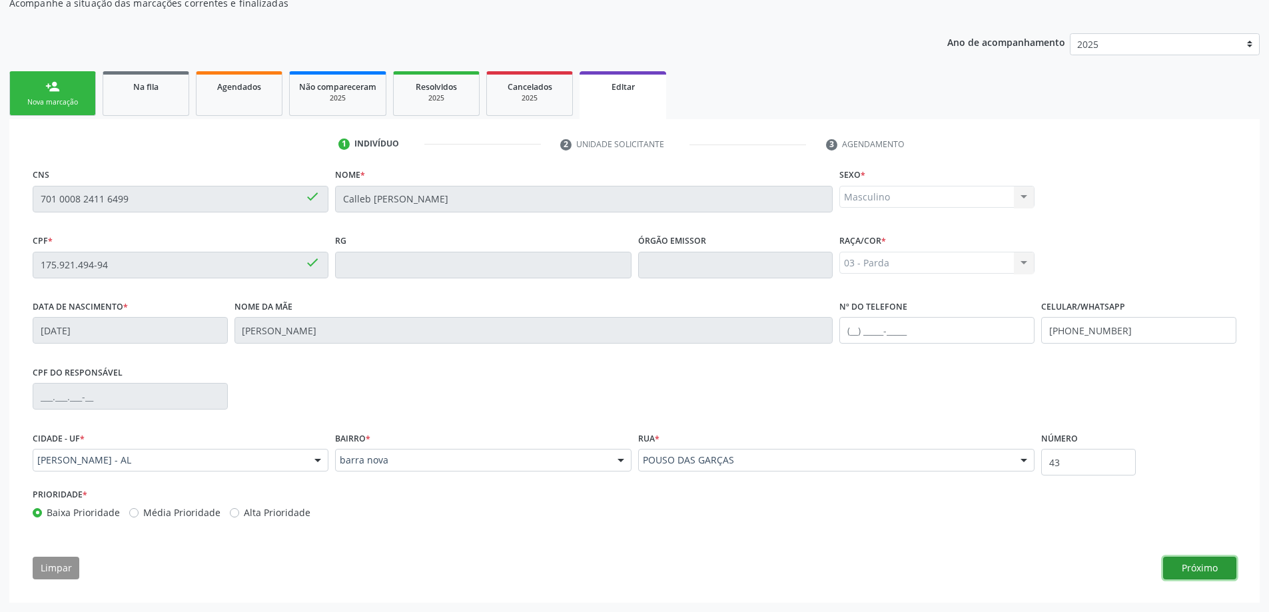
click at [1209, 569] on button "Próximo" at bounding box center [1199, 568] width 73 height 23
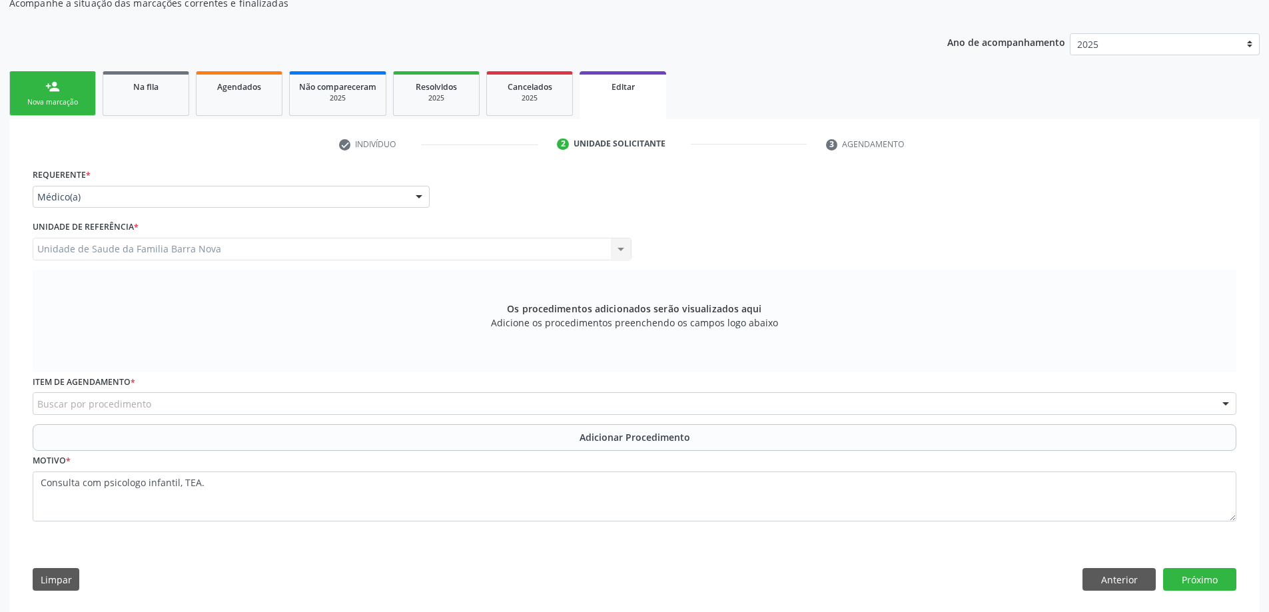
click at [536, 404] on div "Buscar por procedimento" at bounding box center [634, 403] width 1203 height 23
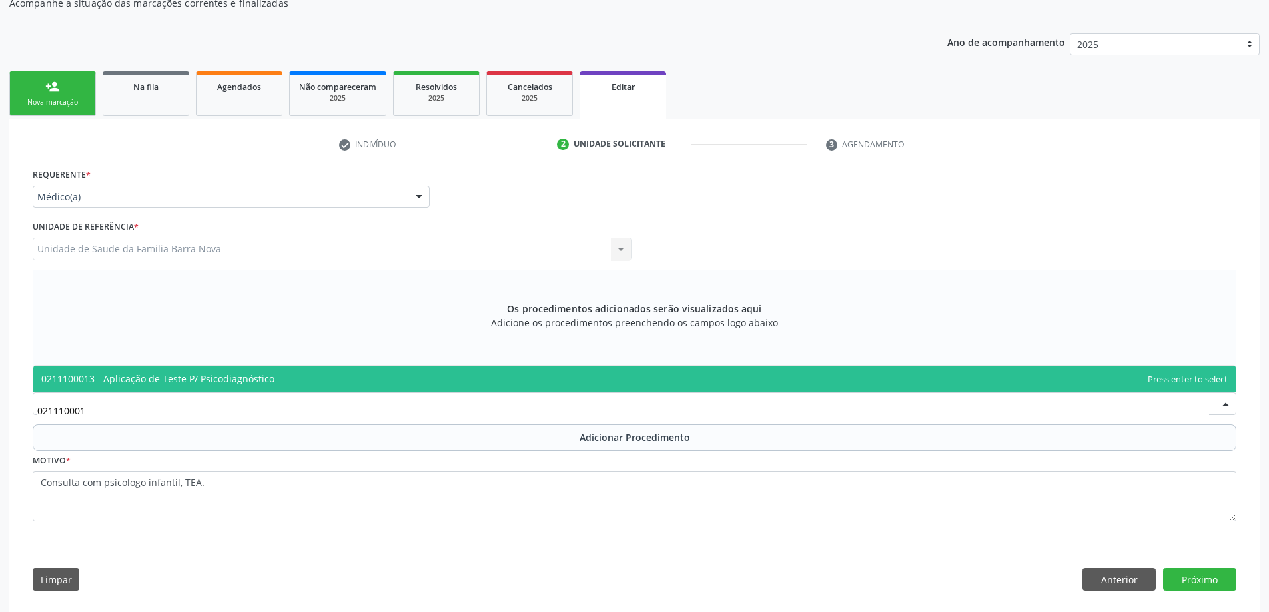
type input "0211100013"
click at [455, 374] on span "0211100013 - Aplicação de Teste P/ Psicodiagnóstico" at bounding box center [634, 379] width 1202 height 27
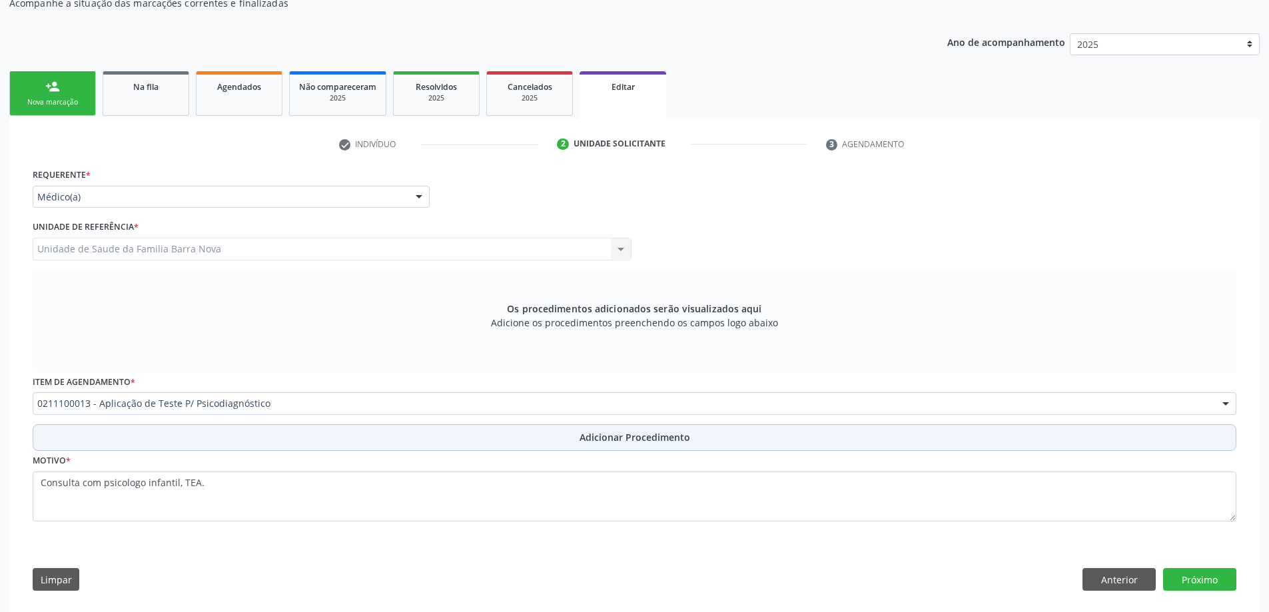
click at [677, 439] on span "Adicionar Procedimento" at bounding box center [634, 437] width 111 height 14
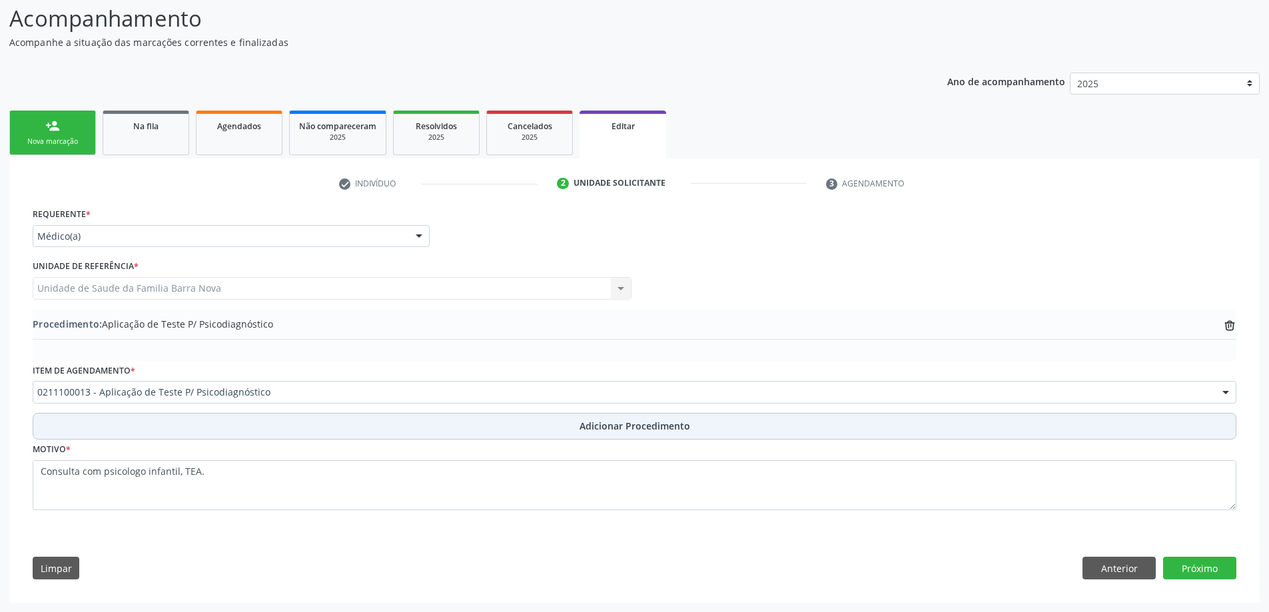
scroll to position [107, 0]
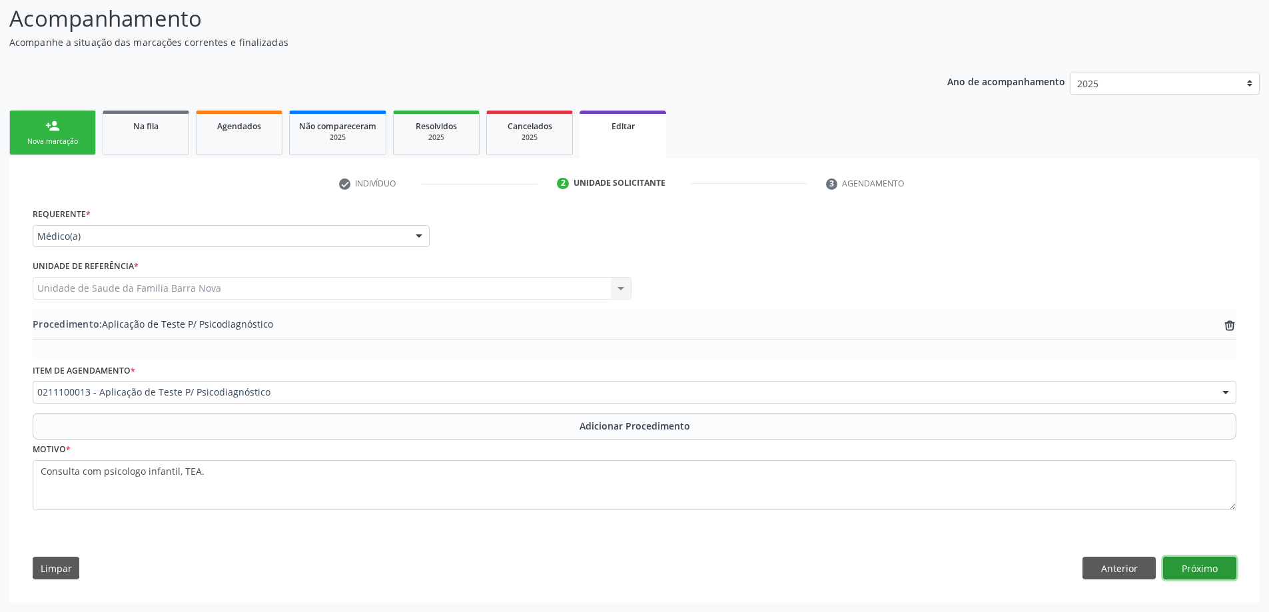
click at [1211, 569] on button "Próximo" at bounding box center [1199, 568] width 73 height 23
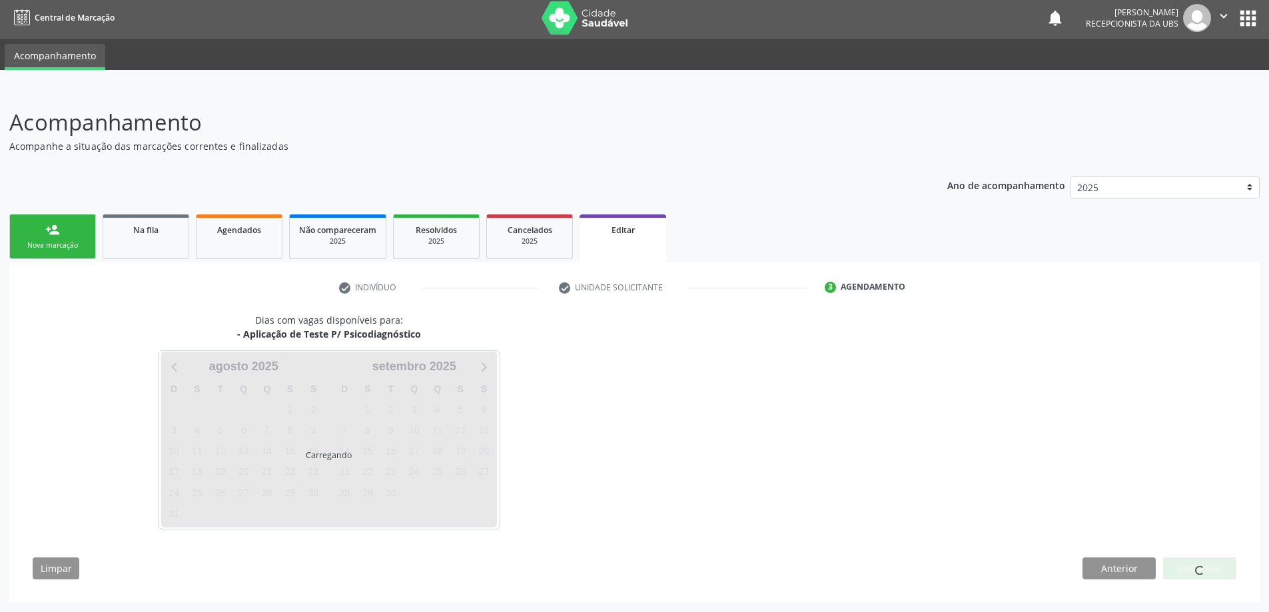
scroll to position [43, 0]
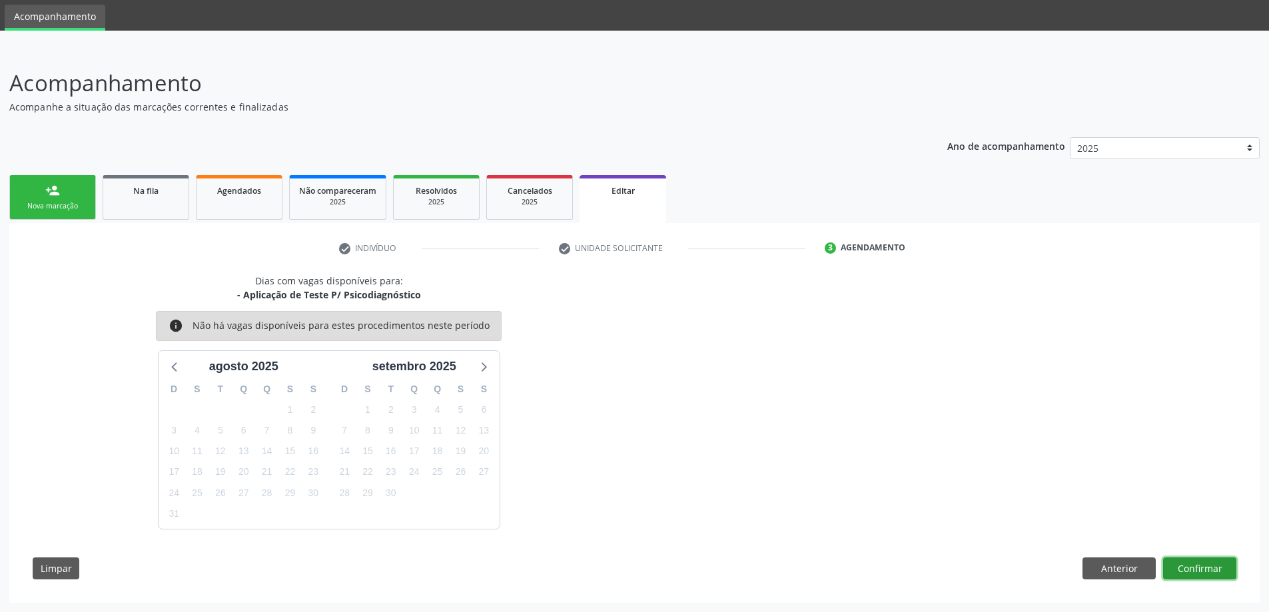
click at [1213, 566] on button "Confirmar" at bounding box center [1199, 568] width 73 height 23
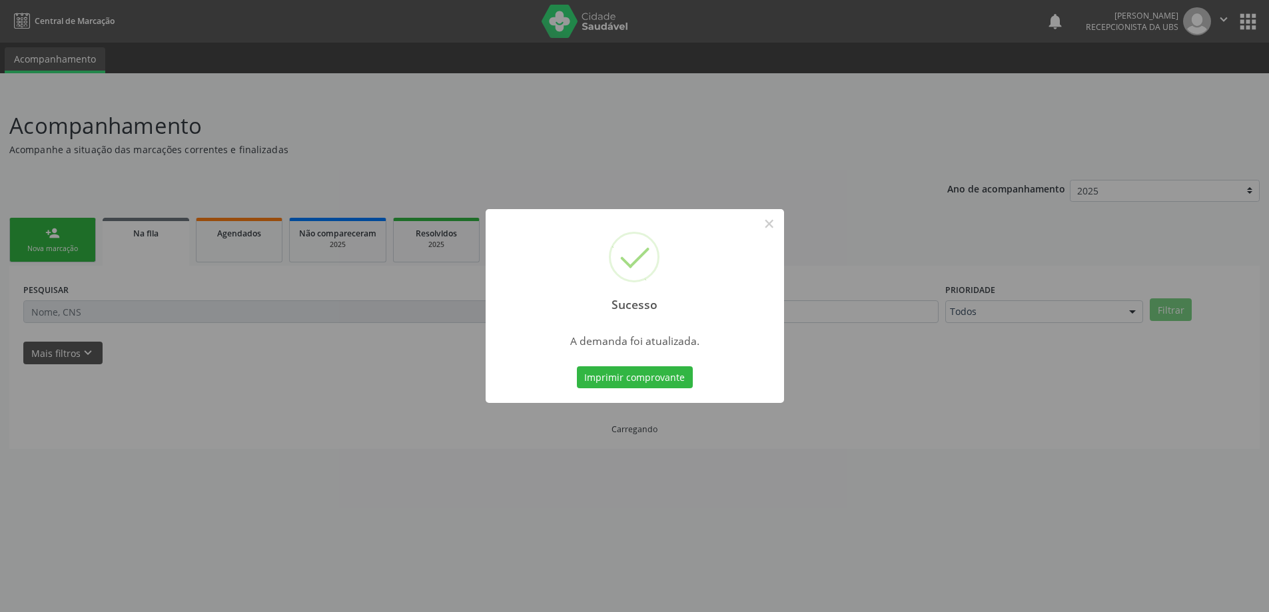
scroll to position [0, 0]
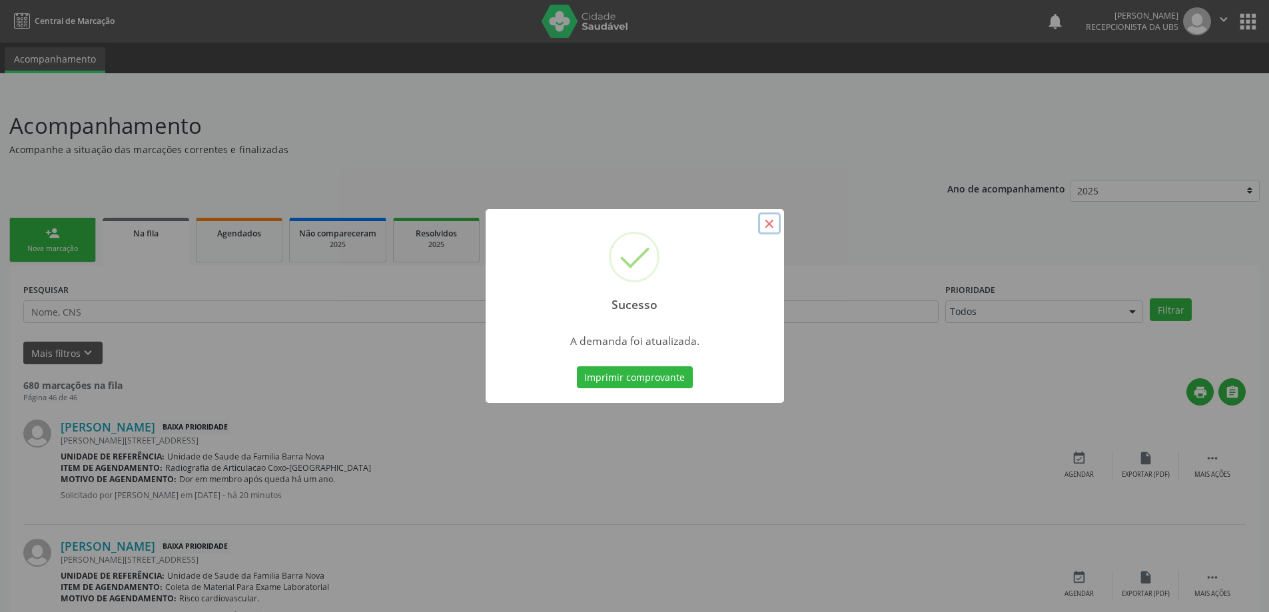
click at [767, 223] on button "×" at bounding box center [769, 223] width 23 height 23
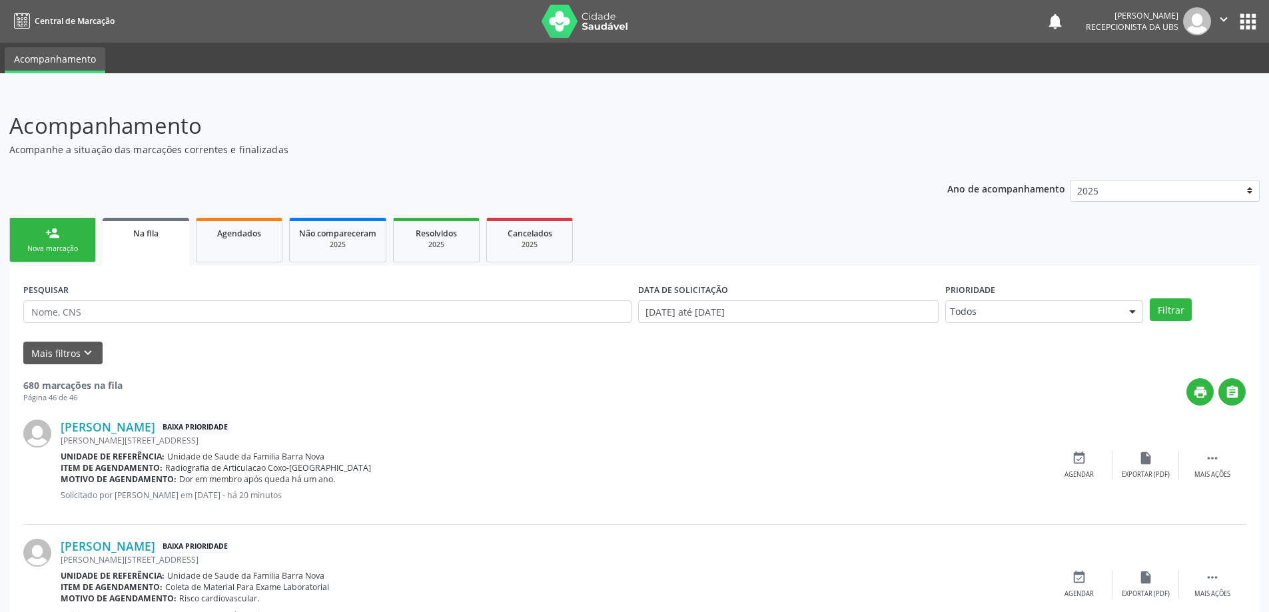
click at [59, 245] on div "Nova marcação" at bounding box center [52, 249] width 67 height 10
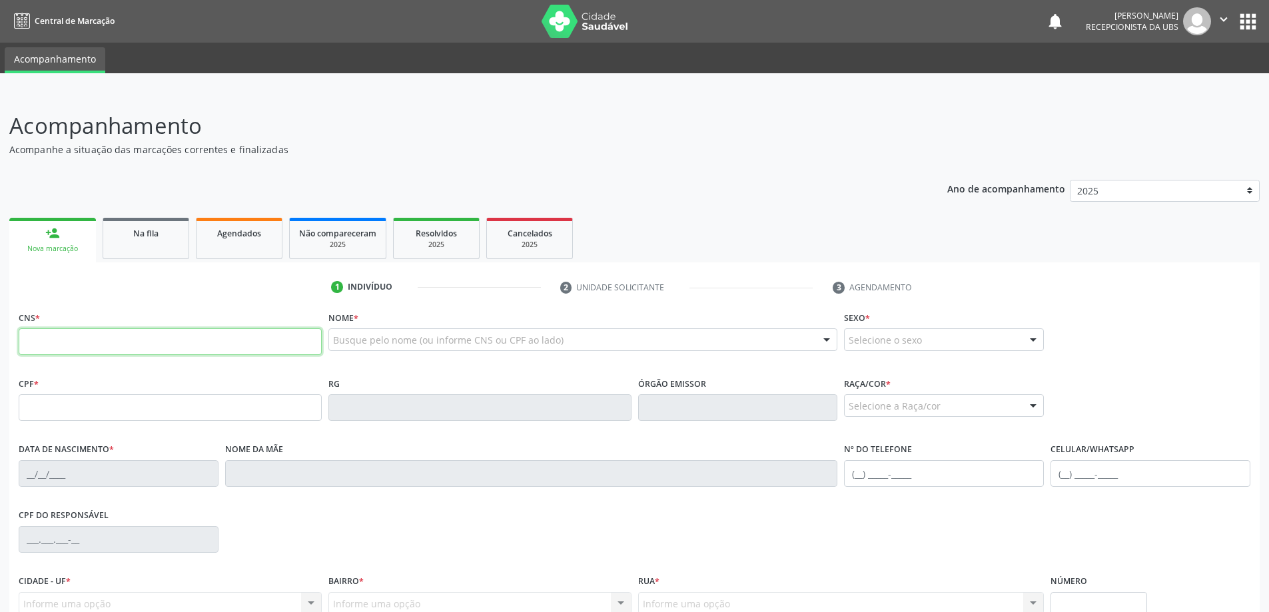
click at [135, 344] on input "text" at bounding box center [170, 341] width 303 height 27
type input "701 0008 2411 6499"
type input "175.921.494-94"
type input "[DATE]"
type input "[PERSON_NAME]"
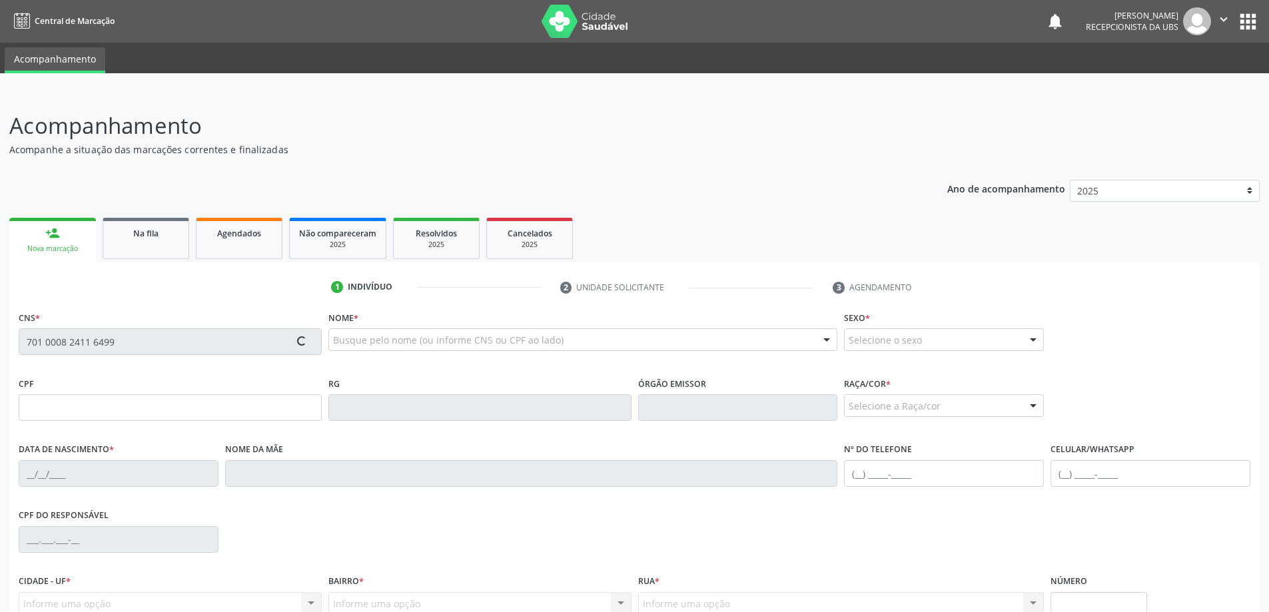
type input "[PHONE_NUMBER]"
type input "43"
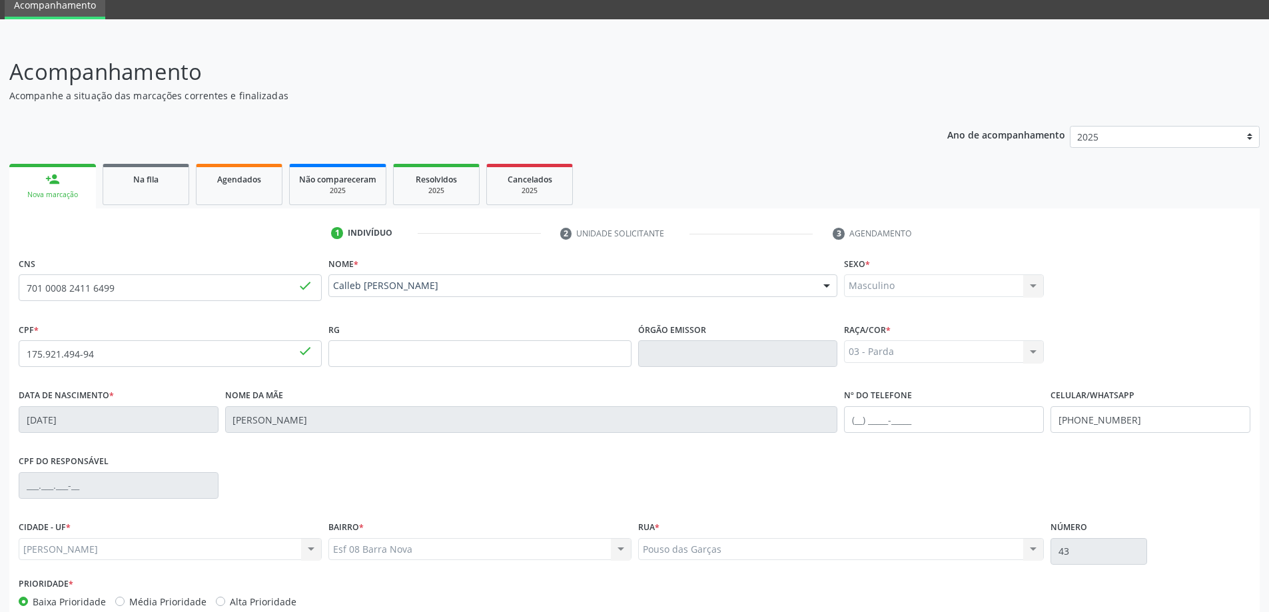
scroll to position [129, 0]
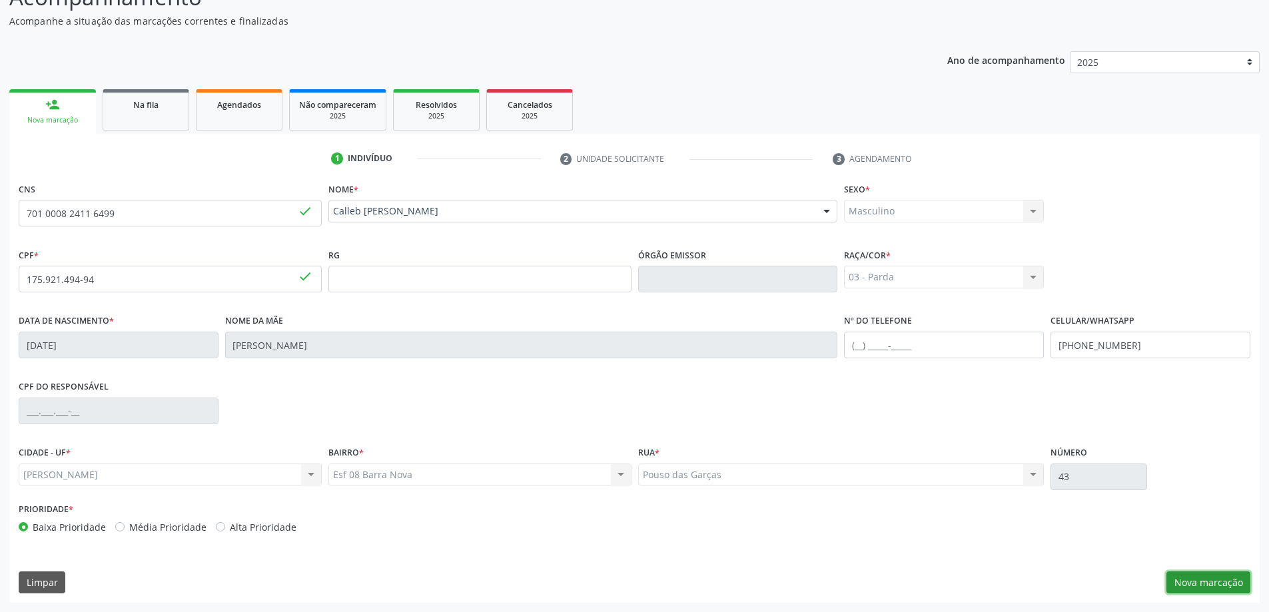
click at [1208, 581] on button "Nova marcação" at bounding box center [1208, 582] width 84 height 23
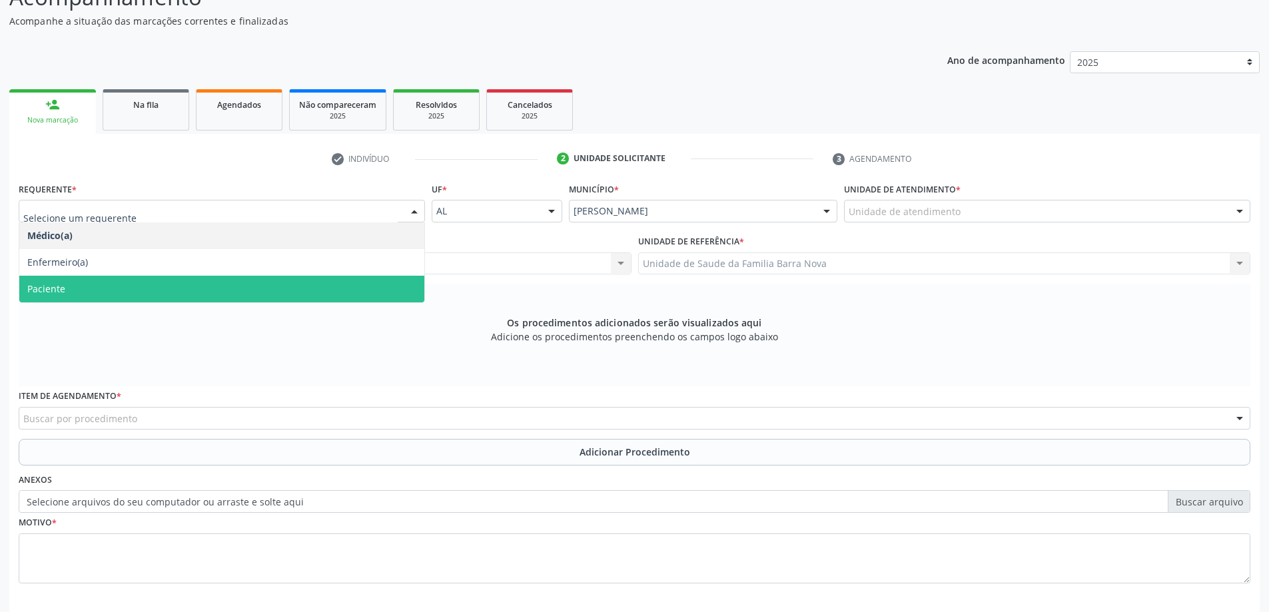
click at [185, 284] on span "Paciente" at bounding box center [221, 289] width 405 height 27
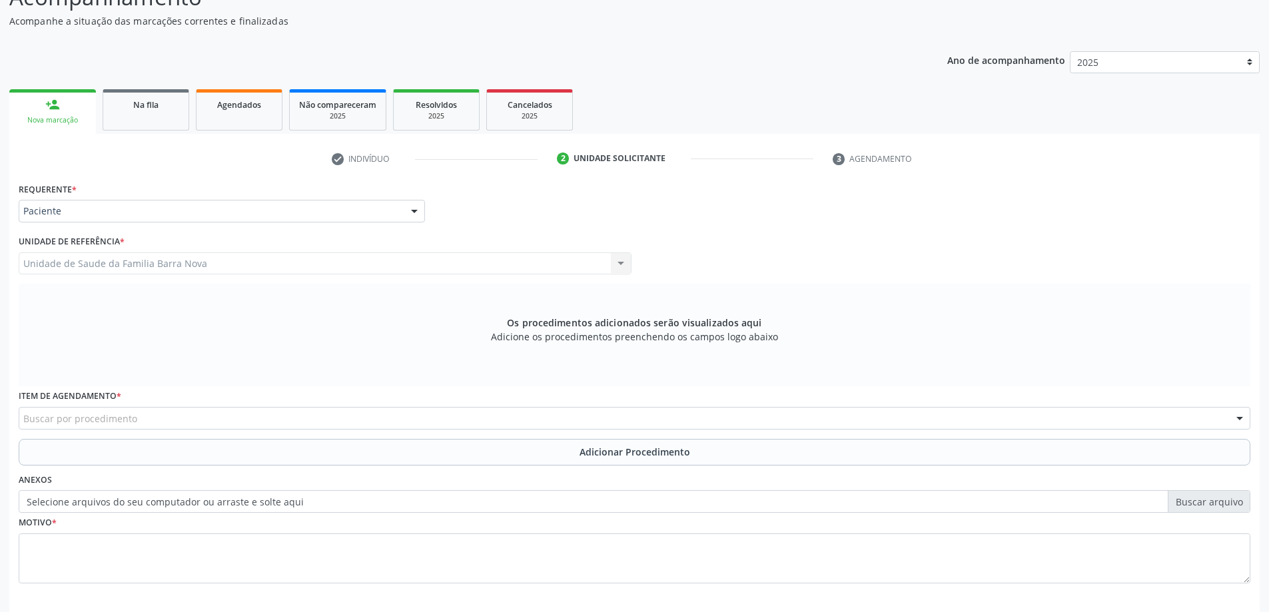
click at [288, 418] on div "Buscar por procedimento" at bounding box center [634, 418] width 1231 height 23
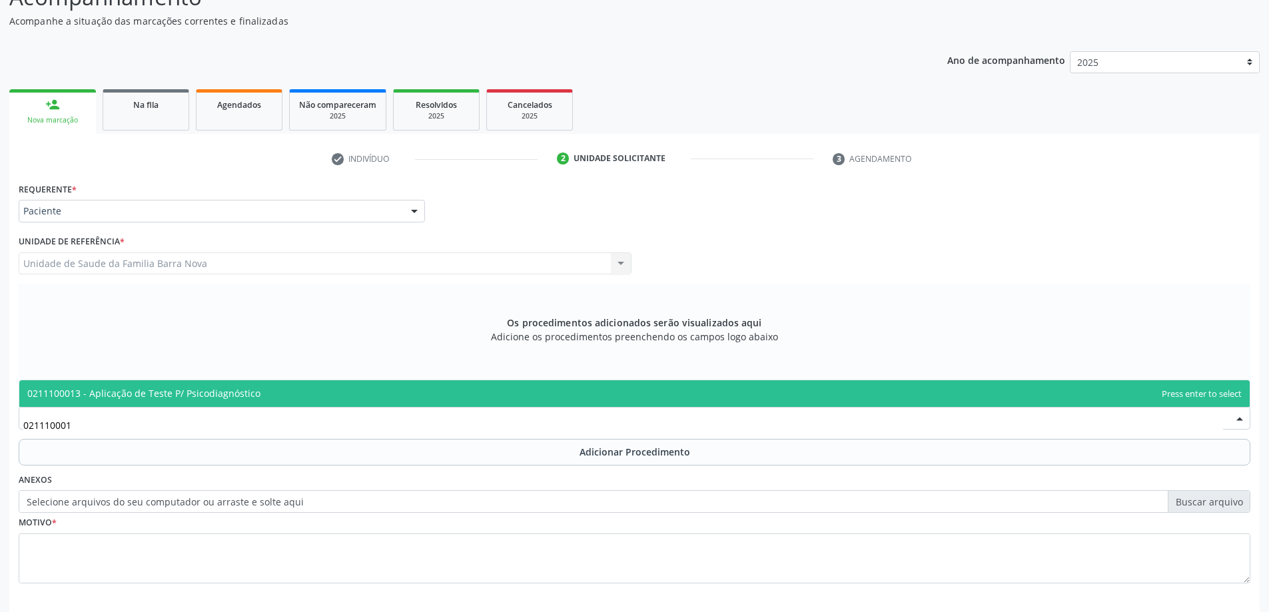
type input "0211100013"
click at [397, 396] on span "0211100013 - Aplicação de Teste P/ Psicodiagnóstico" at bounding box center [634, 393] width 1230 height 27
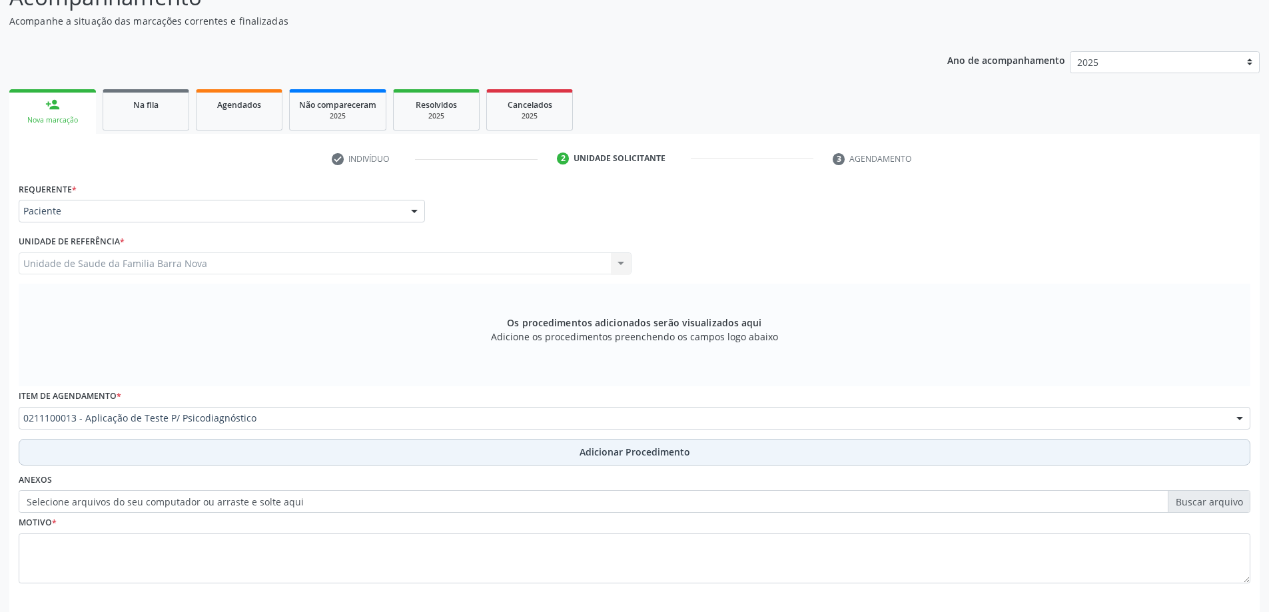
click at [551, 449] on button "Adicionar Procedimento" at bounding box center [634, 452] width 1231 height 27
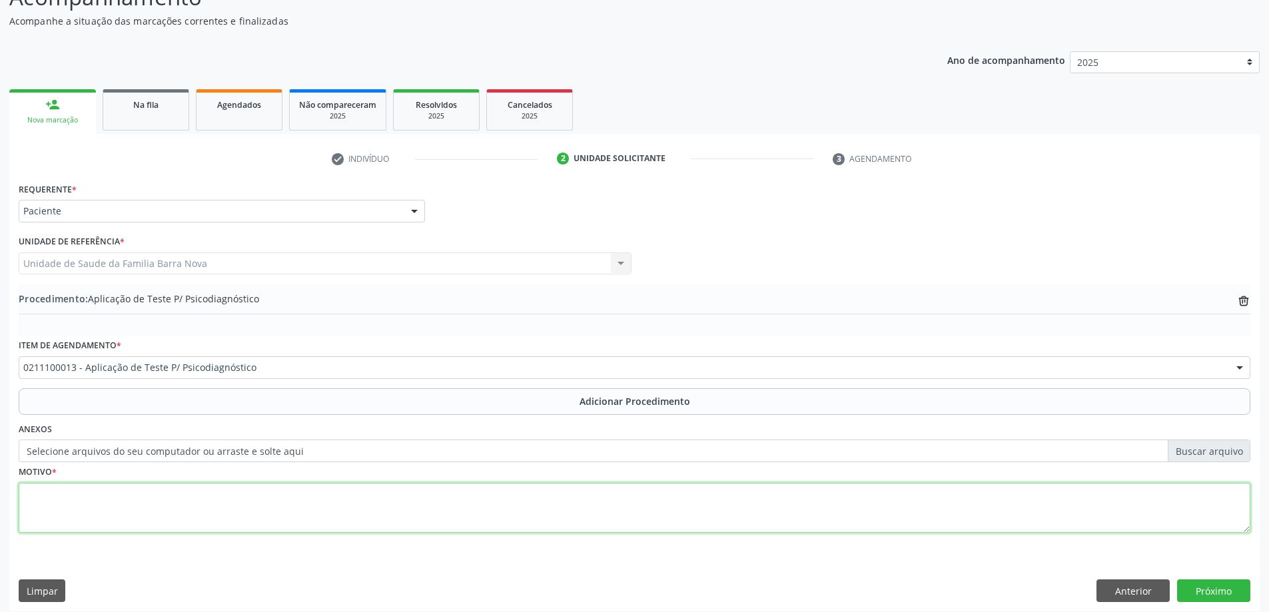
click at [260, 501] on textarea at bounding box center [634, 508] width 1231 height 51
type textarea "Consulta com o neuropediatra. NEUROPEDIATRA . TEA."
click at [1220, 592] on button "Próximo" at bounding box center [1213, 590] width 73 height 23
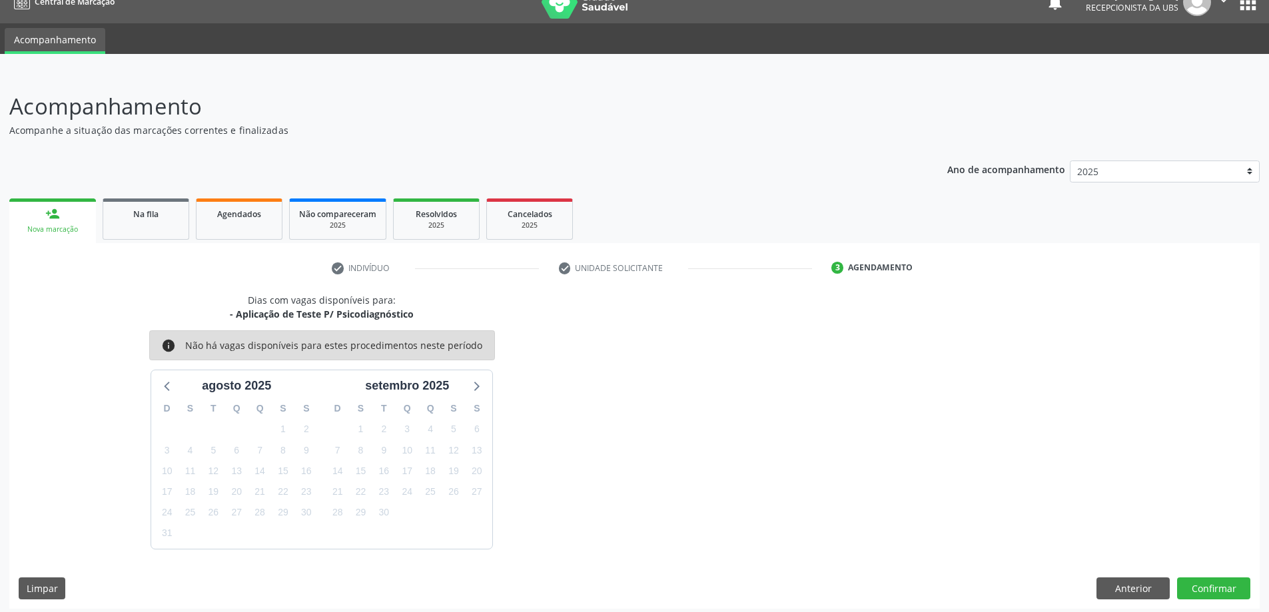
scroll to position [25, 0]
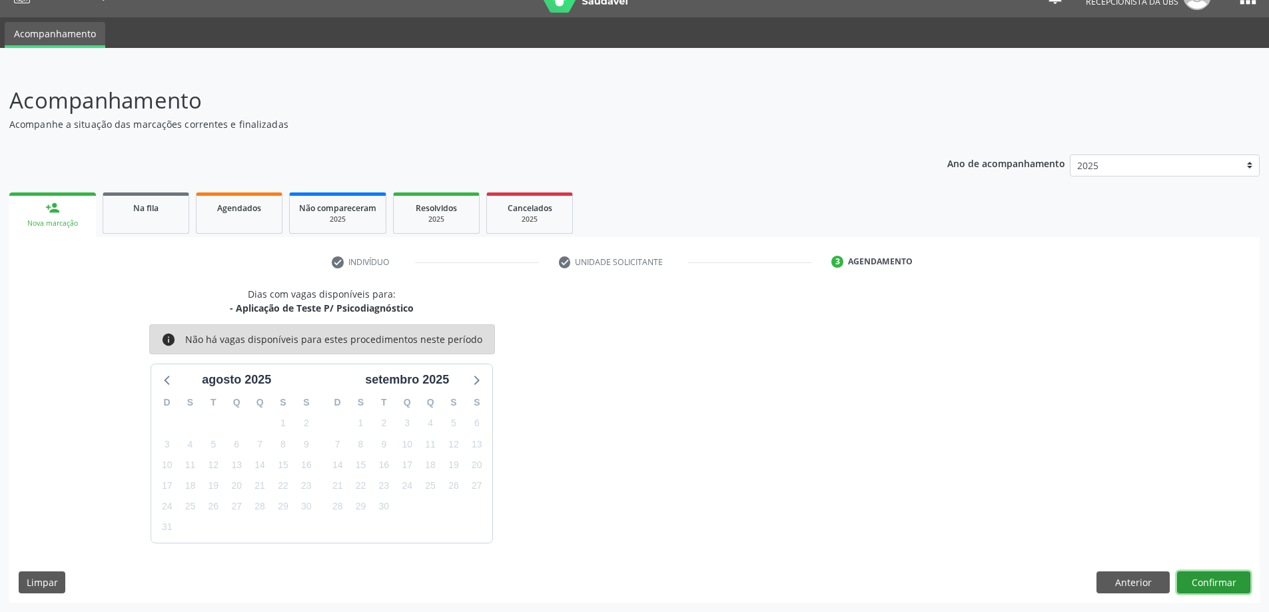
click at [1219, 585] on button "Confirmar" at bounding box center [1213, 582] width 73 height 23
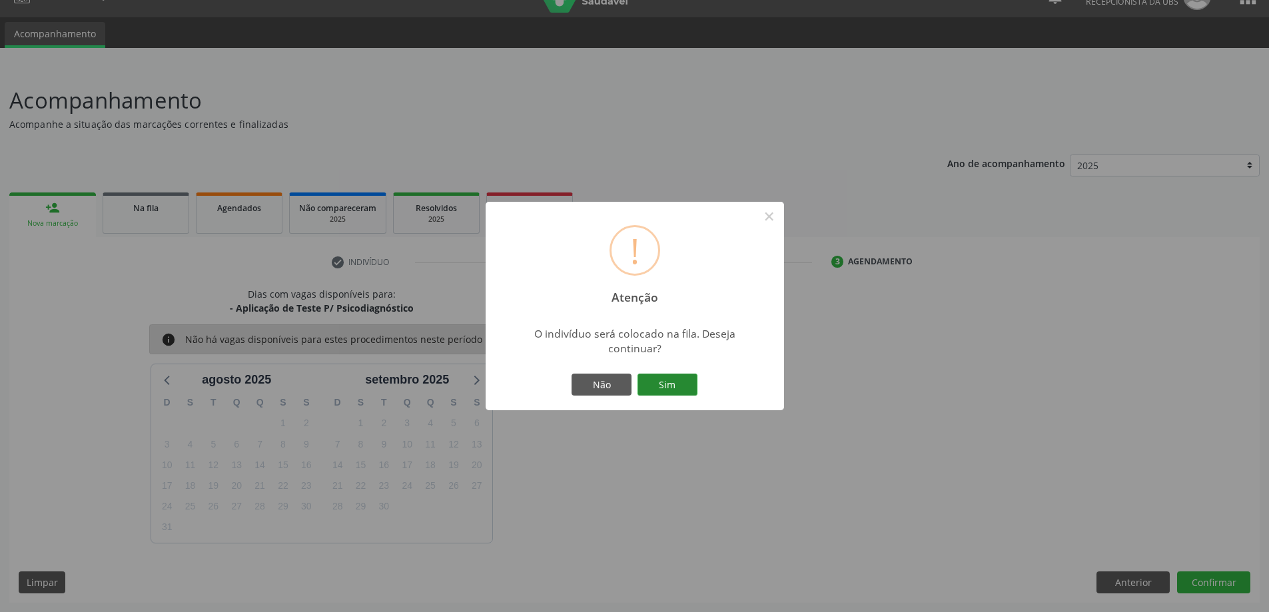
click at [681, 388] on button "Sim" at bounding box center [667, 385] width 60 height 23
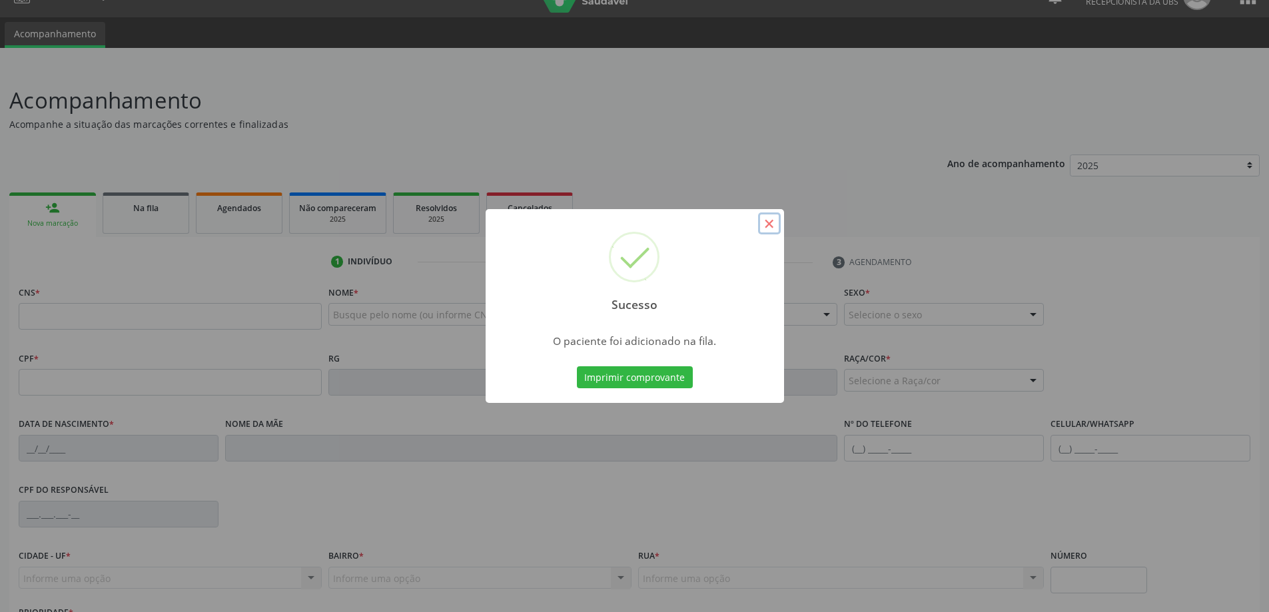
click at [770, 227] on button "×" at bounding box center [769, 223] width 23 height 23
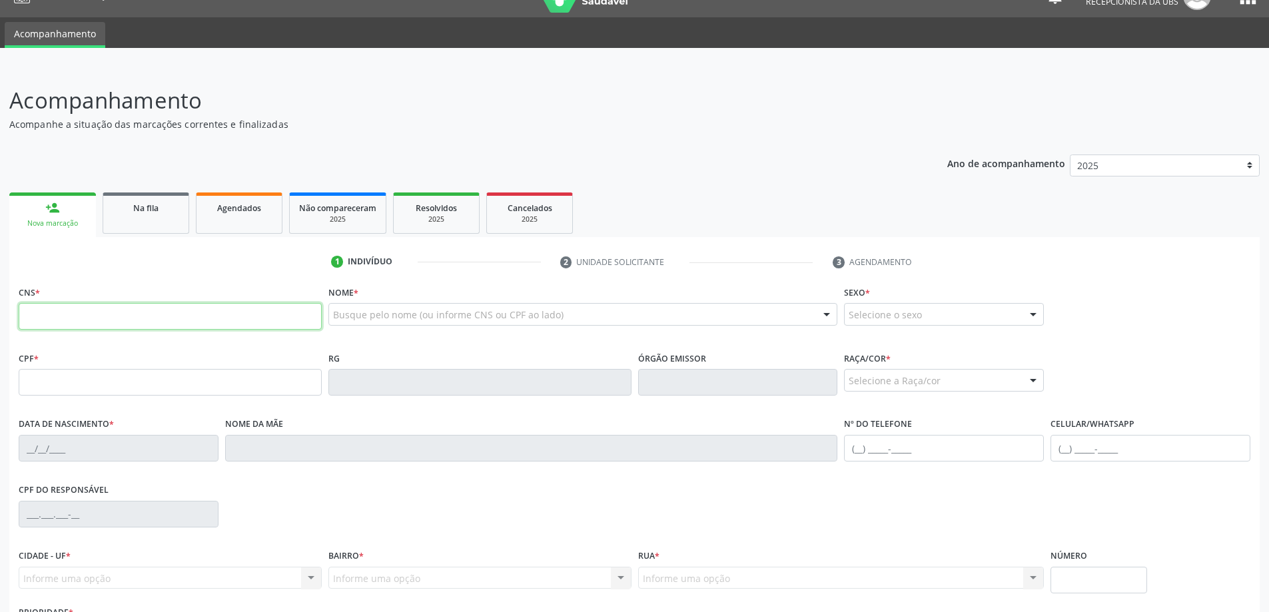
click at [92, 314] on input "text" at bounding box center [170, 316] width 303 height 27
type input "701 0008 2411 6499"
type input "175.921.494-94"
type input "[DATE]"
type input "[PERSON_NAME]"
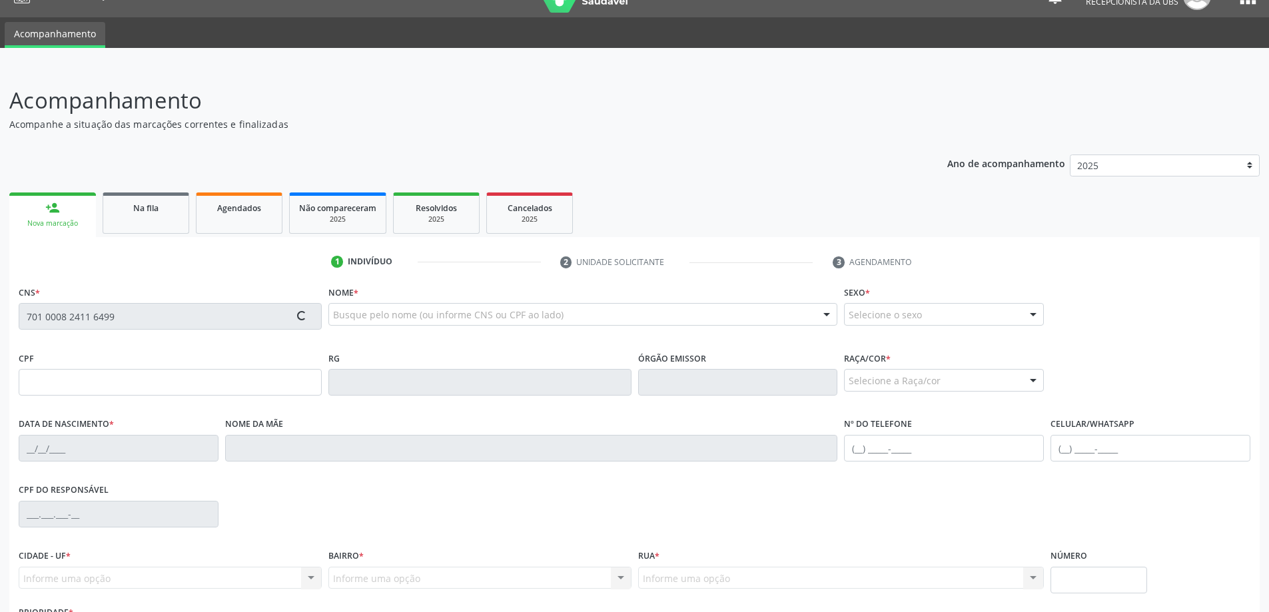
type input "[PHONE_NUMBER]"
type input "43"
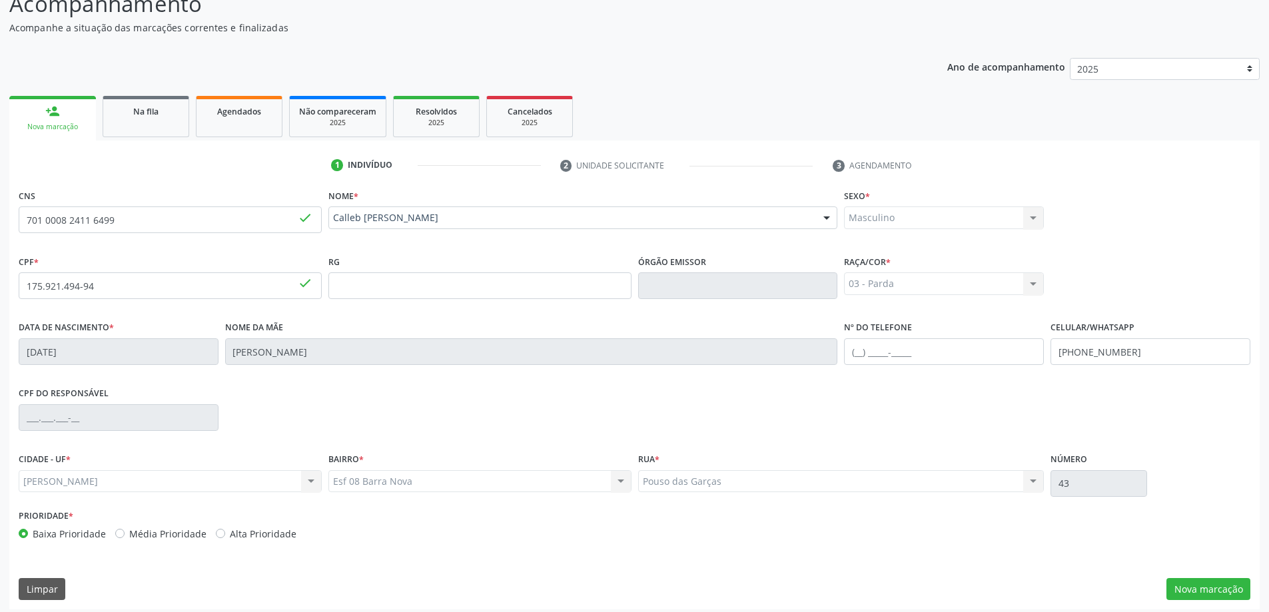
scroll to position [129, 0]
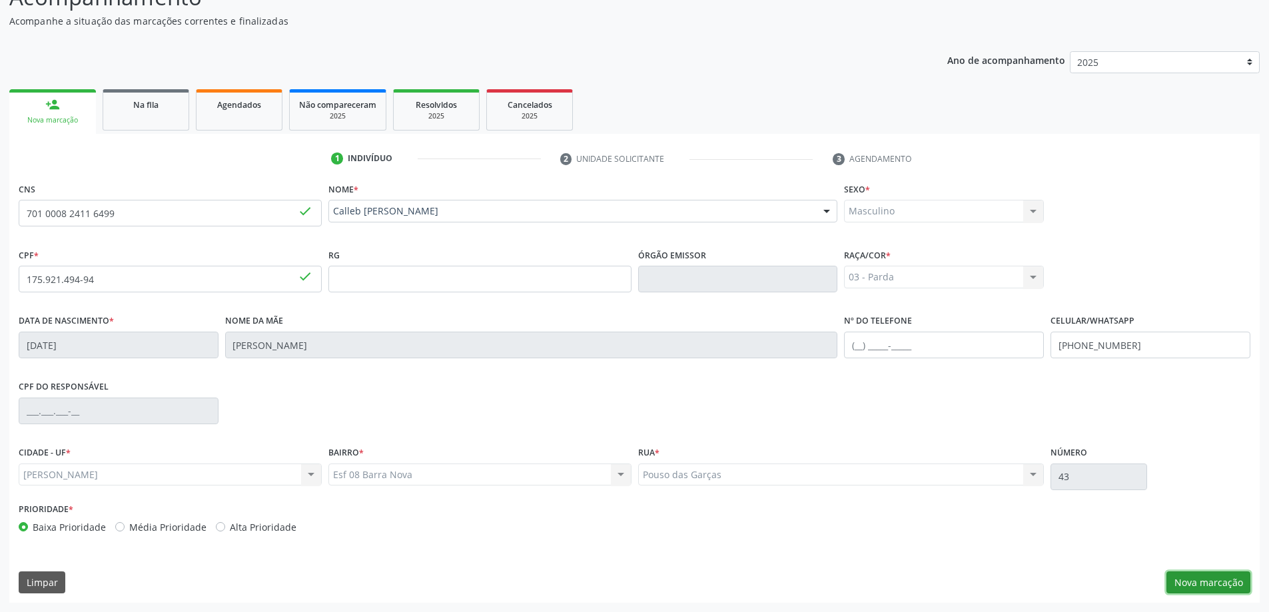
click at [1227, 584] on button "Nova marcação" at bounding box center [1208, 582] width 84 height 23
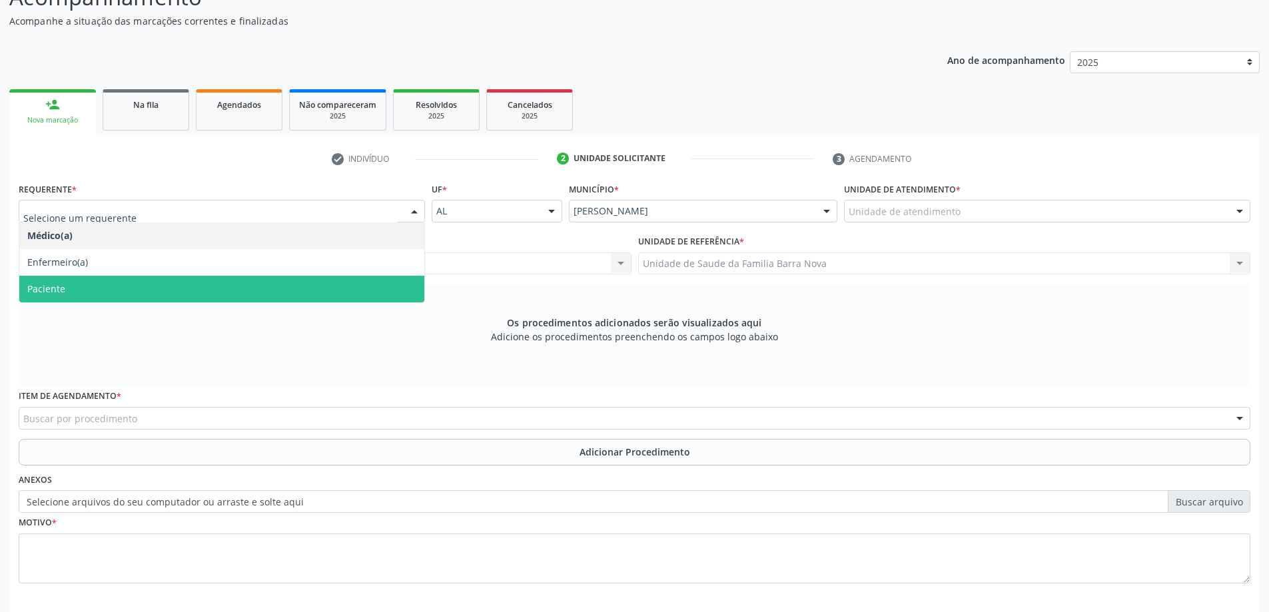
click at [272, 297] on span "Paciente" at bounding box center [221, 289] width 405 height 27
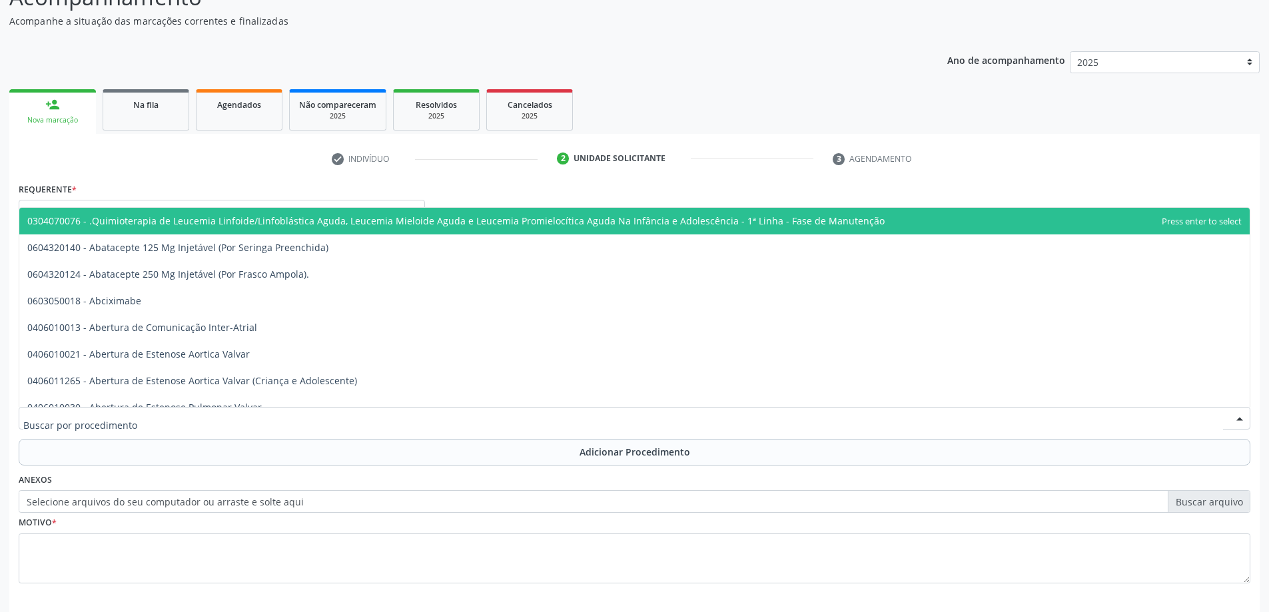
click at [300, 418] on div at bounding box center [634, 418] width 1231 height 23
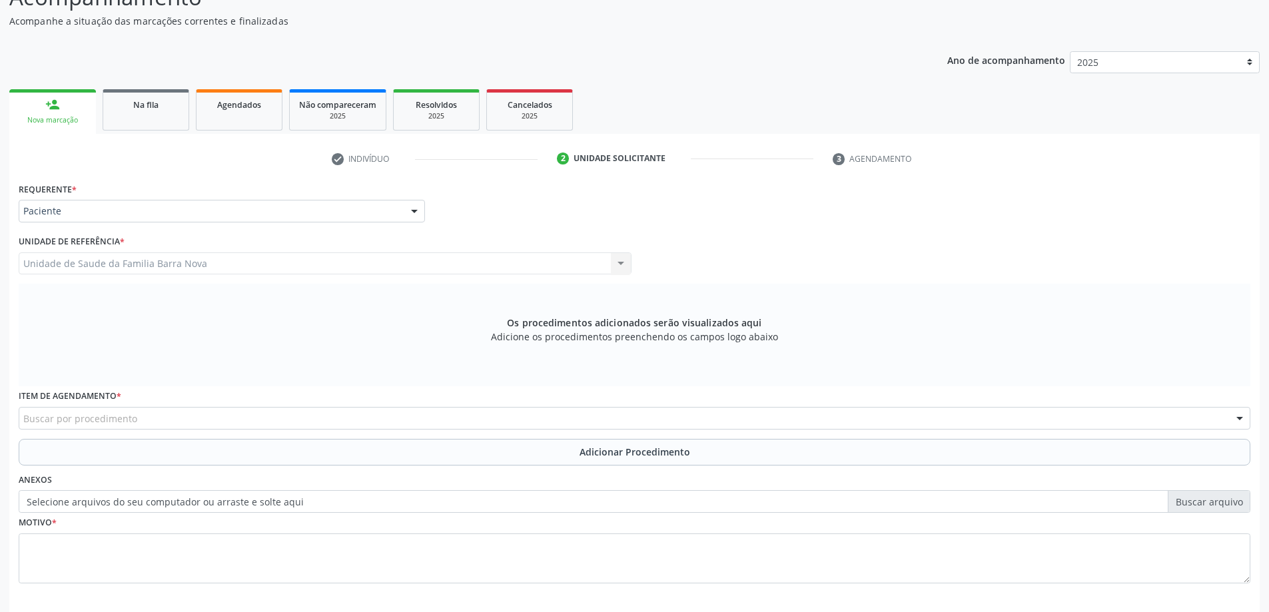
click at [393, 420] on div "Buscar por procedimento" at bounding box center [634, 418] width 1231 height 23
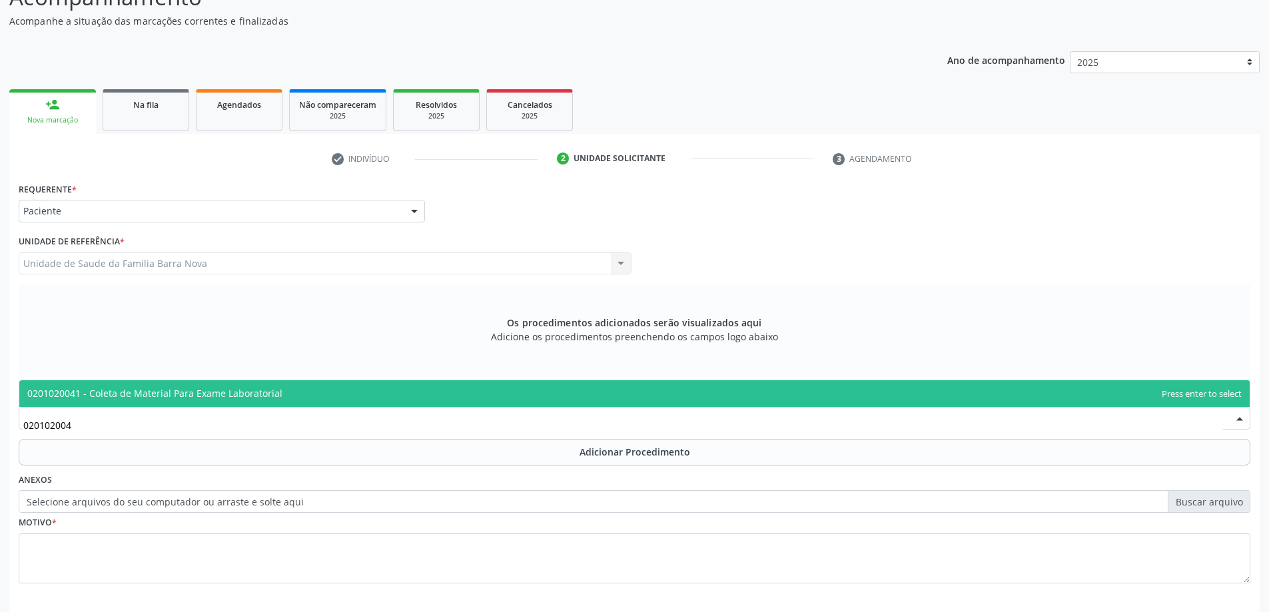
type input "0201020041"
click at [412, 392] on span "0201020041 - Coleta de Material Para Exame Laboratorial" at bounding box center [634, 393] width 1230 height 27
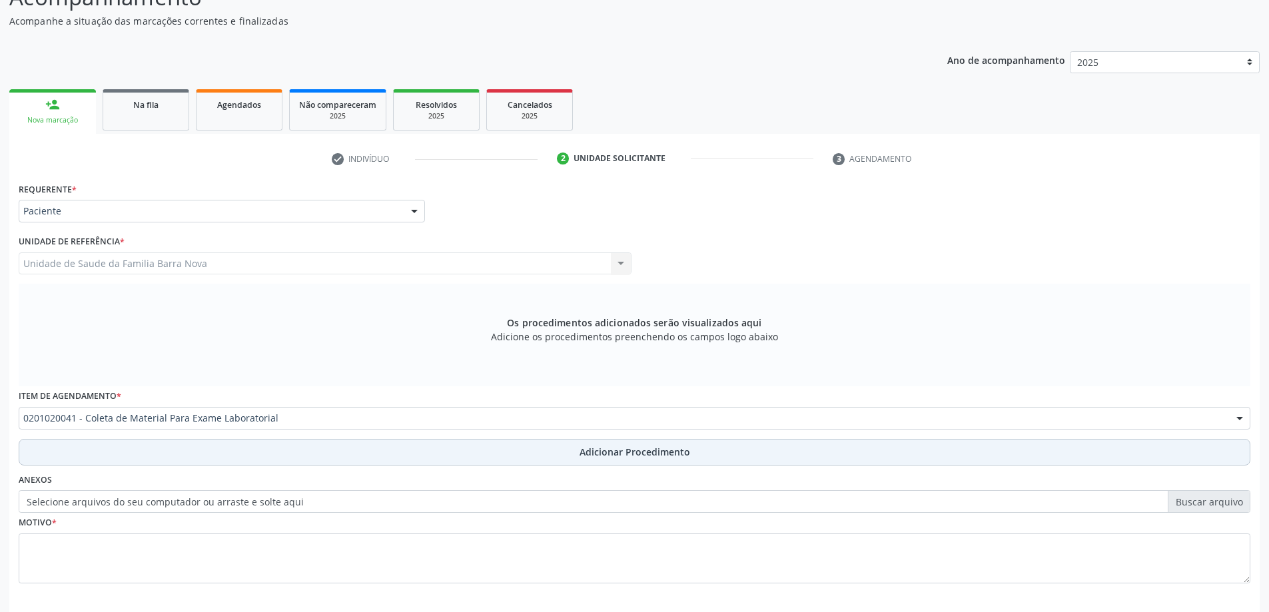
click at [622, 454] on span "Adicionar Procedimento" at bounding box center [634, 452] width 111 height 14
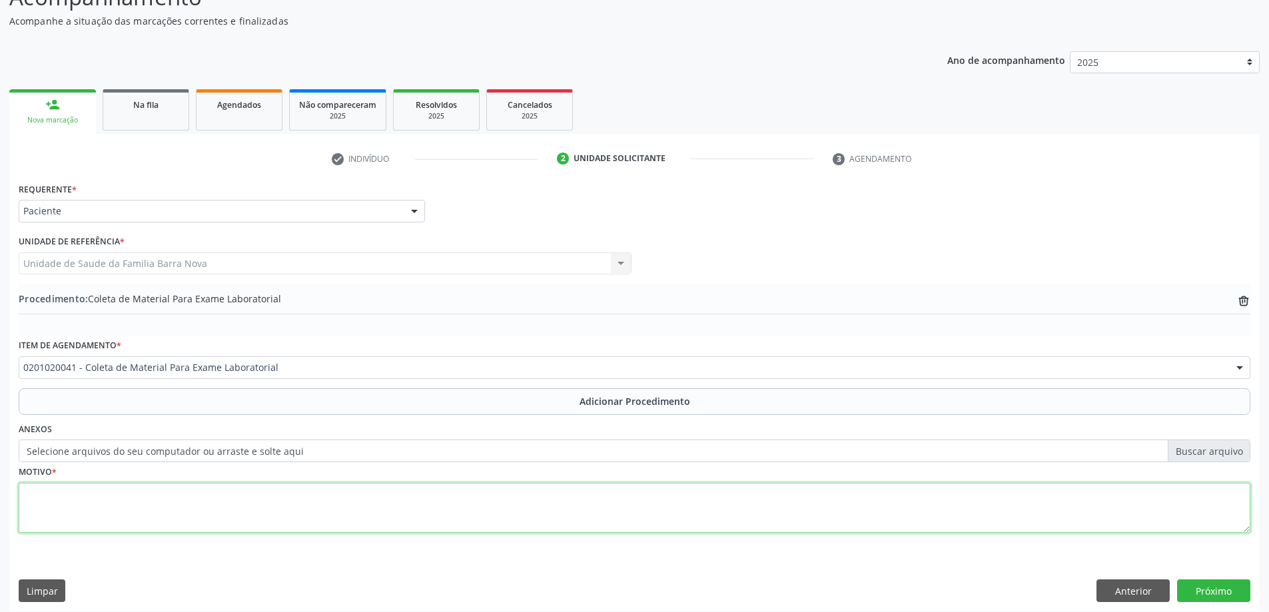
click at [378, 525] on textarea at bounding box center [634, 508] width 1231 height 51
type textarea "r"
type textarea "Rotina. TEA."
click at [1227, 593] on button "Próximo" at bounding box center [1213, 590] width 73 height 23
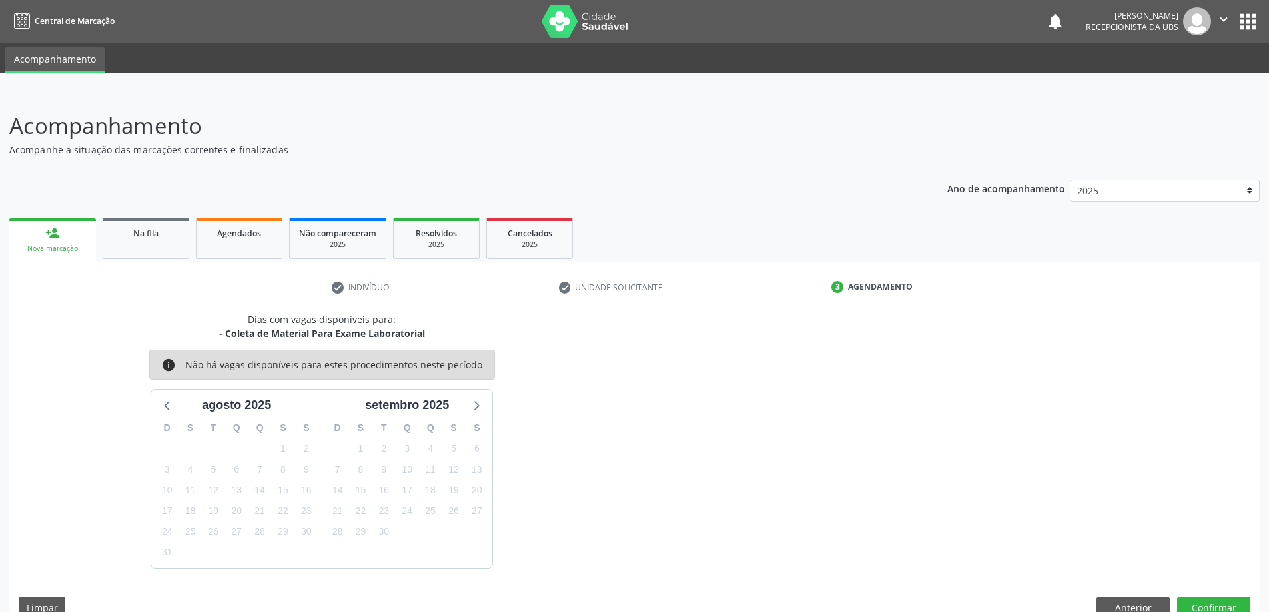
scroll to position [25, 0]
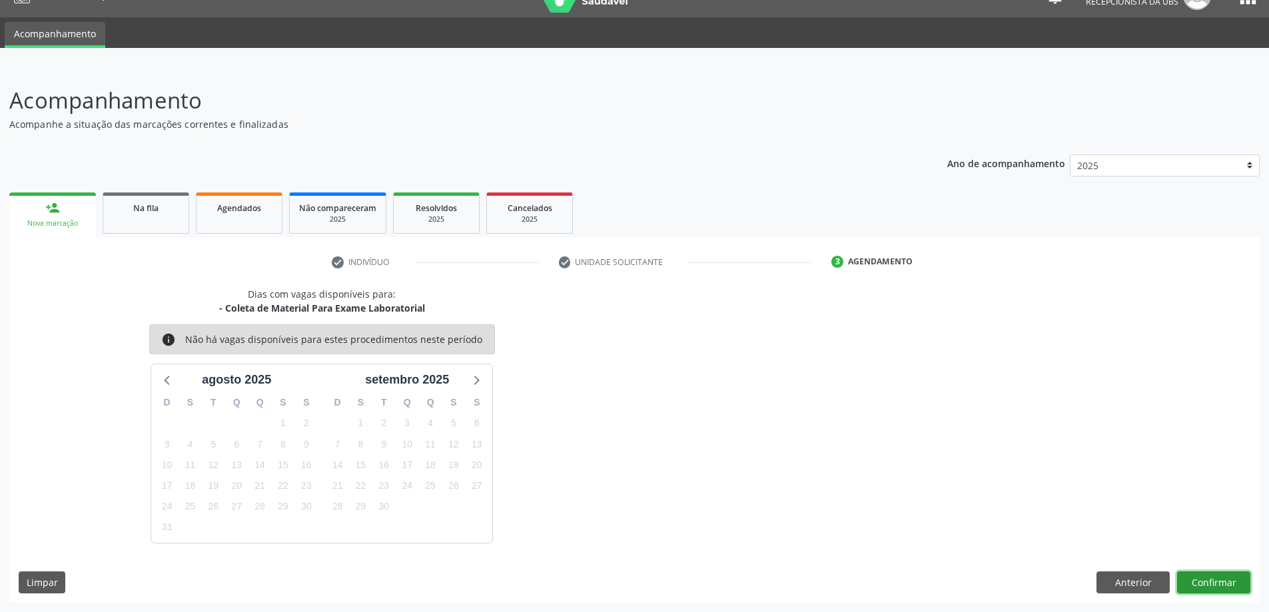
click at [1215, 583] on button "Confirmar" at bounding box center [1213, 582] width 73 height 23
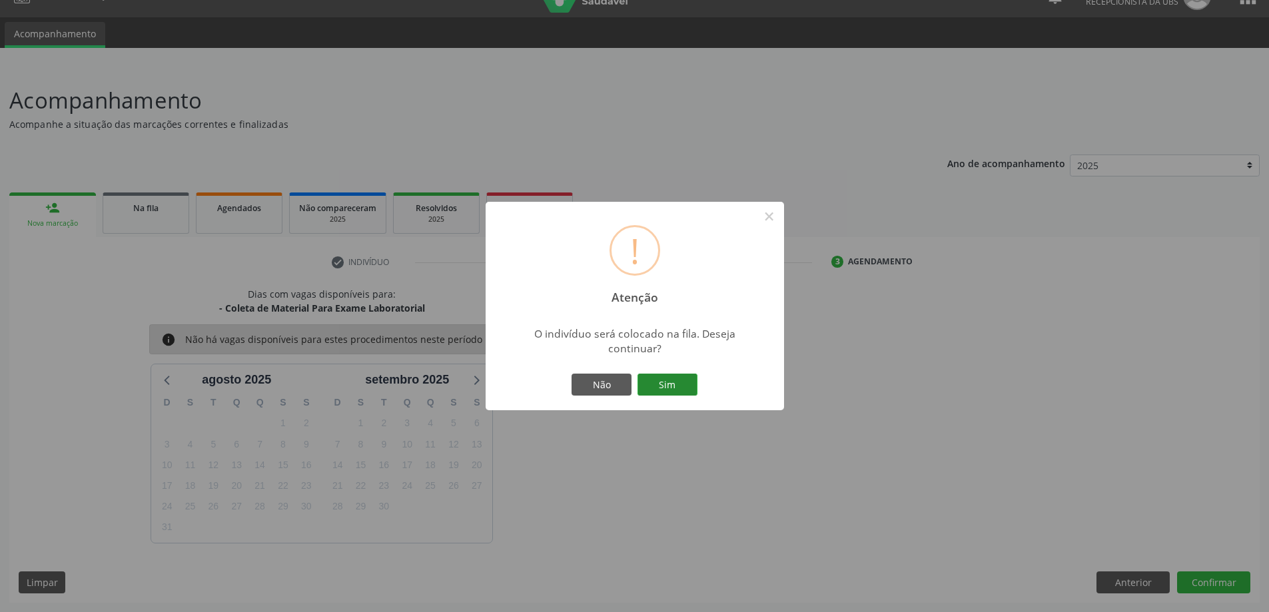
click at [651, 380] on button "Sim" at bounding box center [667, 385] width 60 height 23
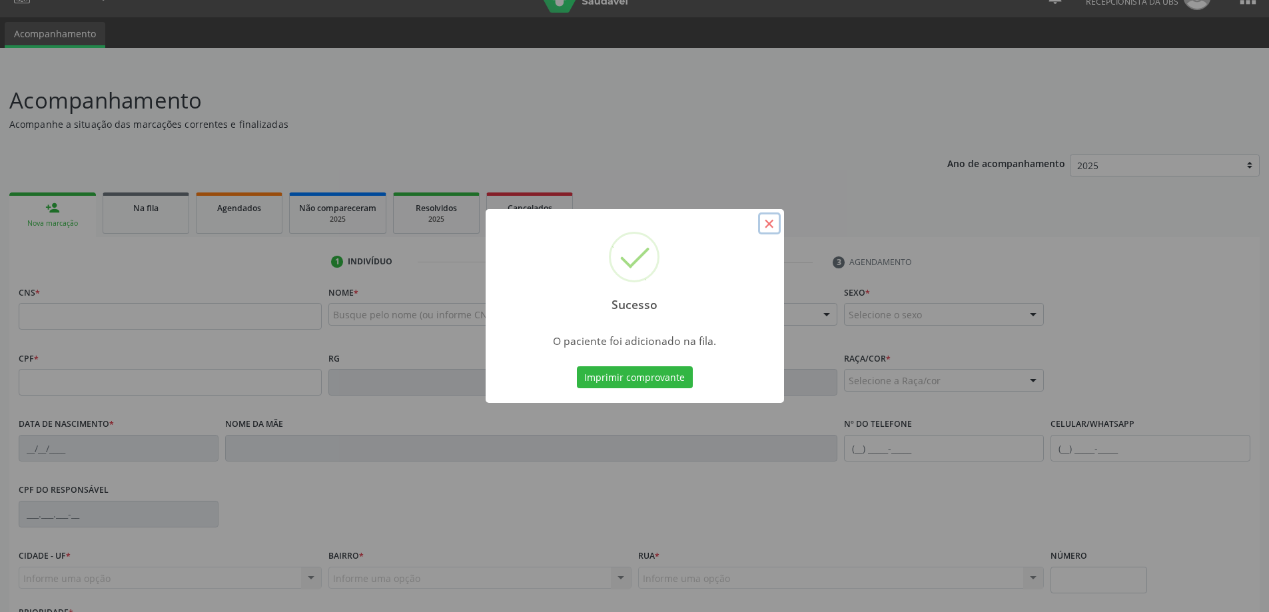
click at [767, 218] on button "×" at bounding box center [769, 223] width 23 height 23
